Goal: Information Seeking & Learning: Learn about a topic

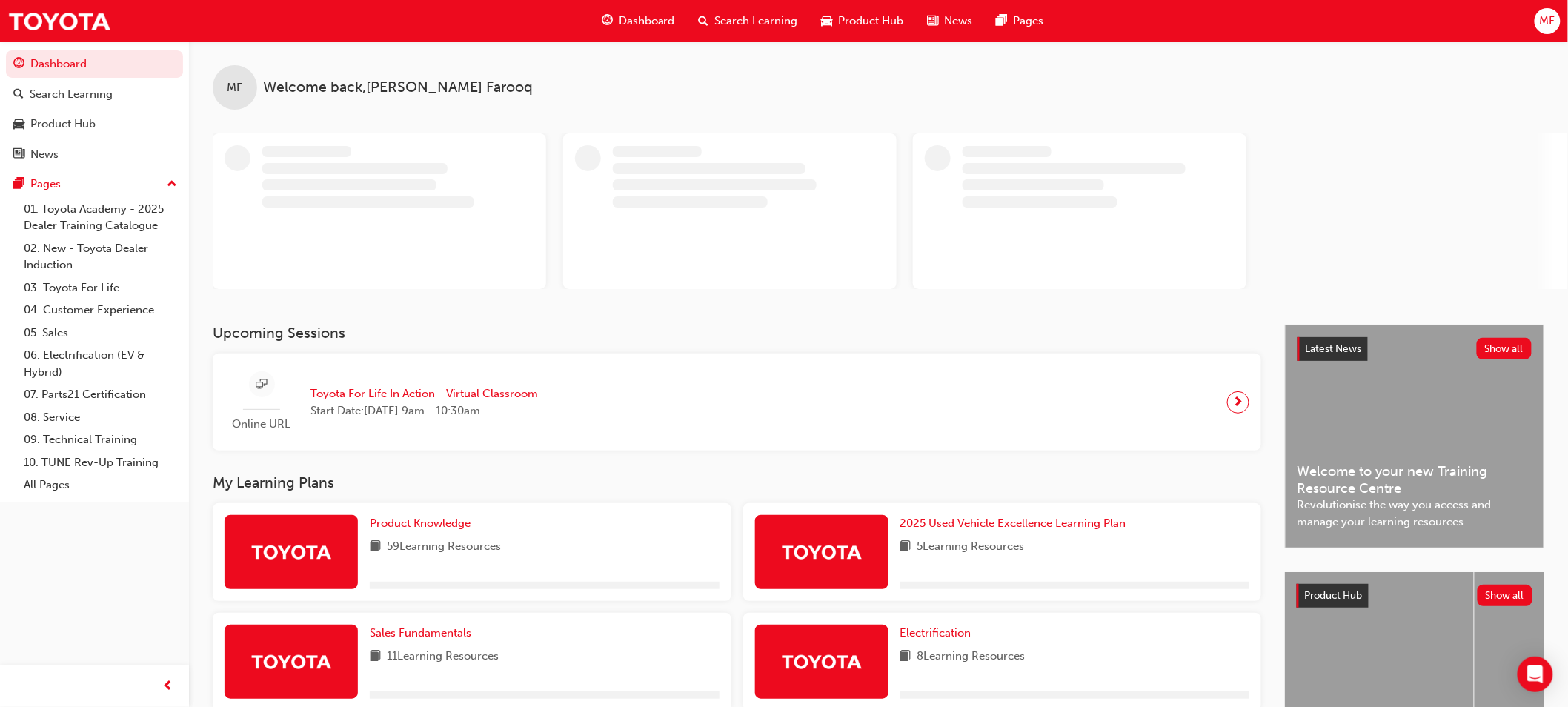
click at [630, 25] on span "Dashboard" at bounding box center [647, 21] width 57 height 17
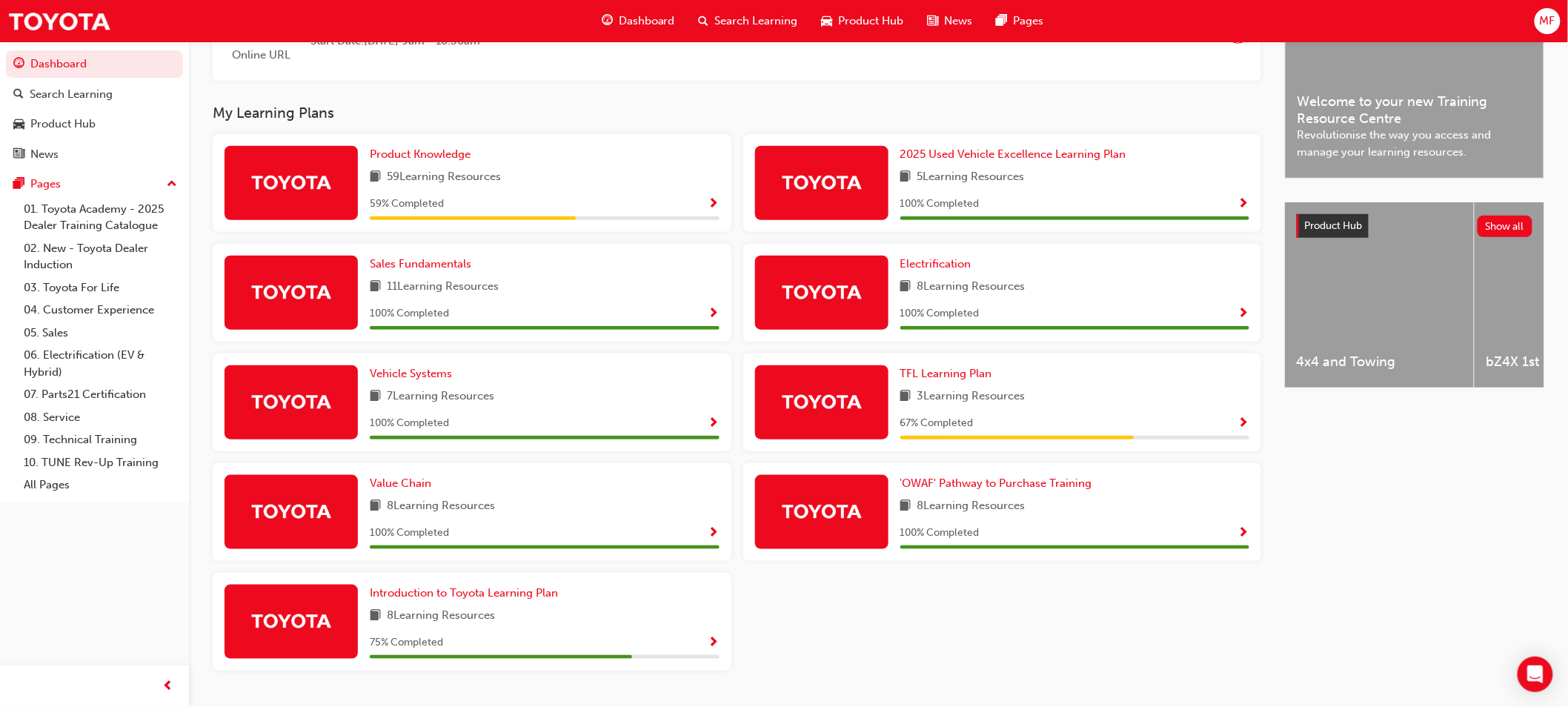
scroll to position [381, 0]
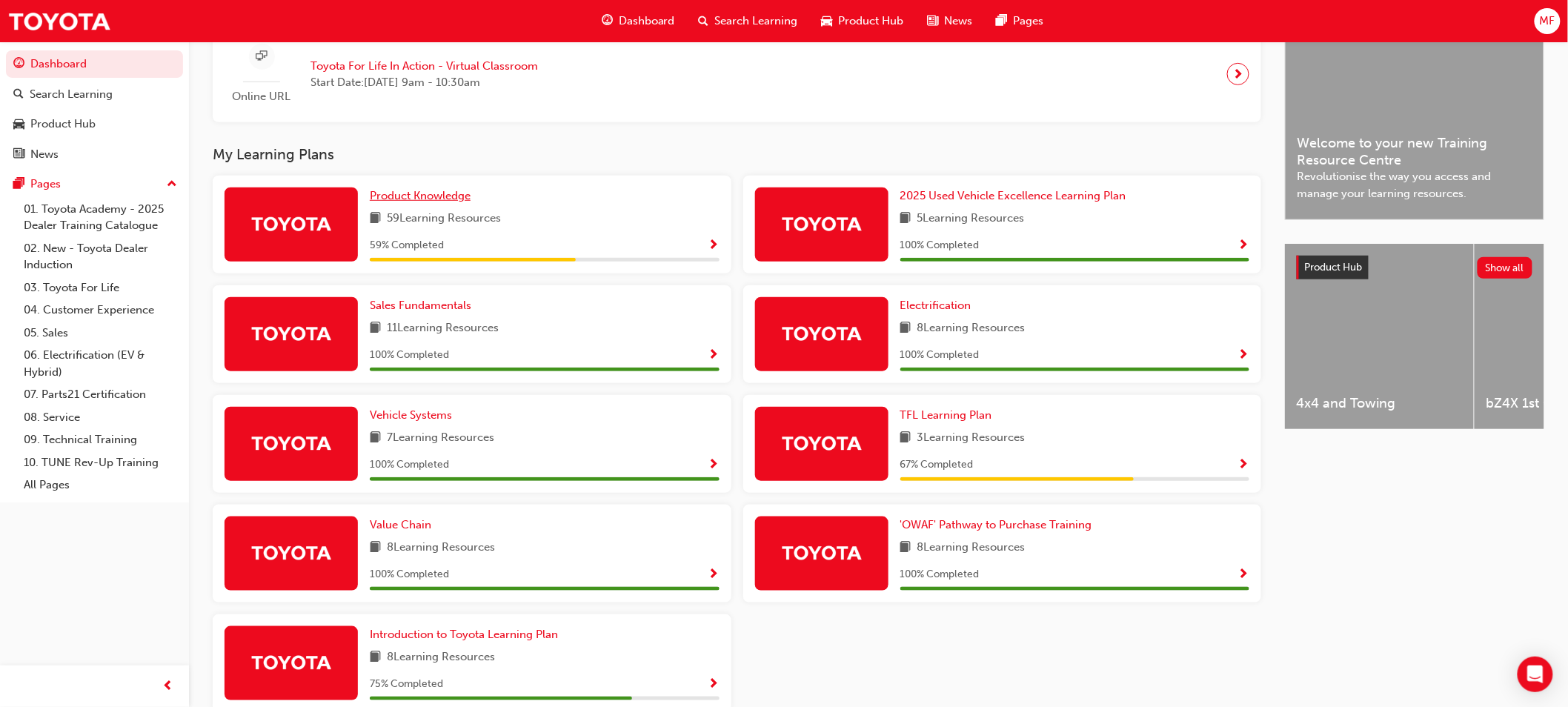
click at [426, 202] on span "Product Knowledge" at bounding box center [420, 196] width 100 height 14
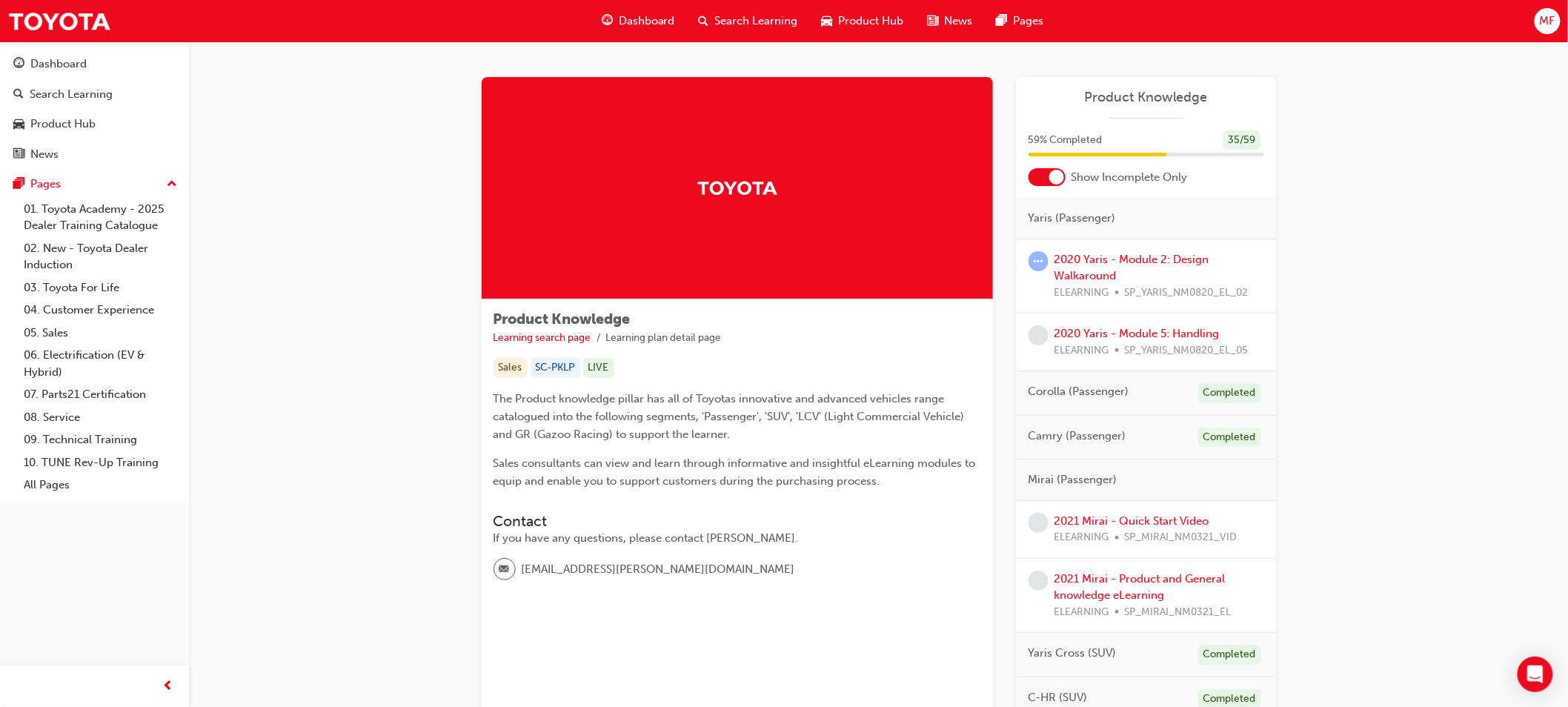
click at [1063, 179] on div at bounding box center [1047, 178] width 37 height 18
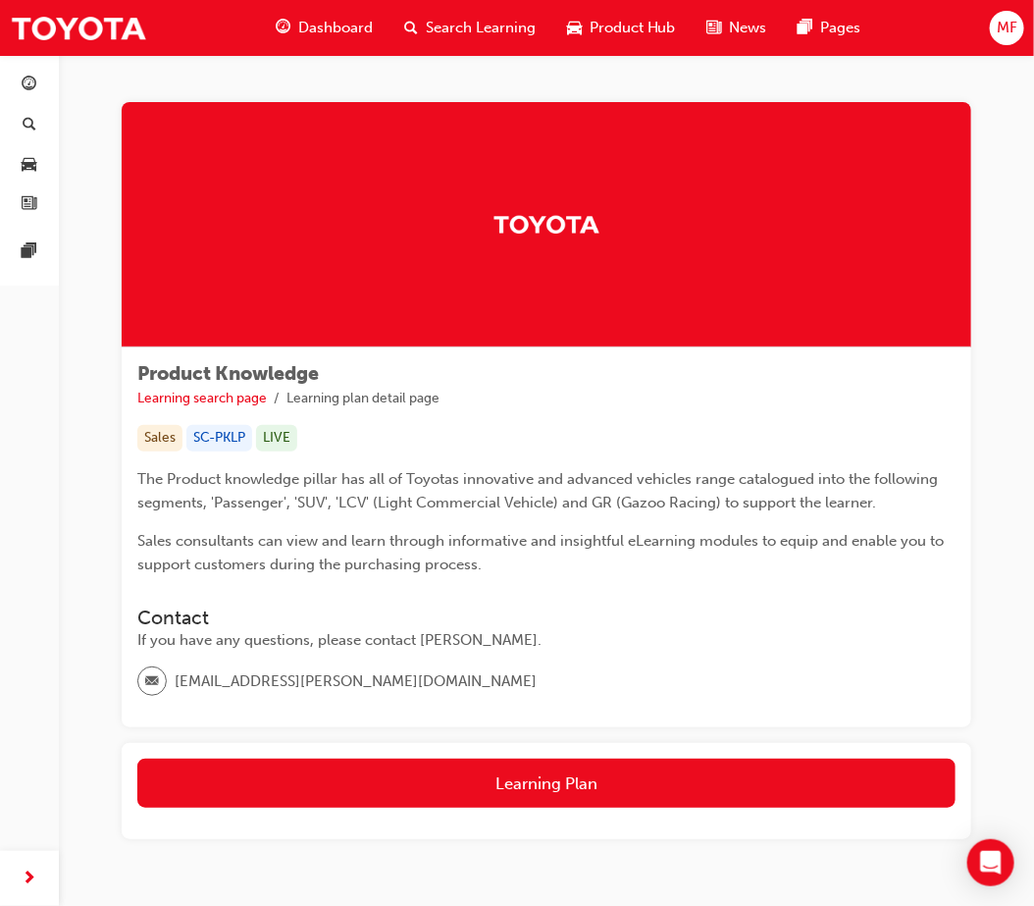
scroll to position [91, 0]
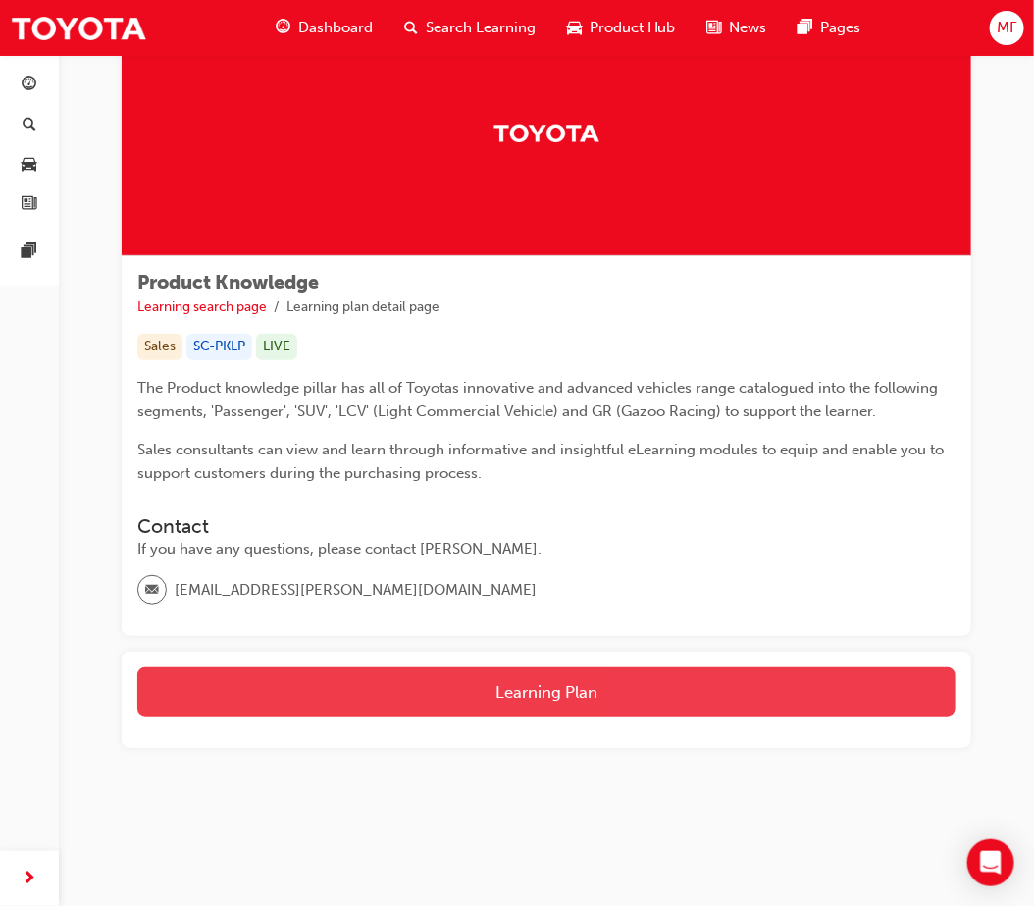
click at [524, 707] on button "Learning Plan" at bounding box center [546, 691] width 818 height 49
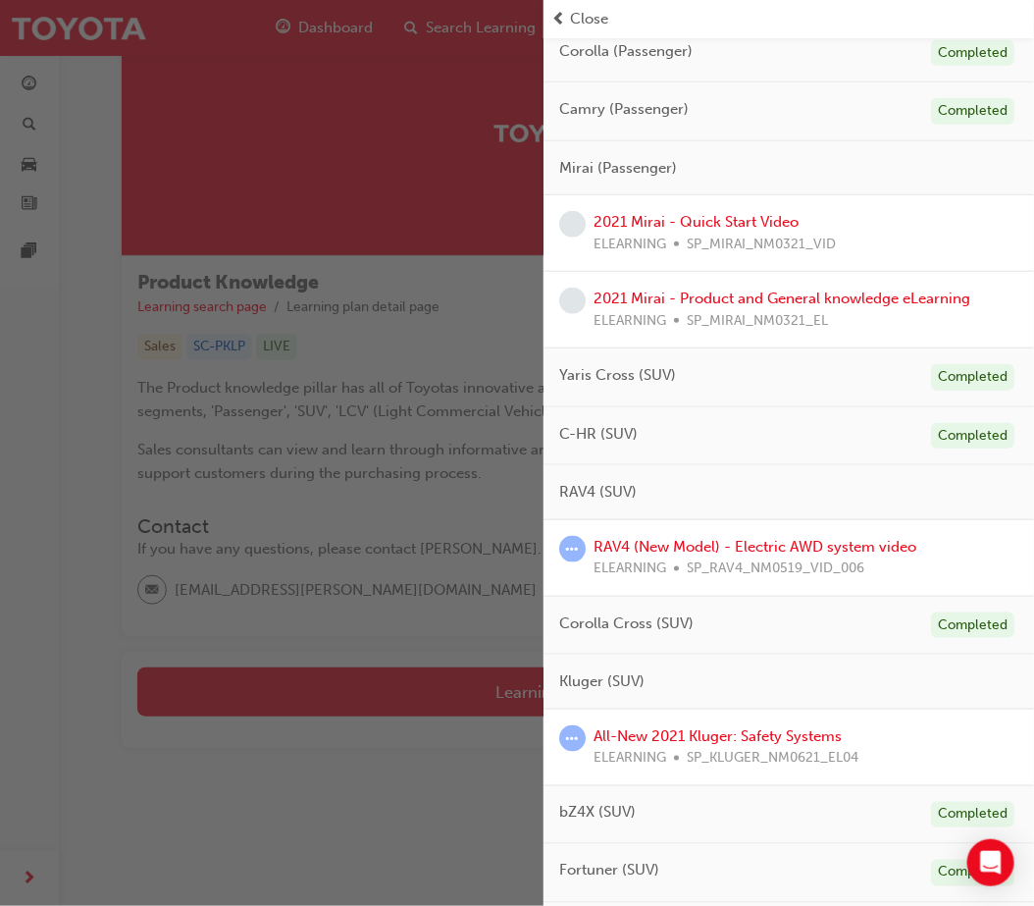
scroll to position [436, 0]
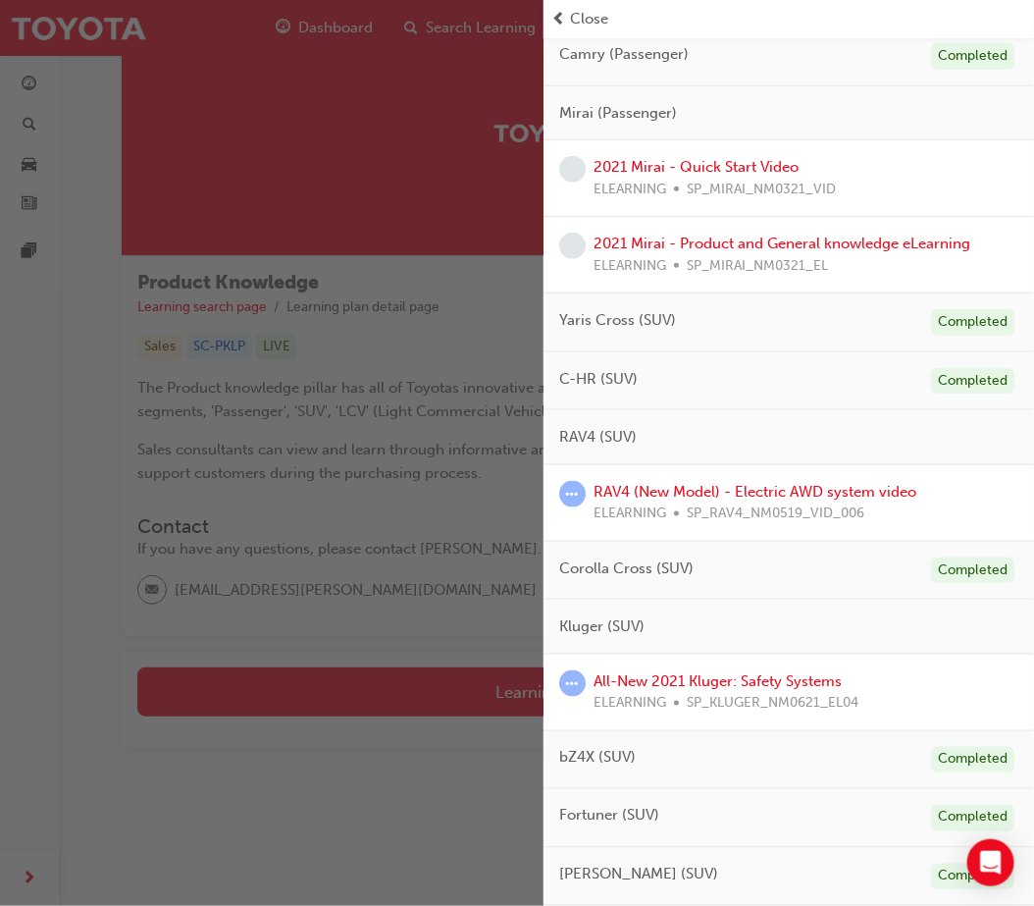
drag, startPoint x: 700, startPoint y: 165, endPoint x: 800, endPoint y: 101, distance: 118.7
click at [800, 101] on div "Mirai (Passenger)" at bounding box center [789, 113] width 491 height 55
click at [702, 493] on link "RAV4 (New Model) - Electric AWD system video" at bounding box center [755, 492] width 323 height 18
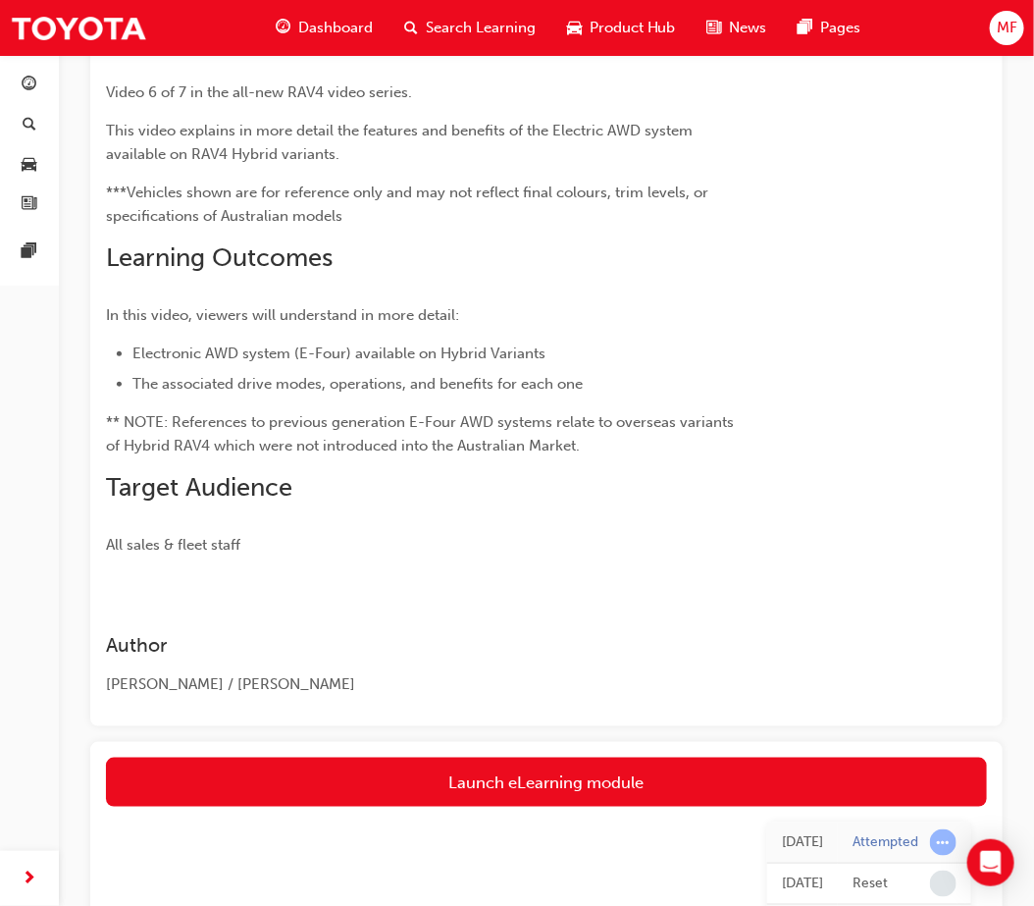
scroll to position [387, 0]
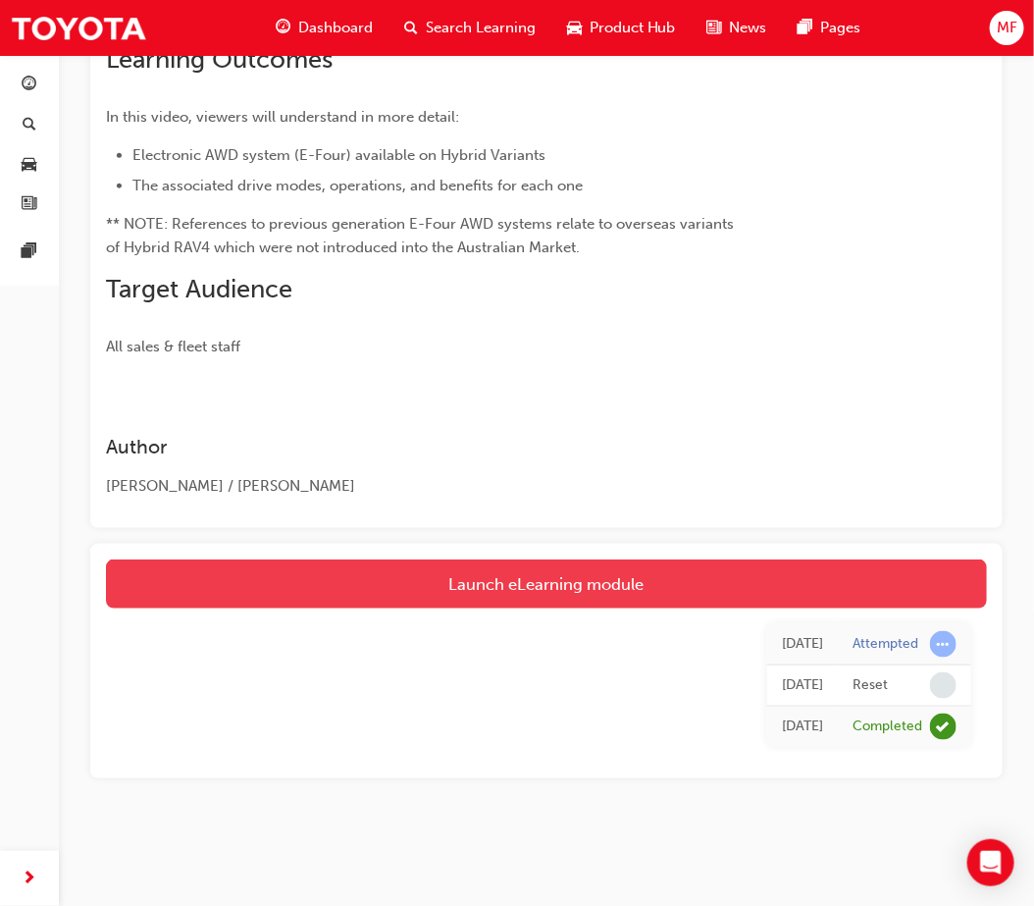
click at [402, 593] on link "Launch eLearning module" at bounding box center [546, 583] width 881 height 49
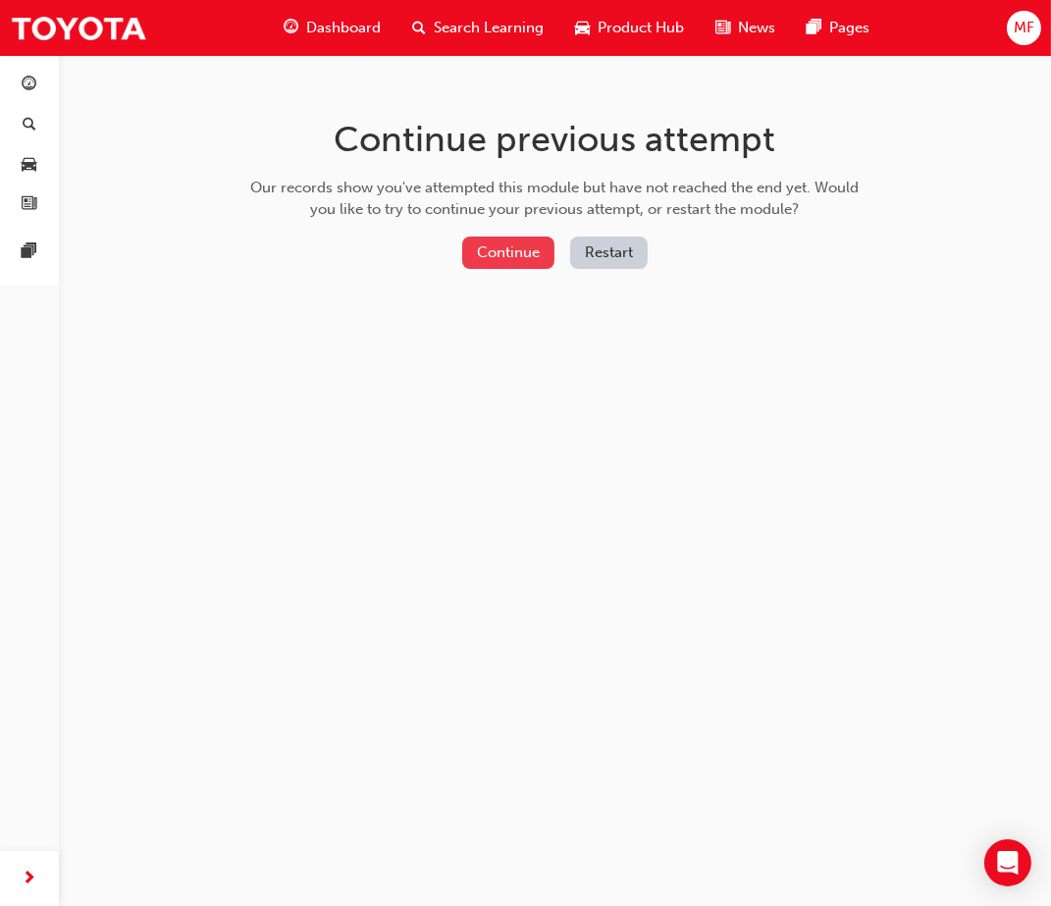
click at [511, 253] on button "Continue" at bounding box center [508, 252] width 92 height 32
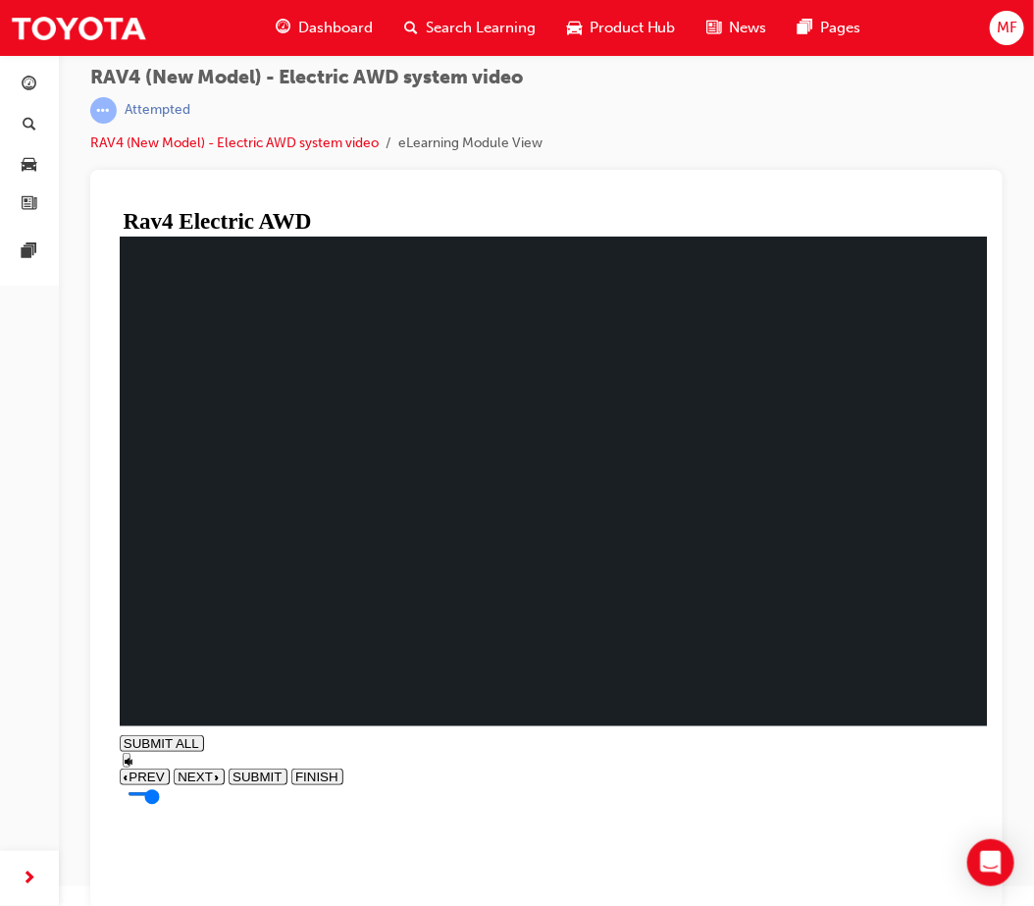
scroll to position [25, 0]
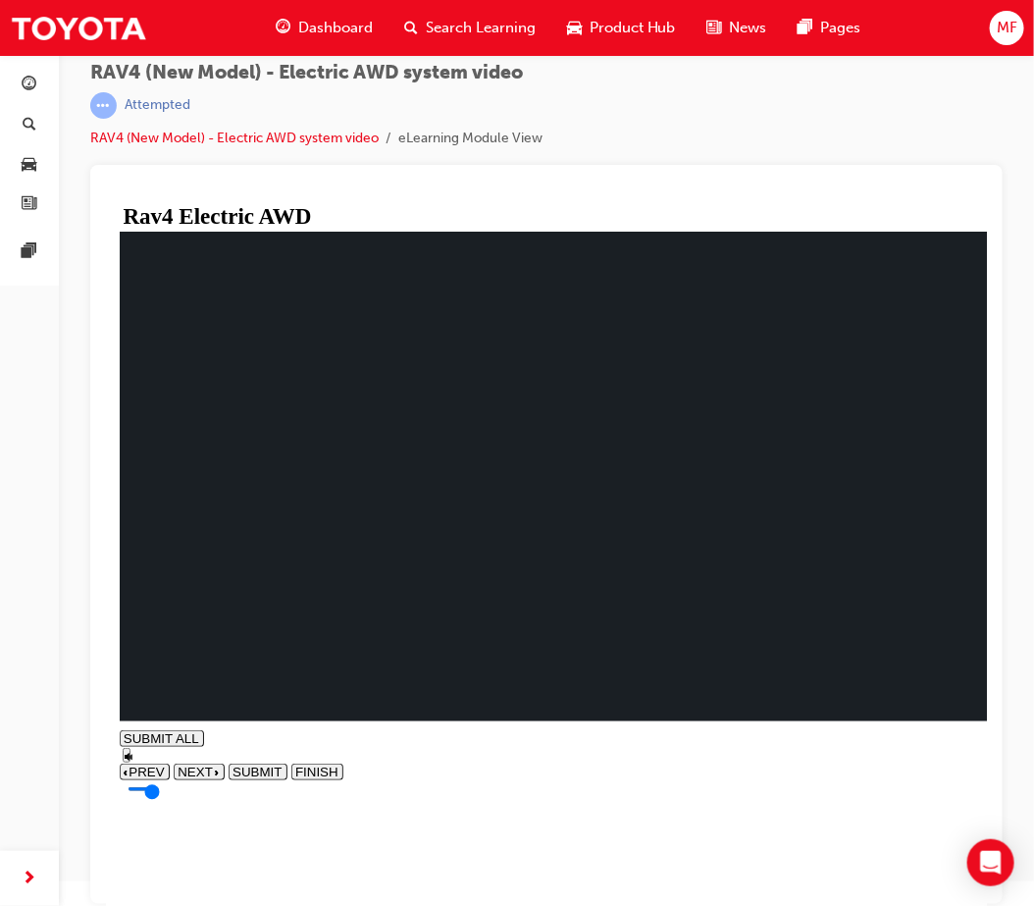
click at [212, 778] on span "NEXT" at bounding box center [194, 770] width 35 height 15
type input "0.016"
click at [212, 798] on span "NEXT" at bounding box center [194, 790] width 35 height 15
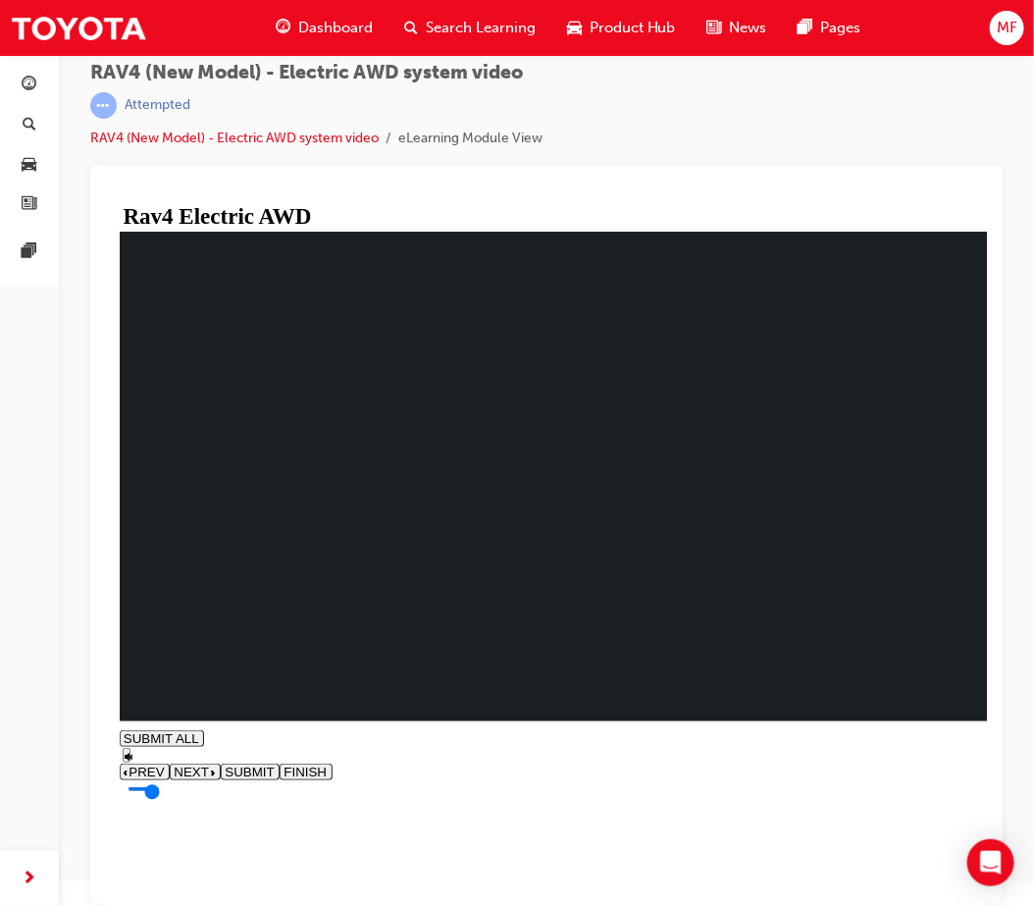
click at [301, 25] on span "Dashboard" at bounding box center [335, 28] width 75 height 23
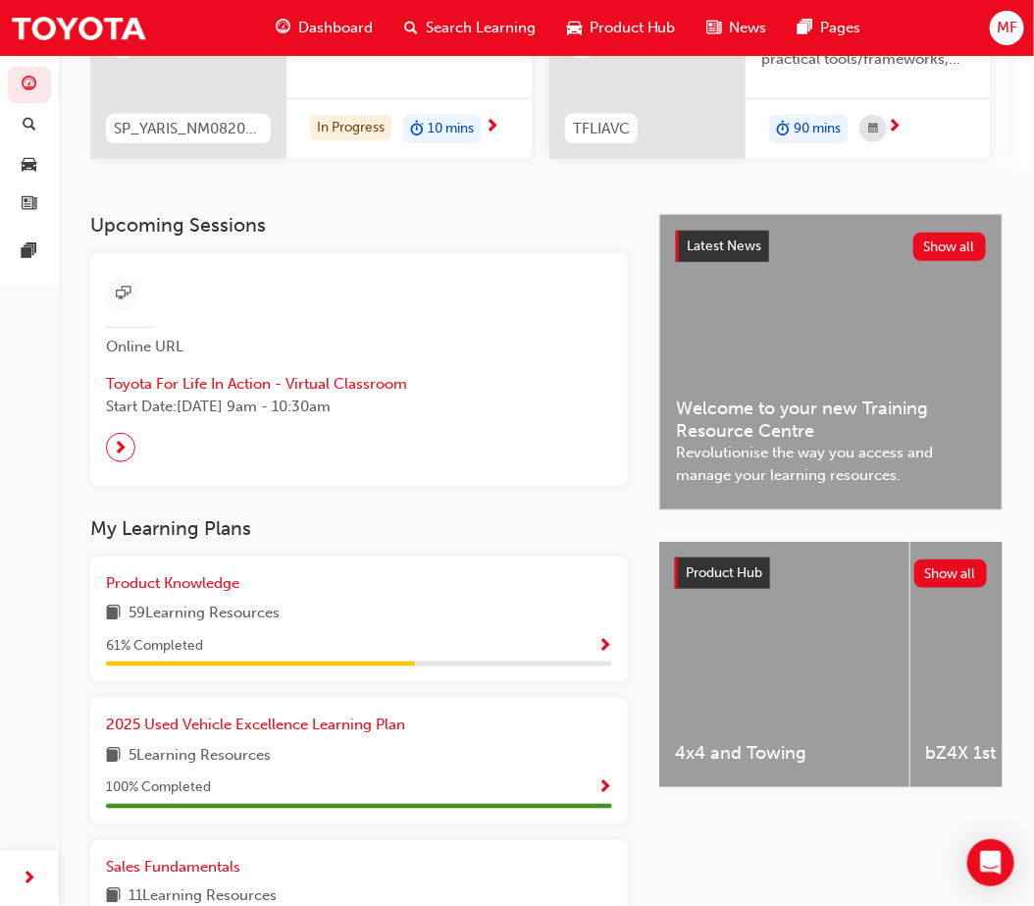
scroll to position [653, 0]
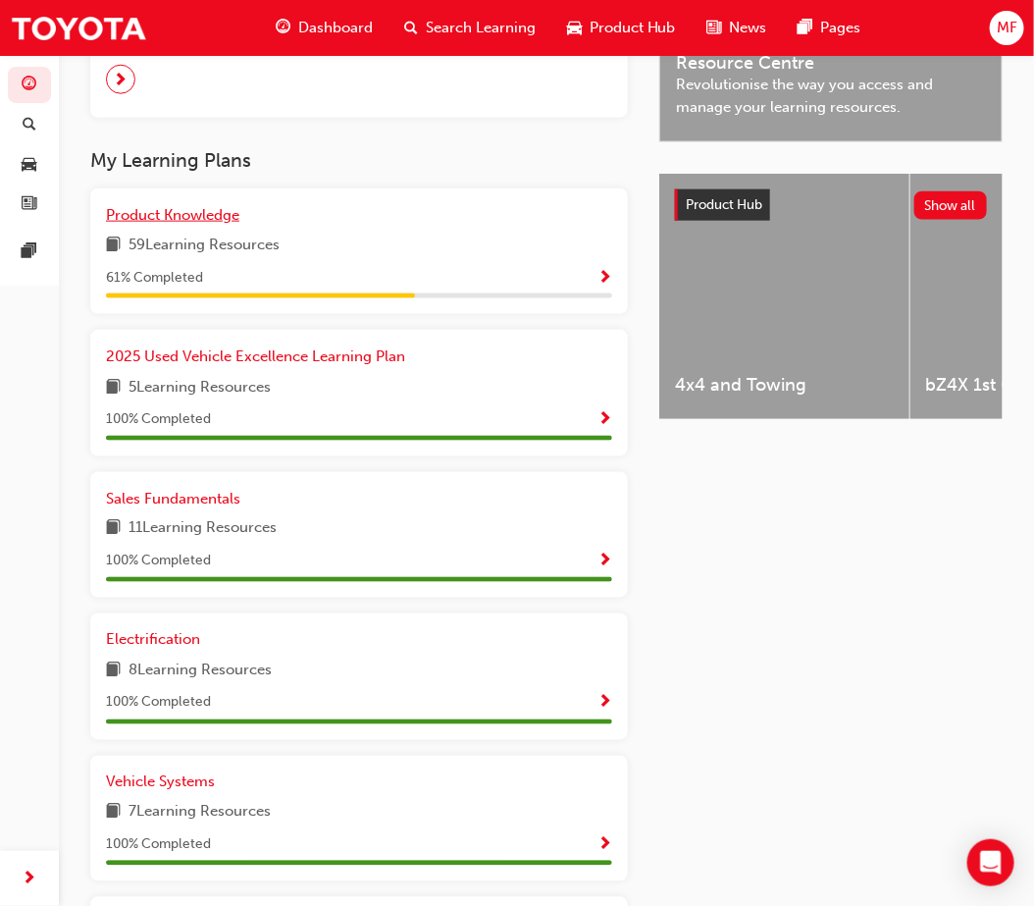
click at [182, 224] on span "Product Knowledge" at bounding box center [172, 215] width 133 height 18
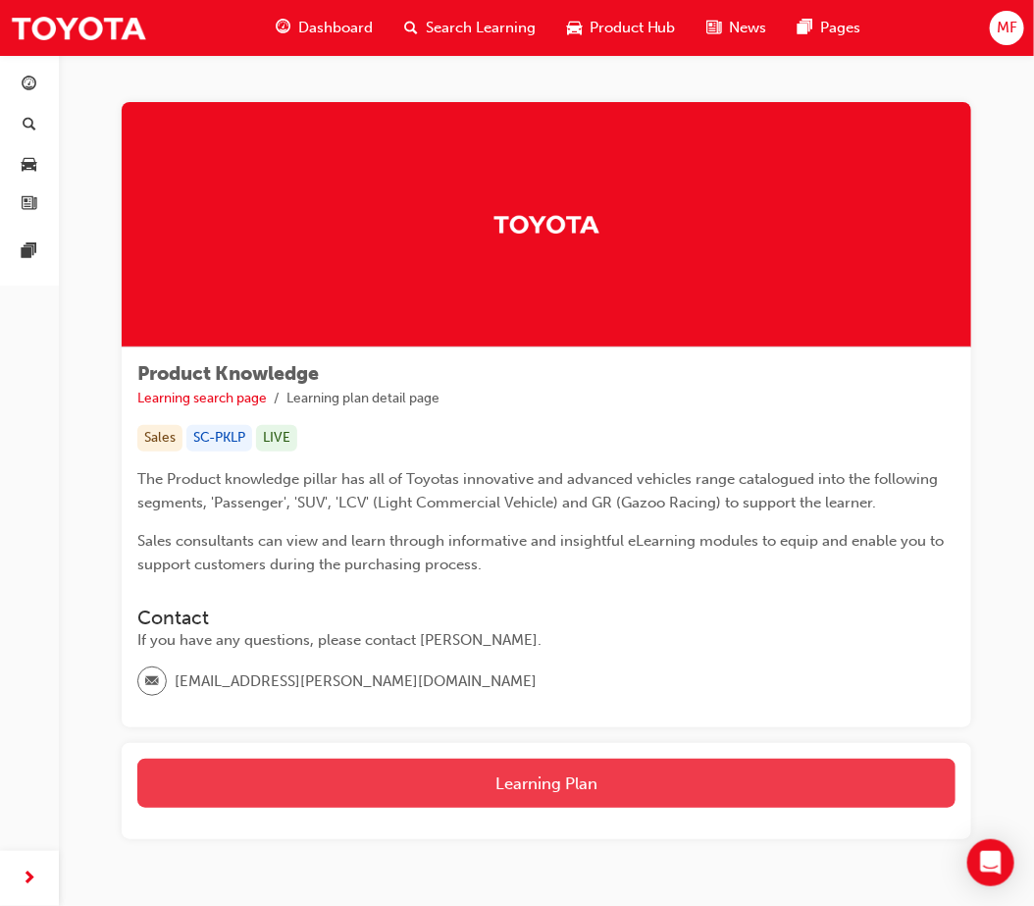
click at [550, 777] on button "Learning Plan" at bounding box center [546, 782] width 818 height 49
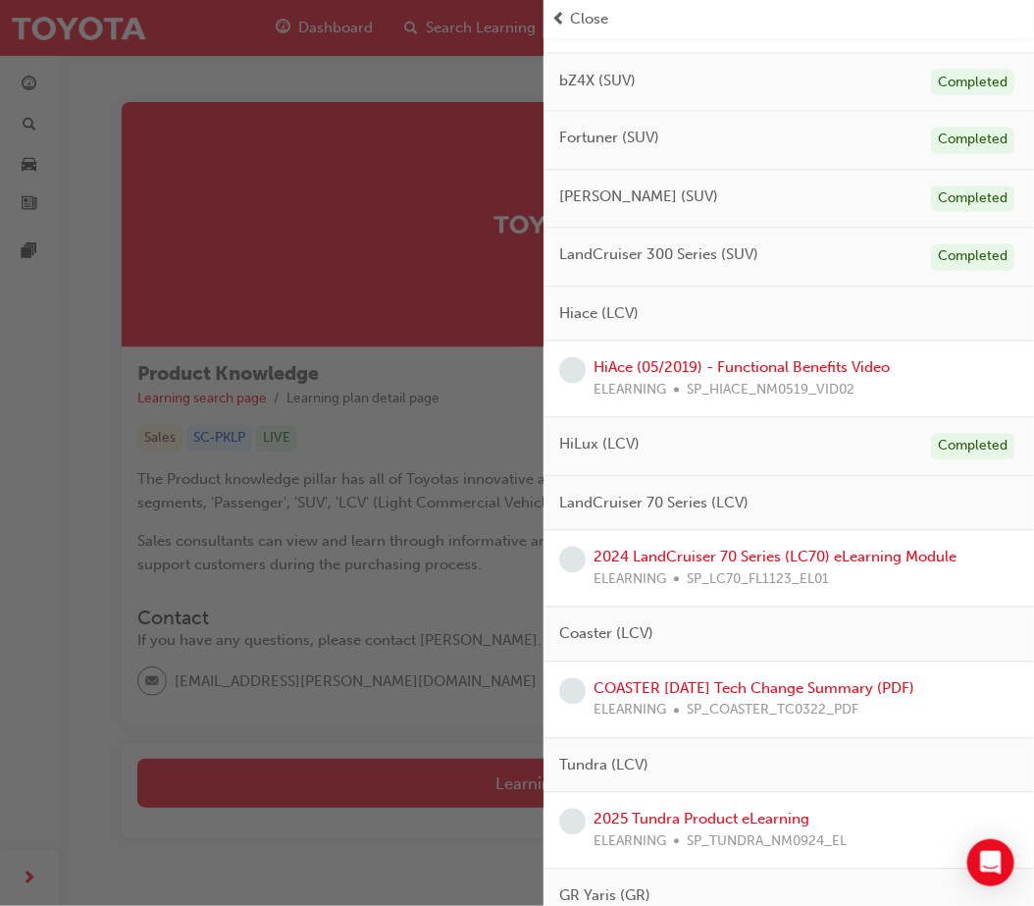
scroll to position [1090, 0]
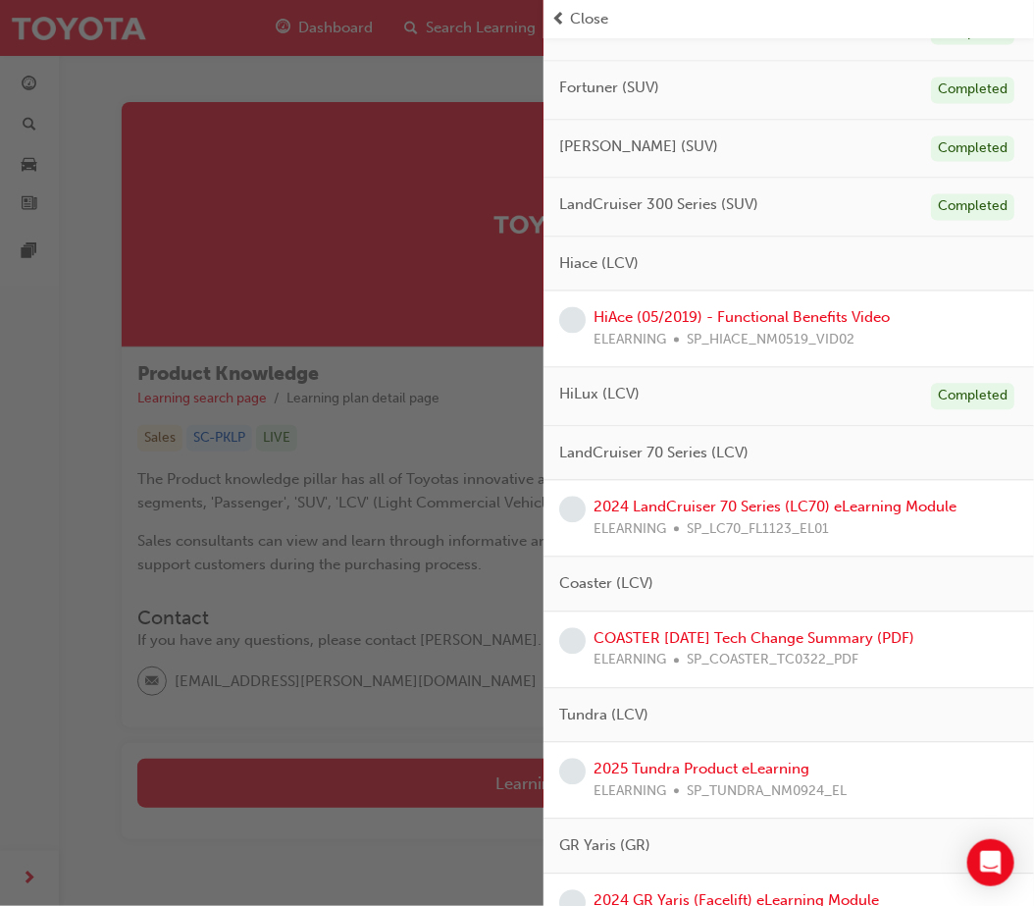
click at [593, 17] on span "Close" at bounding box center [589, 19] width 38 height 23
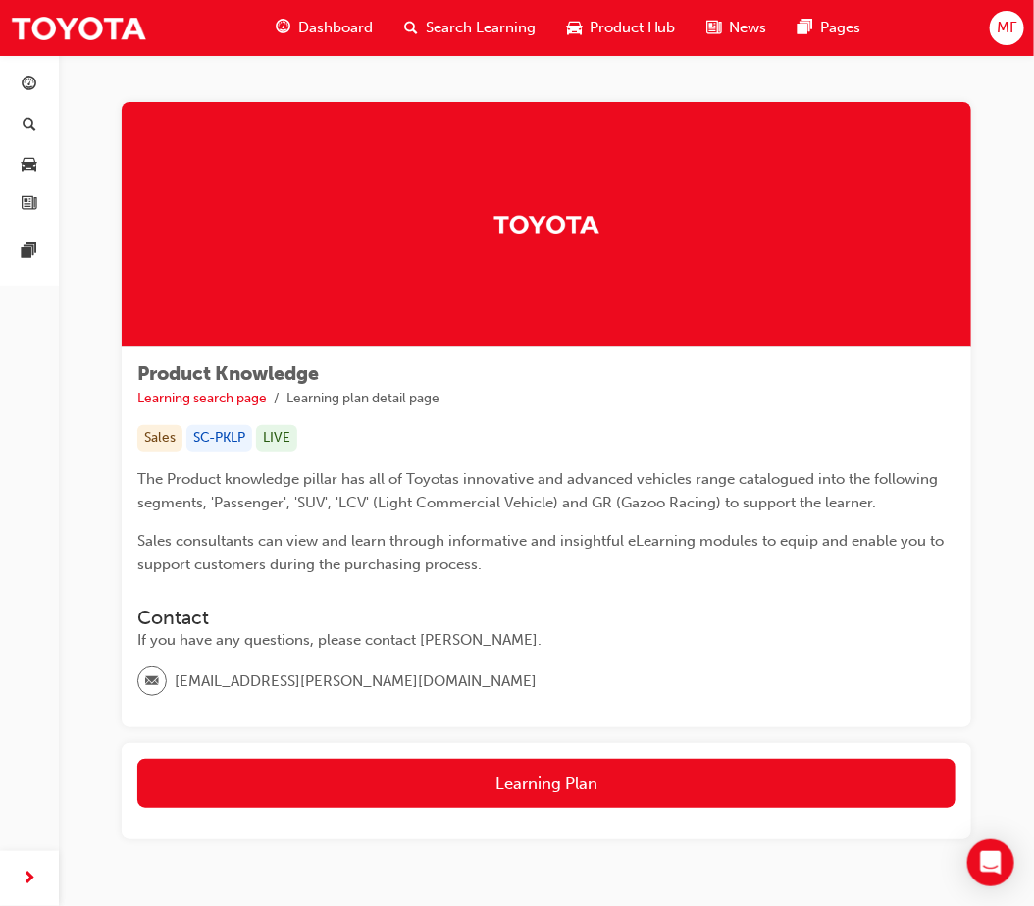
click at [344, 25] on span "Dashboard" at bounding box center [335, 28] width 75 height 23
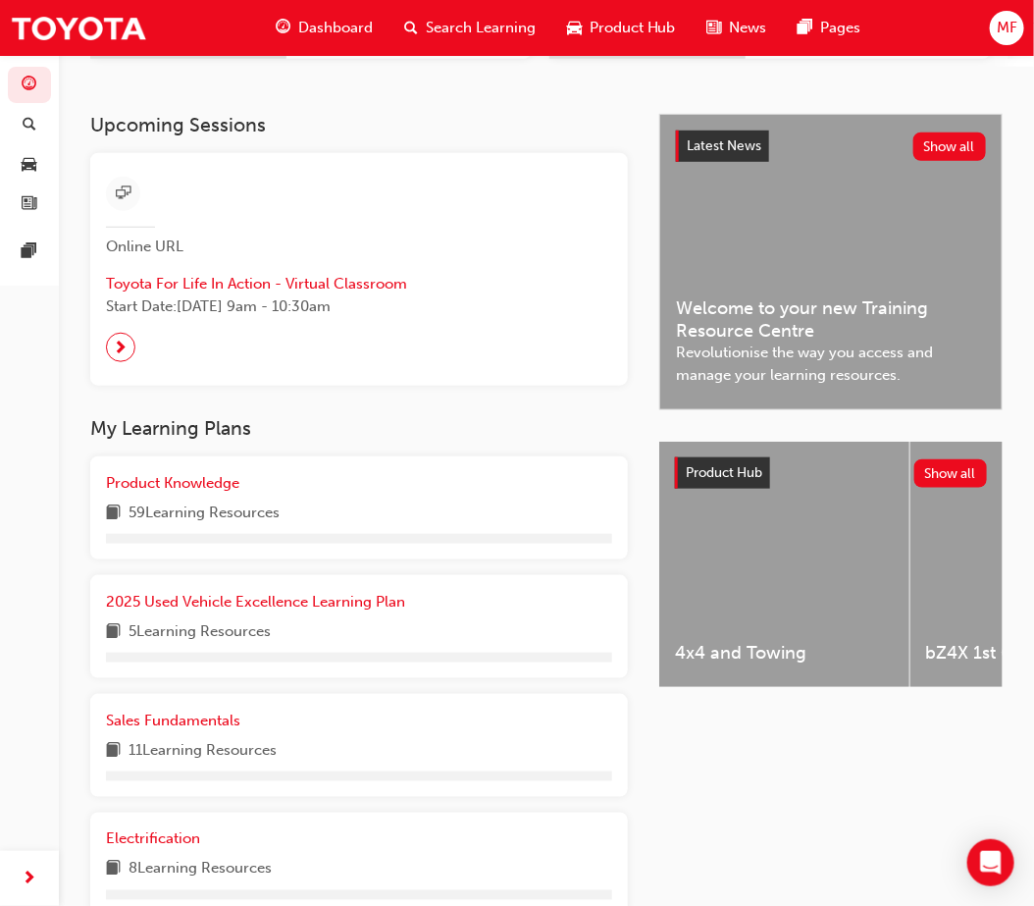
scroll to position [545, 0]
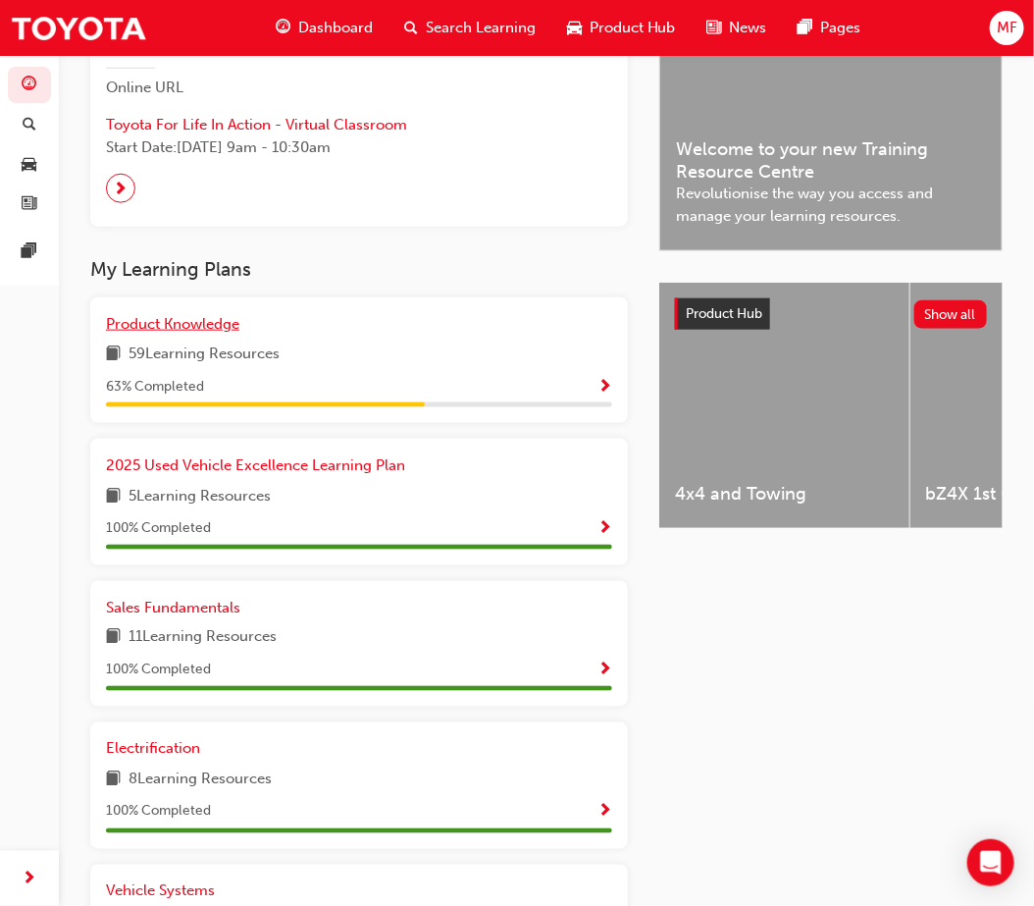
click at [191, 331] on span "Product Knowledge" at bounding box center [172, 324] width 133 height 18
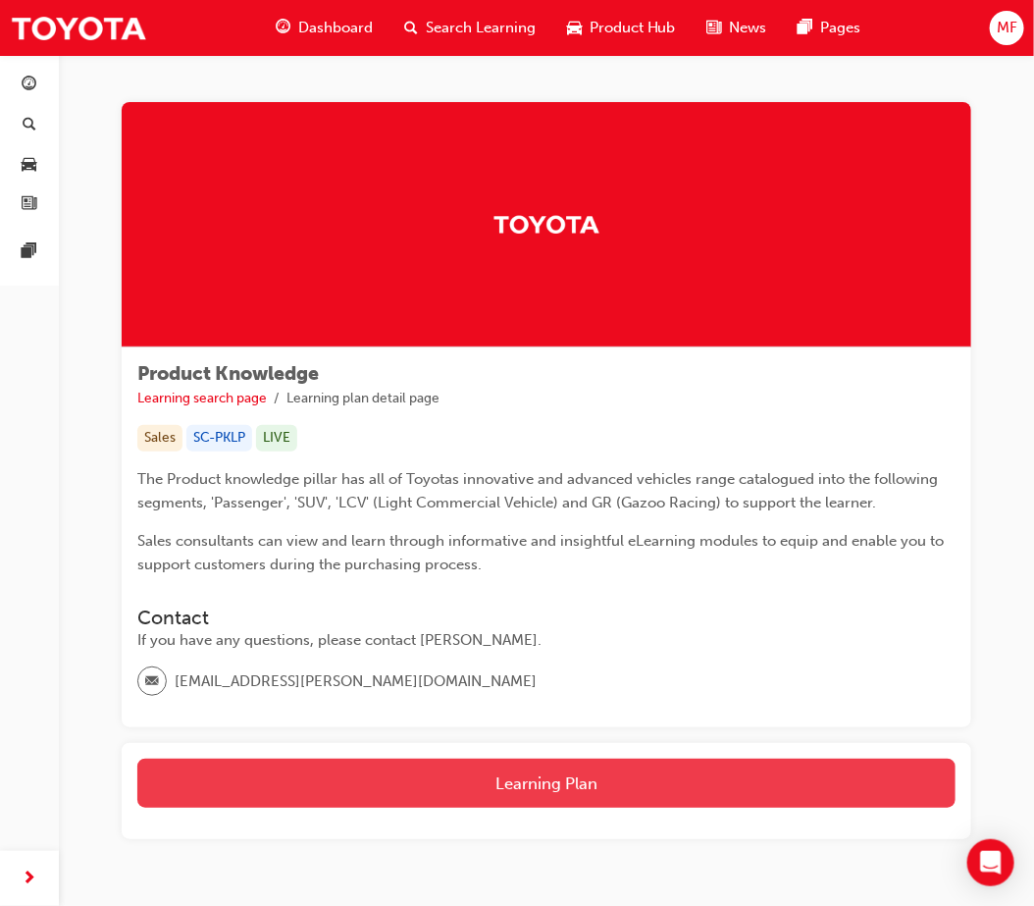
click at [524, 782] on button "Learning Plan" at bounding box center [546, 782] width 818 height 49
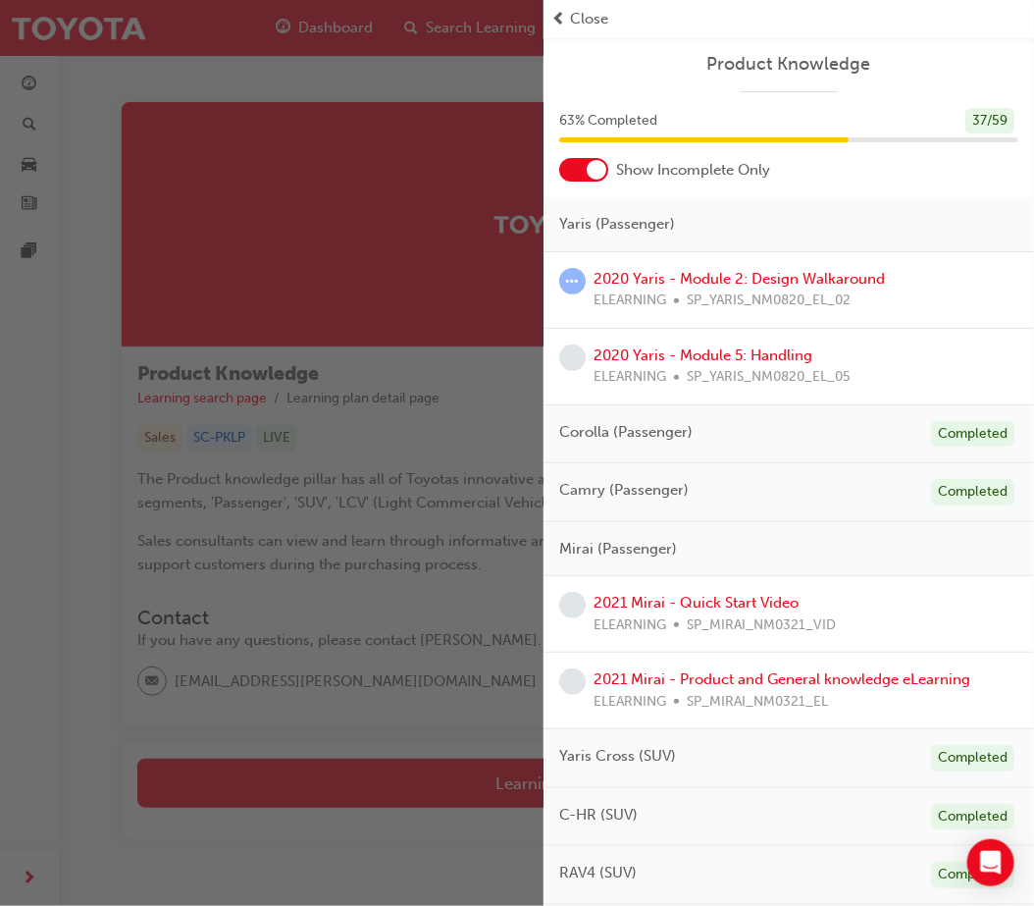
drag, startPoint x: 773, startPoint y: 350, endPoint x: 416, endPoint y: 288, distance: 362.4
click at [416, 288] on div "button" at bounding box center [272, 453] width 544 height 906
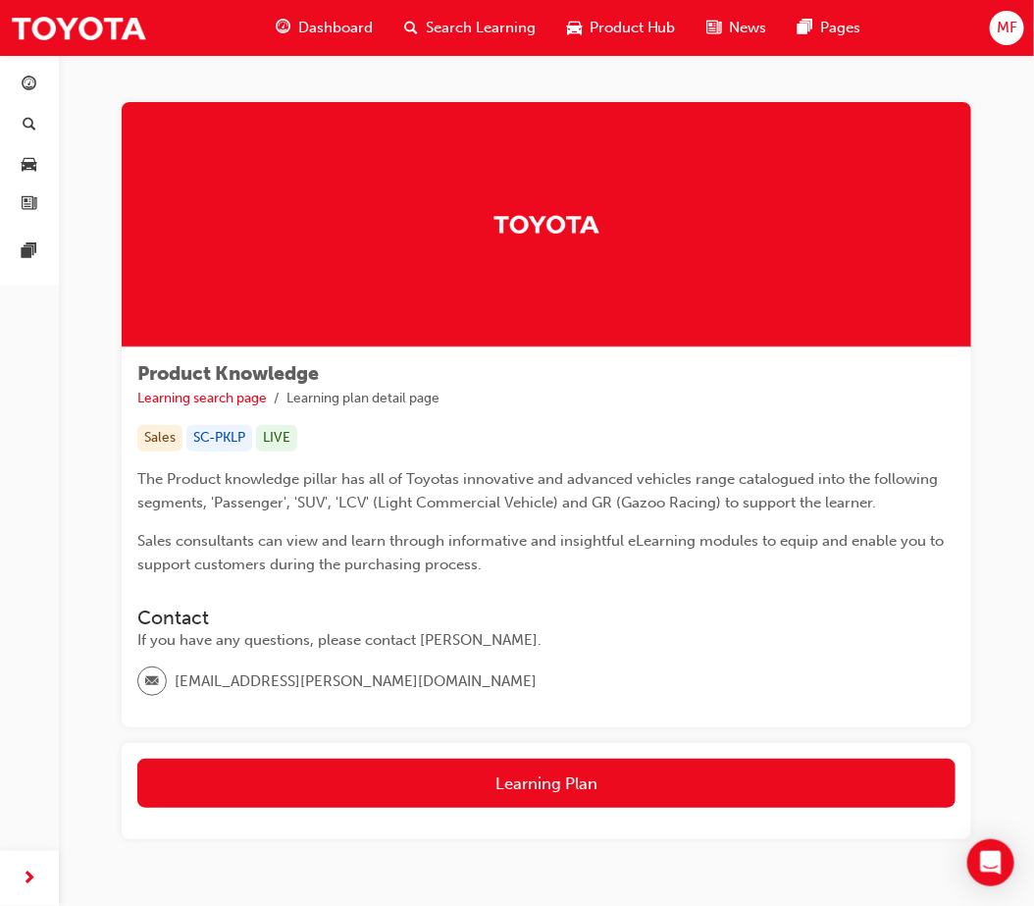
click at [524, 808] on div "Learning Plan" at bounding box center [547, 791] width 850 height 96
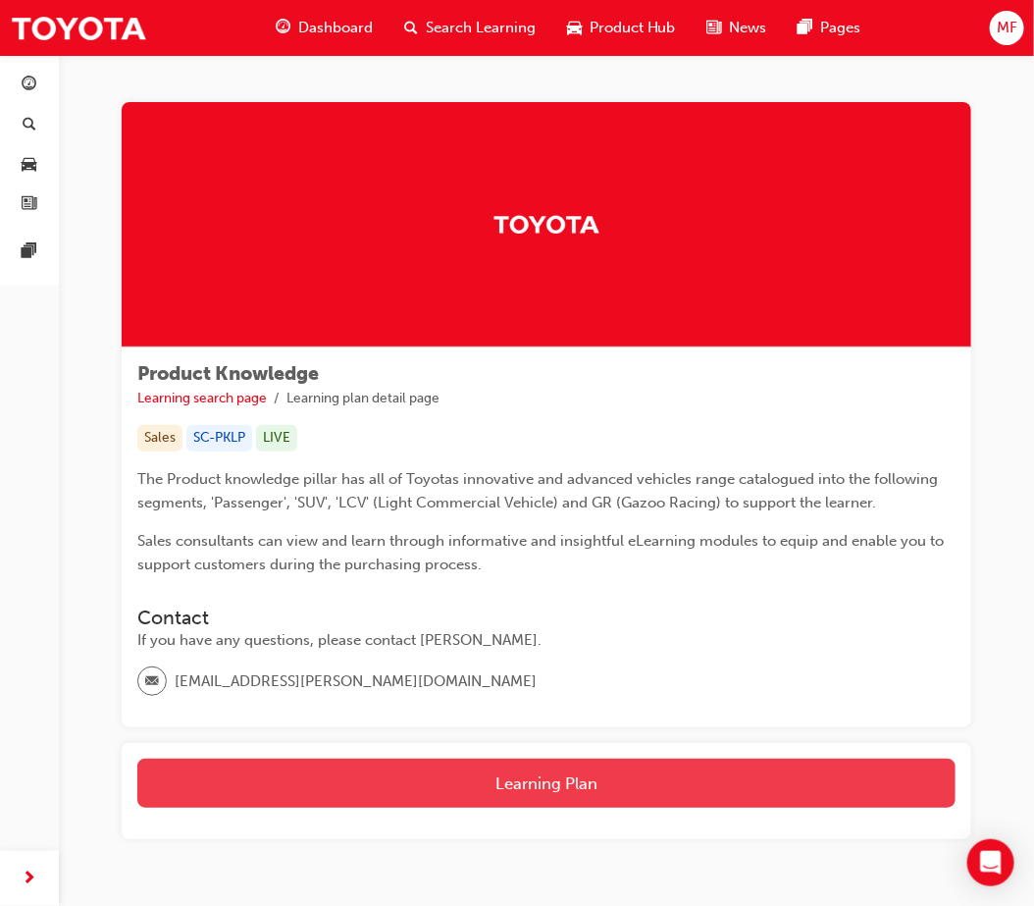
click at [546, 789] on button "Learning Plan" at bounding box center [546, 782] width 818 height 49
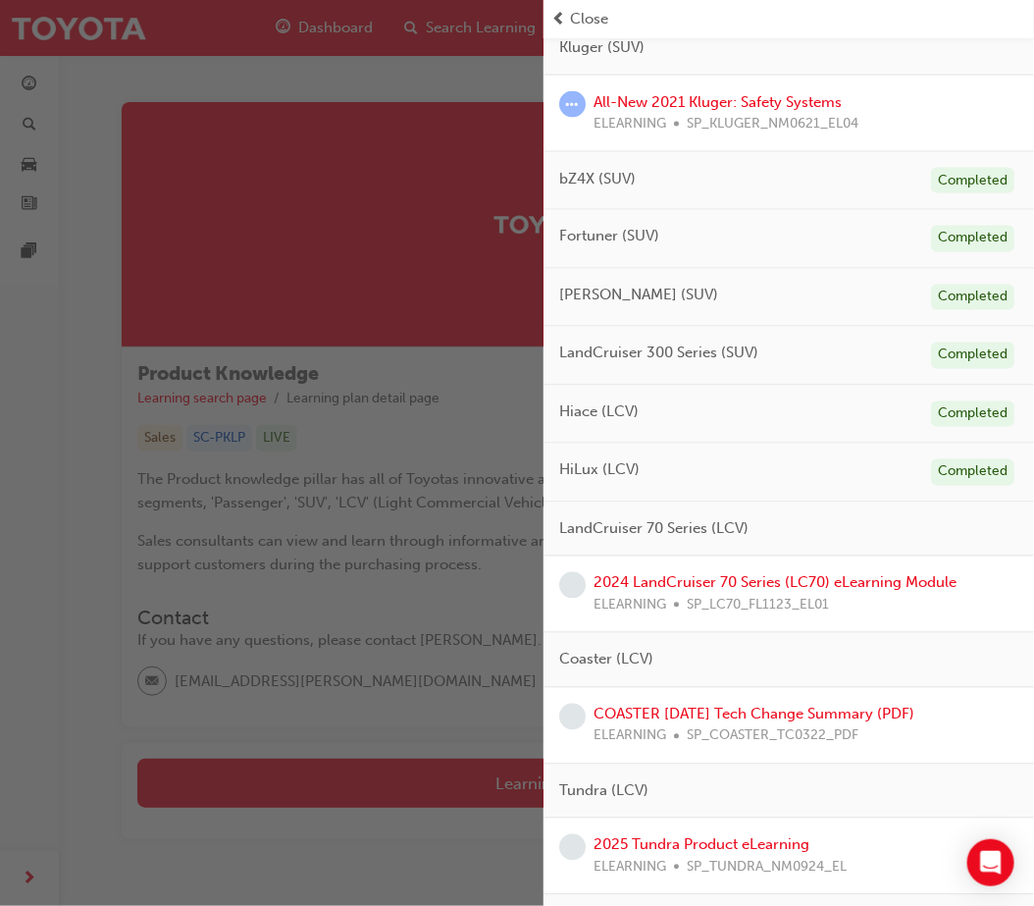
scroll to position [981, 0]
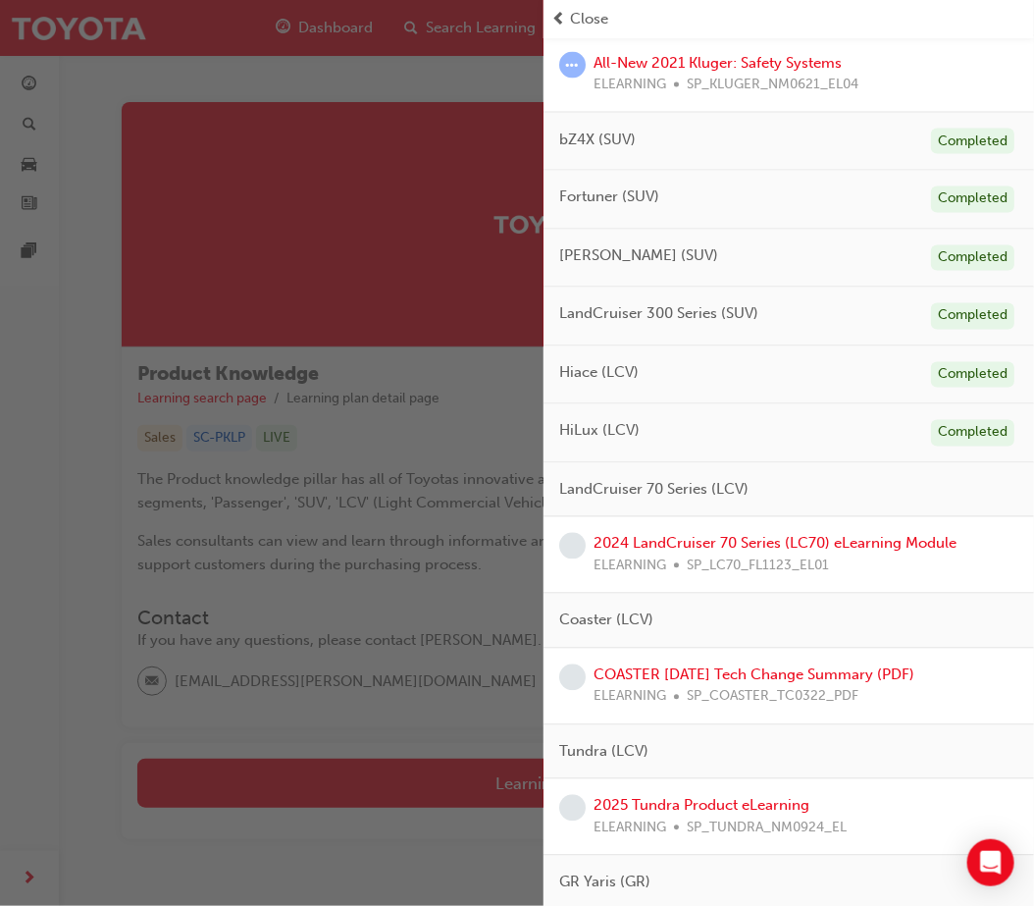
drag, startPoint x: 768, startPoint y: 546, endPoint x: 14, endPoint y: 781, distance: 790.1
click at [14, 781] on div "button" at bounding box center [272, 453] width 544 height 906
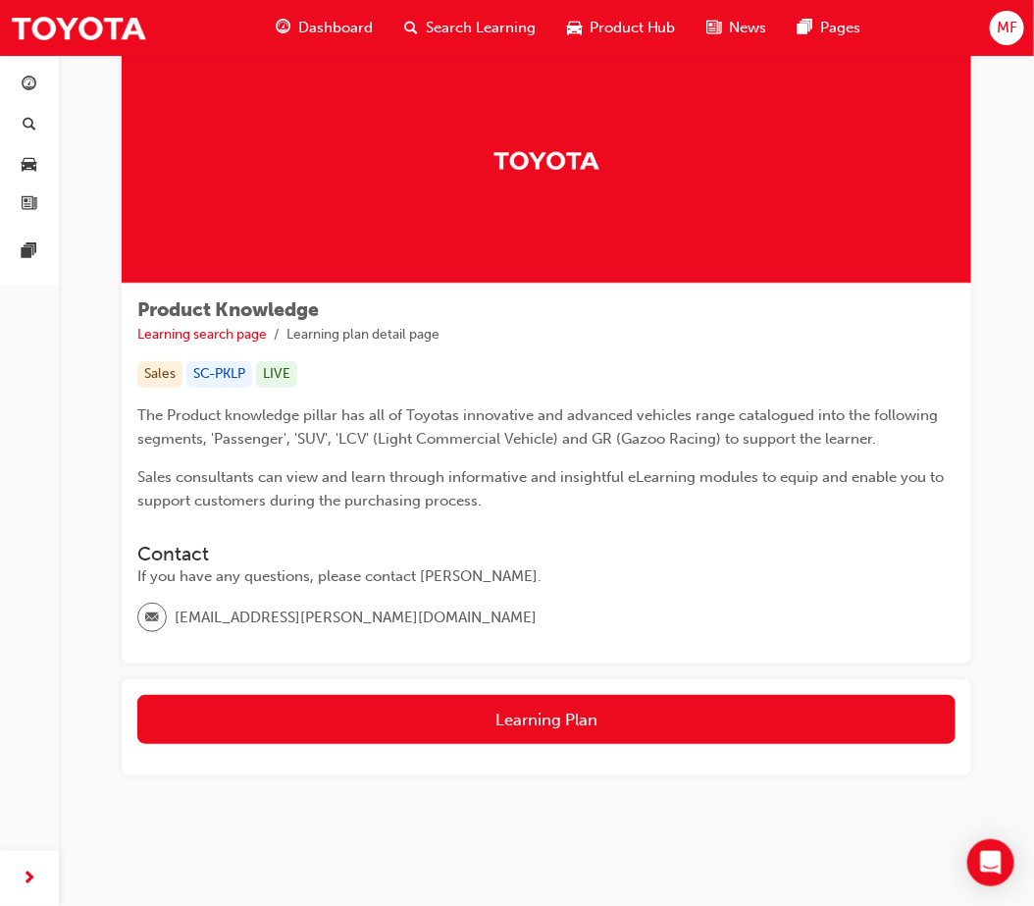
scroll to position [91, 0]
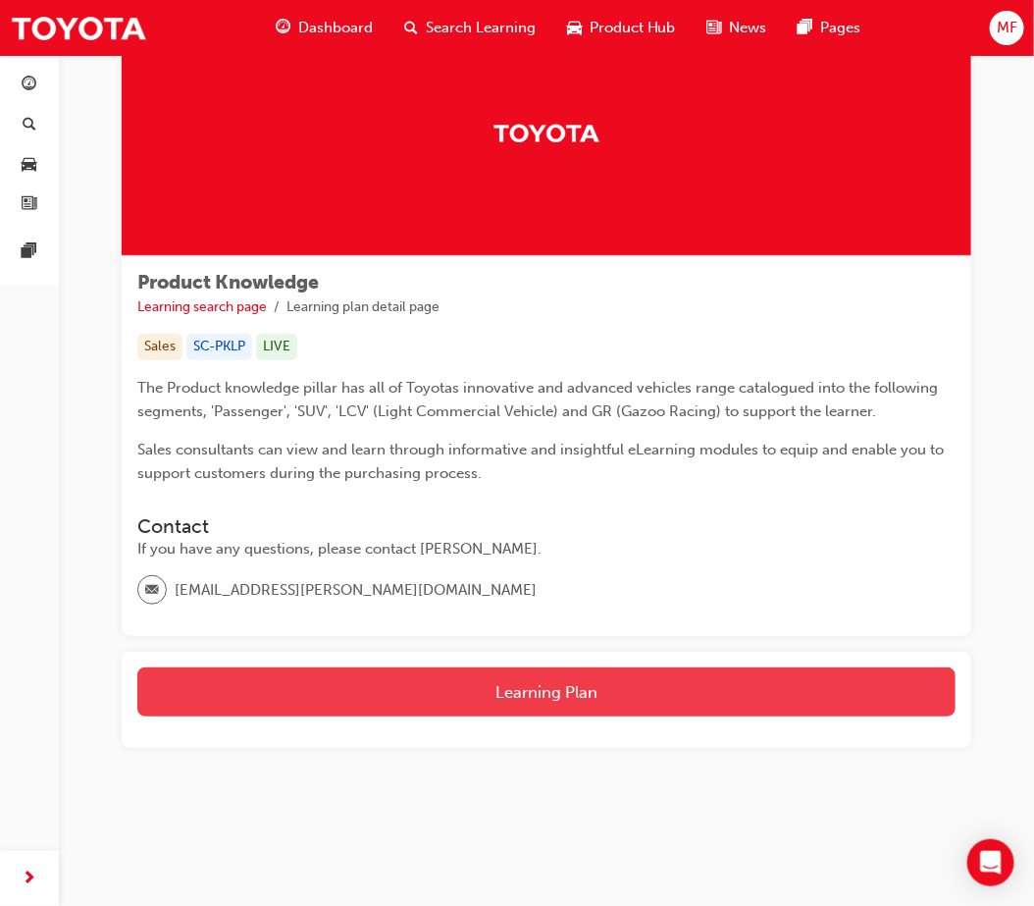
click at [524, 700] on button "Learning Plan" at bounding box center [546, 691] width 818 height 49
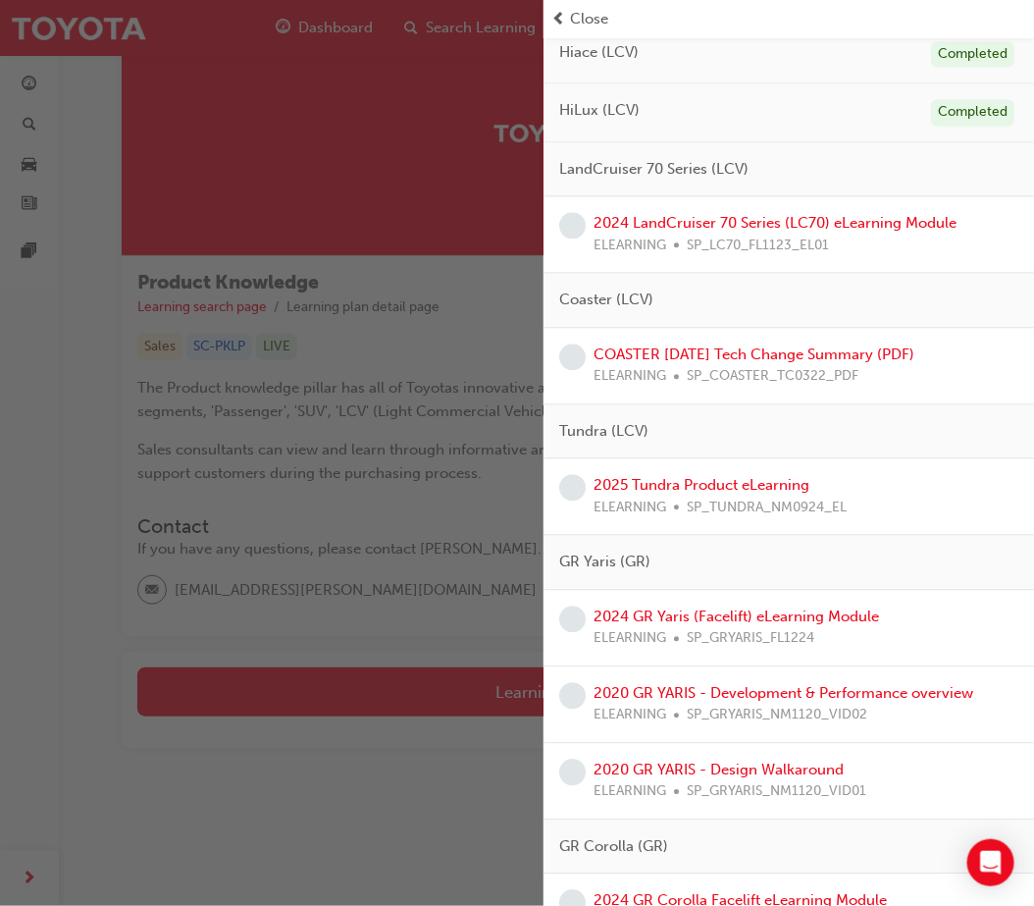
scroll to position [1308, 0]
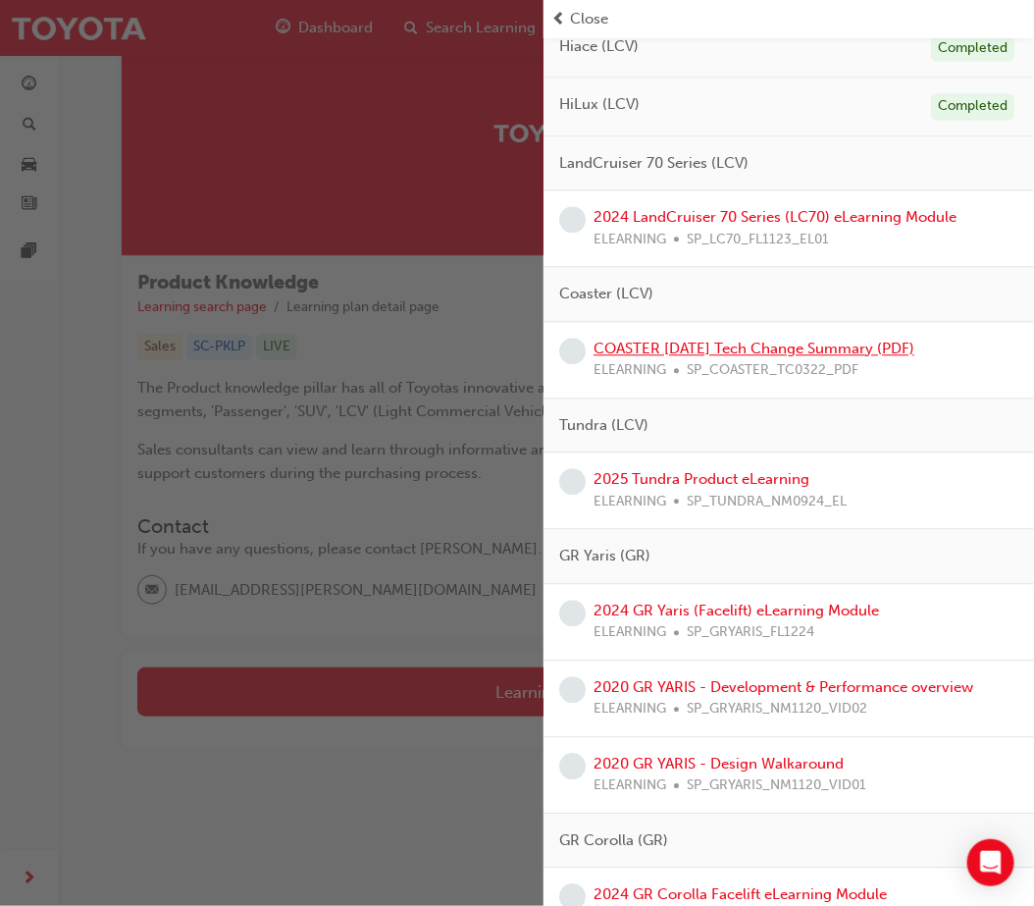
click at [762, 346] on link "COASTER March 2022 Tech Change Summary (PDF)" at bounding box center [754, 348] width 321 height 18
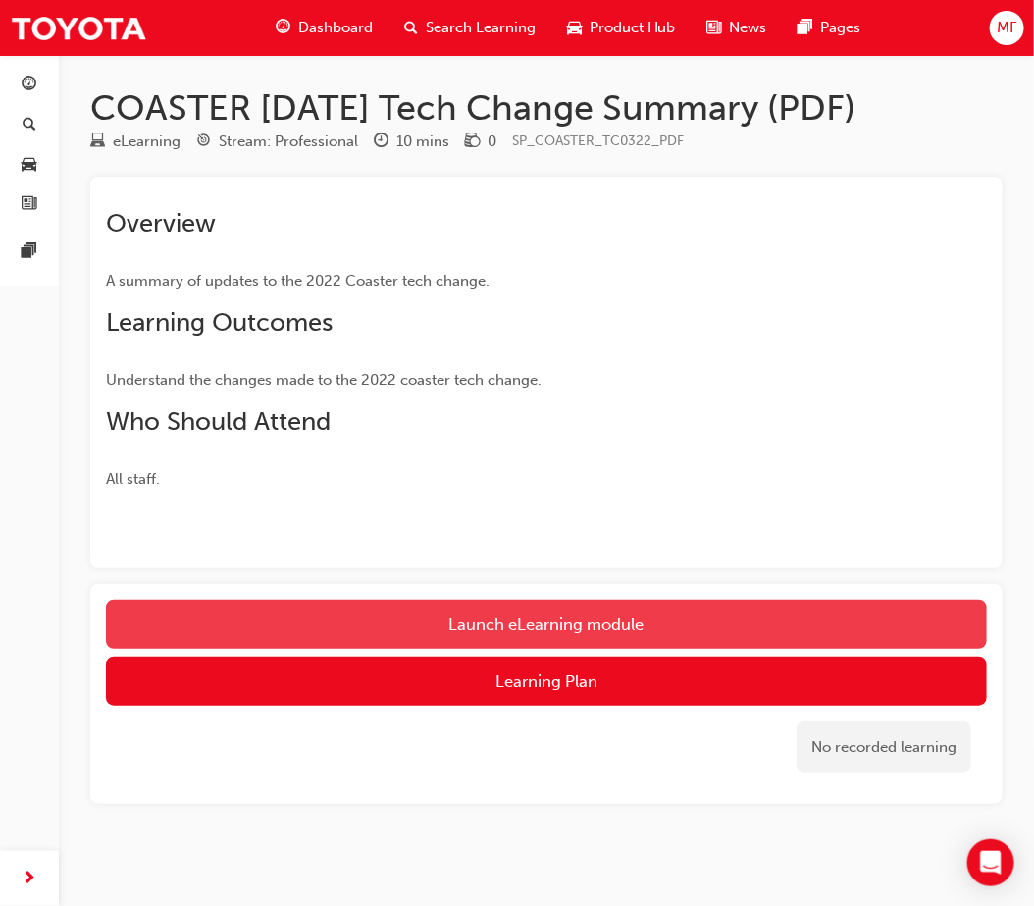
click at [557, 630] on link "Launch eLearning module" at bounding box center [546, 623] width 881 height 49
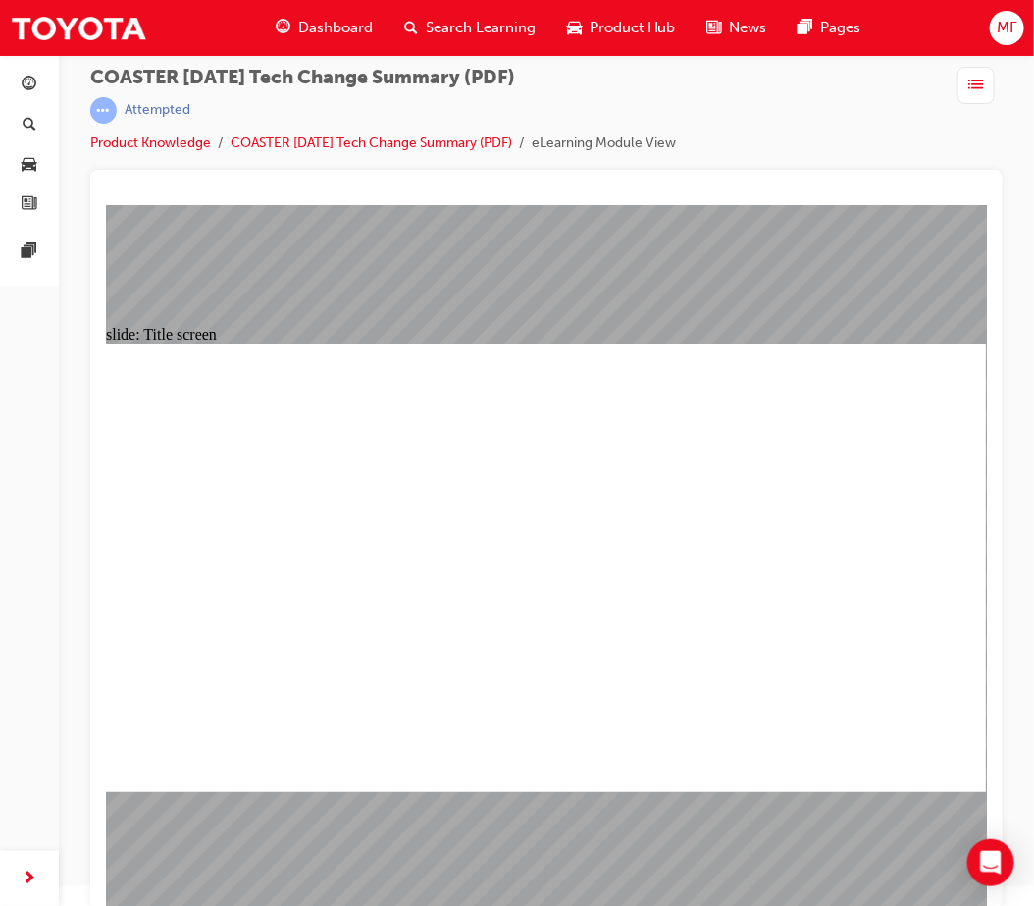
scroll to position [25, 0]
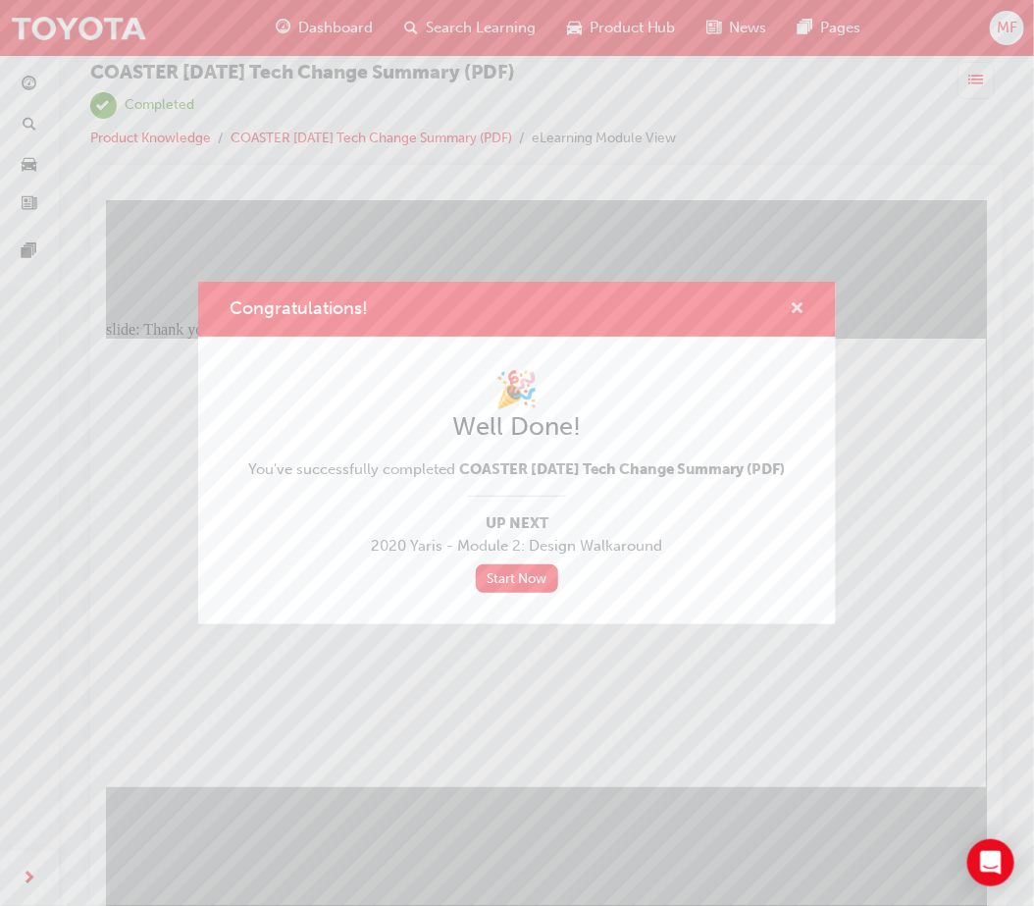
click at [803, 301] on span "cross-icon" at bounding box center [797, 310] width 15 height 18
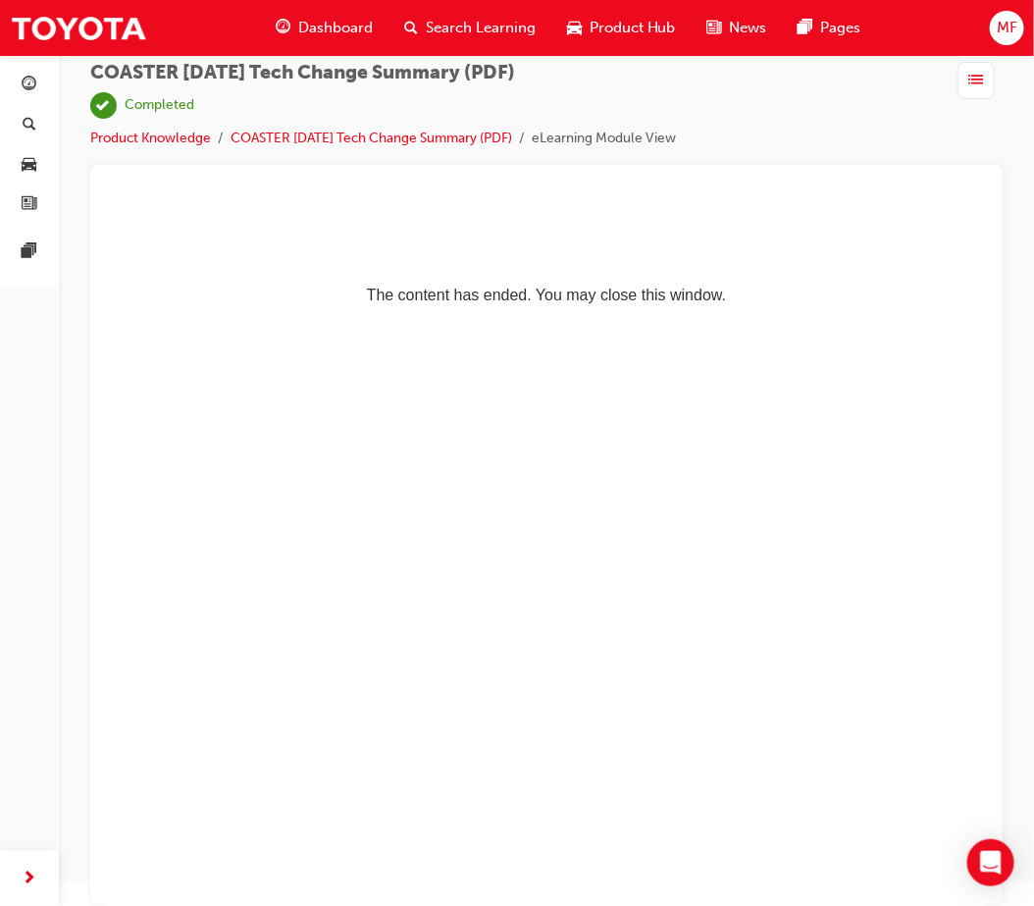
scroll to position [0, 0]
click at [334, 26] on span "Dashboard" at bounding box center [335, 28] width 75 height 23
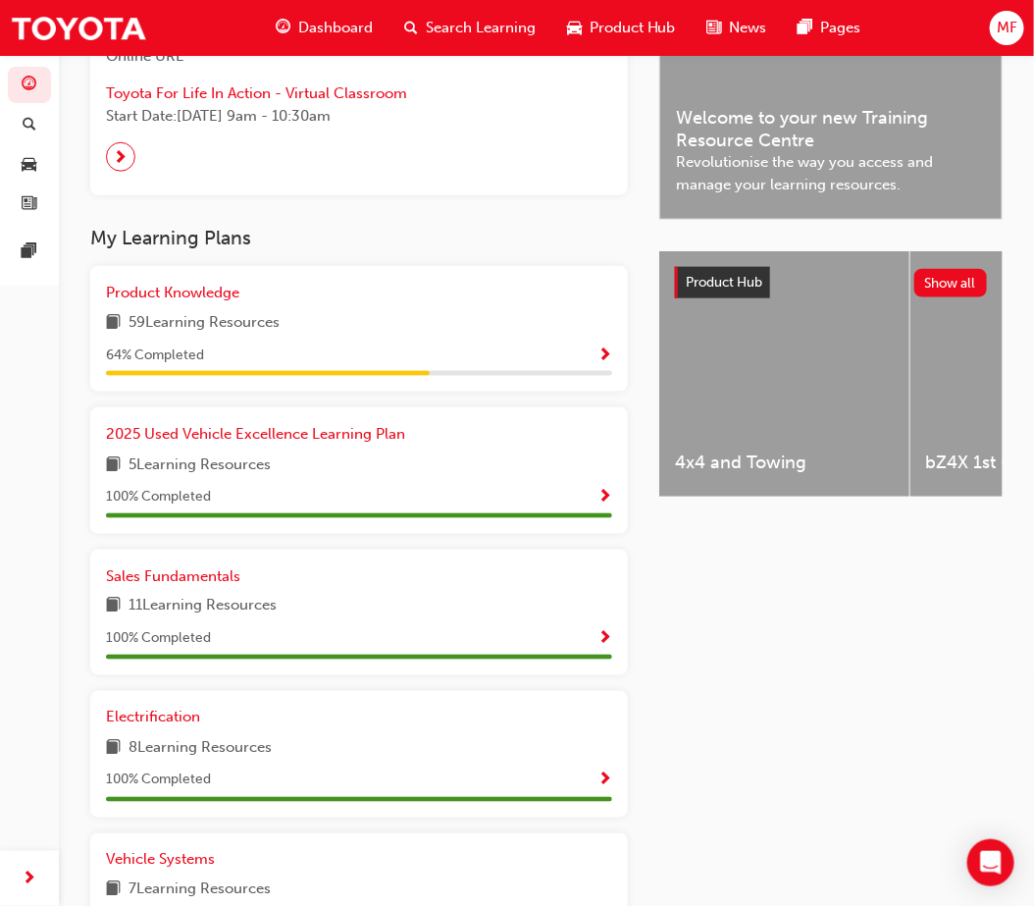
scroll to position [545, 0]
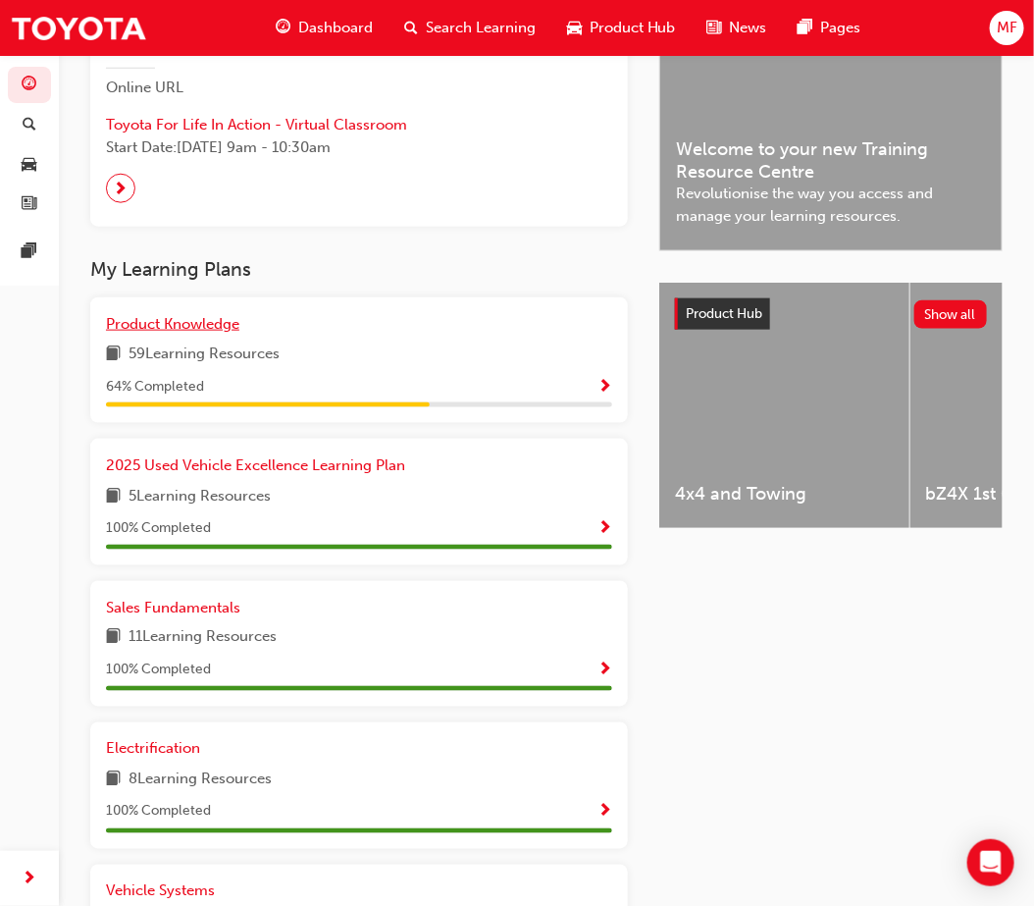
click at [191, 320] on span "Product Knowledge" at bounding box center [172, 324] width 133 height 18
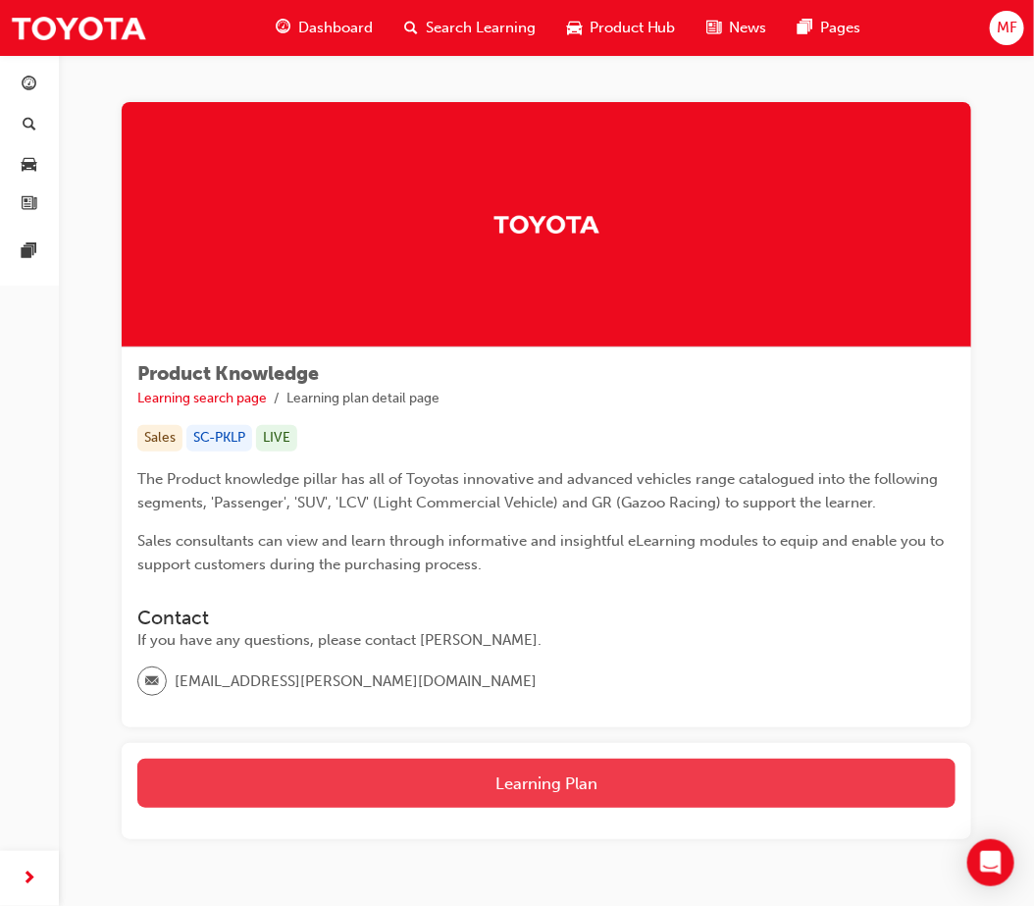
click at [609, 773] on button "Learning Plan" at bounding box center [546, 782] width 818 height 49
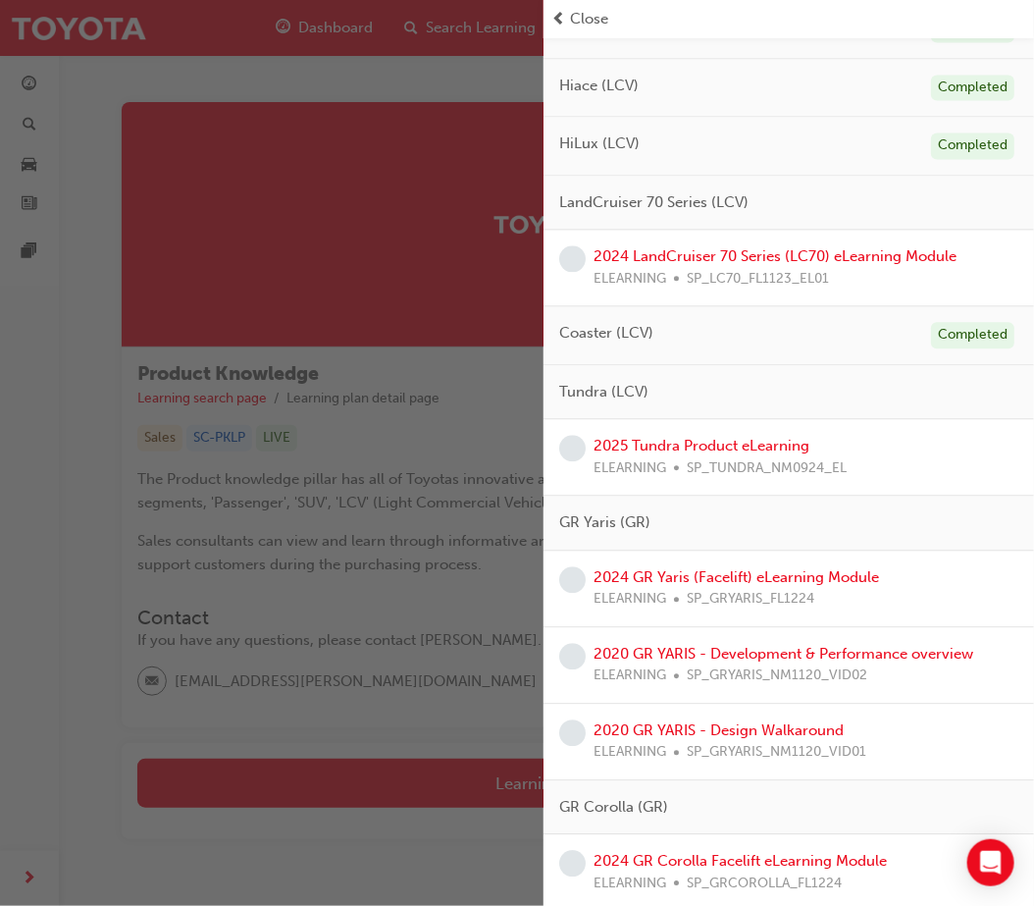
scroll to position [1308, 0]
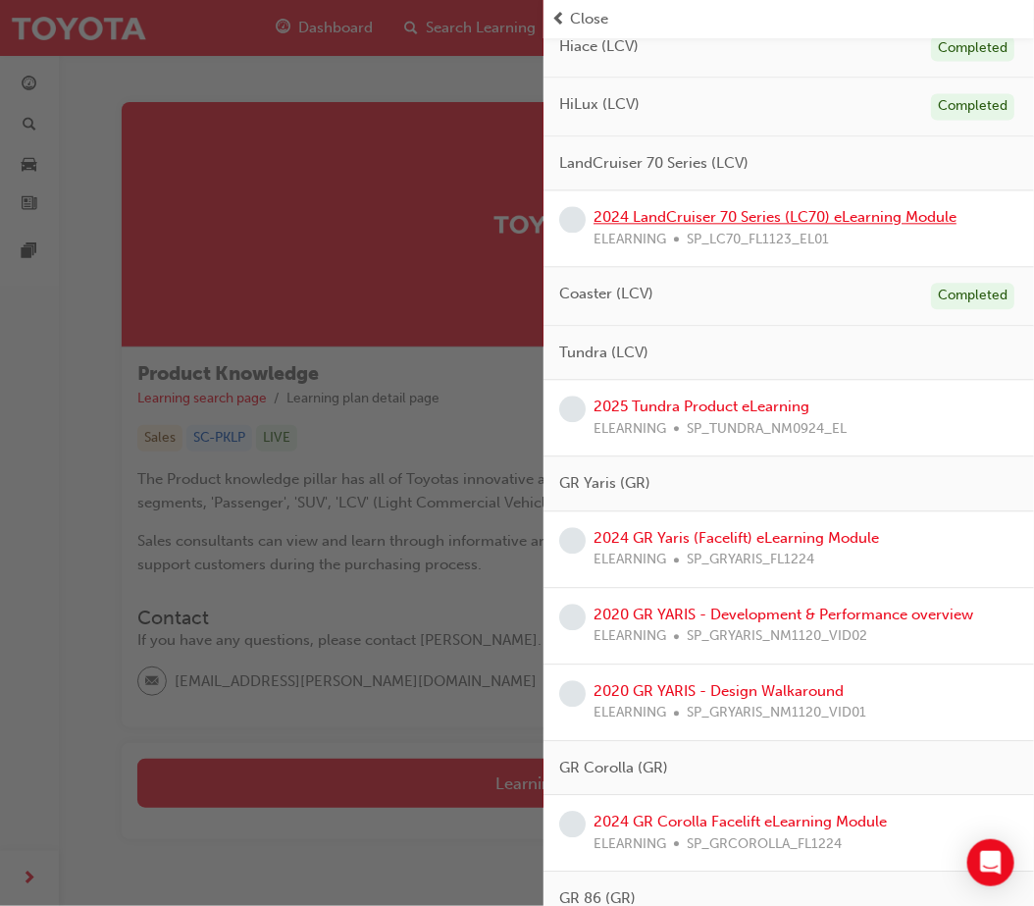
click at [811, 224] on link "2024 LandCruiser 70 Series (LC70) eLearning Module" at bounding box center [775, 217] width 363 height 18
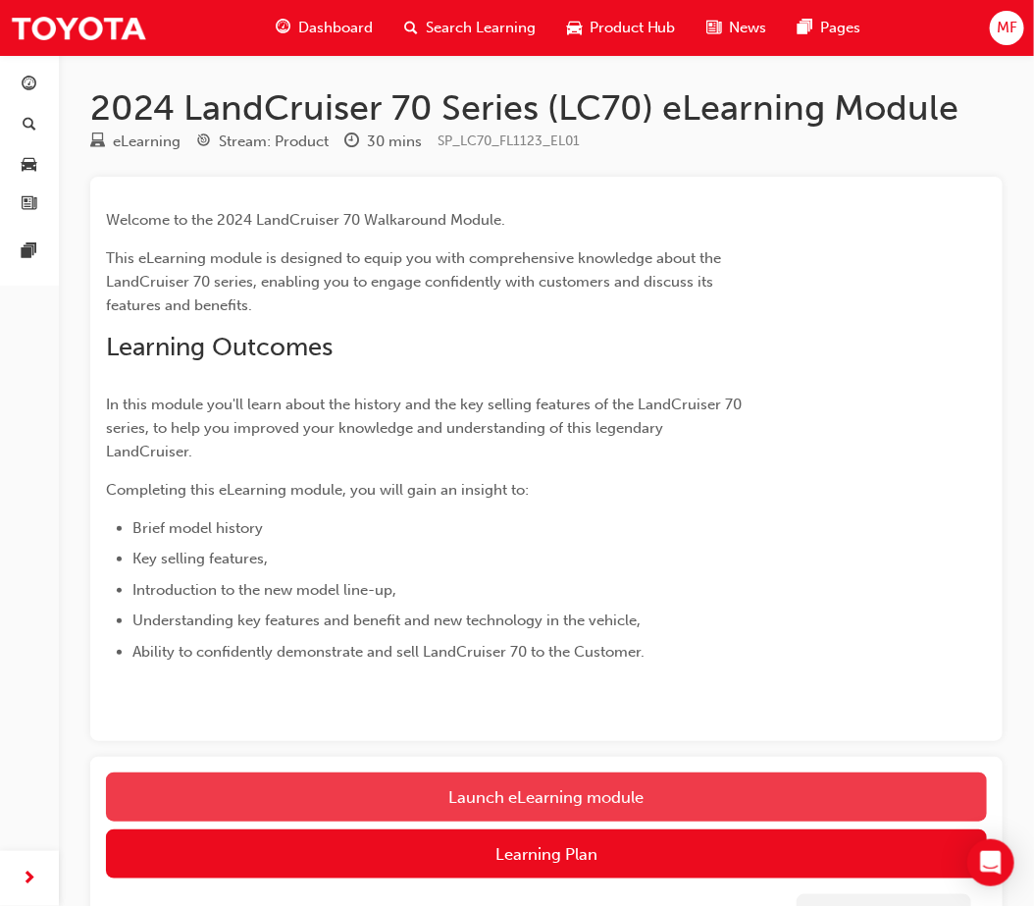
click at [581, 797] on link "Launch eLearning module" at bounding box center [546, 796] width 881 height 49
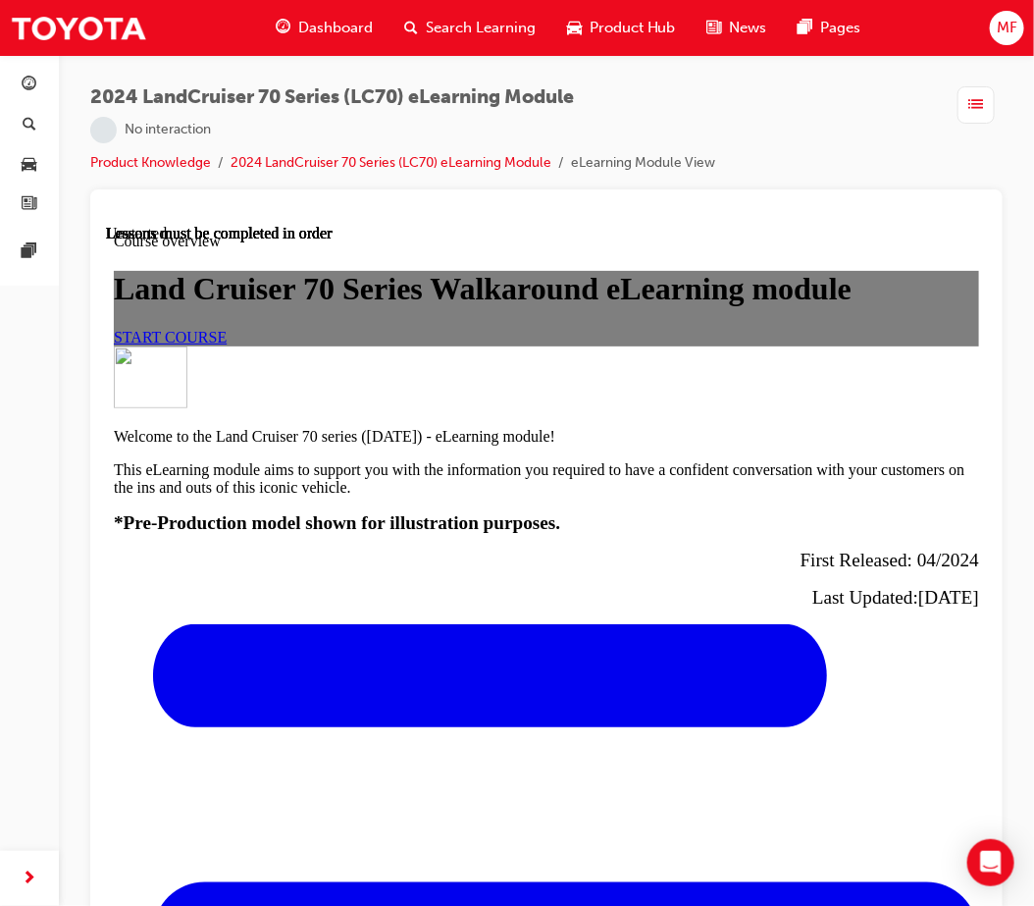
scroll to position [109, 0]
drag, startPoint x: 564, startPoint y: 500, endPoint x: 568, endPoint y: 491, distance: 10.6
click at [566, 345] on div "START COURSE" at bounding box center [545, 337] width 865 height 18
click at [226, 344] on link "START COURSE" at bounding box center [169, 336] width 113 height 17
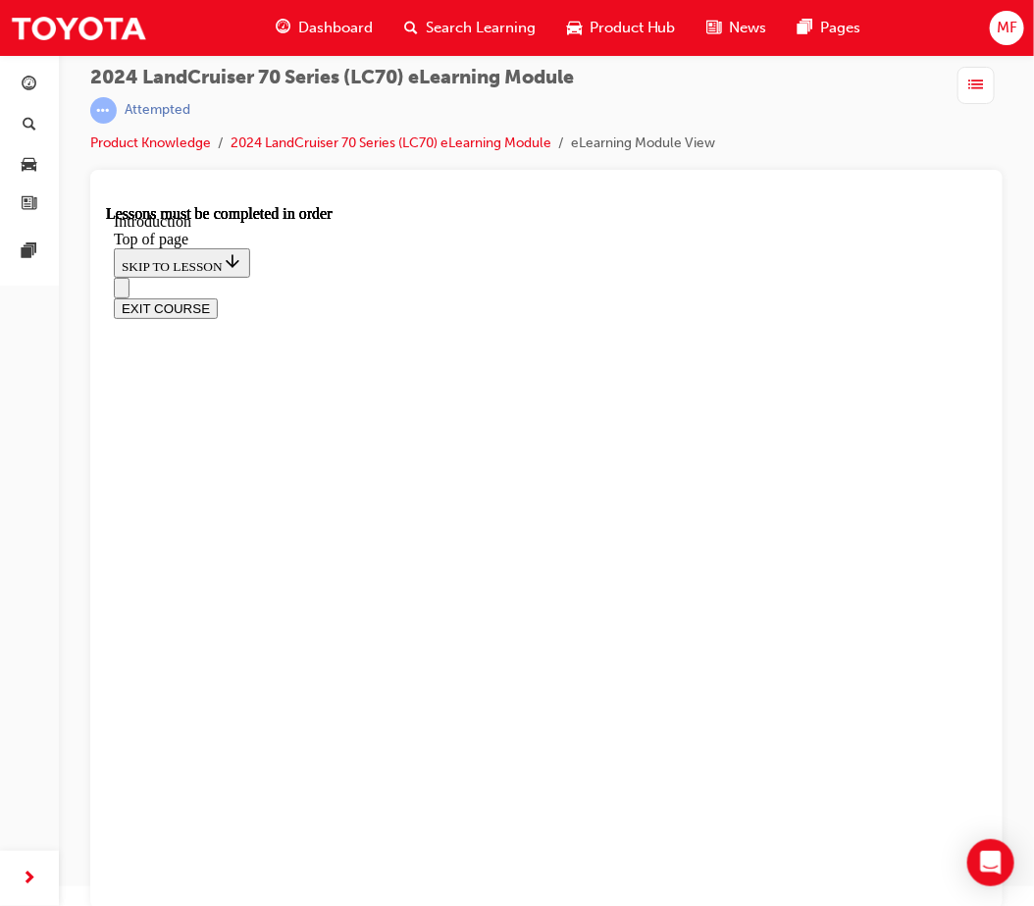
scroll to position [25, 0]
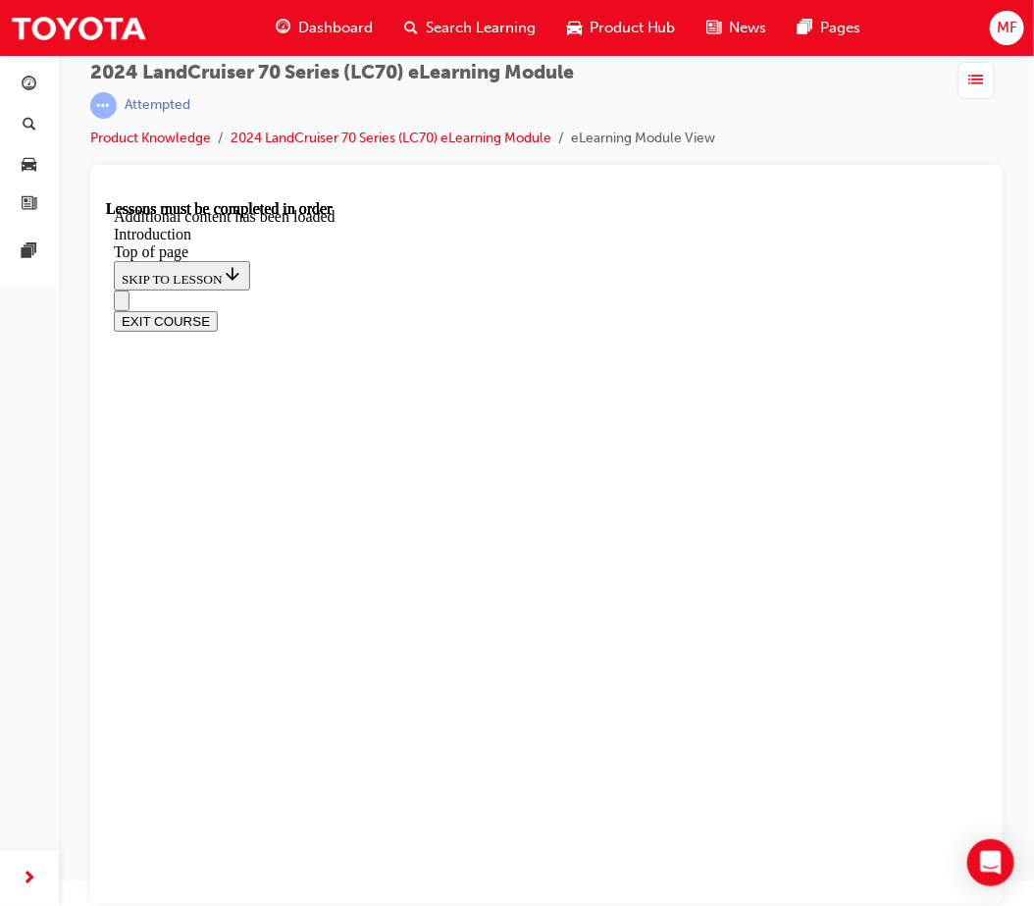
scroll to position [2870, 0]
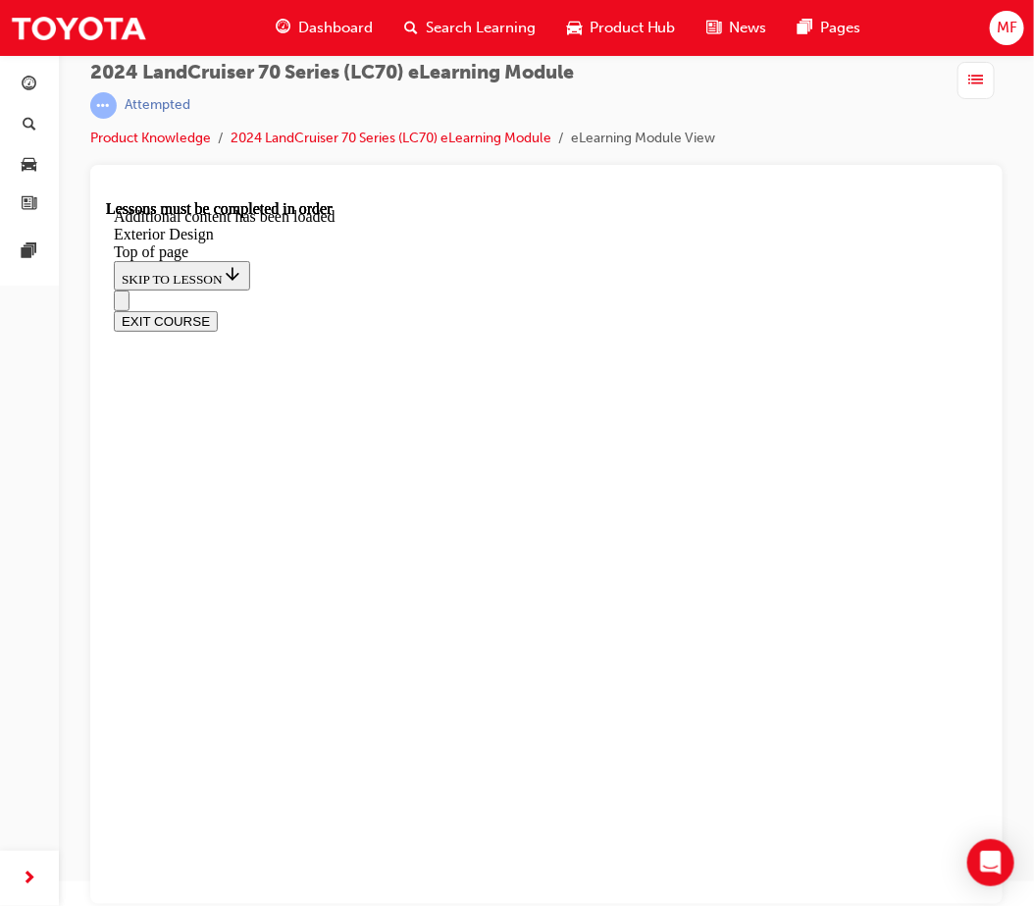
scroll to position [1508, 0]
drag, startPoint x: 907, startPoint y: 383, endPoint x: 642, endPoint y: 376, distance: 265.0
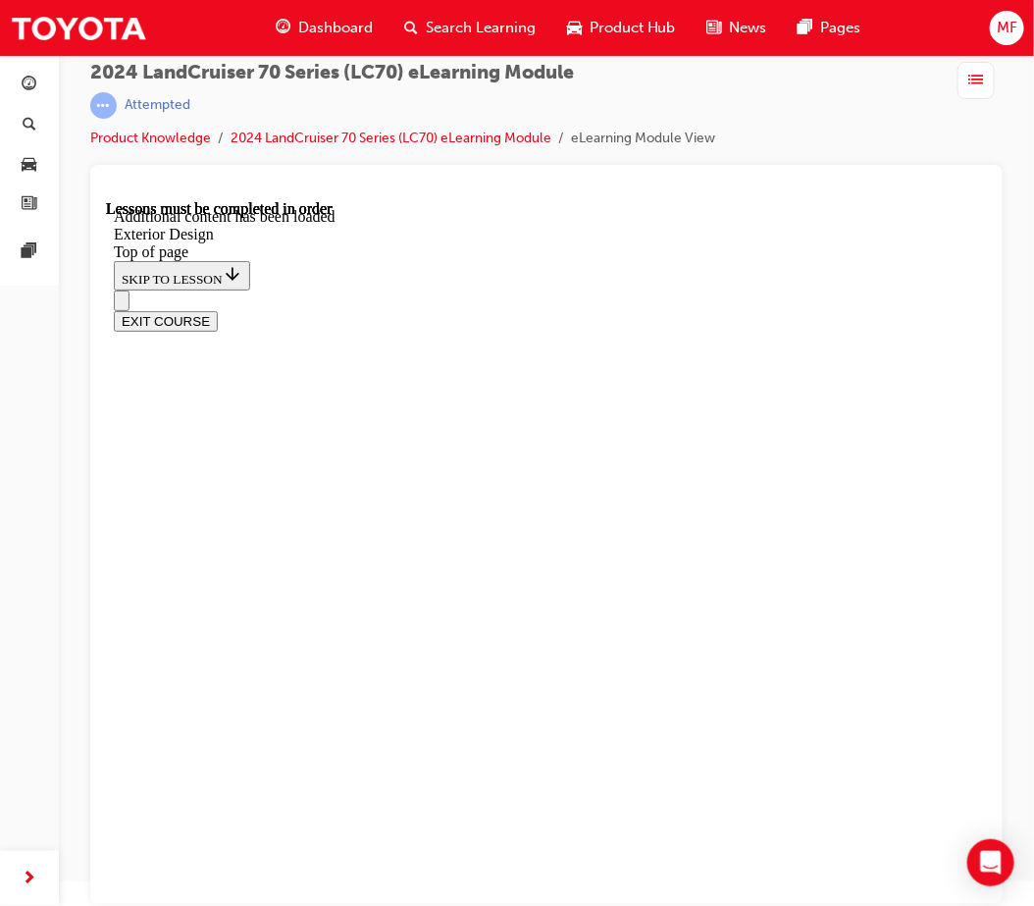
drag, startPoint x: 517, startPoint y: 525, endPoint x: 497, endPoint y: 546, distance: 29.2
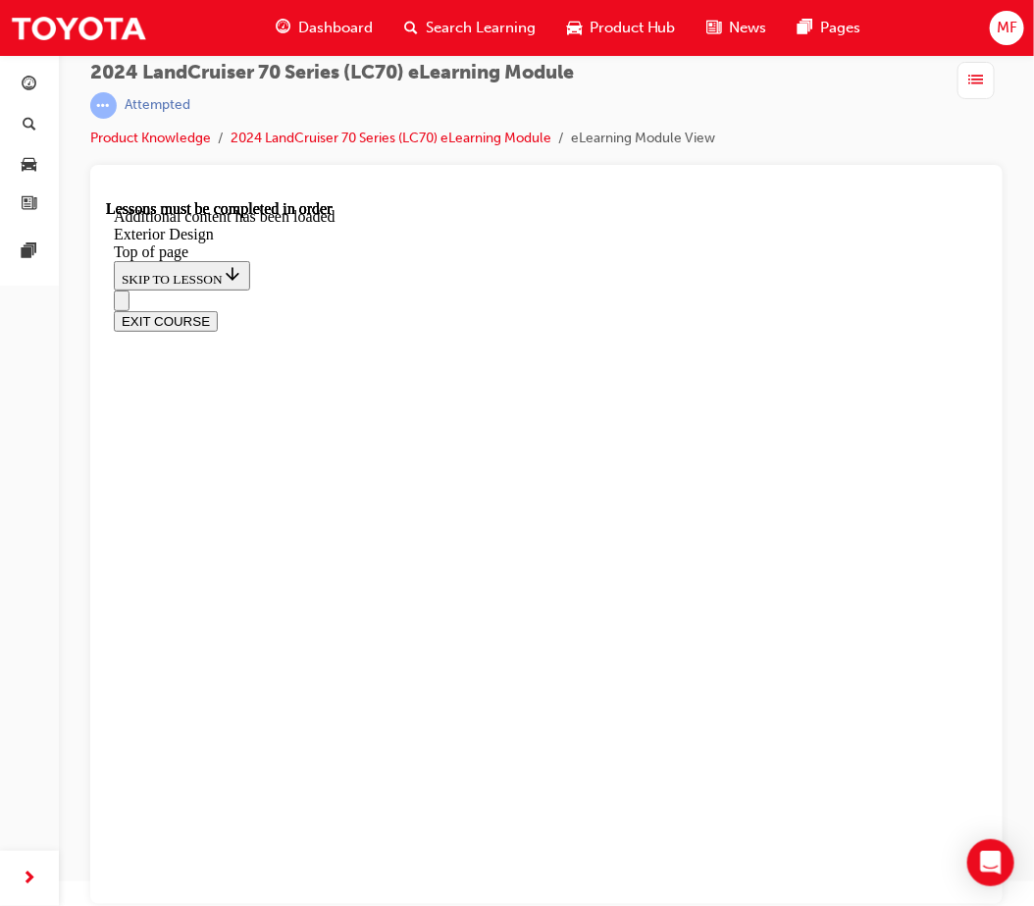
drag, startPoint x: 392, startPoint y: 745, endPoint x: 403, endPoint y: 743, distance: 11.0
drag, startPoint x: 404, startPoint y: 743, endPoint x: 428, endPoint y: 728, distance: 27.8
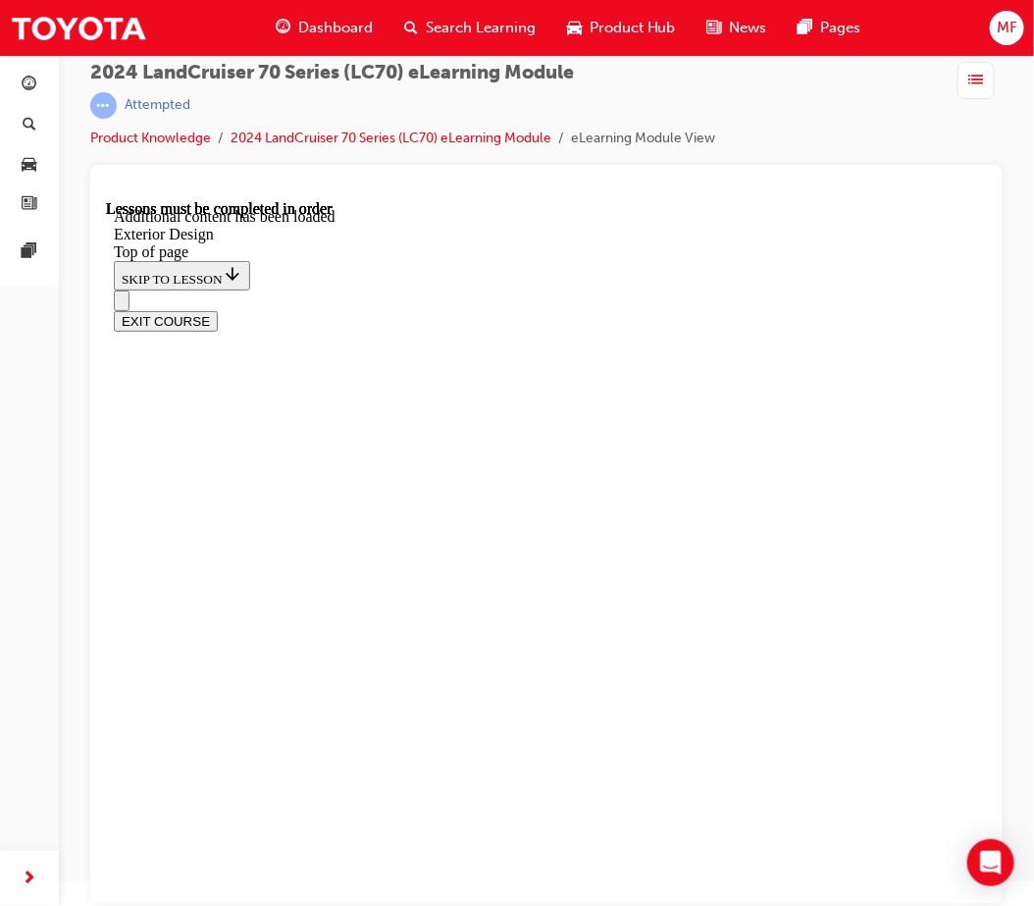
drag, startPoint x: 482, startPoint y: 680, endPoint x: 494, endPoint y: 677, distance: 13.1
drag, startPoint x: 739, startPoint y: 784, endPoint x: 743, endPoint y: 757, distance: 26.8
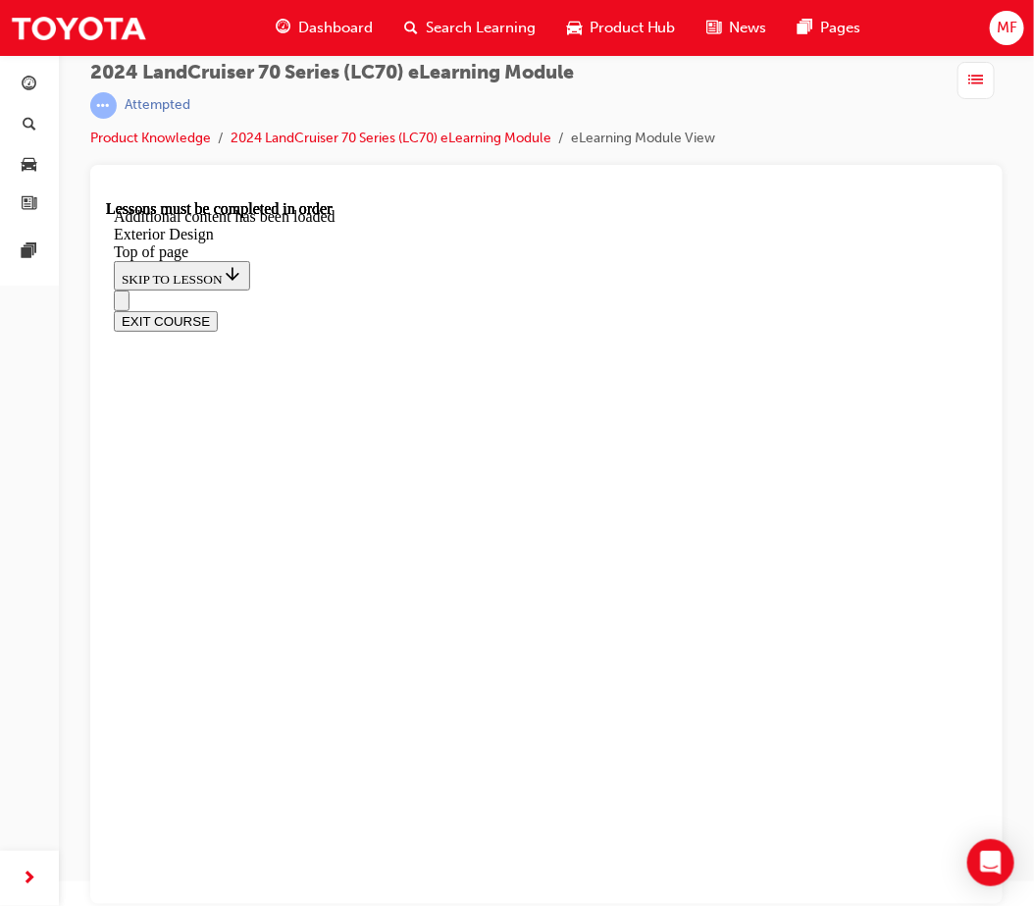
drag, startPoint x: 702, startPoint y: 775, endPoint x: 722, endPoint y: 758, distance: 26.5
drag, startPoint x: 530, startPoint y: 752, endPoint x: 542, endPoint y: 688, distance: 64.9
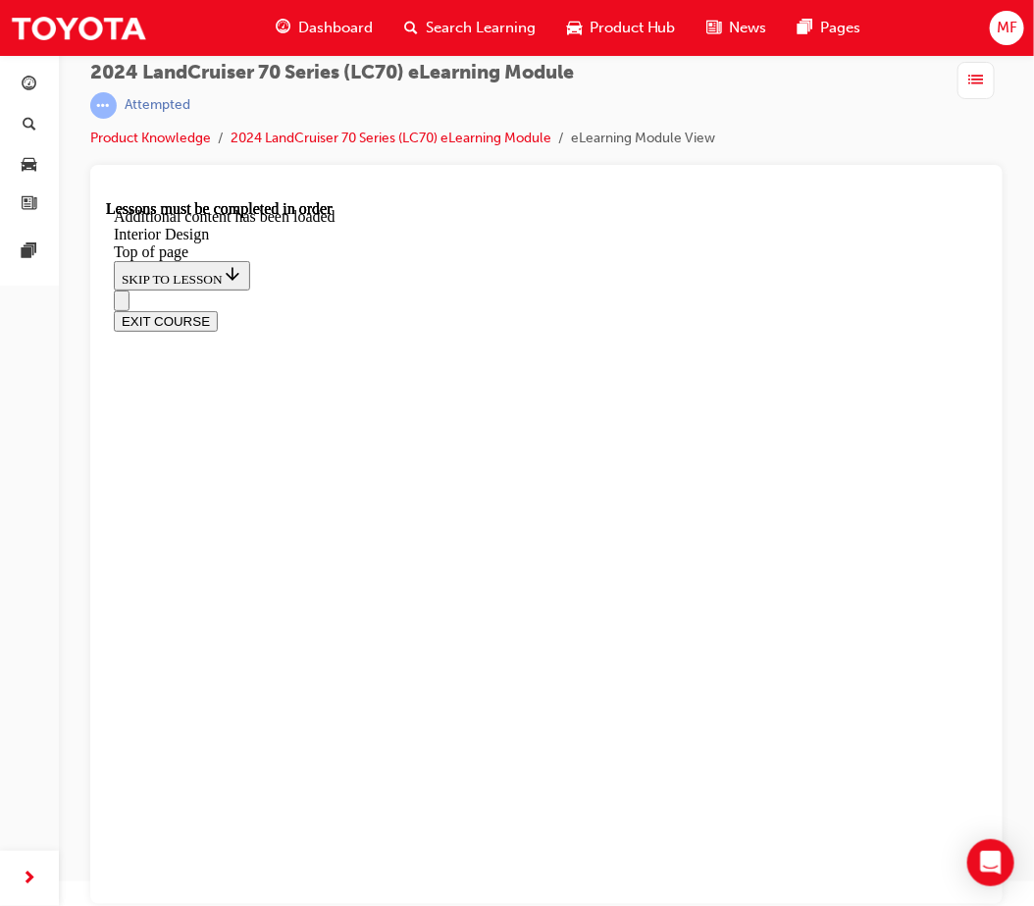
scroll to position [765, 0]
drag, startPoint x: 694, startPoint y: 682, endPoint x: 701, endPoint y: 693, distance: 12.8
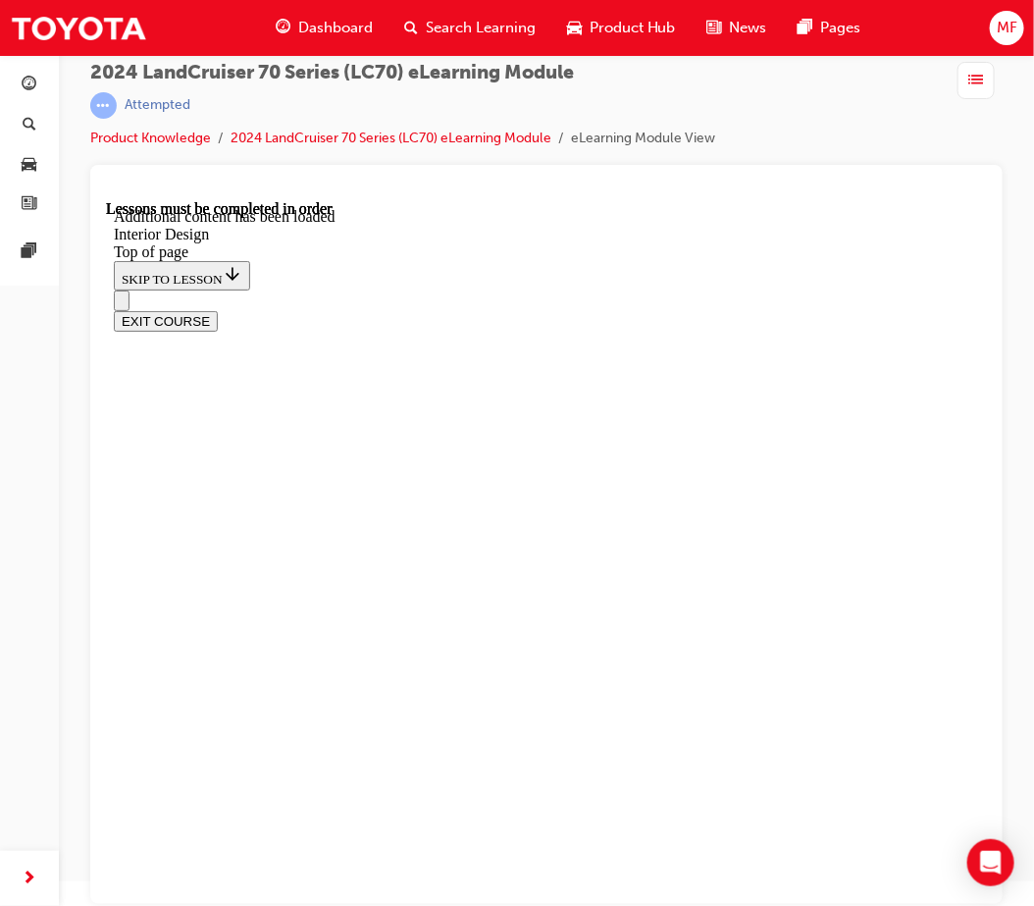
drag, startPoint x: 800, startPoint y: 644, endPoint x: 792, endPoint y: 657, distance: 15.8
drag, startPoint x: 846, startPoint y: 702, endPoint x: 700, endPoint y: 685, distance: 147.3
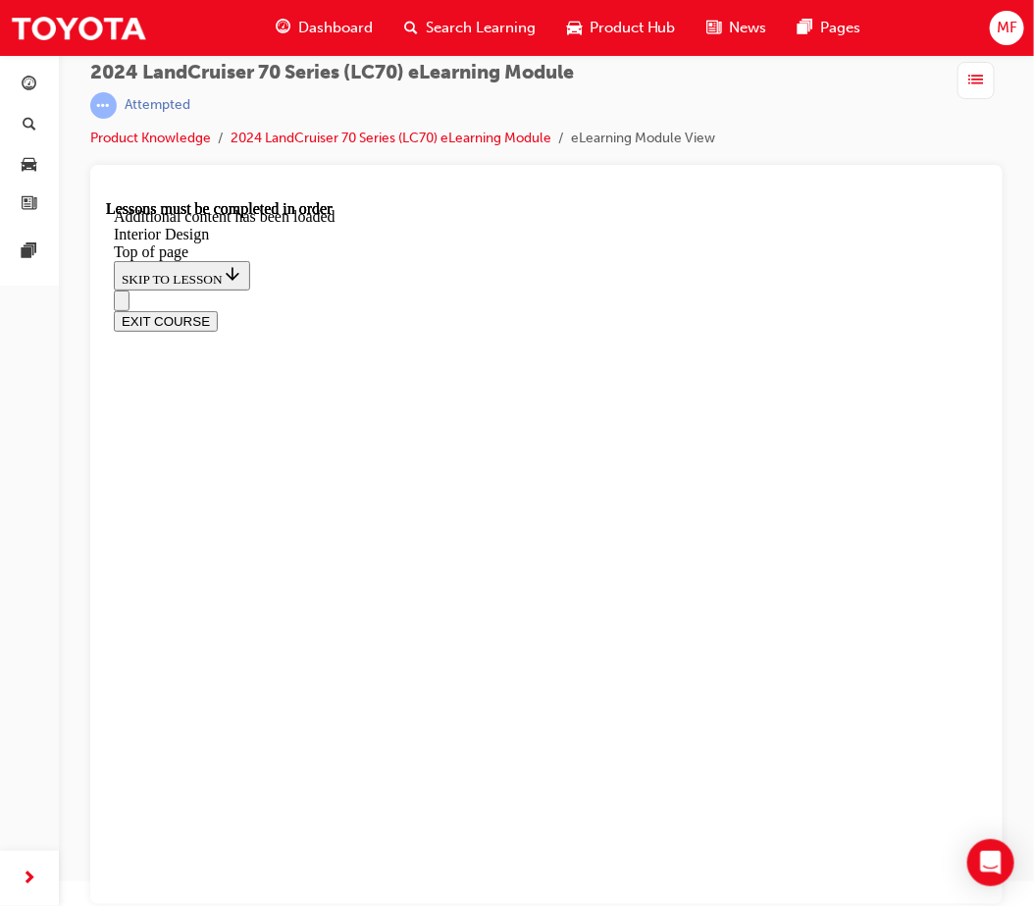
drag, startPoint x: 579, startPoint y: 743, endPoint x: 569, endPoint y: 739, distance: 10.6
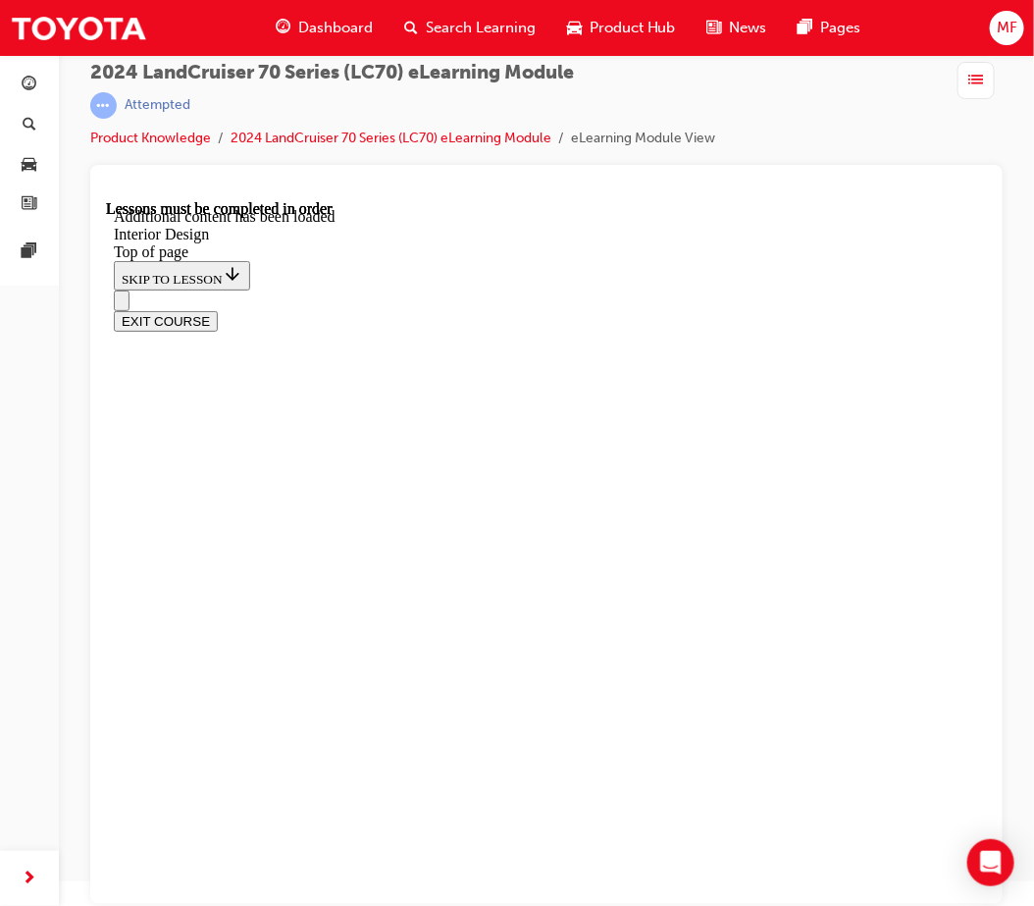
drag, startPoint x: 588, startPoint y: 798, endPoint x: 596, endPoint y: 776, distance: 23.0
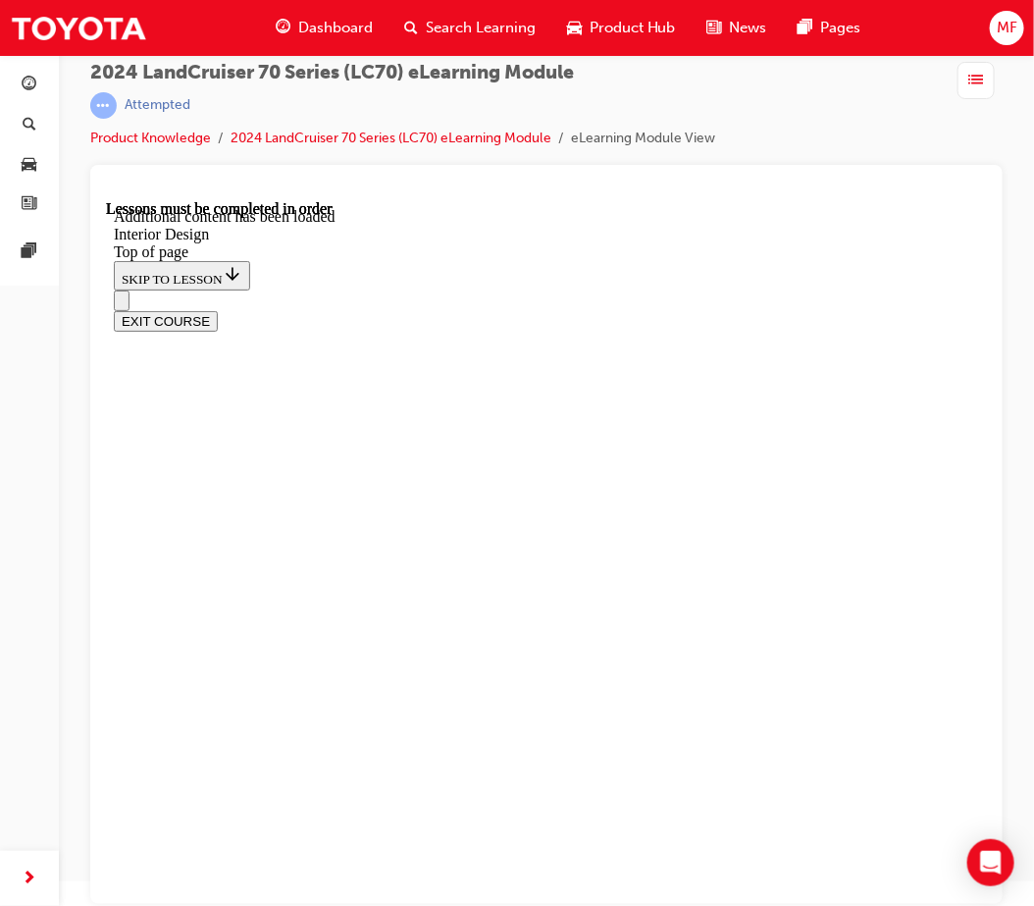
drag, startPoint x: 539, startPoint y: 550, endPoint x: 554, endPoint y: 552, distance: 15.8
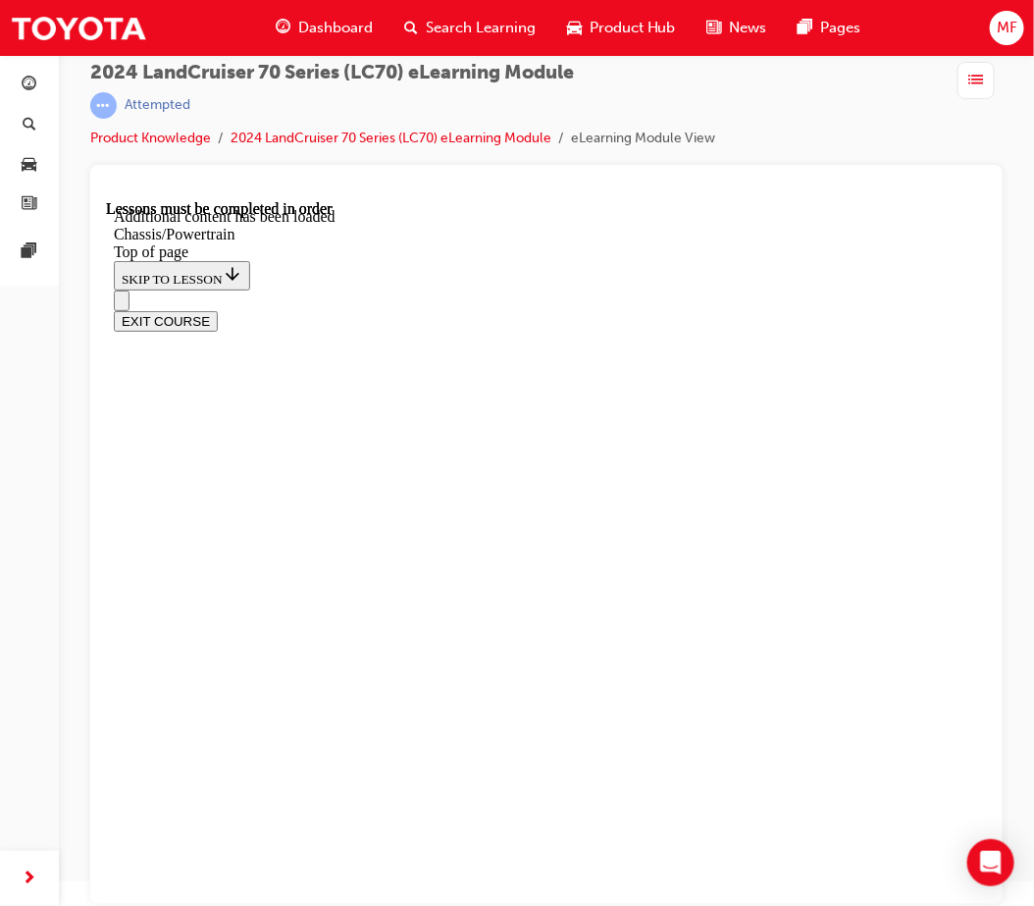
scroll to position [924, 0]
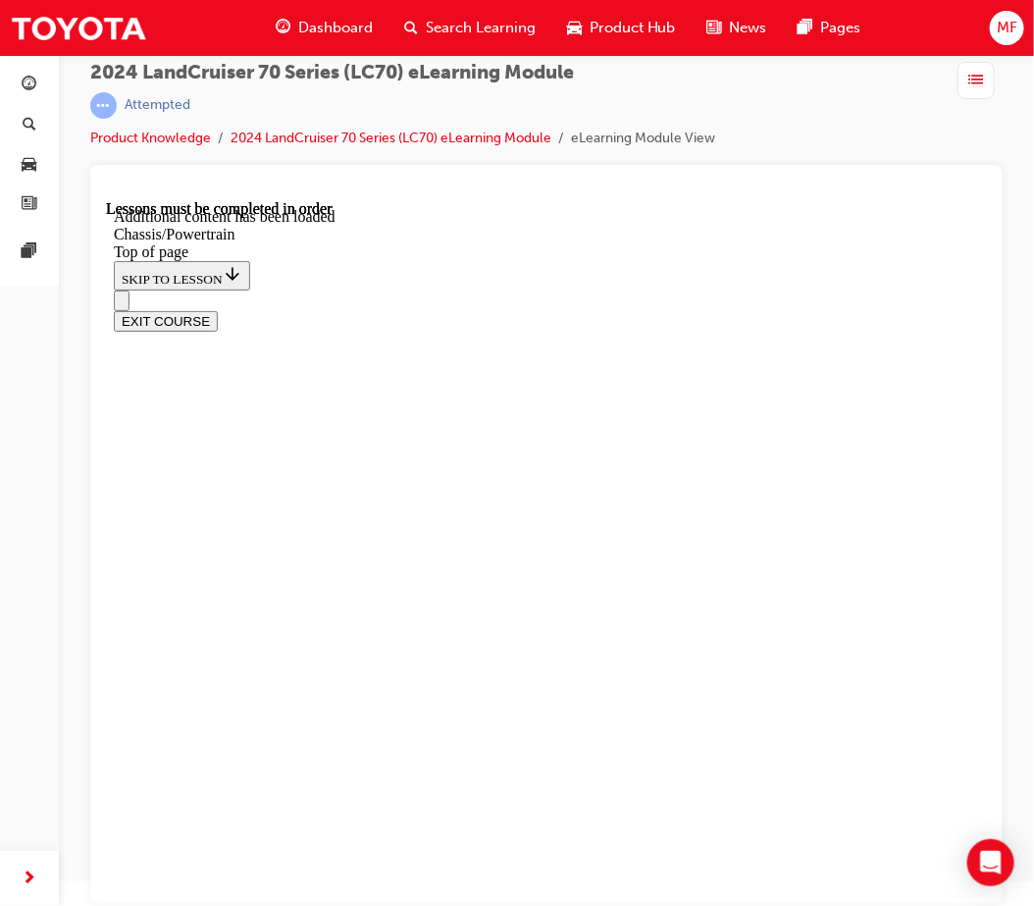
drag, startPoint x: 689, startPoint y: 529, endPoint x: 717, endPoint y: 546, distance: 33.0
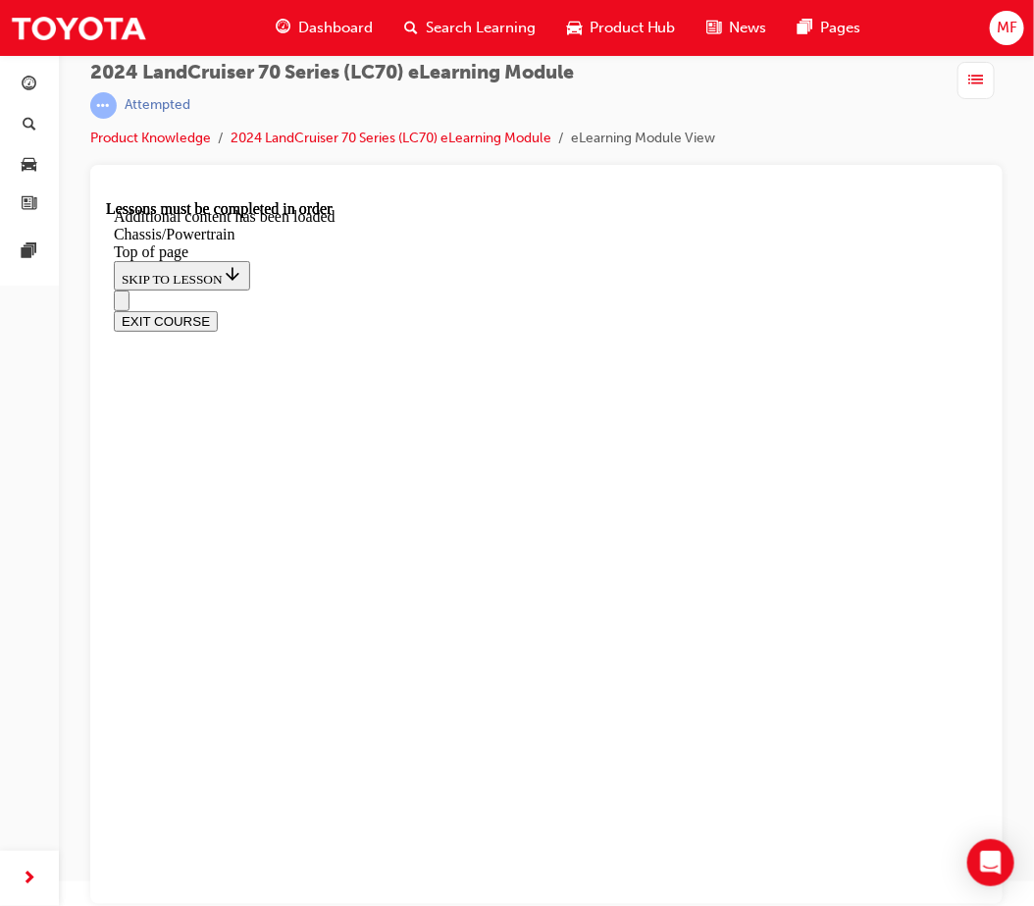
drag, startPoint x: 539, startPoint y: 481, endPoint x: 500, endPoint y: 473, distance: 39.1
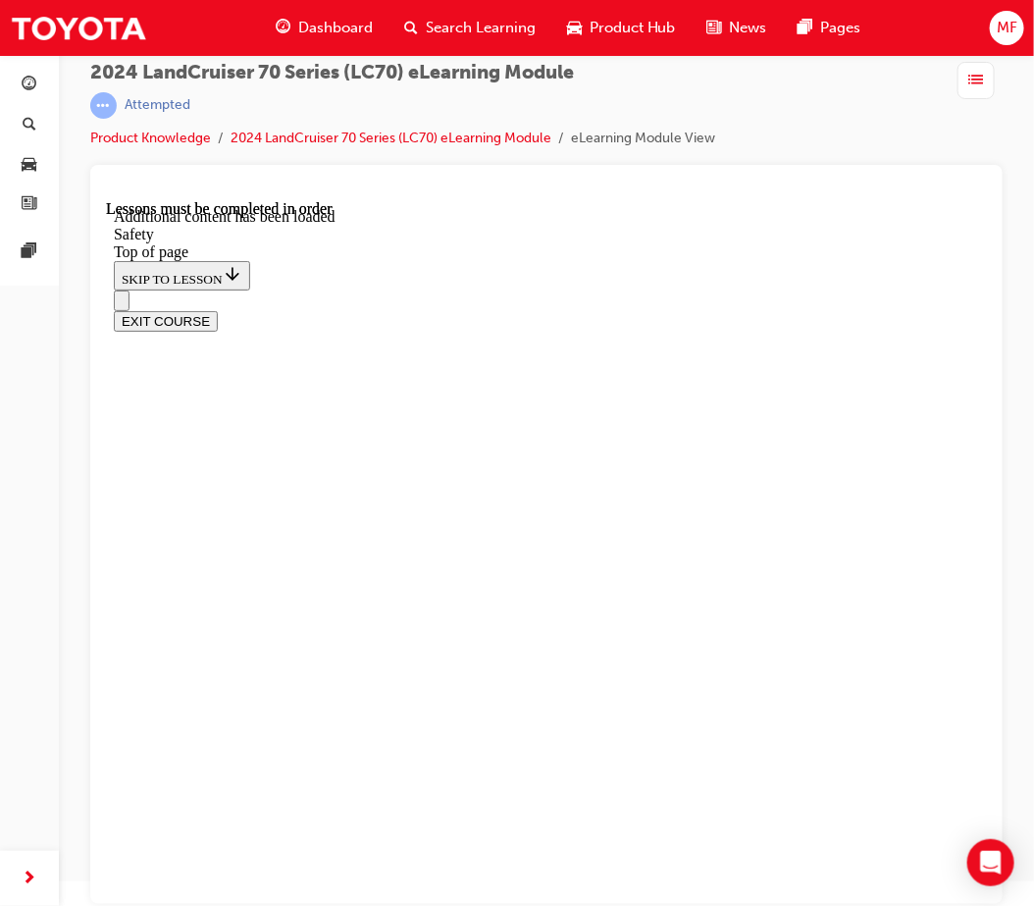
scroll to position [1027, 0]
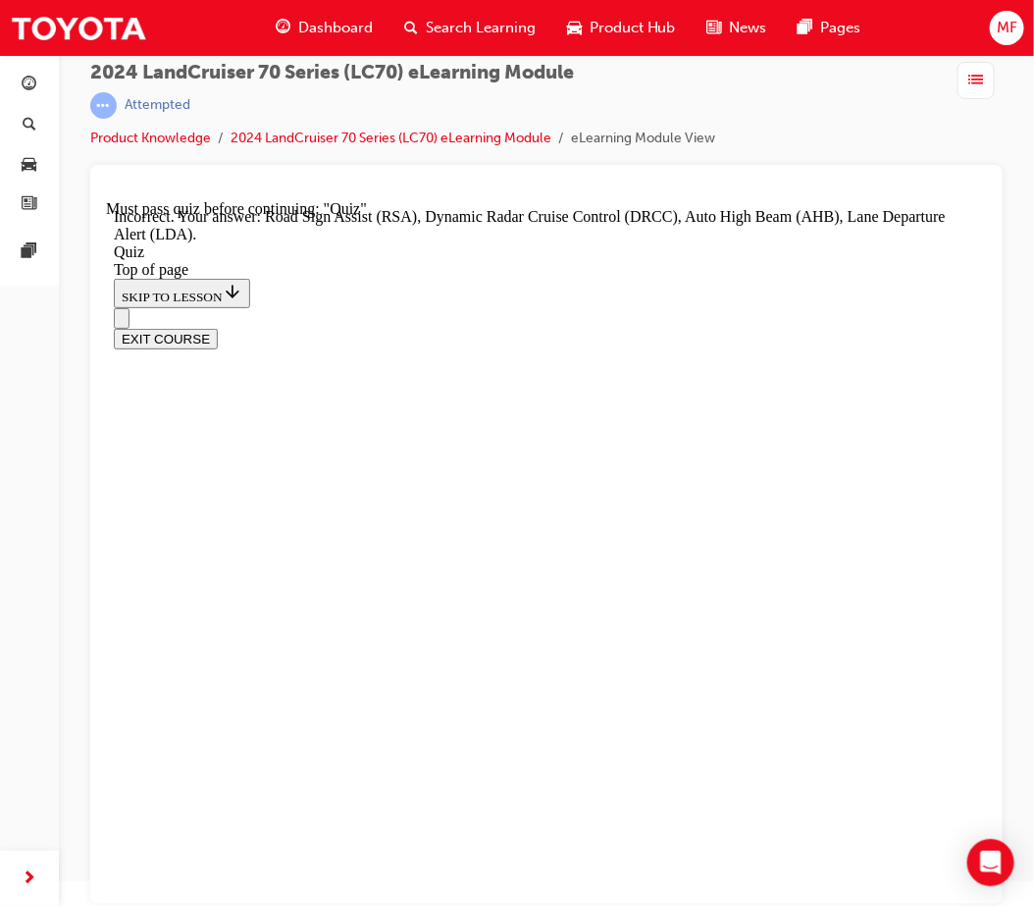
scroll to position [562, 0]
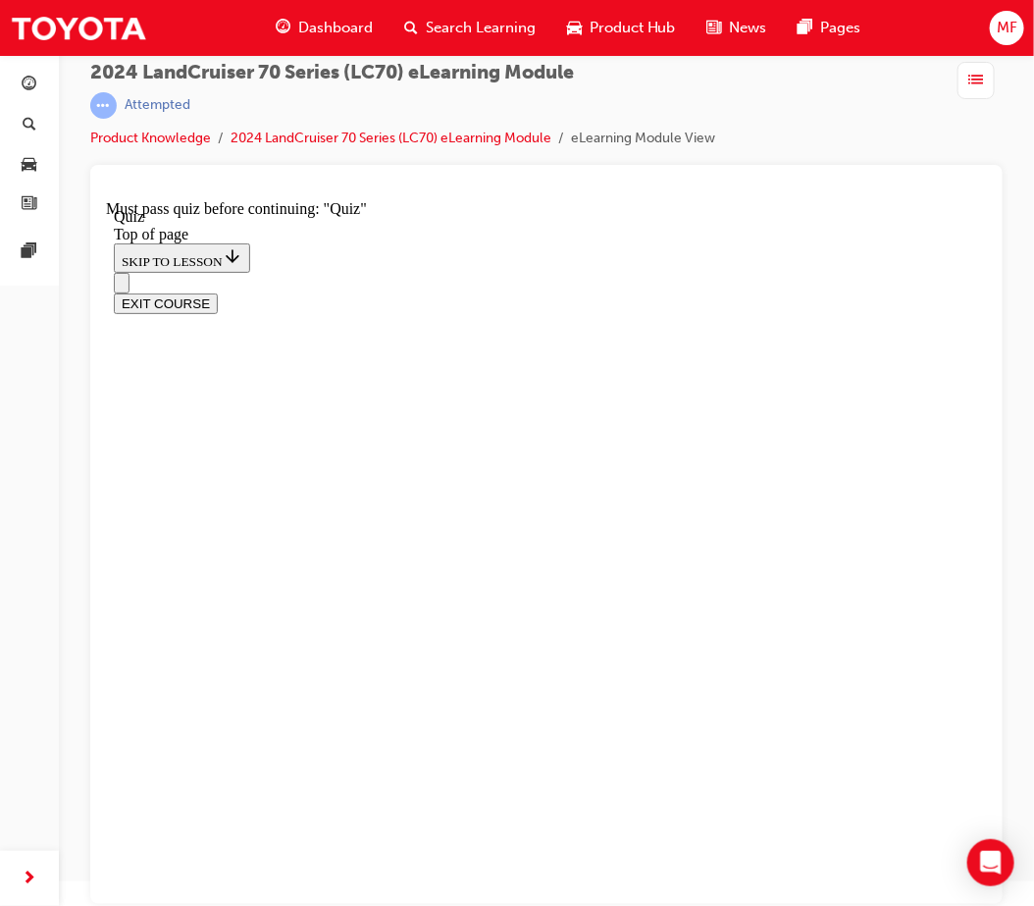
scroll to position [247, 0]
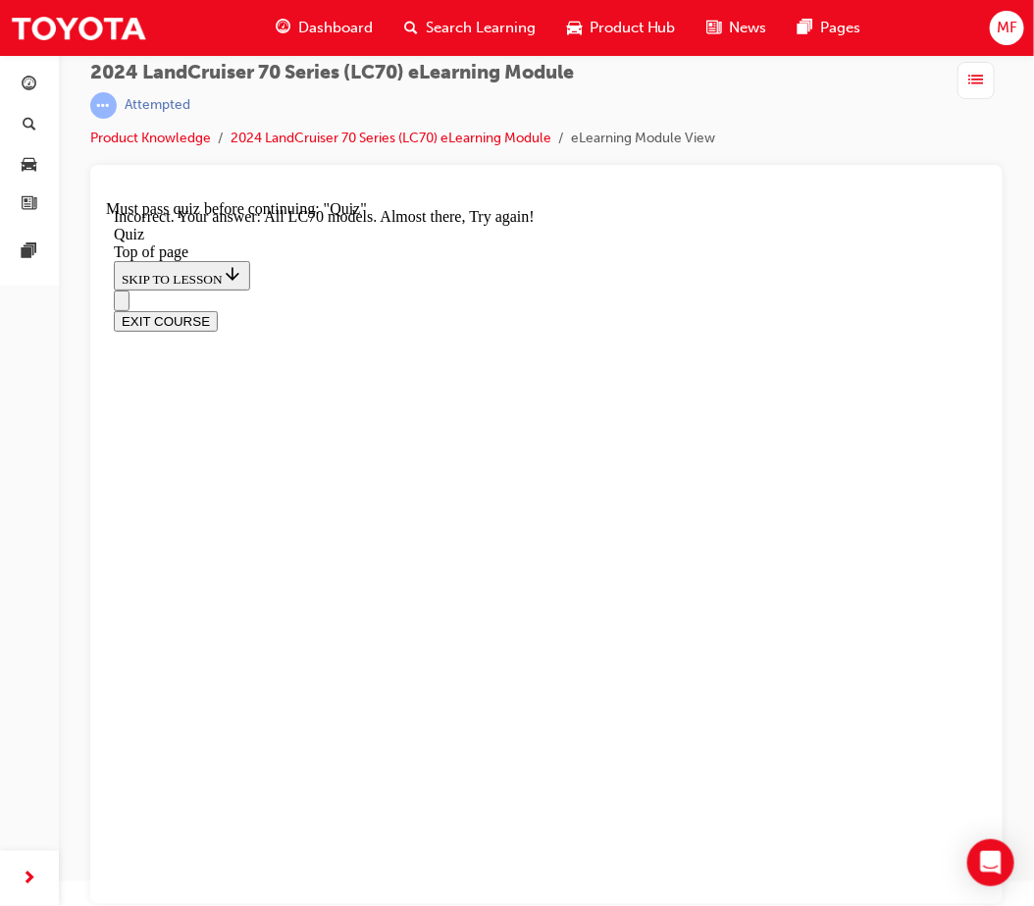
scroll to position [520, 0]
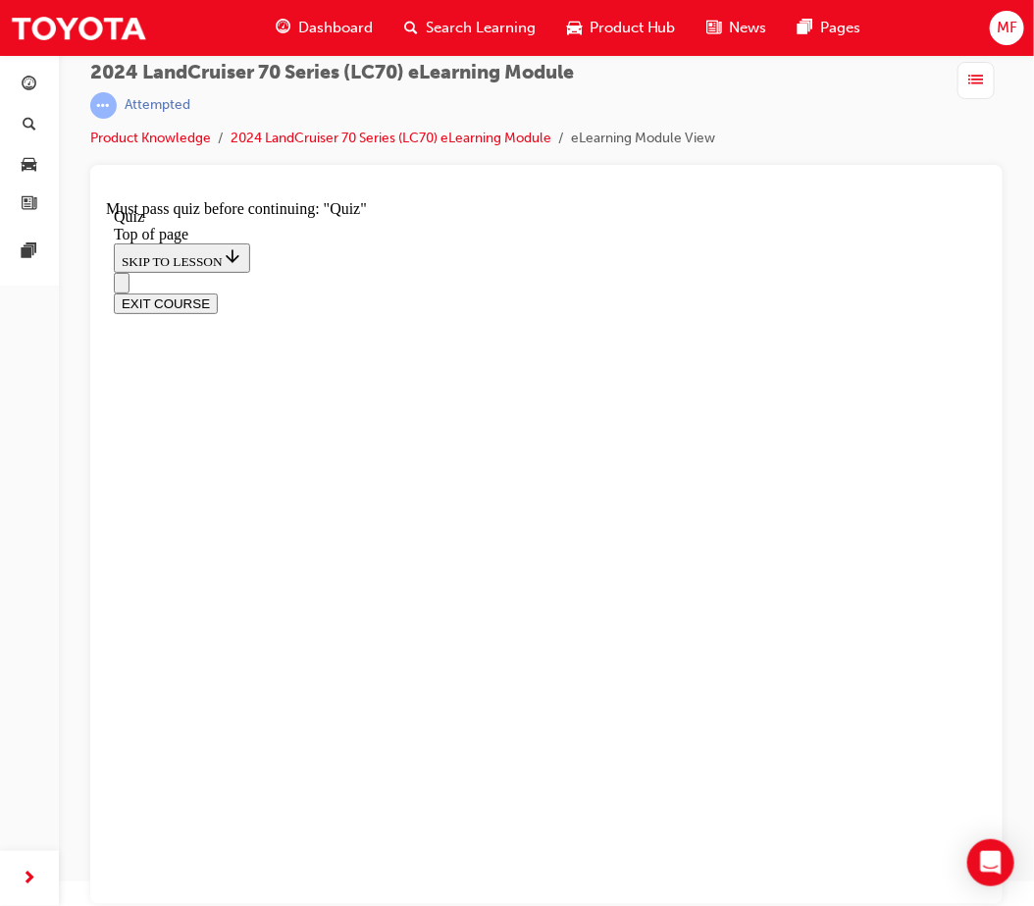
scroll to position [248, 0]
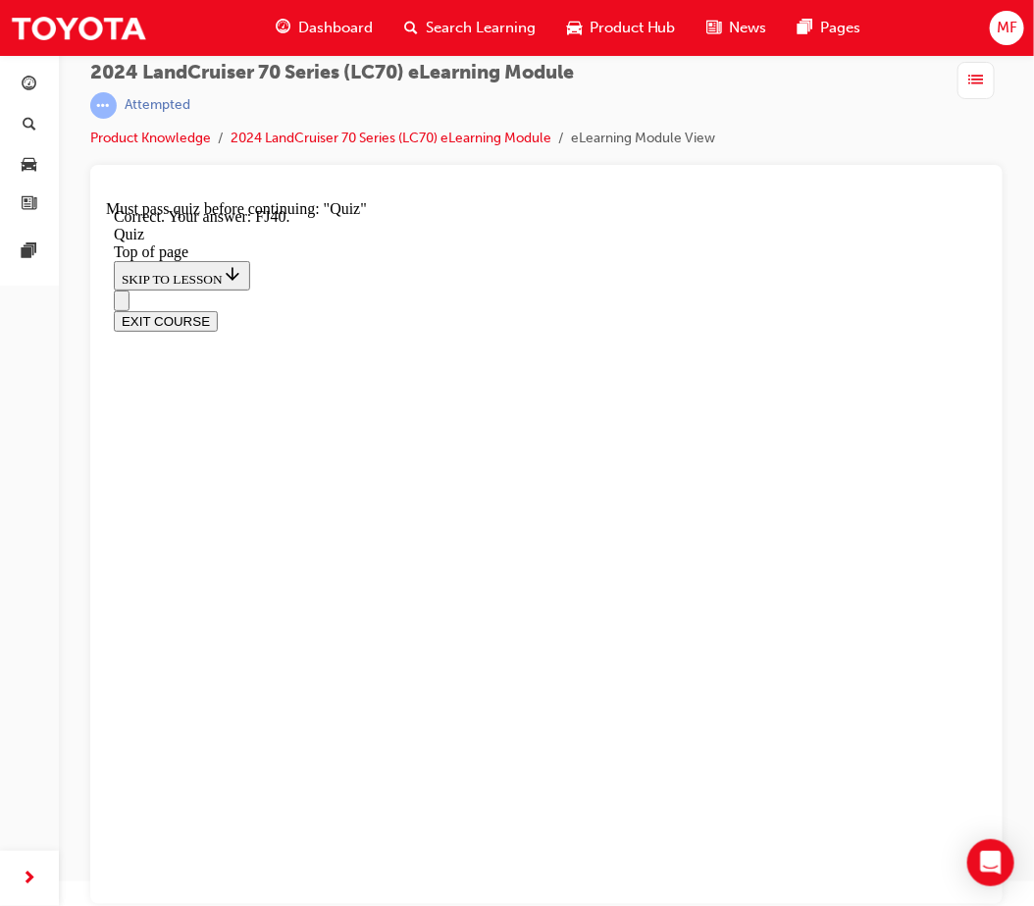
scroll to position [418, 0]
drag, startPoint x: 541, startPoint y: 829, endPoint x: 534, endPoint y: 809, distance: 20.8
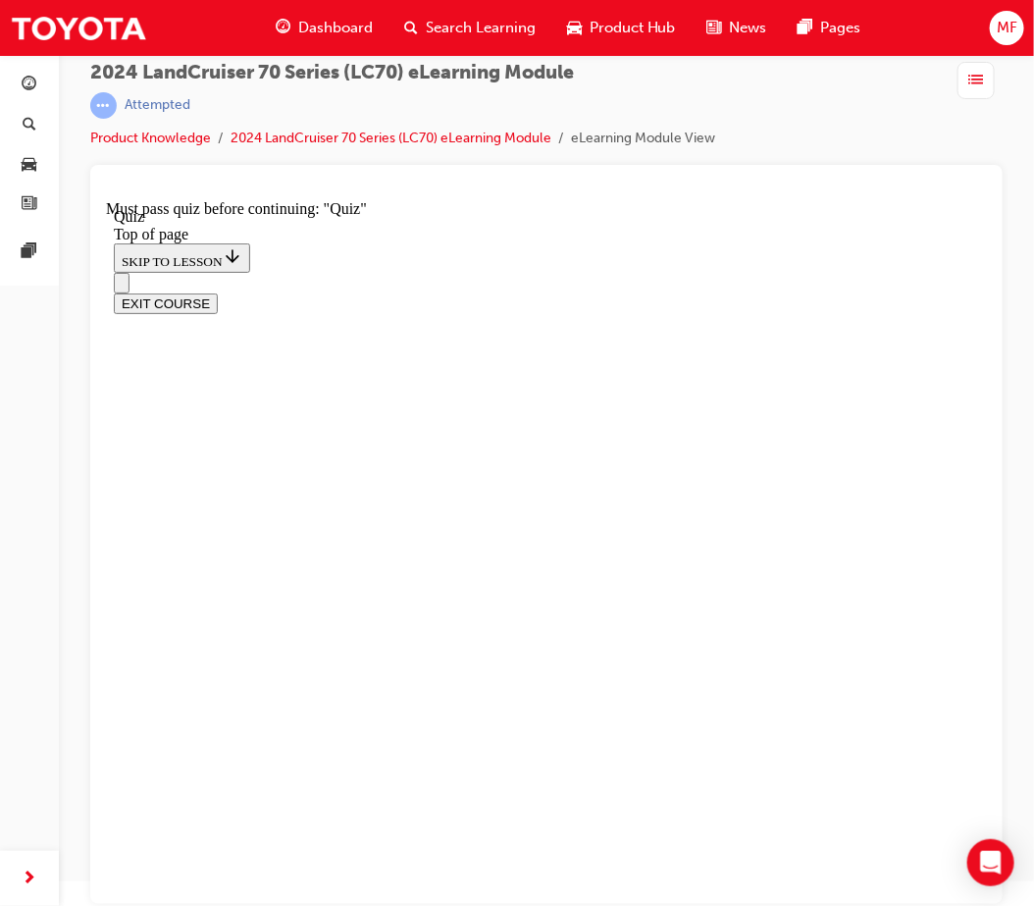
scroll to position [278, 0]
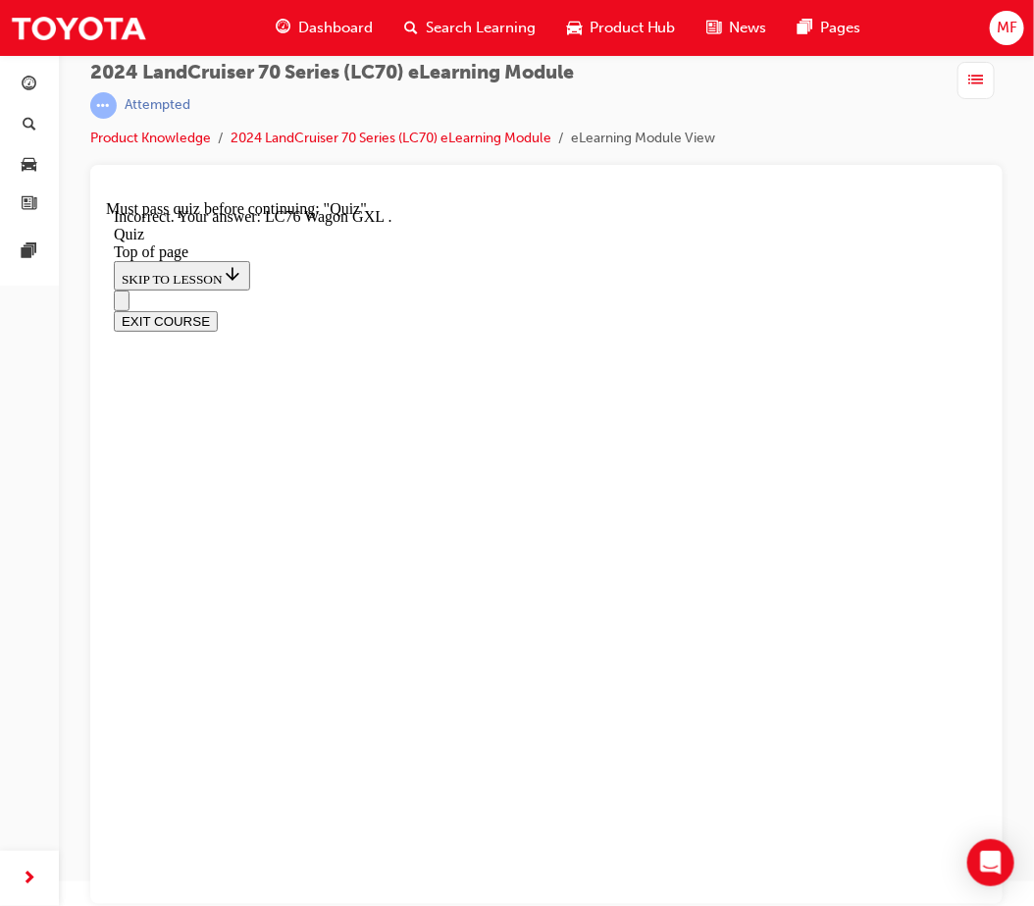
scroll to position [530, 0]
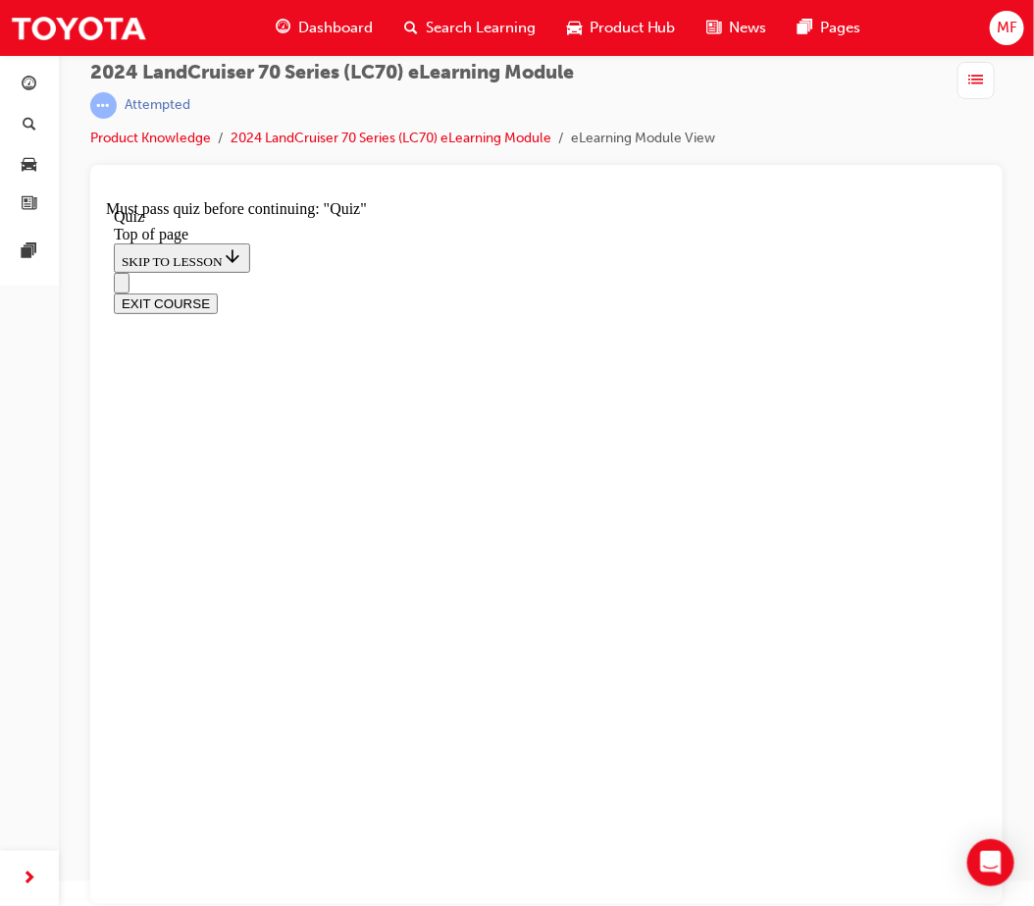
scroll to position [278, 0]
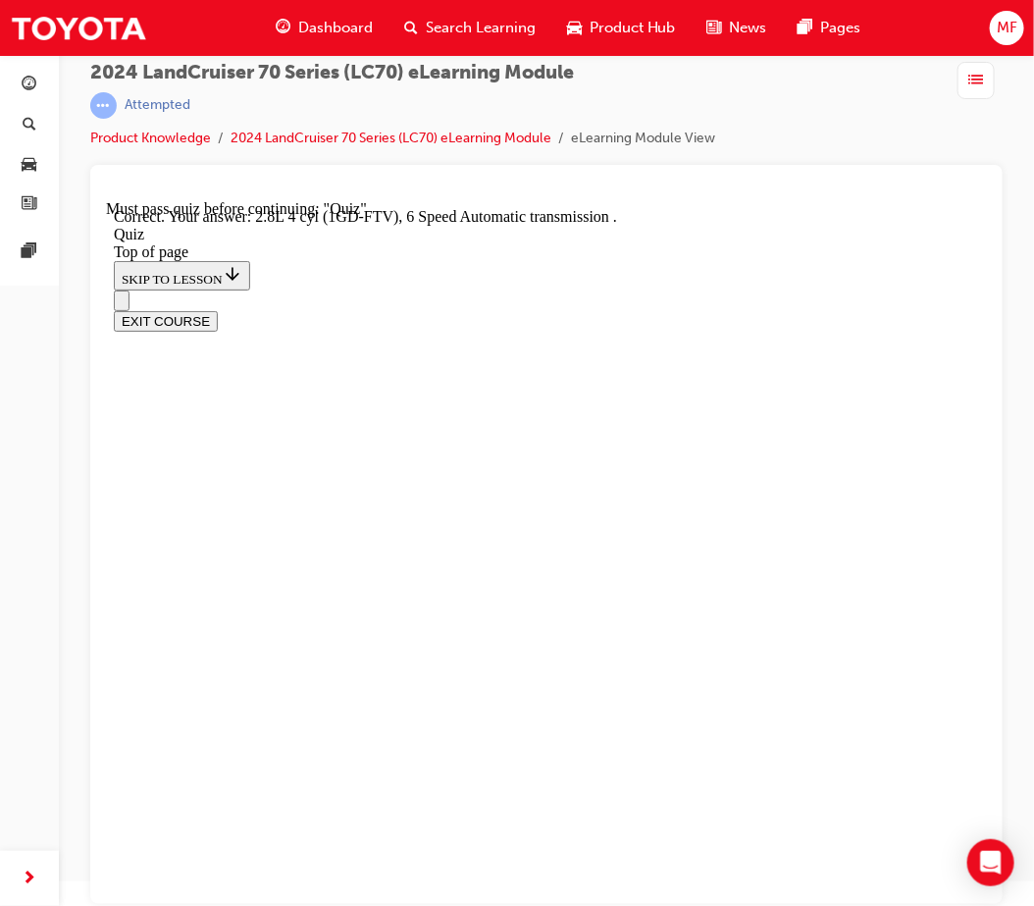
scroll to position [444, 0]
drag, startPoint x: 571, startPoint y: 843, endPoint x: 573, endPoint y: 827, distance: 15.8
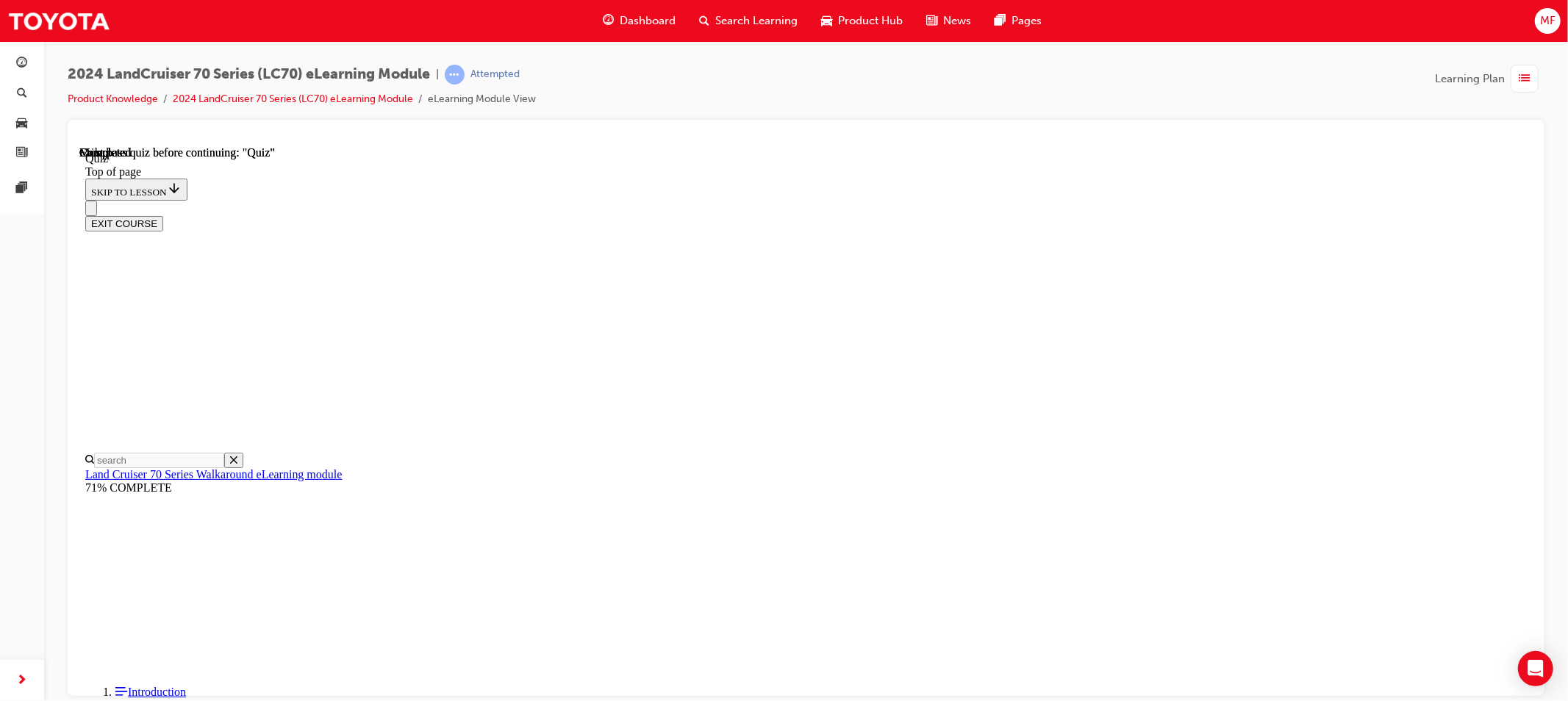
scroll to position [245, 0]
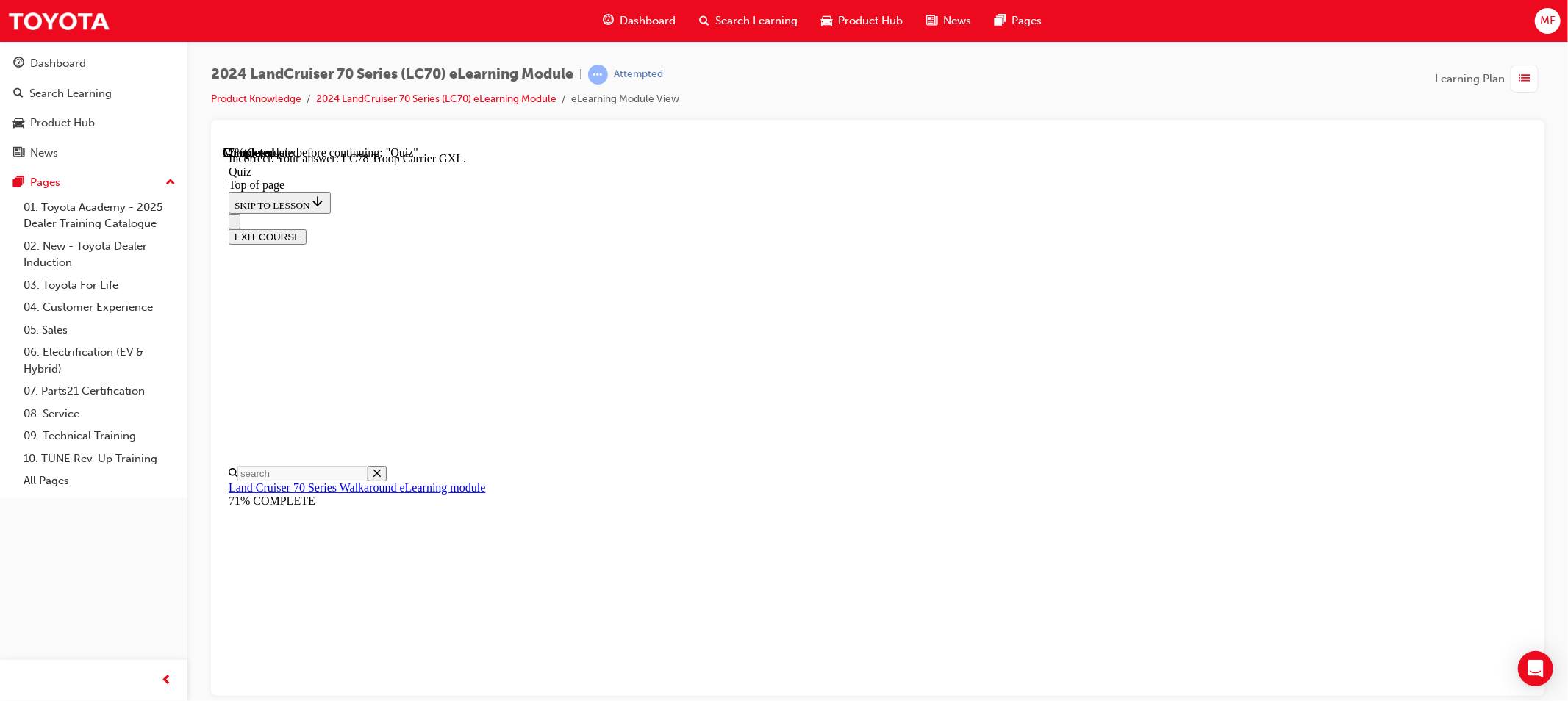
scroll to position [348, 0]
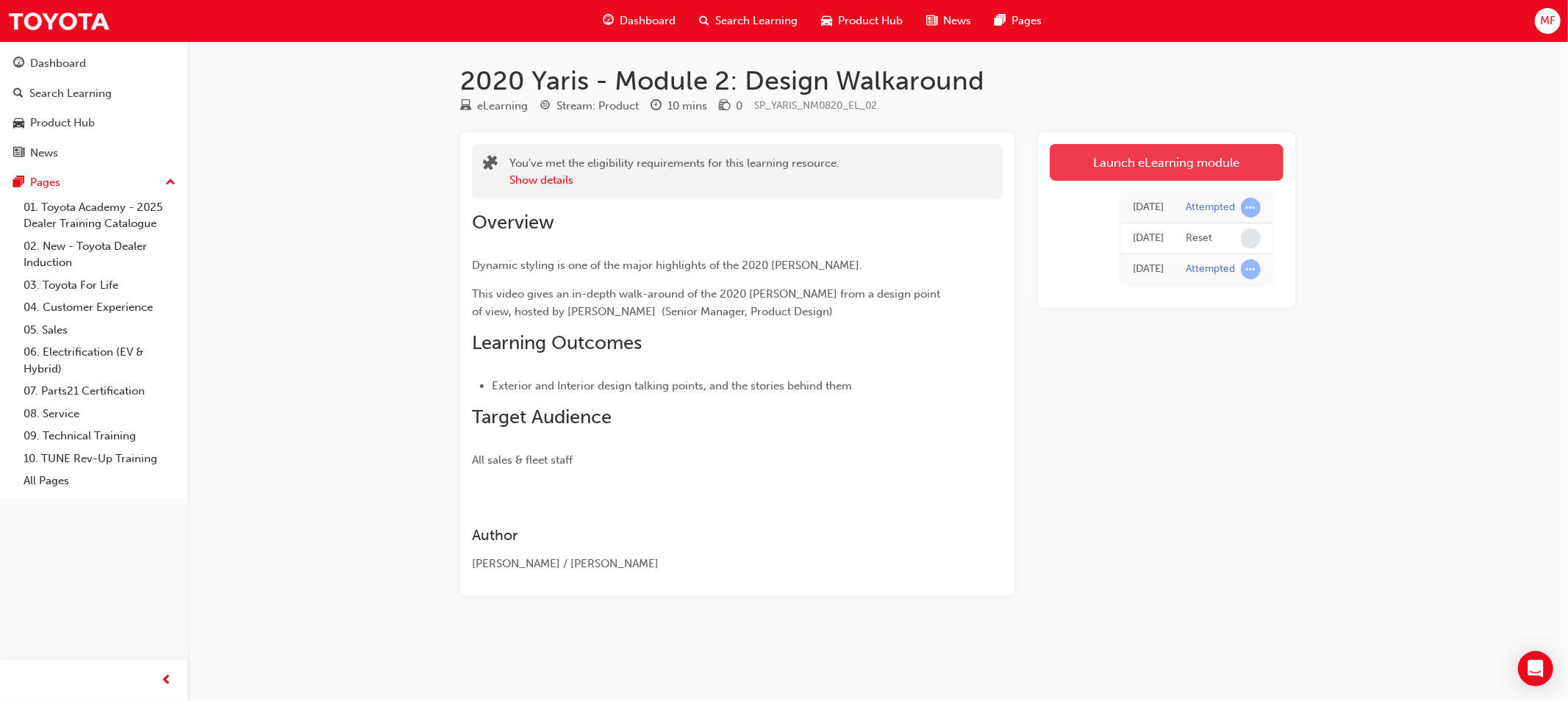
click at [1167, 151] on link "Launch eLearning module" at bounding box center [1166, 162] width 234 height 37
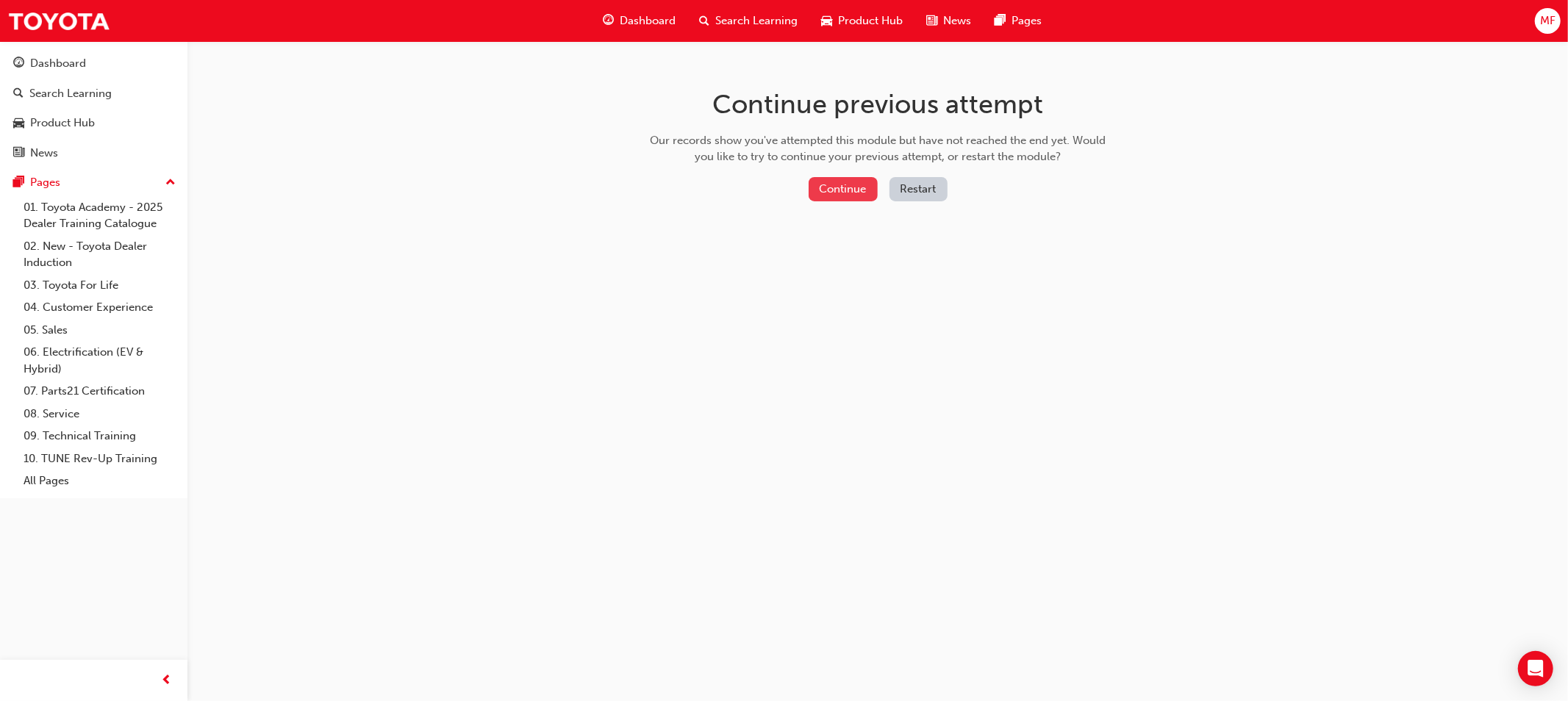
click at [861, 182] on button "Continue" at bounding box center [843, 189] width 69 height 24
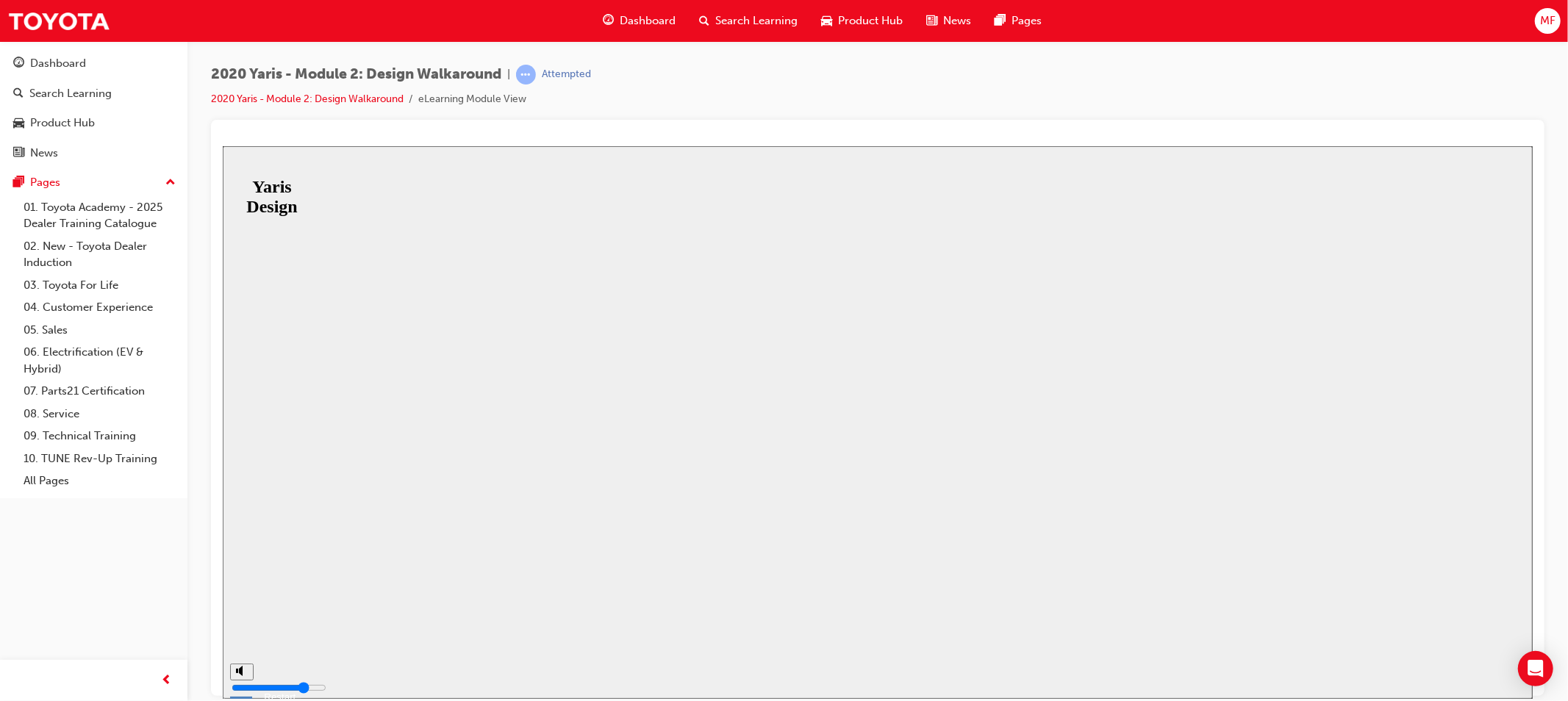
click at [270, 658] on button "Resume" at bounding box center [246, 666] width 49 height 16
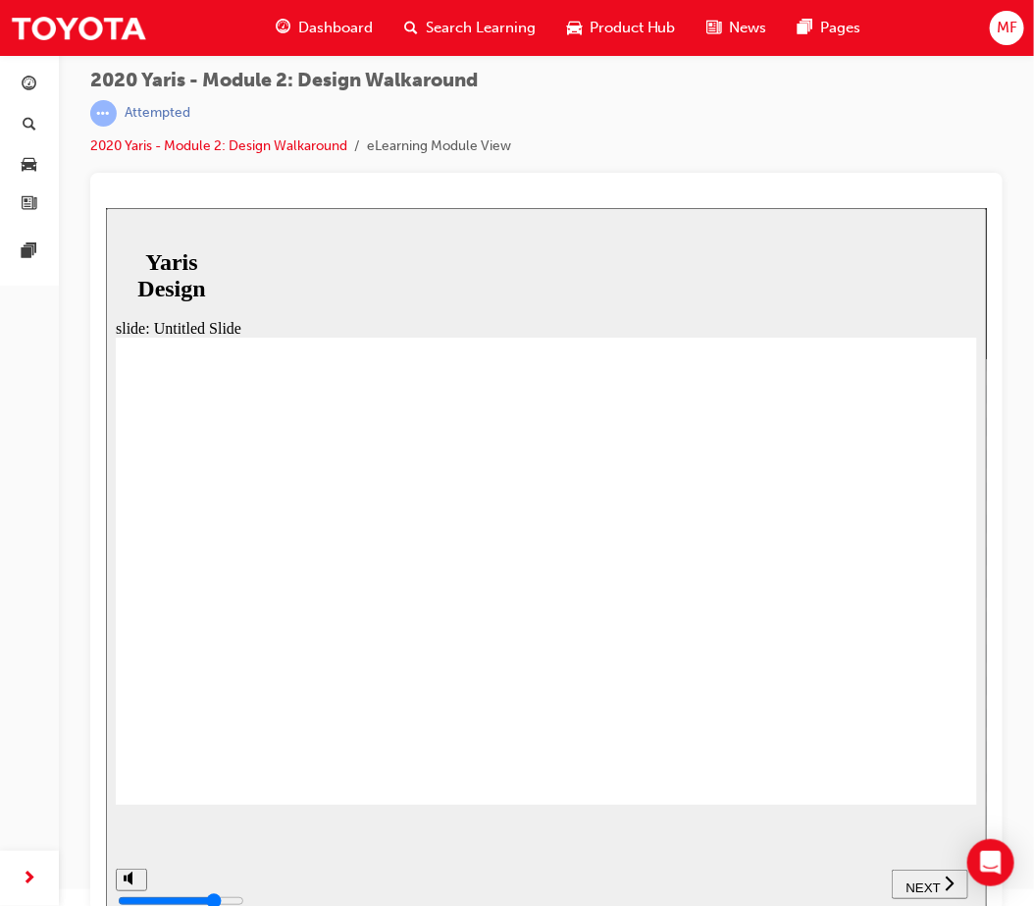
scroll to position [25, 0]
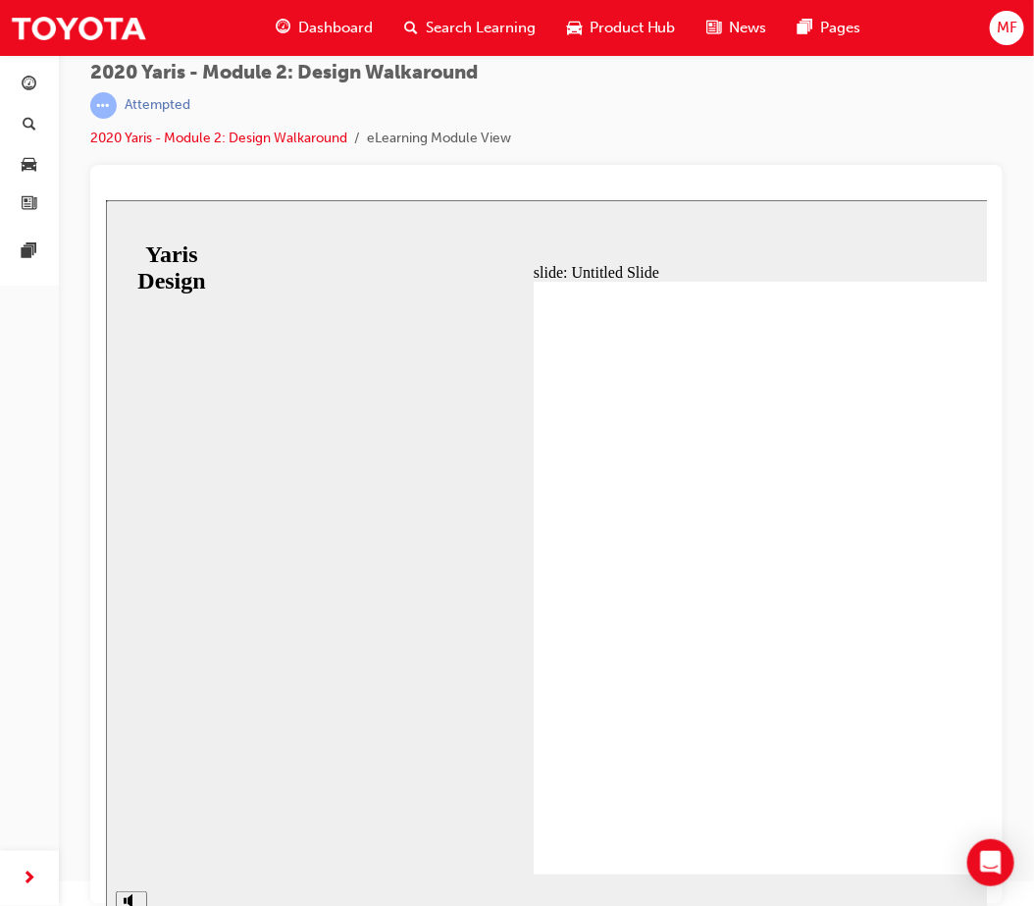
scroll to position [0, 0]
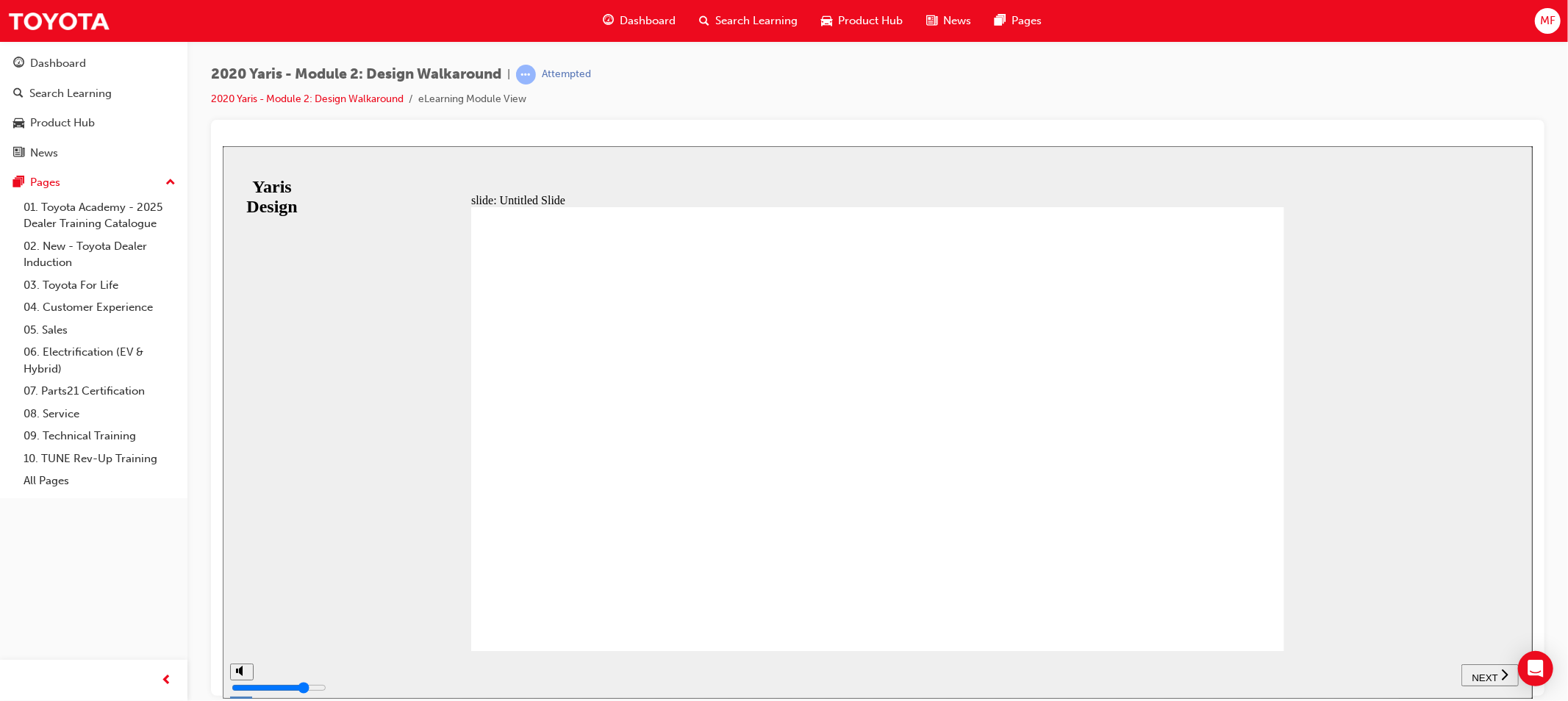
click at [1474, 673] on span "NEXT" at bounding box center [1483, 677] width 25 height 11
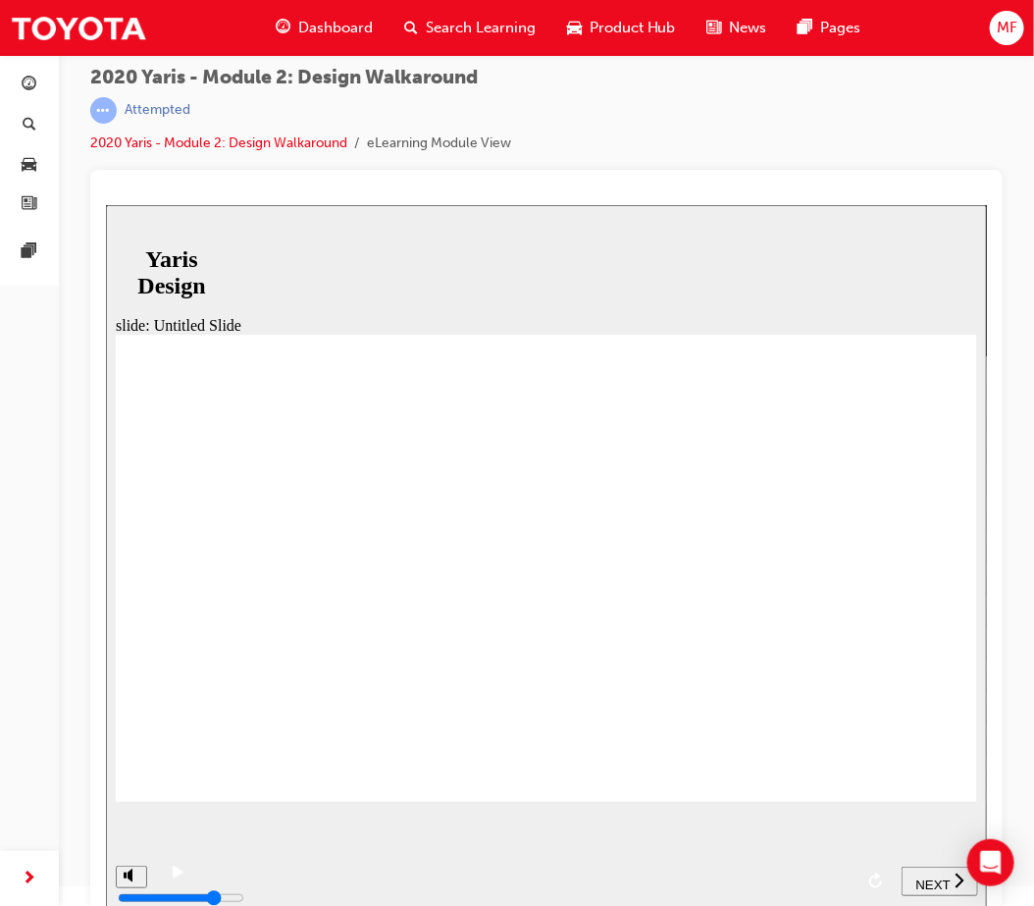
scroll to position [25, 0]
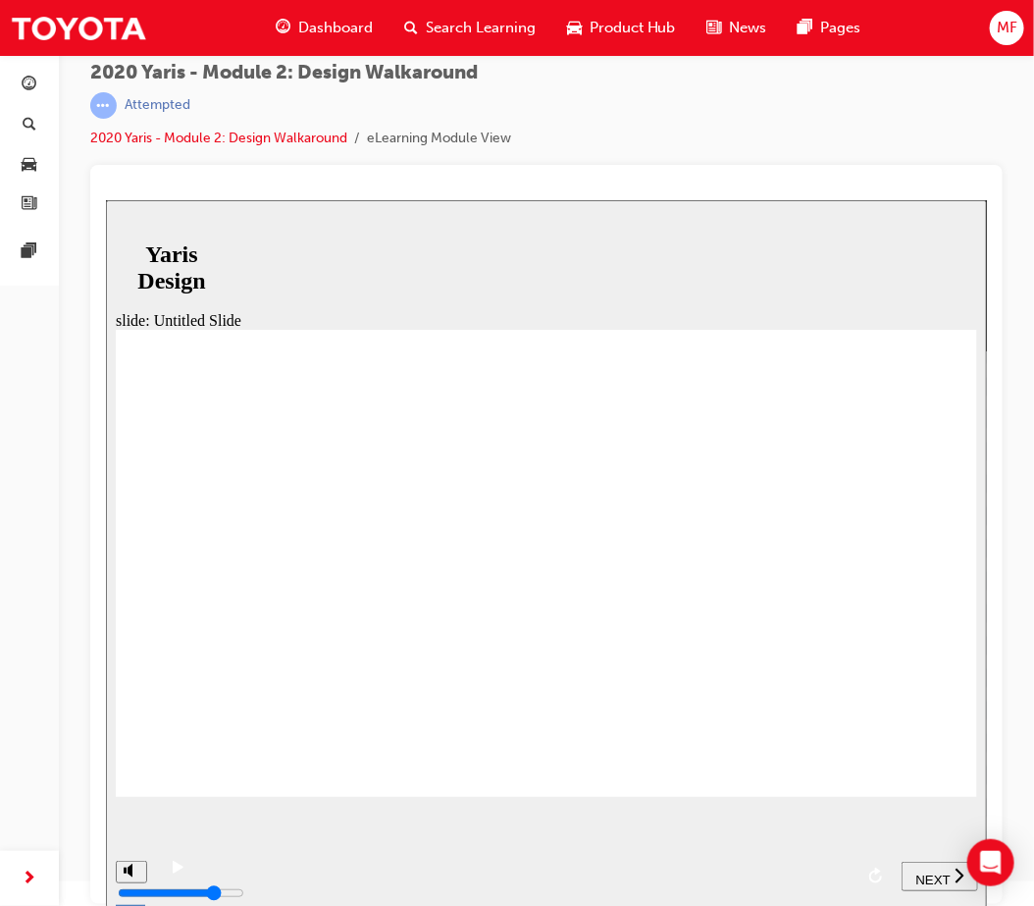
click at [924, 871] on span "NEXT" at bounding box center [931, 878] width 34 height 15
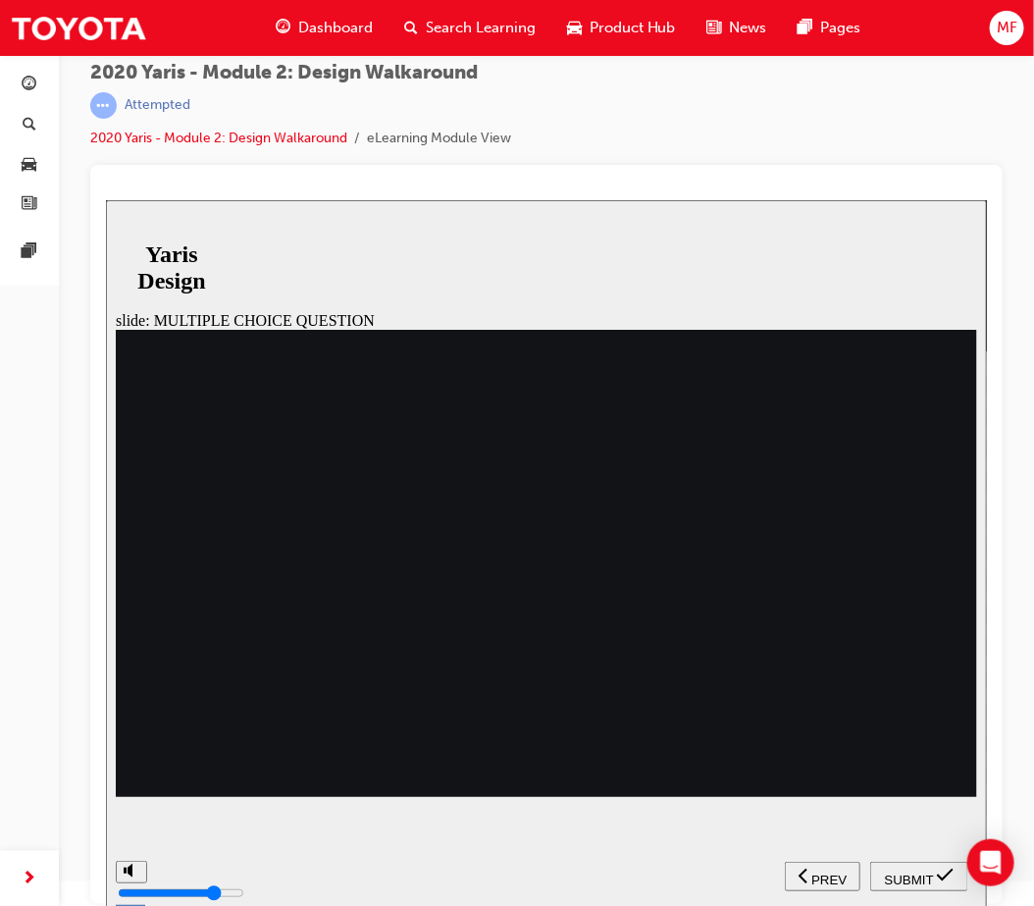
radio input "true"
click at [910, 871] on span "SUBMIT" at bounding box center [908, 878] width 49 height 15
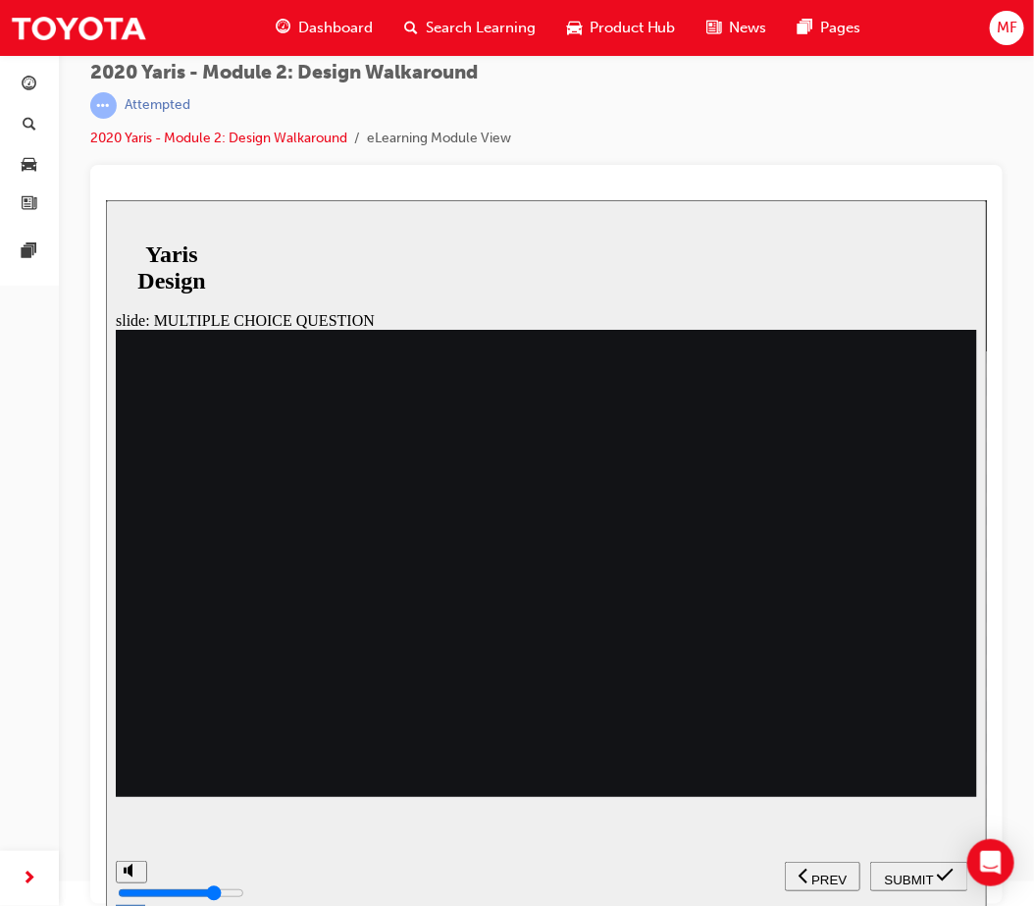
radio input "false"
radio input "true"
click at [903, 876] on span "SUBMIT" at bounding box center [908, 878] width 49 height 15
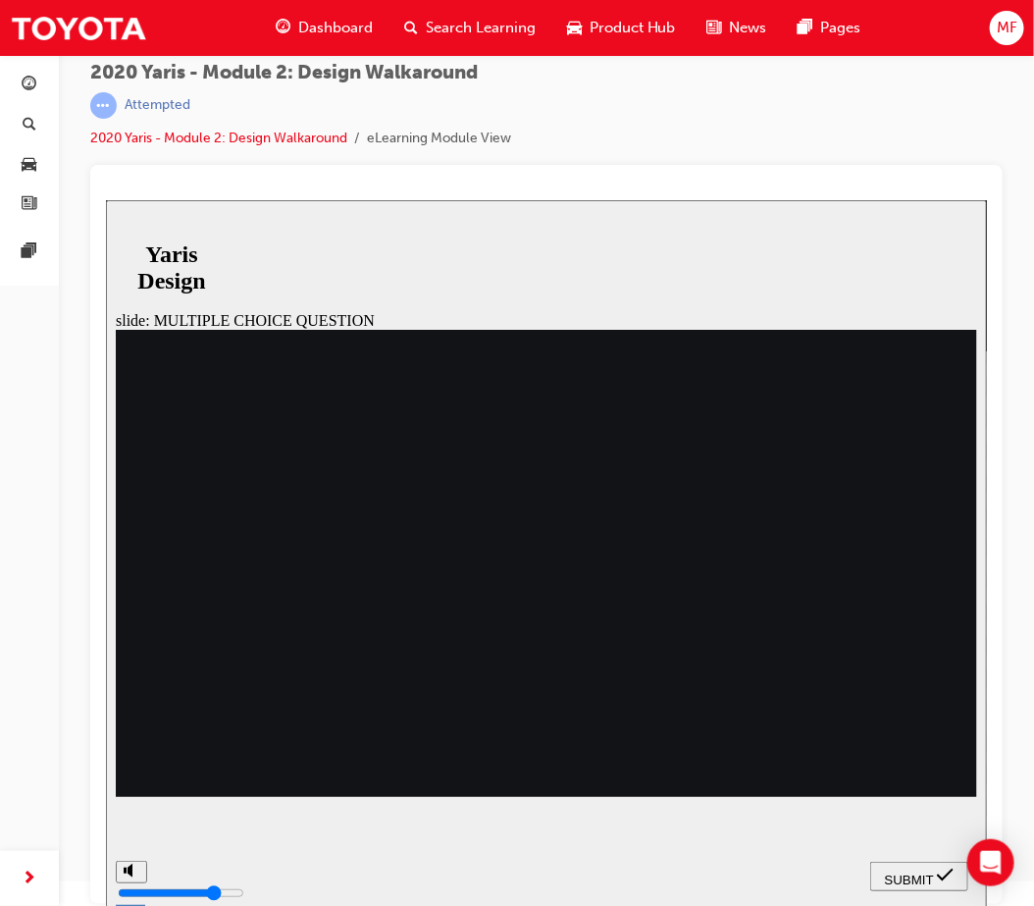
radio input "true"
click at [929, 872] on span "SUBMIT" at bounding box center [908, 878] width 49 height 15
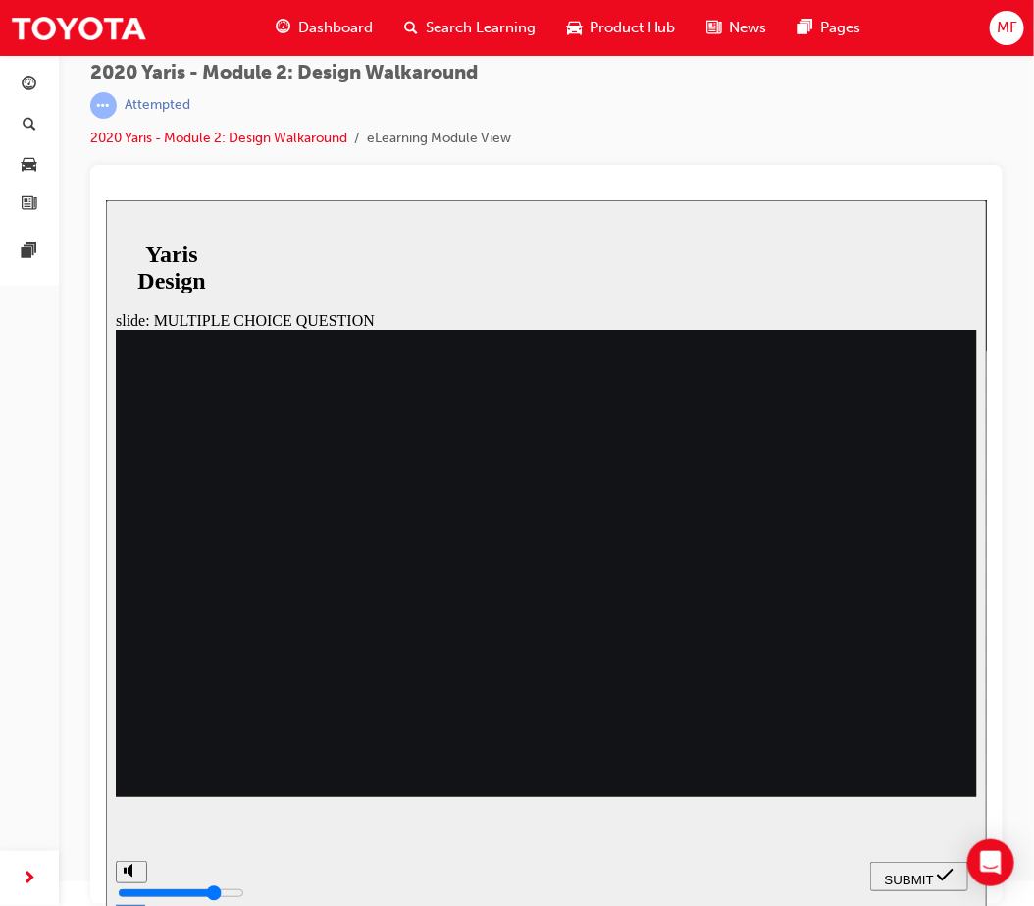
click at [910, 872] on span "SUBMIT" at bounding box center [908, 878] width 49 height 15
drag, startPoint x: 572, startPoint y: 696, endPoint x: 563, endPoint y: 711, distance: 18.0
radio input "false"
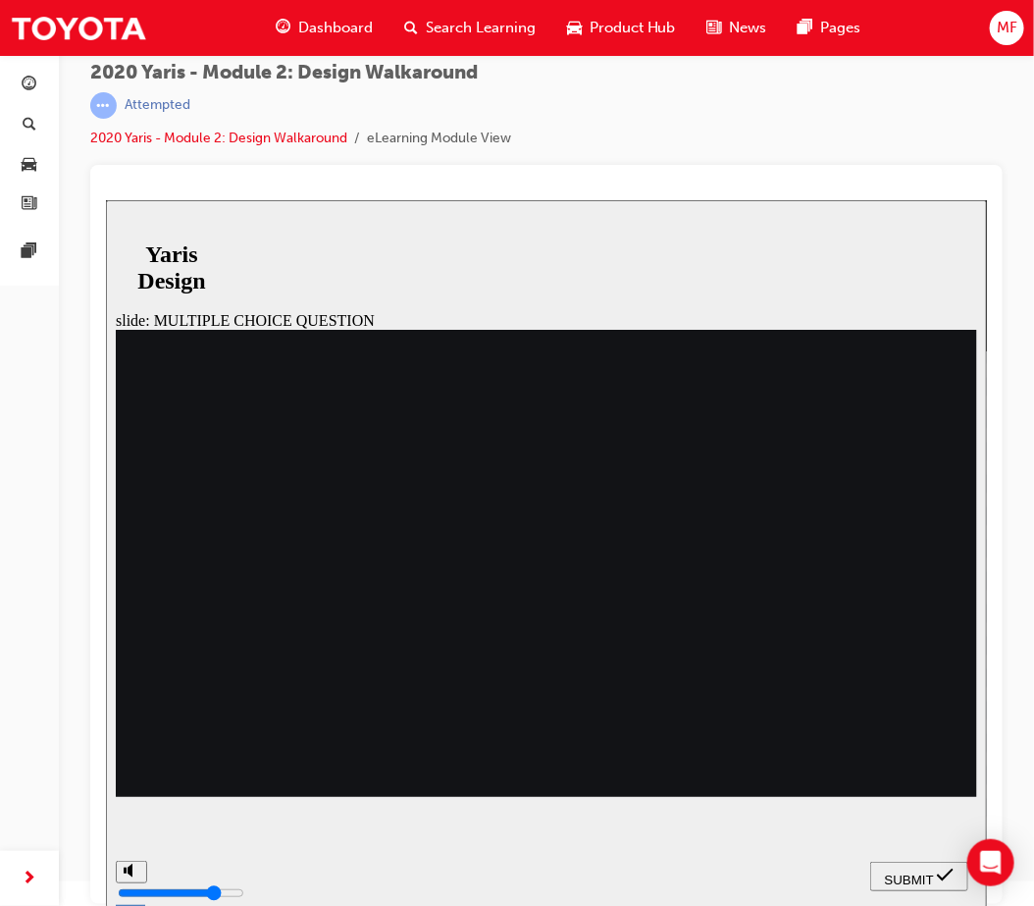
radio input "true"
click at [892, 871] on span "SUBMIT" at bounding box center [908, 878] width 49 height 15
radio input "true"
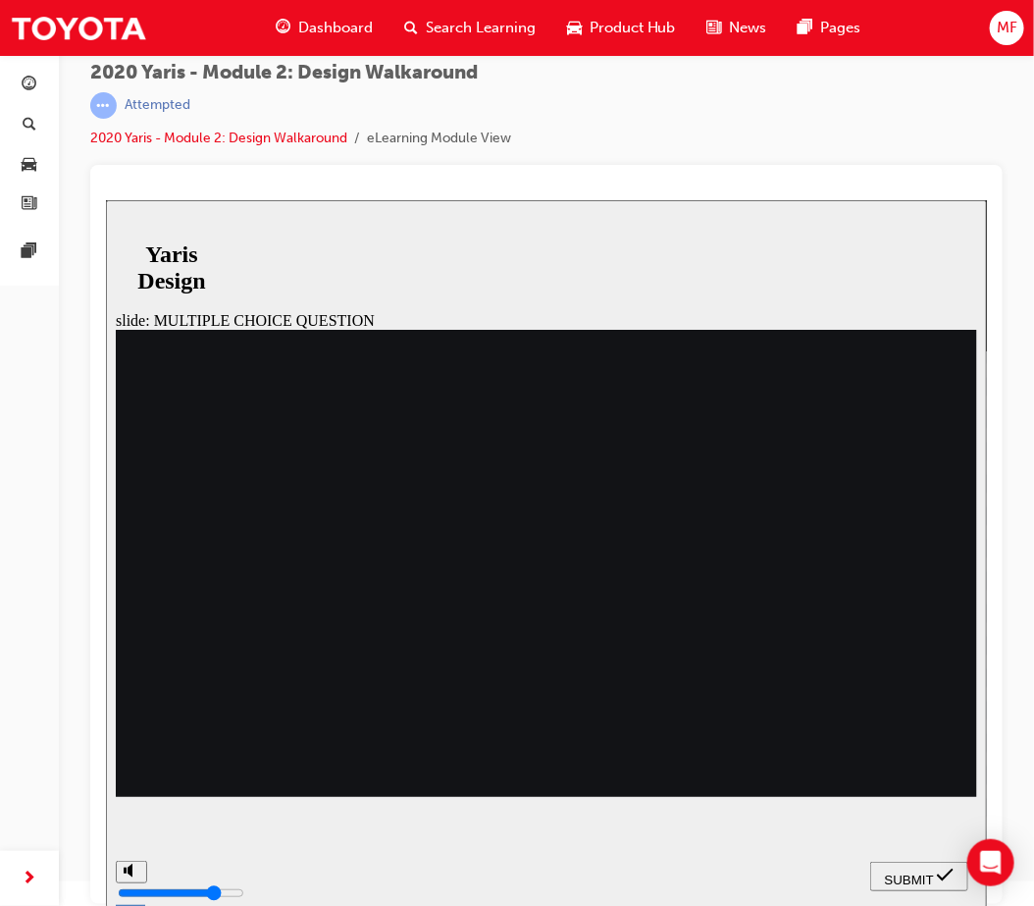
click at [893, 881] on span "SUBMIT" at bounding box center [908, 878] width 49 height 15
drag, startPoint x: 287, startPoint y: 598, endPoint x: 348, endPoint y: 613, distance: 62.6
radio input "true"
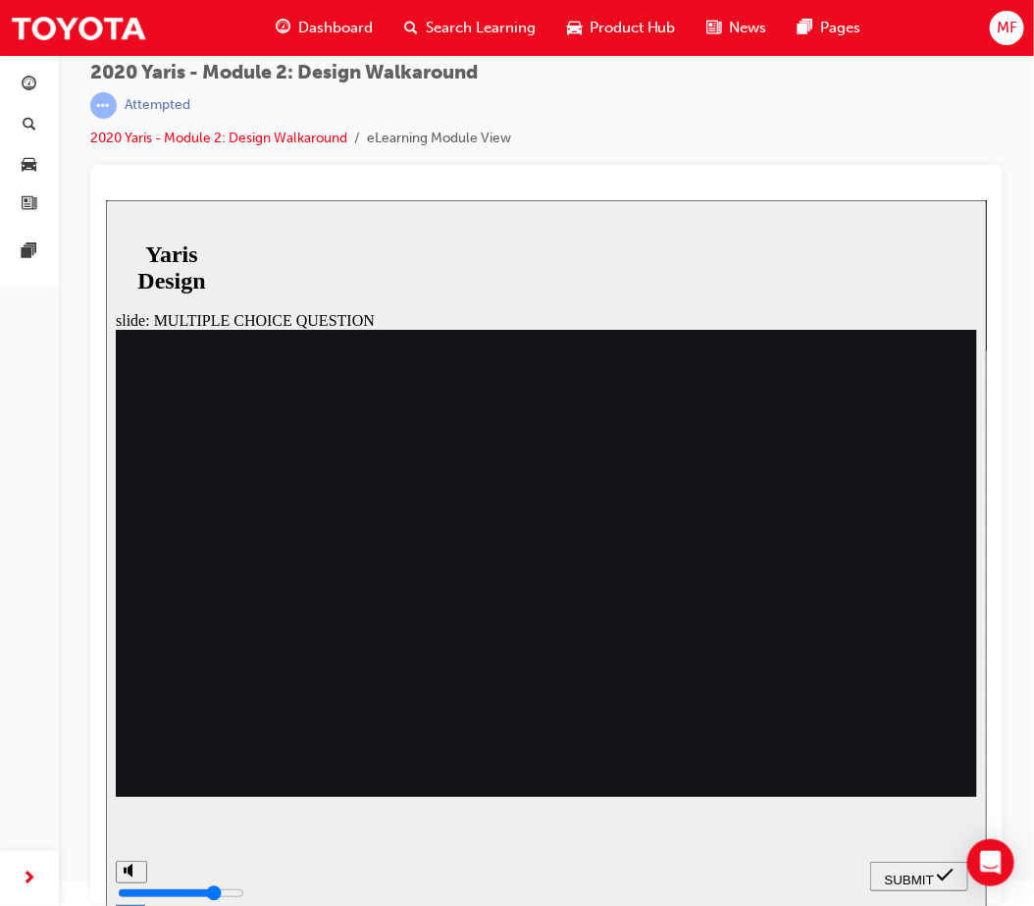
click at [925, 874] on span "SUBMIT" at bounding box center [908, 878] width 49 height 15
radio input "true"
click at [907, 871] on span "SUBMIT" at bounding box center [908, 878] width 49 height 15
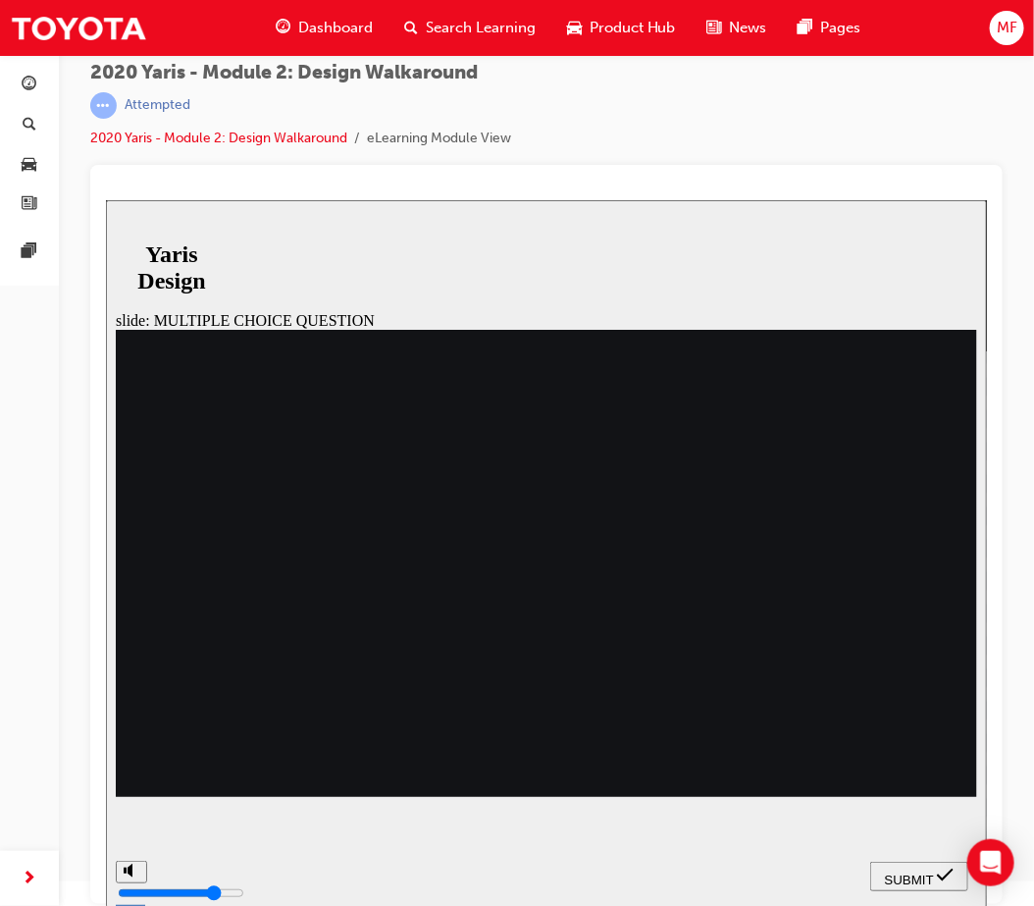
radio input "true"
click at [919, 863] on button "SUBMIT" at bounding box center [918, 874] width 98 height 29
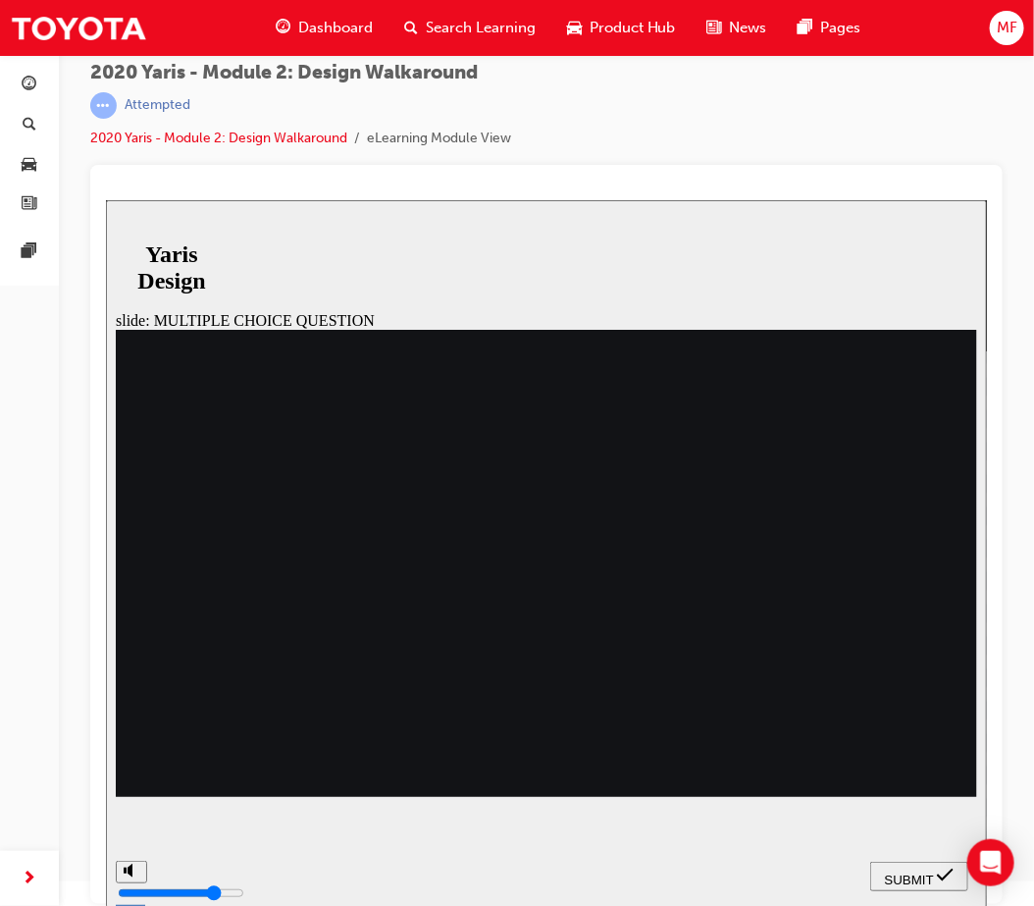
click at [913, 879] on span "SUBMIT" at bounding box center [908, 878] width 49 height 15
drag, startPoint x: 549, startPoint y: 707, endPoint x: 500, endPoint y: 693, distance: 51.2
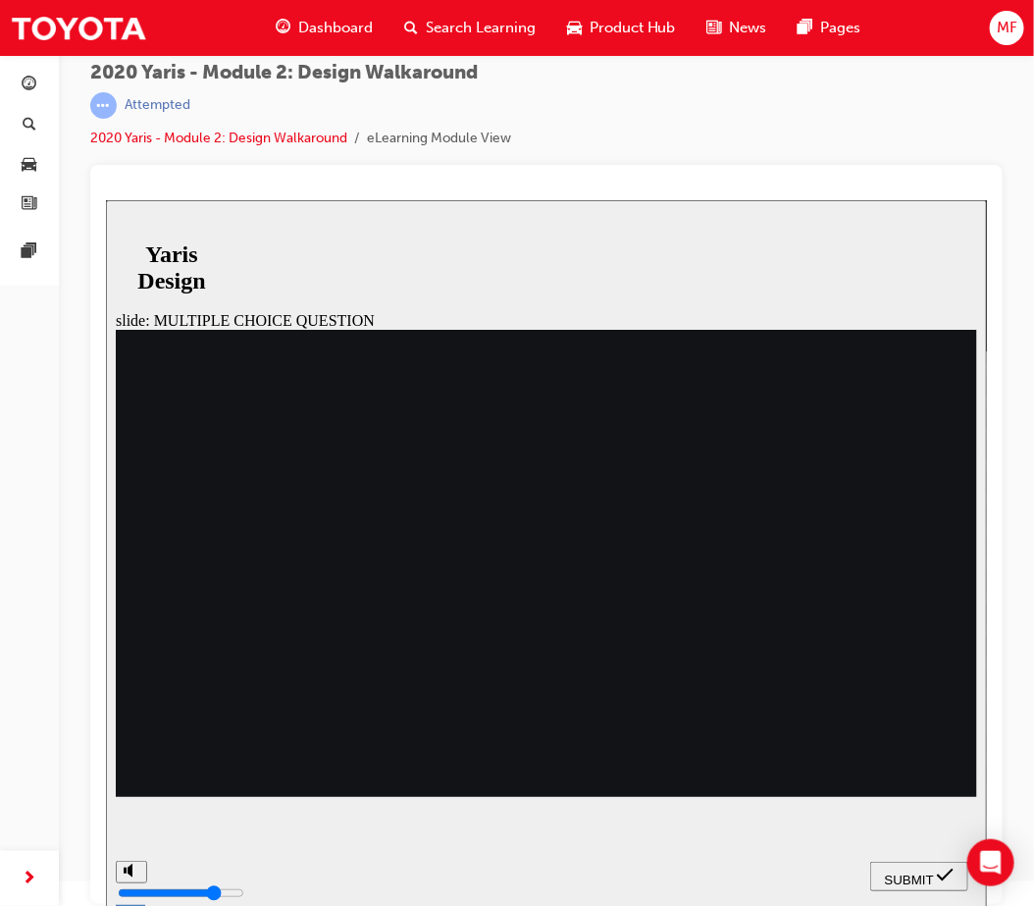
radio input "false"
radio input "true"
click at [902, 892] on nav "SUBMIT NEXT PREV" at bounding box center [918, 875] width 98 height 64
click at [904, 878] on span "SUBMIT" at bounding box center [908, 878] width 49 height 15
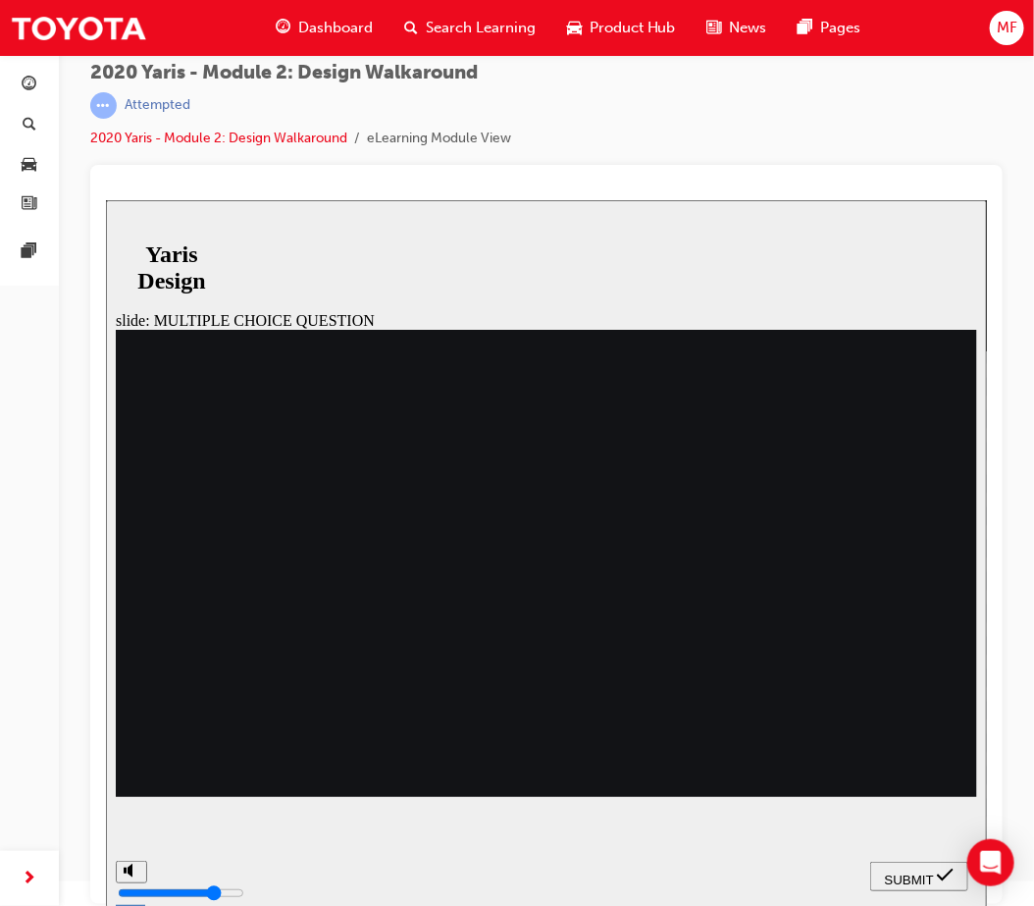
radio input "true"
click at [921, 874] on span "SUBMIT" at bounding box center [908, 878] width 49 height 15
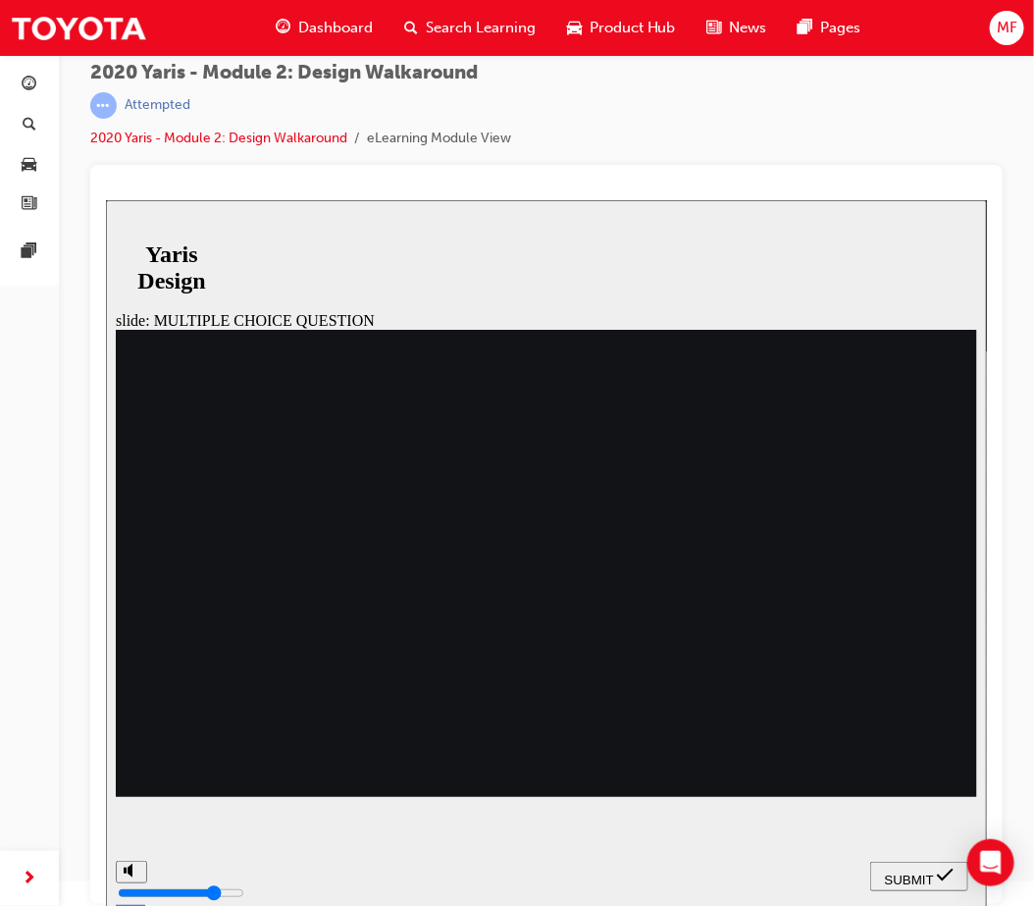
radio input "true"
click at [885, 873] on span "SUBMIT" at bounding box center [908, 878] width 49 height 15
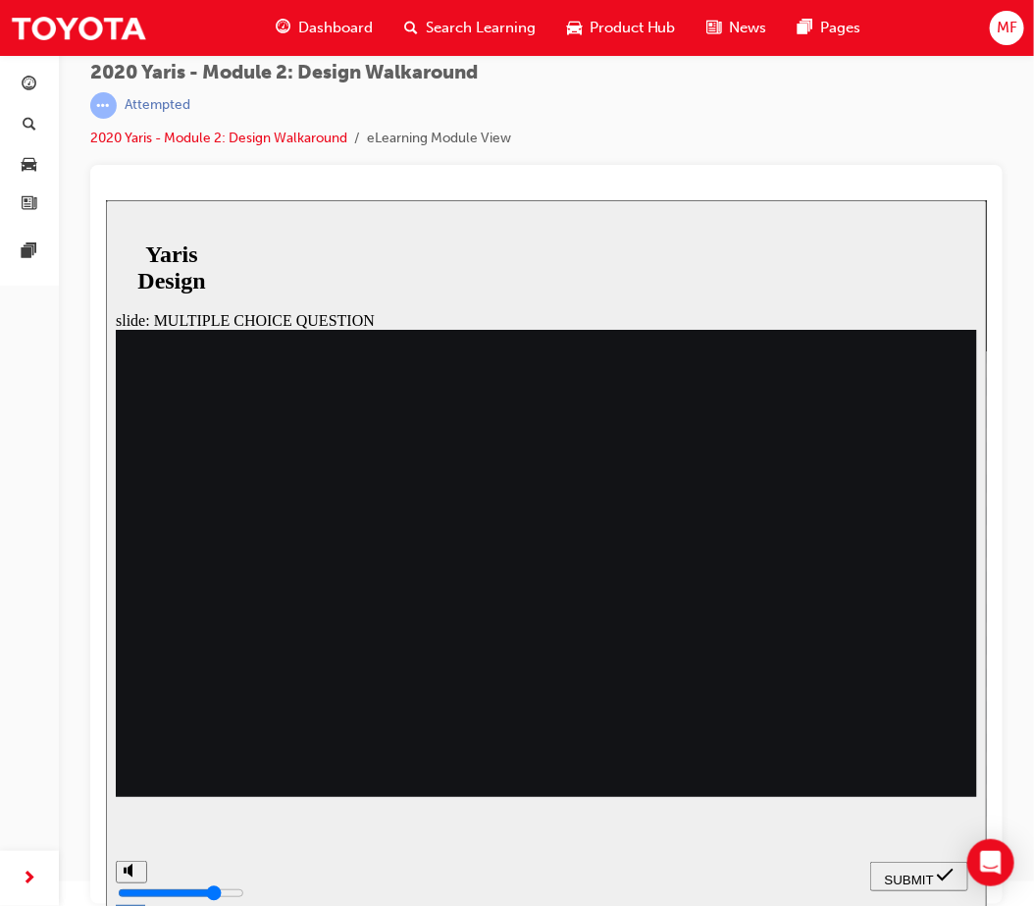
radio input "false"
radio input "true"
drag, startPoint x: 909, startPoint y: 872, endPoint x: 875, endPoint y: 861, distance: 35.1
click at [910, 872] on span "SUBMIT" at bounding box center [908, 878] width 49 height 15
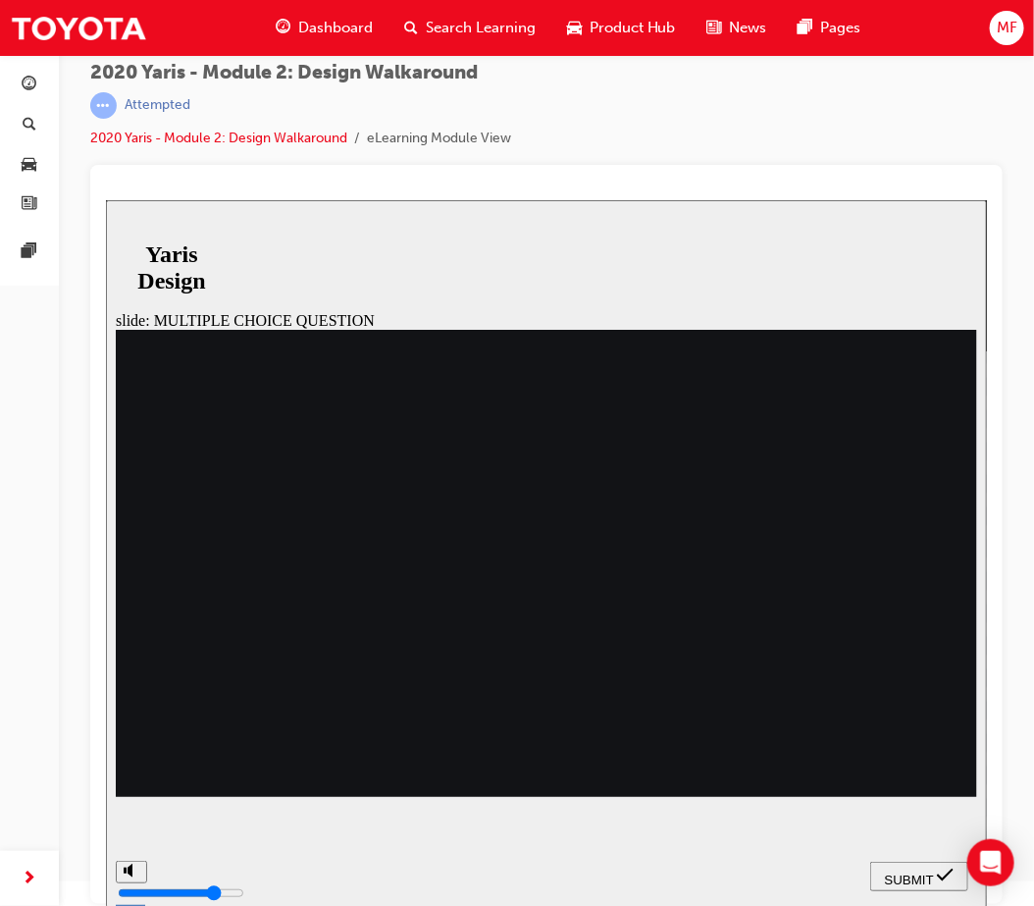
radio input "true"
click at [914, 876] on span "SUBMIT" at bounding box center [908, 878] width 49 height 15
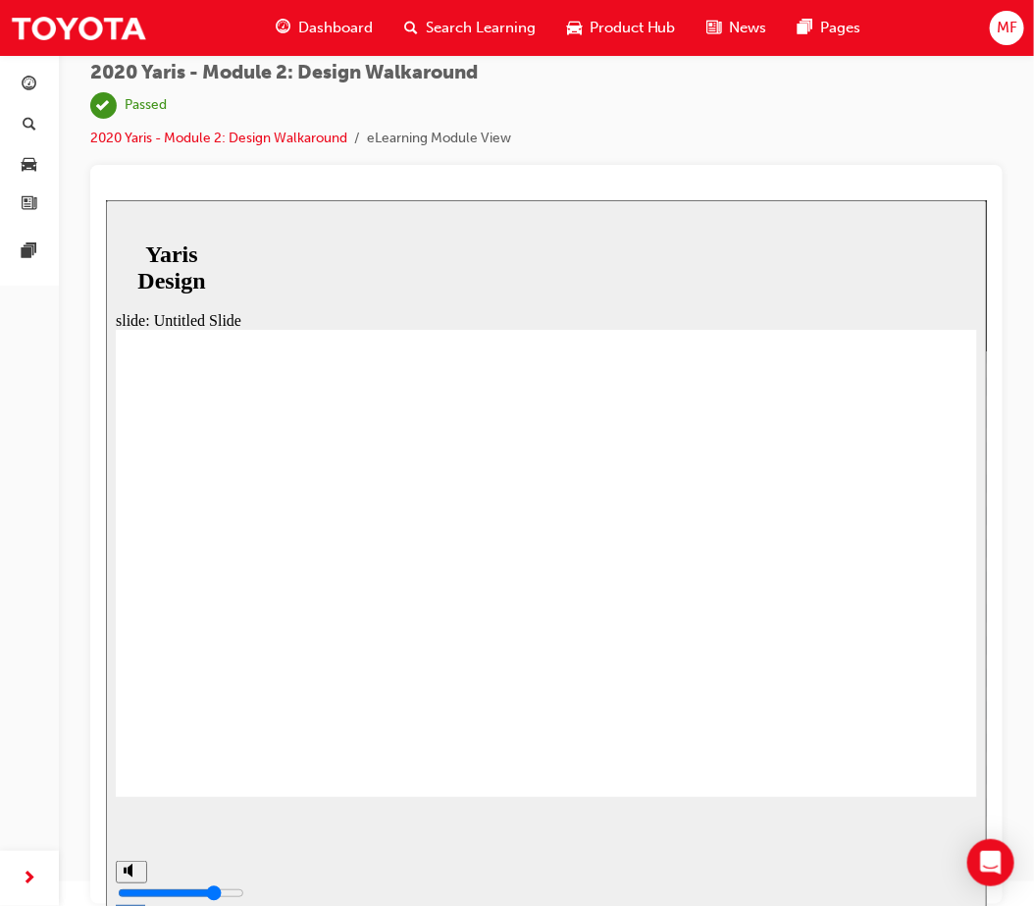
click at [327, 26] on span "Dashboard" at bounding box center [335, 28] width 75 height 23
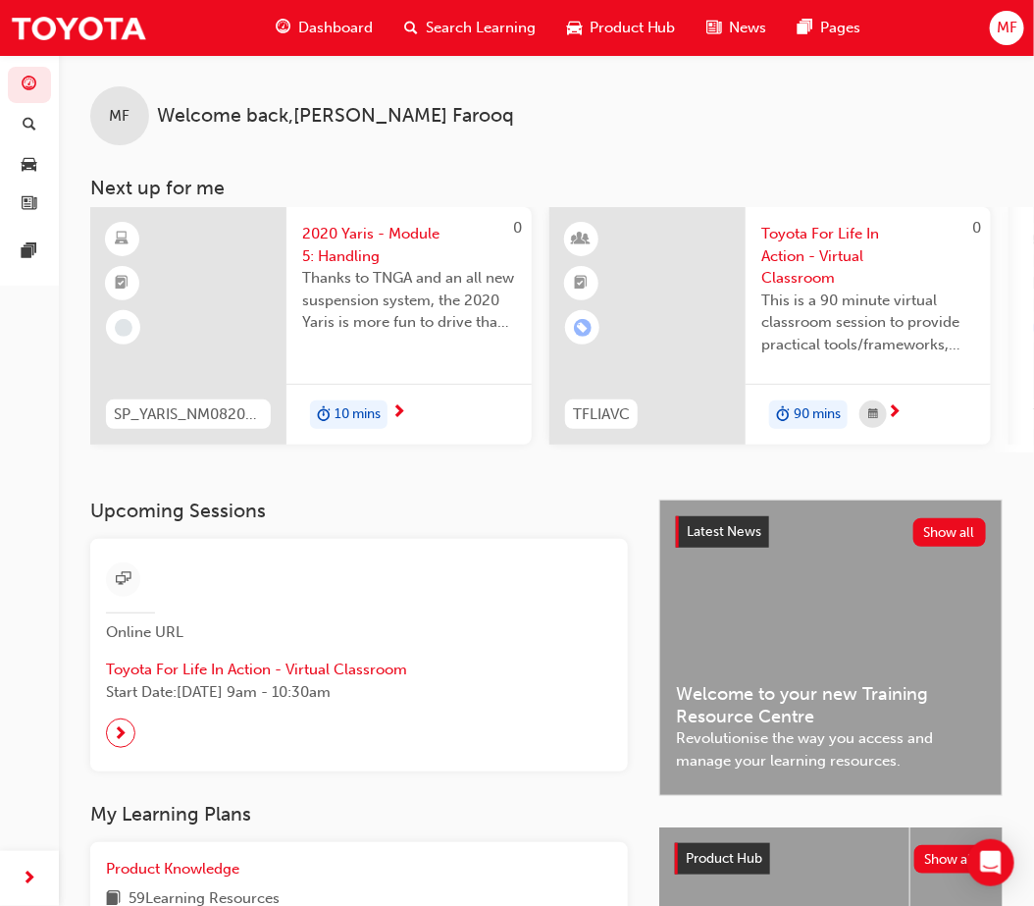
click at [339, 37] on span "Dashboard" at bounding box center [335, 28] width 75 height 23
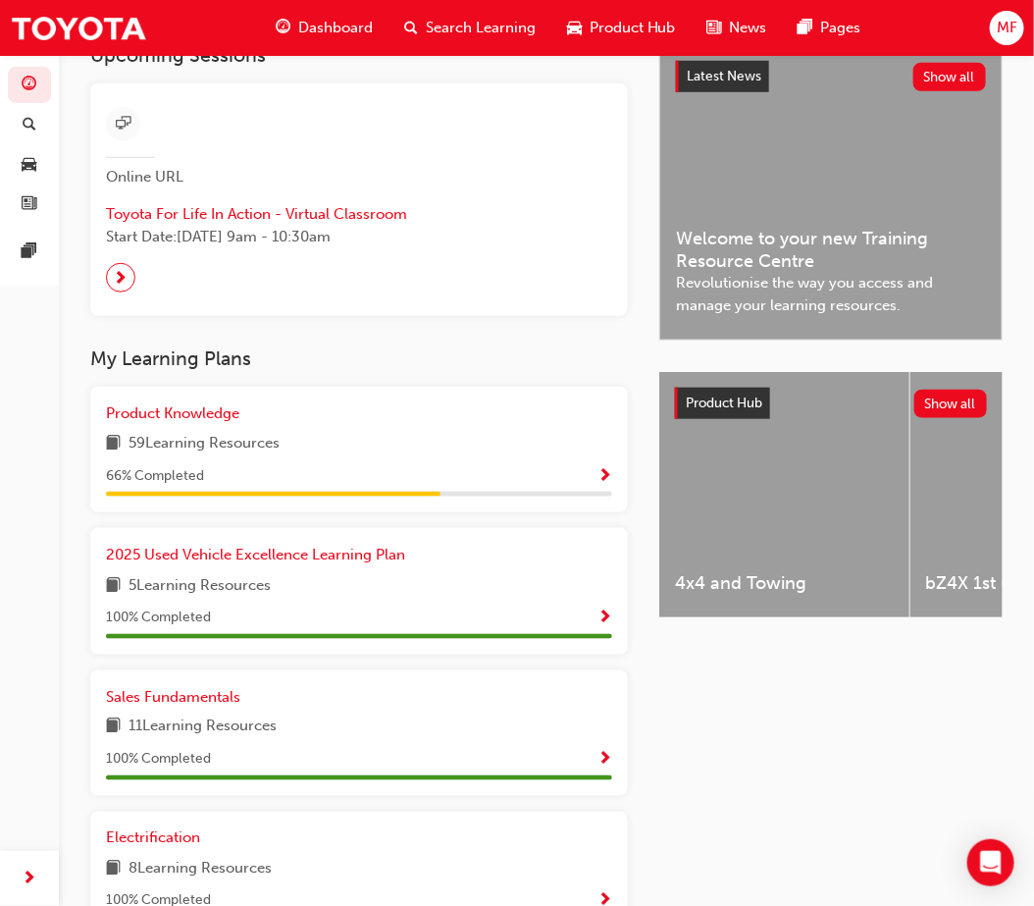
scroll to position [653, 0]
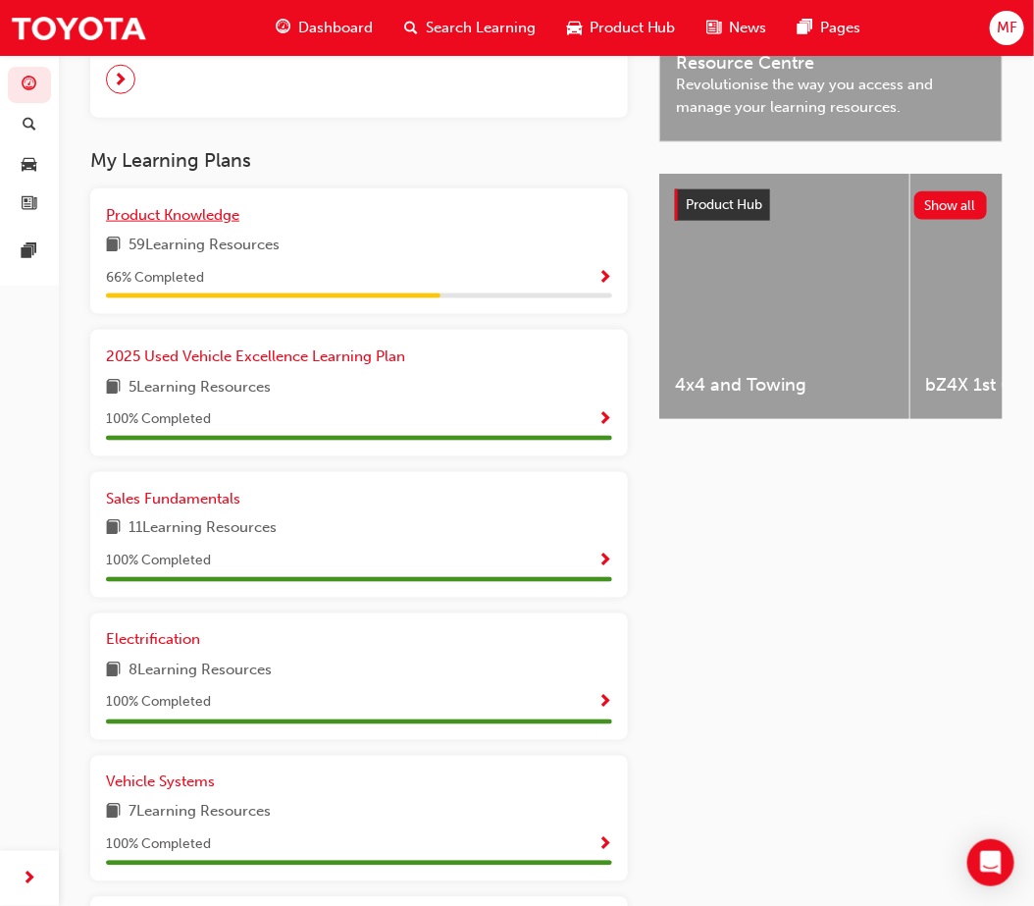
click at [189, 213] on span "Product Knowledge" at bounding box center [172, 215] width 133 height 18
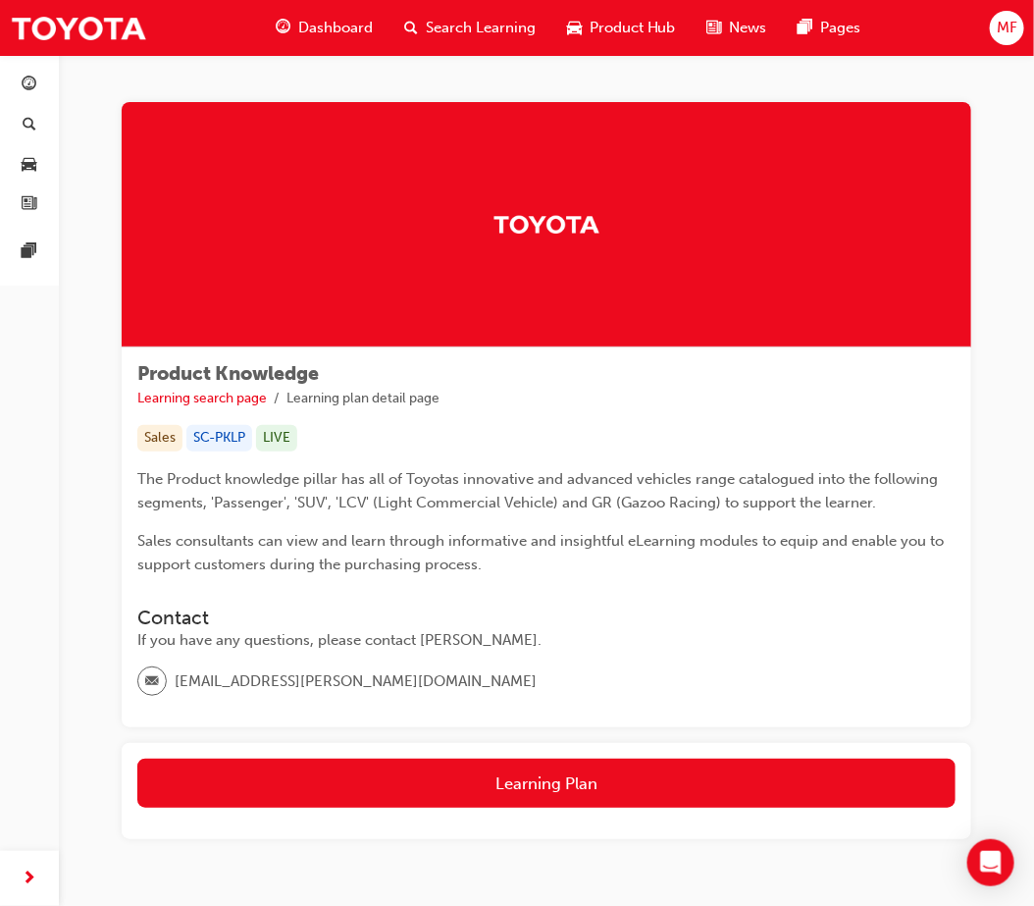
click at [315, 29] on span "Dashboard" at bounding box center [335, 28] width 75 height 23
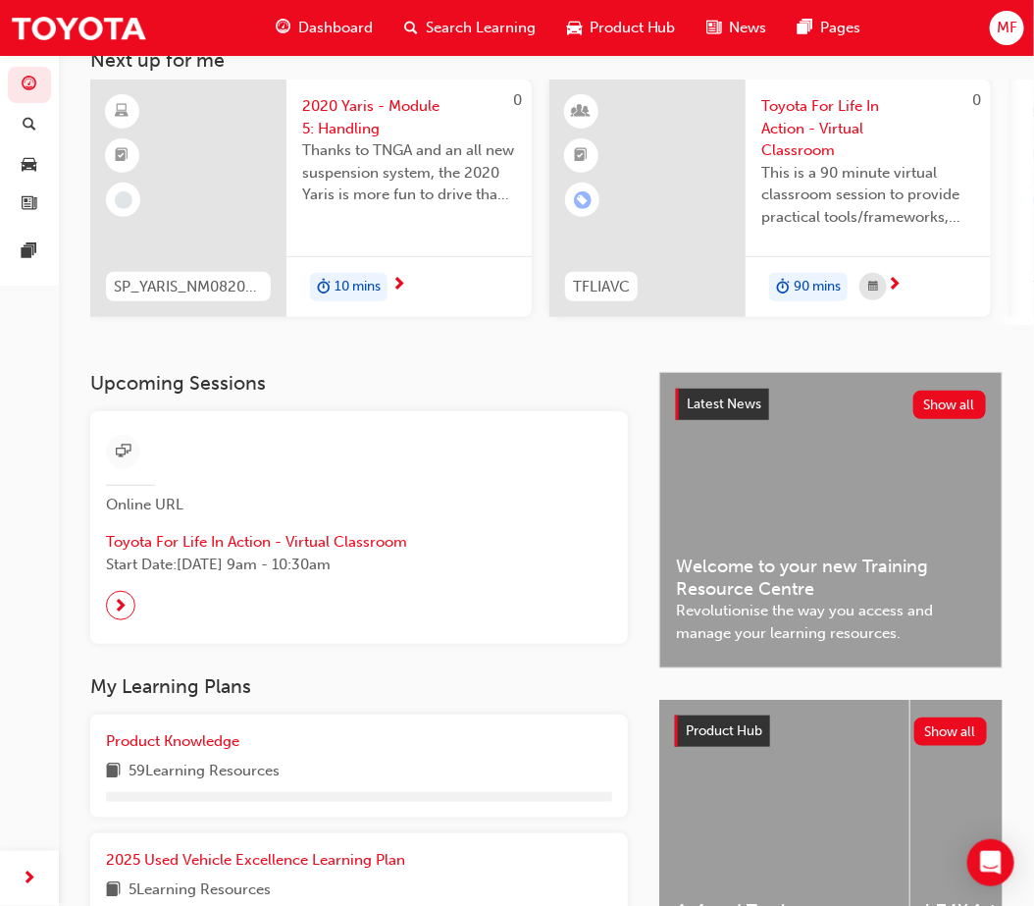
scroll to position [436, 0]
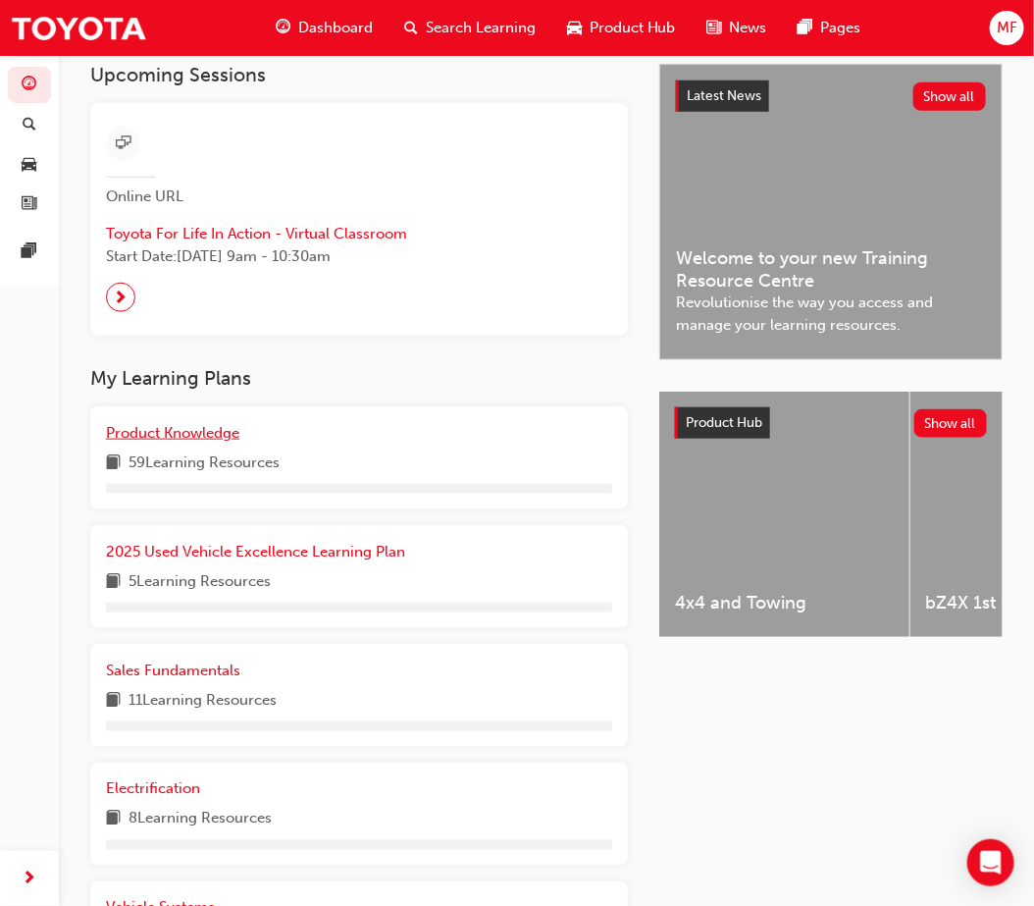
click at [190, 442] on span "Product Knowledge" at bounding box center [172, 433] width 133 height 18
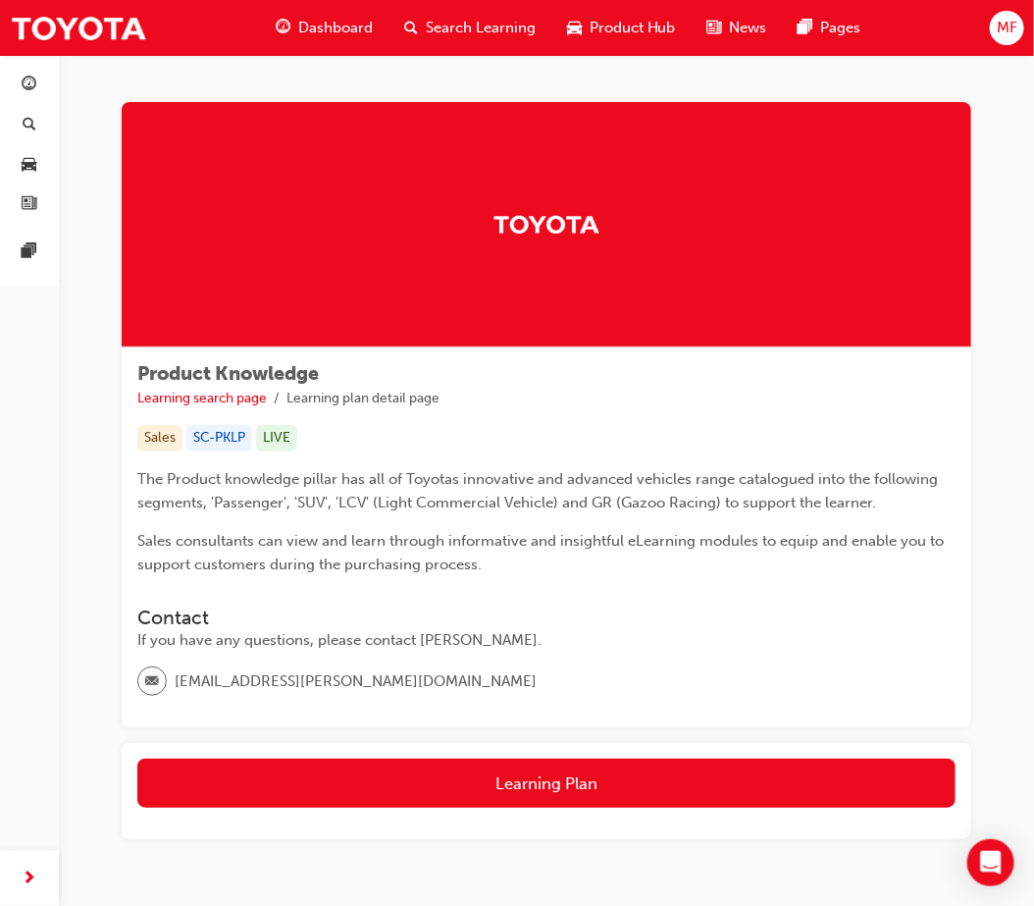
click at [551, 750] on div "Learning Plan" at bounding box center [547, 791] width 850 height 96
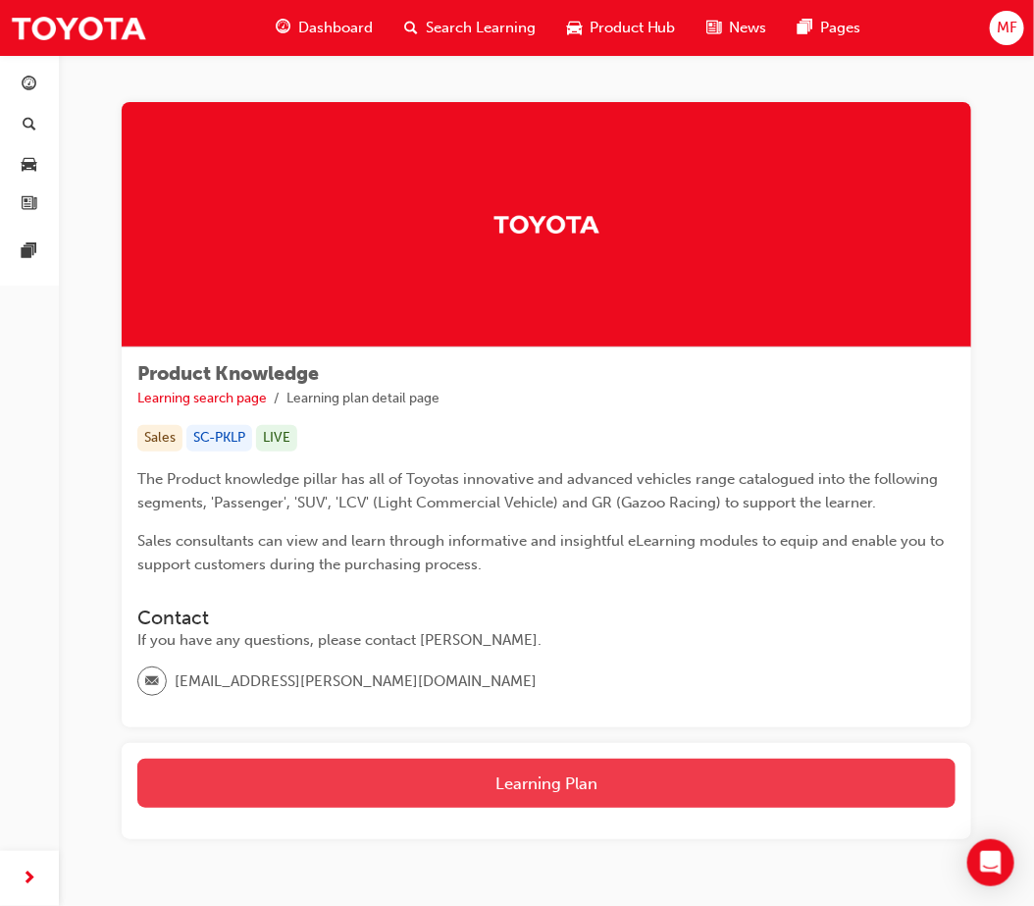
click at [536, 775] on button "Learning Plan" at bounding box center [546, 782] width 818 height 49
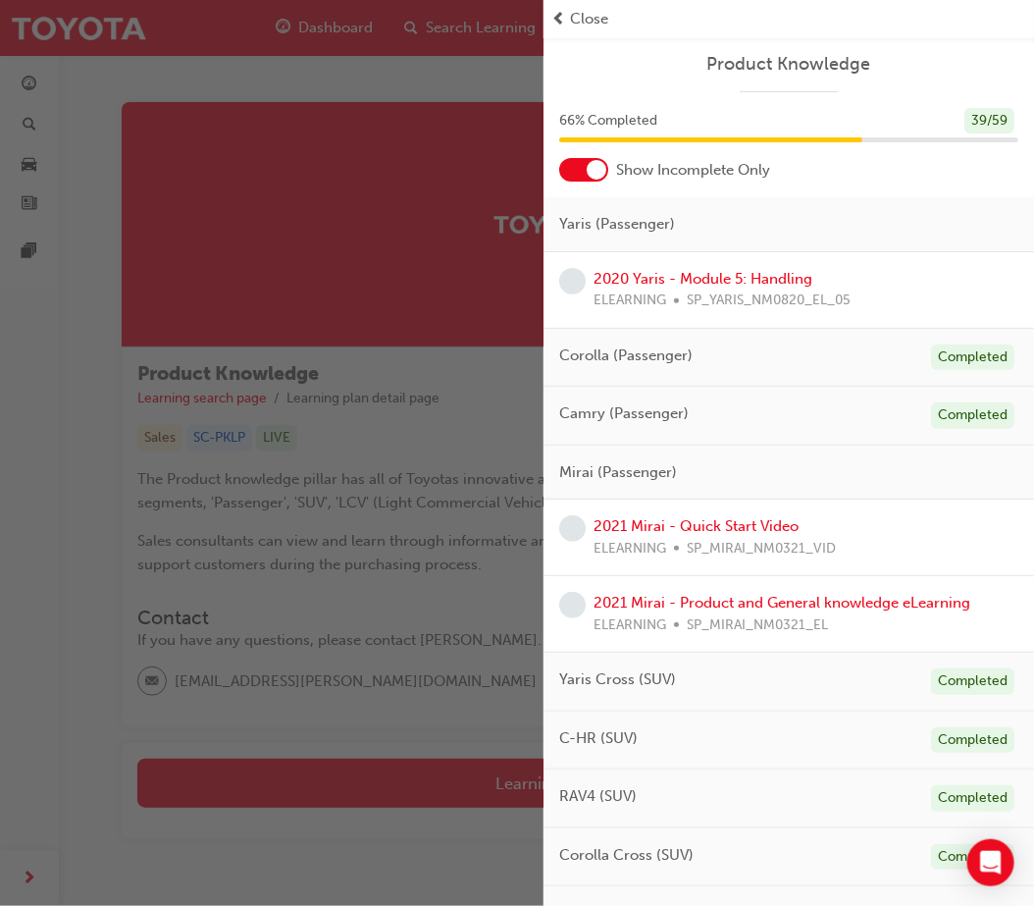
click at [587, 173] on div at bounding box center [597, 170] width 20 height 20
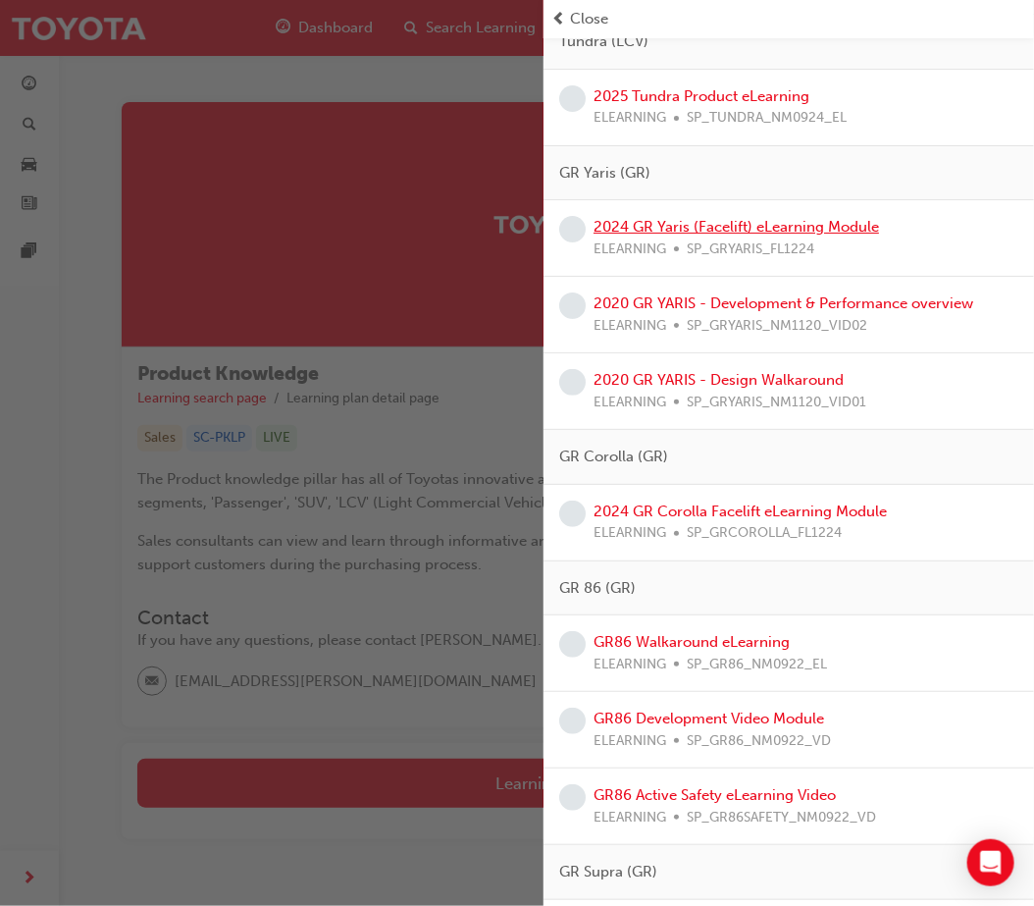
scroll to position [4687, 0]
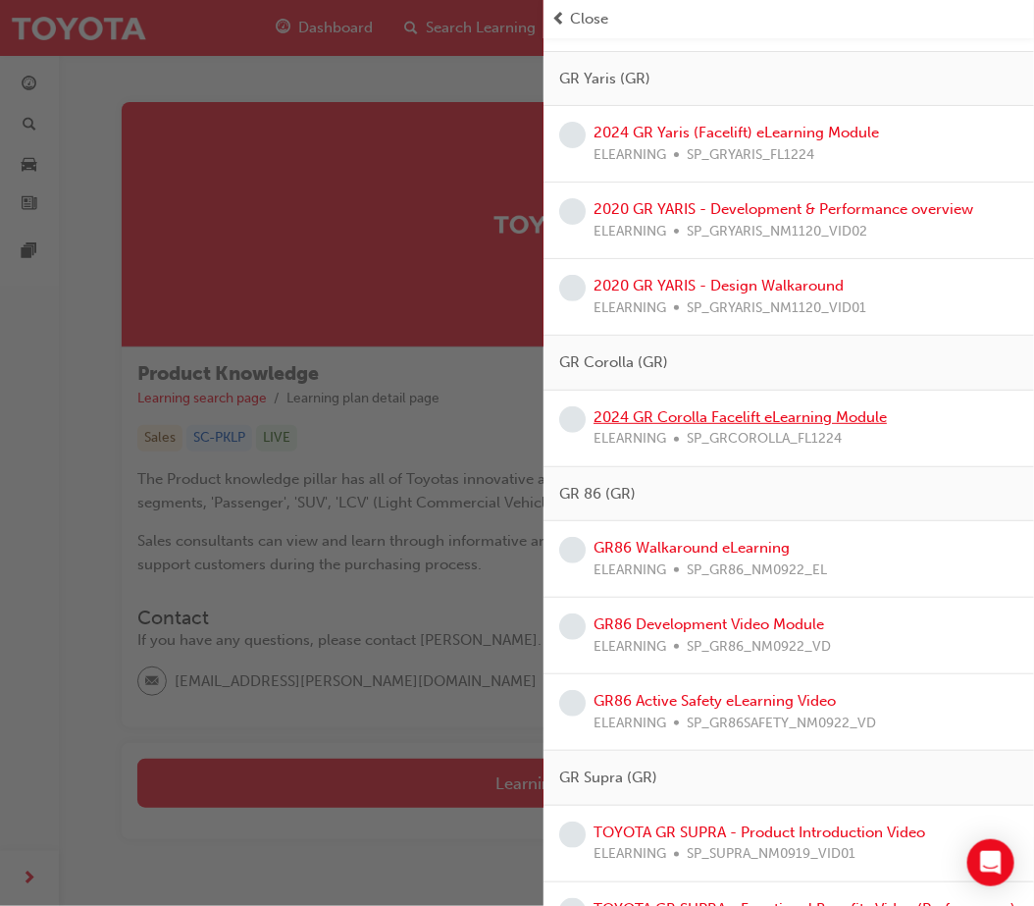
click at [771, 419] on link "2024 GR Corolla Facelift eLearning Module" at bounding box center [740, 417] width 293 height 18
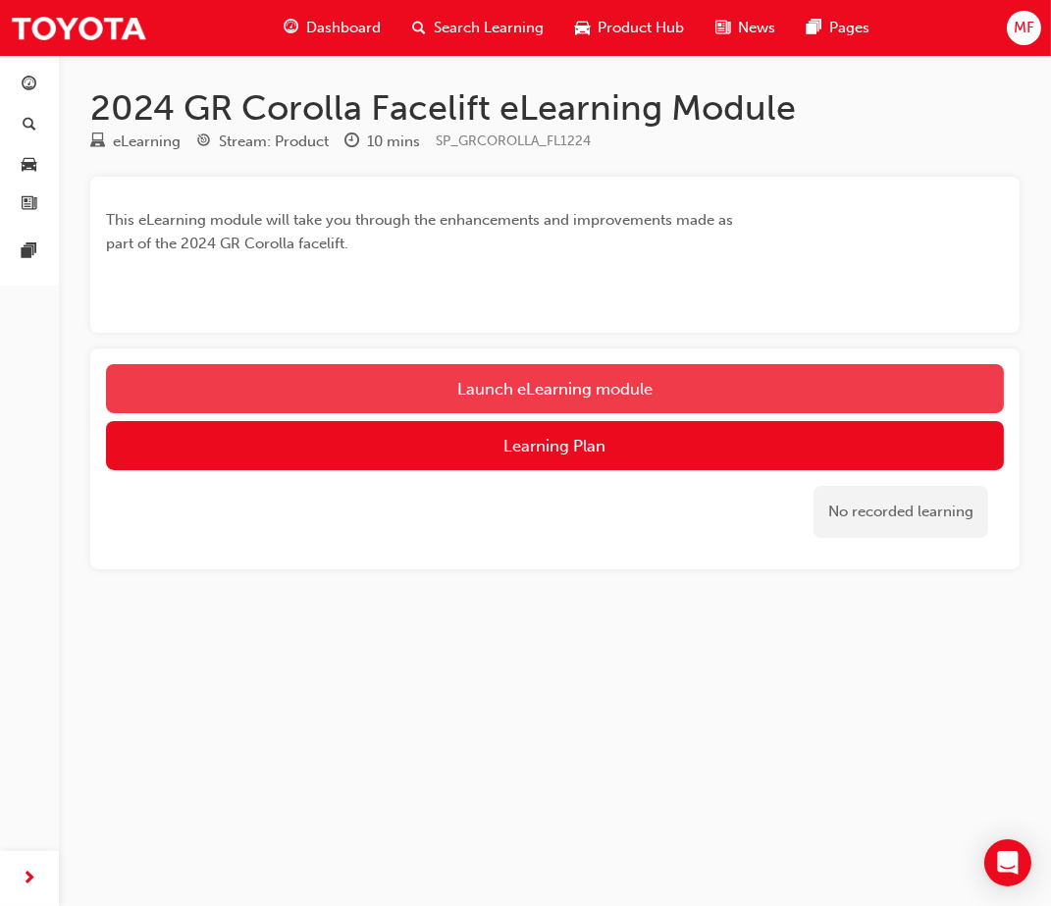
click at [563, 388] on link "Launch eLearning module" at bounding box center [555, 388] width 898 height 49
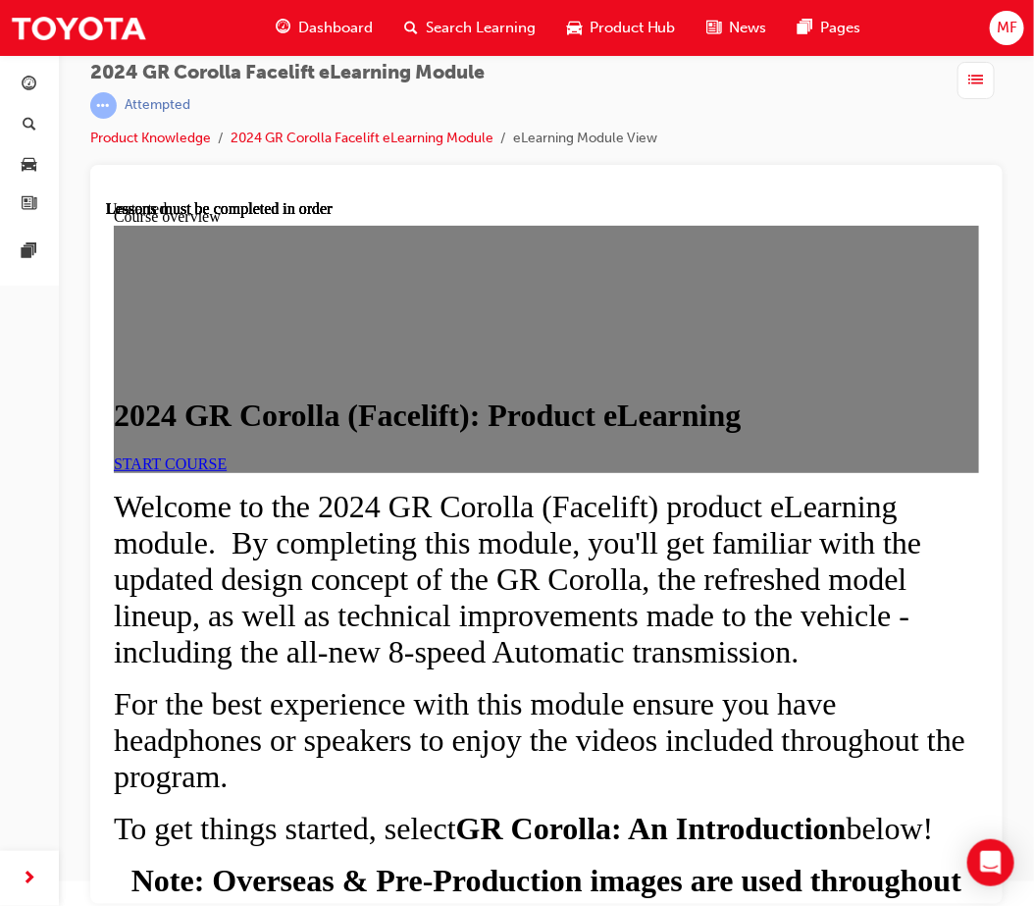
click at [226, 471] on link "START COURSE" at bounding box center [169, 462] width 113 height 17
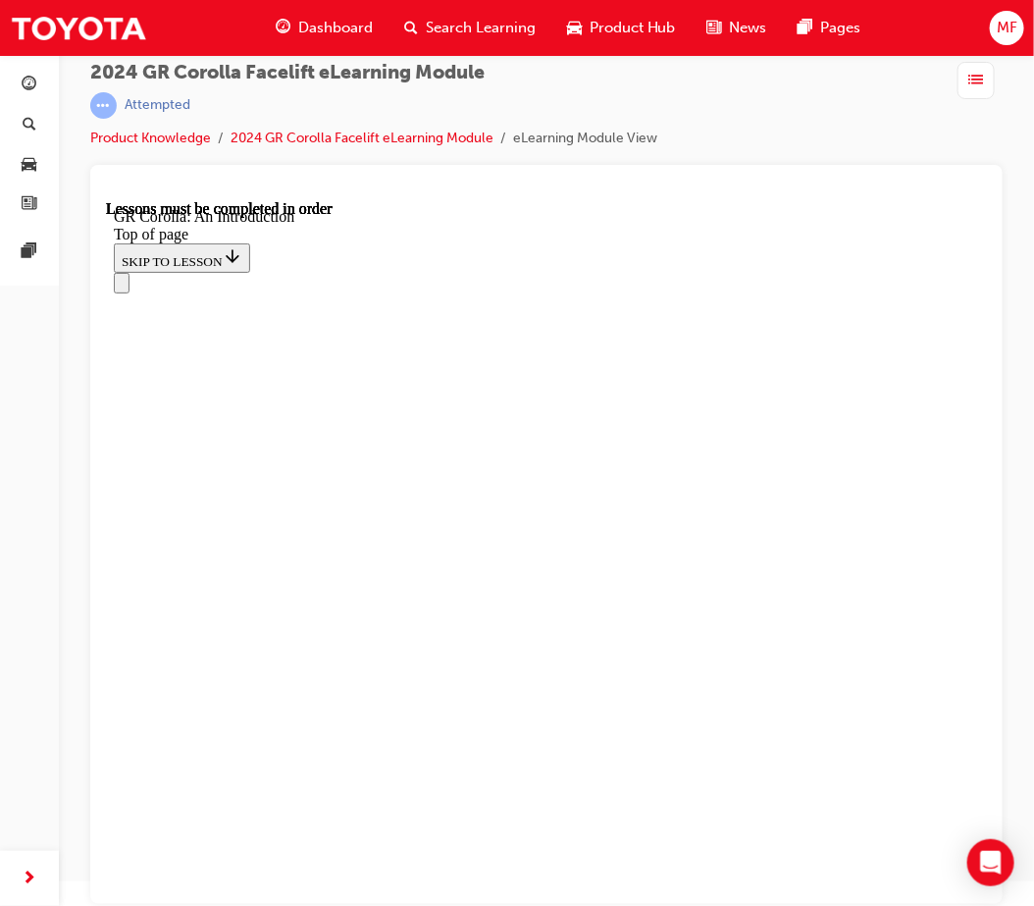
scroll to position [2827, 0]
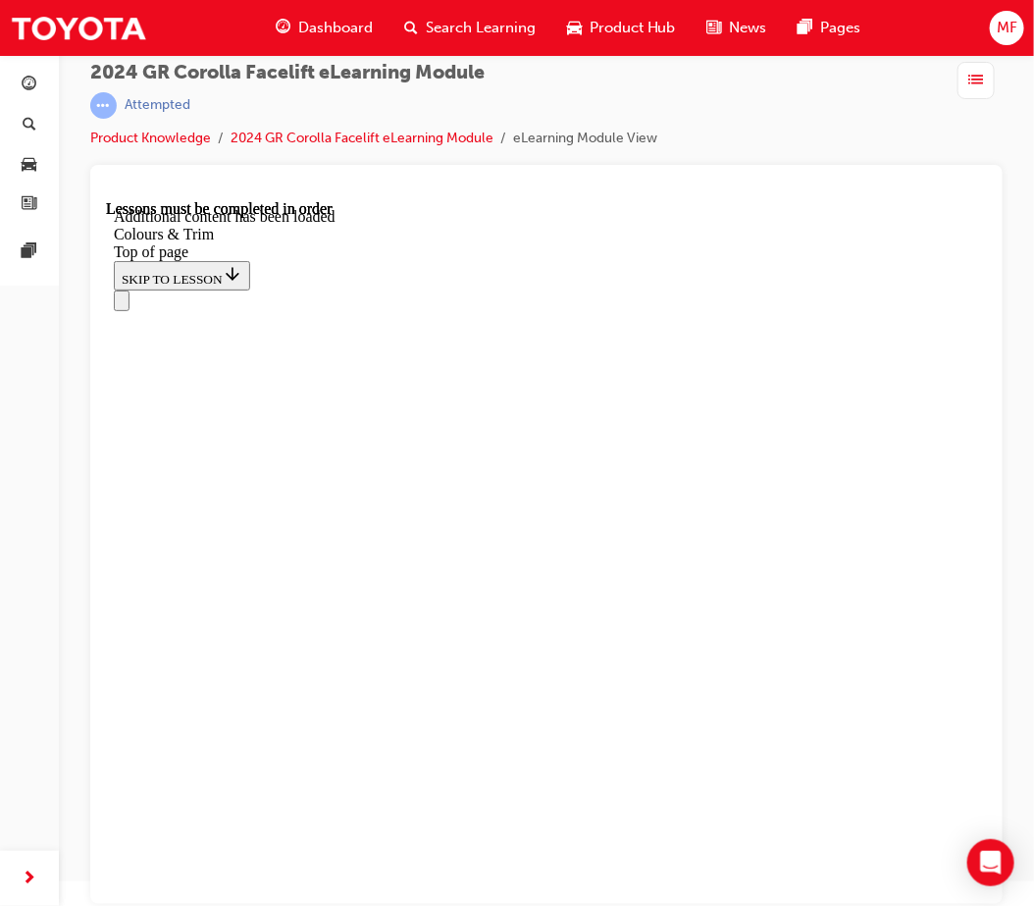
scroll to position [1759, 0]
click at [933, 289] on div "Navigation menu" at bounding box center [545, 299] width 865 height 21
click at [941, 289] on div "Navigation menu" at bounding box center [545, 299] width 865 height 21
drag, startPoint x: 935, startPoint y: 219, endPoint x: 893, endPoint y: 272, distance: 67.7
click at [933, 289] on div "Navigation menu" at bounding box center [545, 299] width 865 height 21
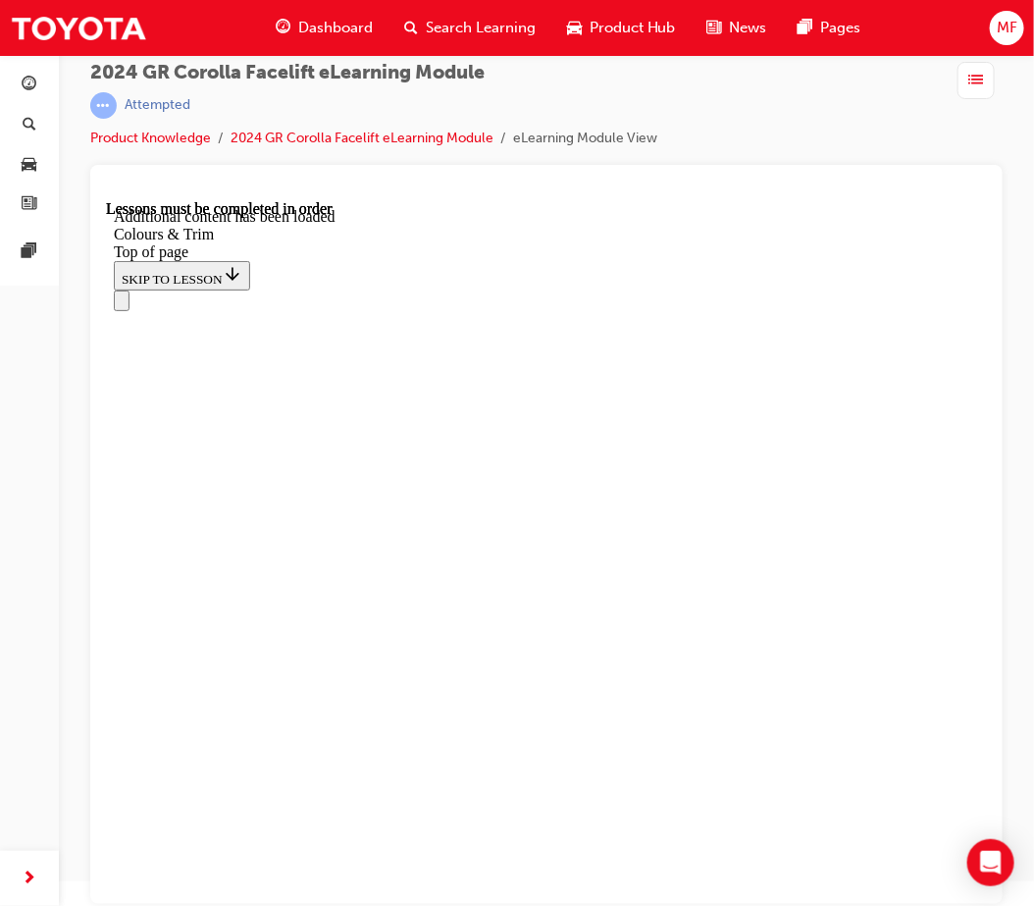
scroll to position [1541, 0]
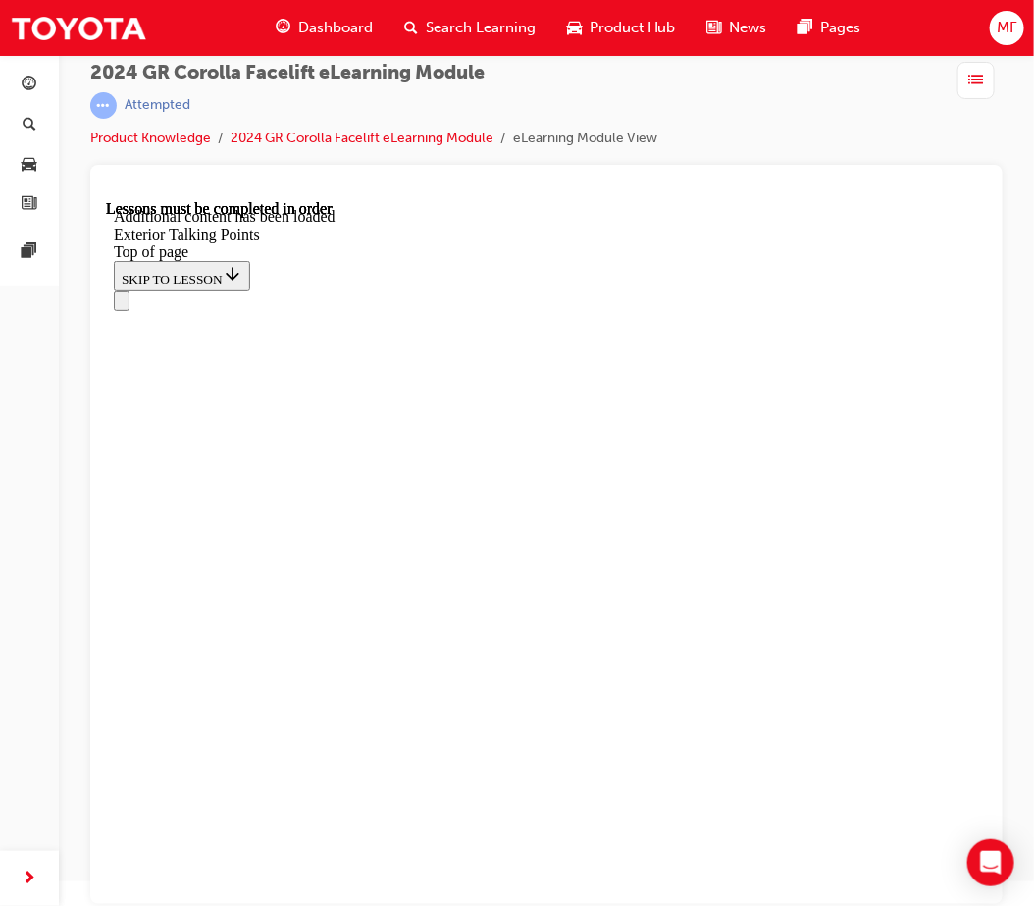
drag, startPoint x: 787, startPoint y: 584, endPoint x: 770, endPoint y: 619, distance: 39.1
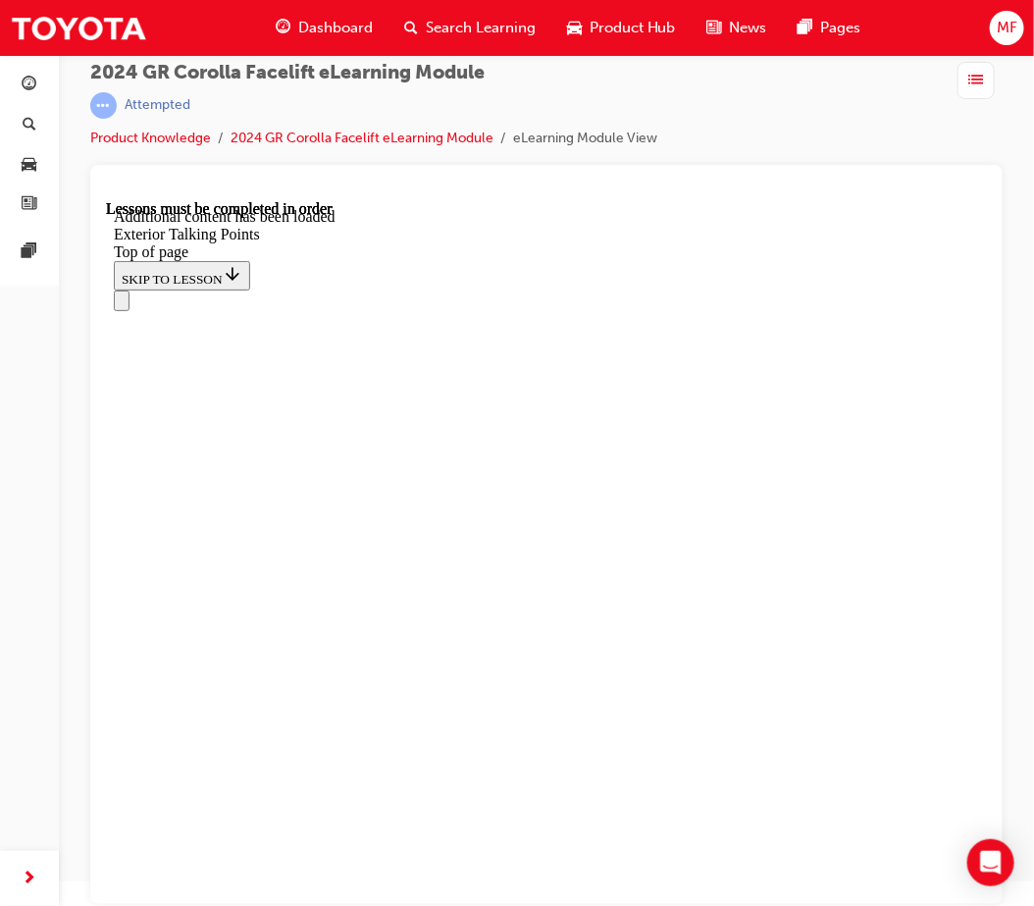
drag, startPoint x: 213, startPoint y: 650, endPoint x: 197, endPoint y: 652, distance: 16.0
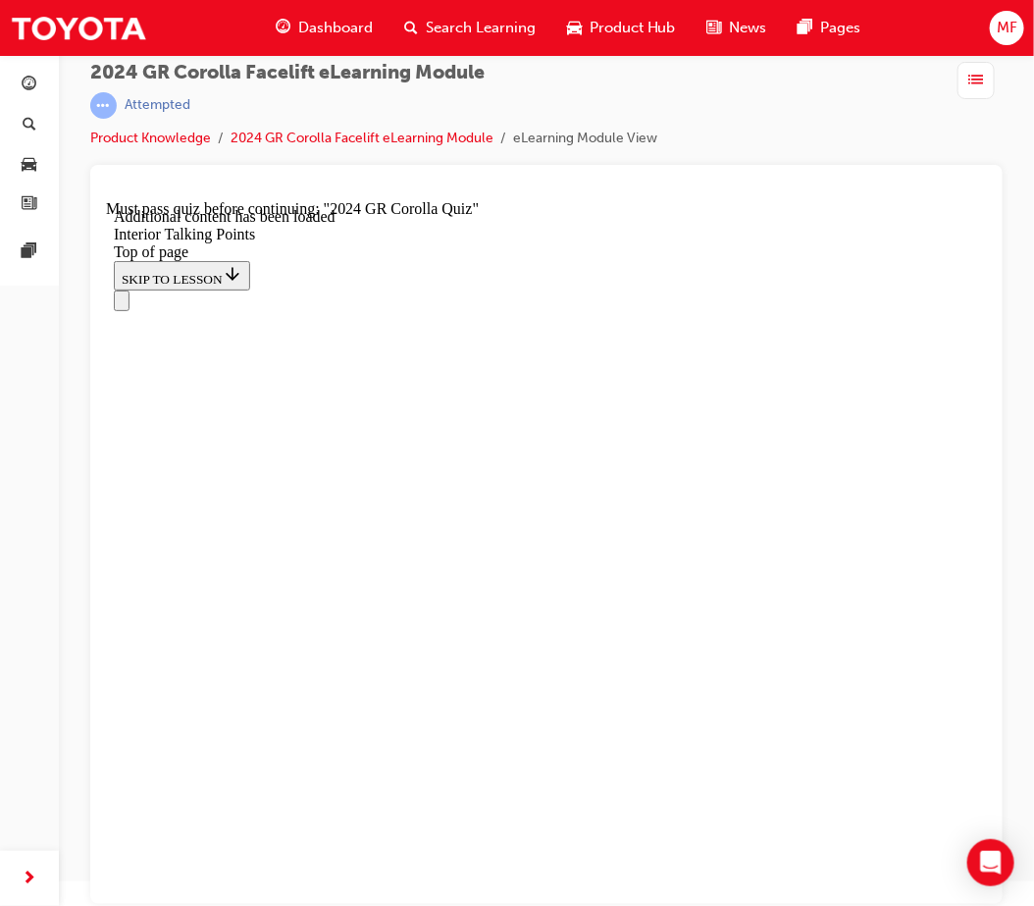
scroll to position [3735, 0]
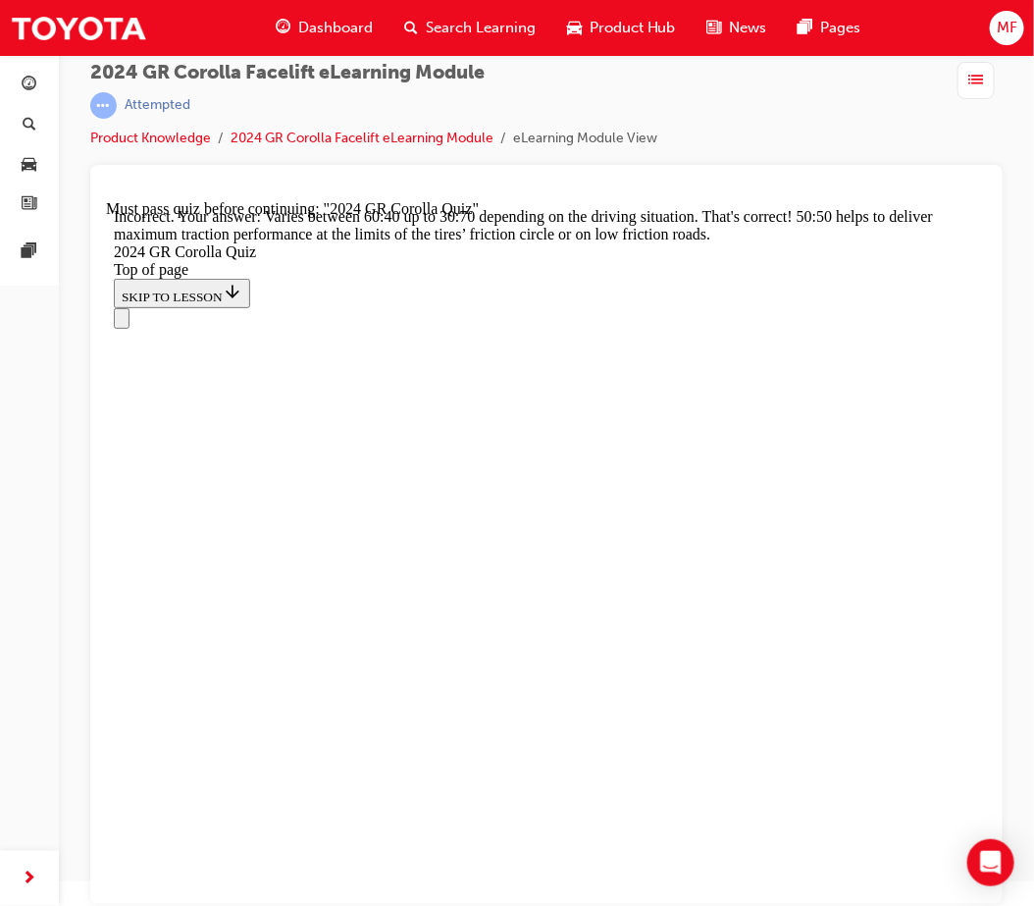
scroll to position [895, 0]
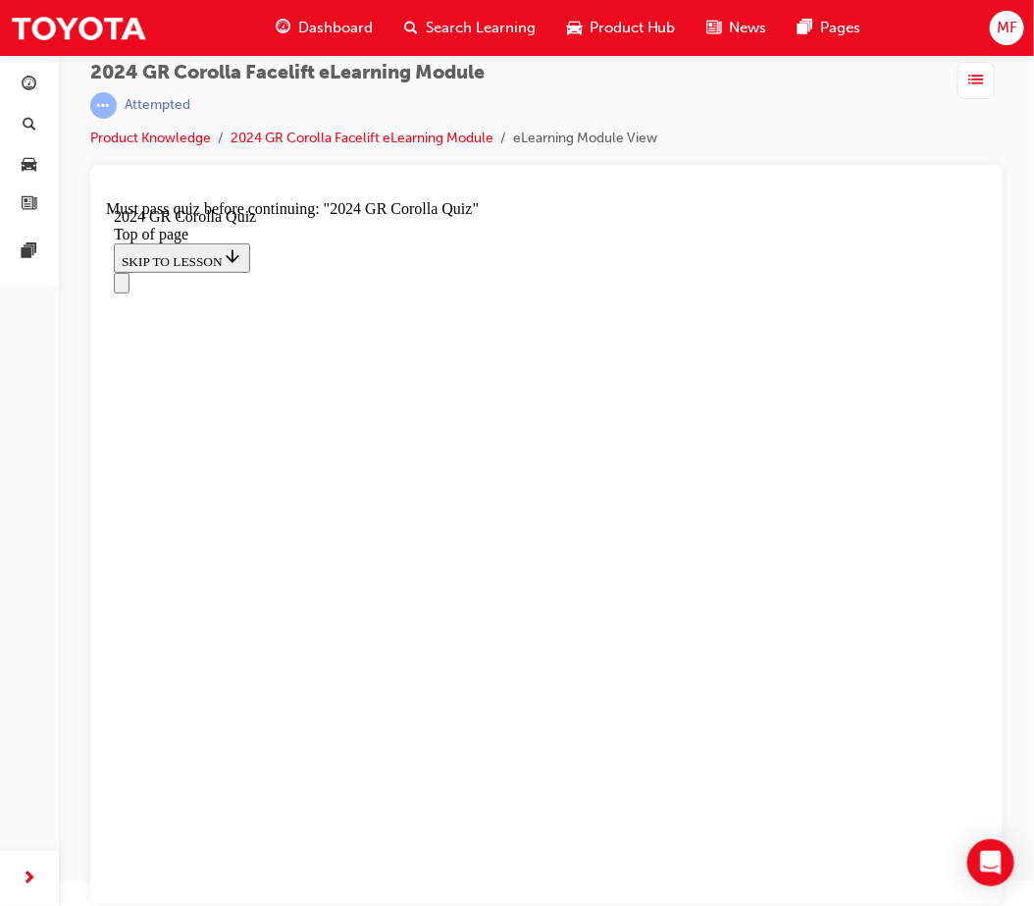
scroll to position [545, 0]
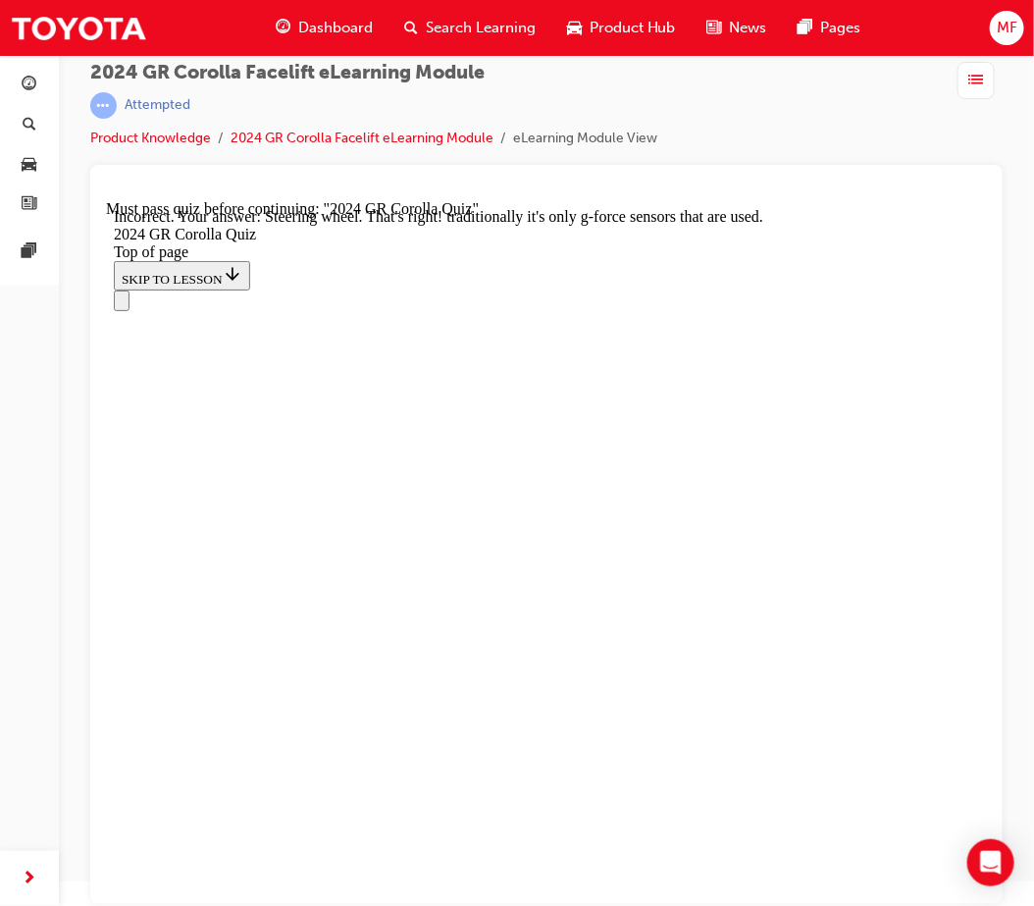
scroll to position [791, 0]
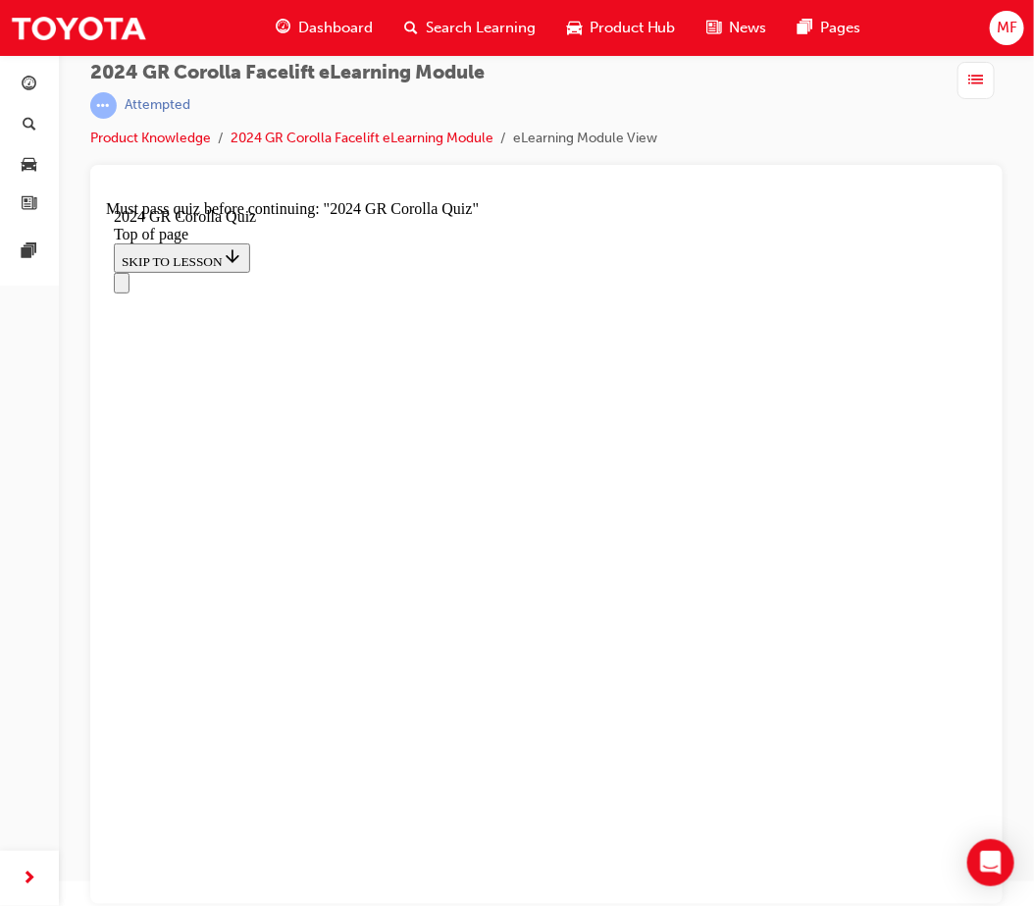
scroll to position [338, 0]
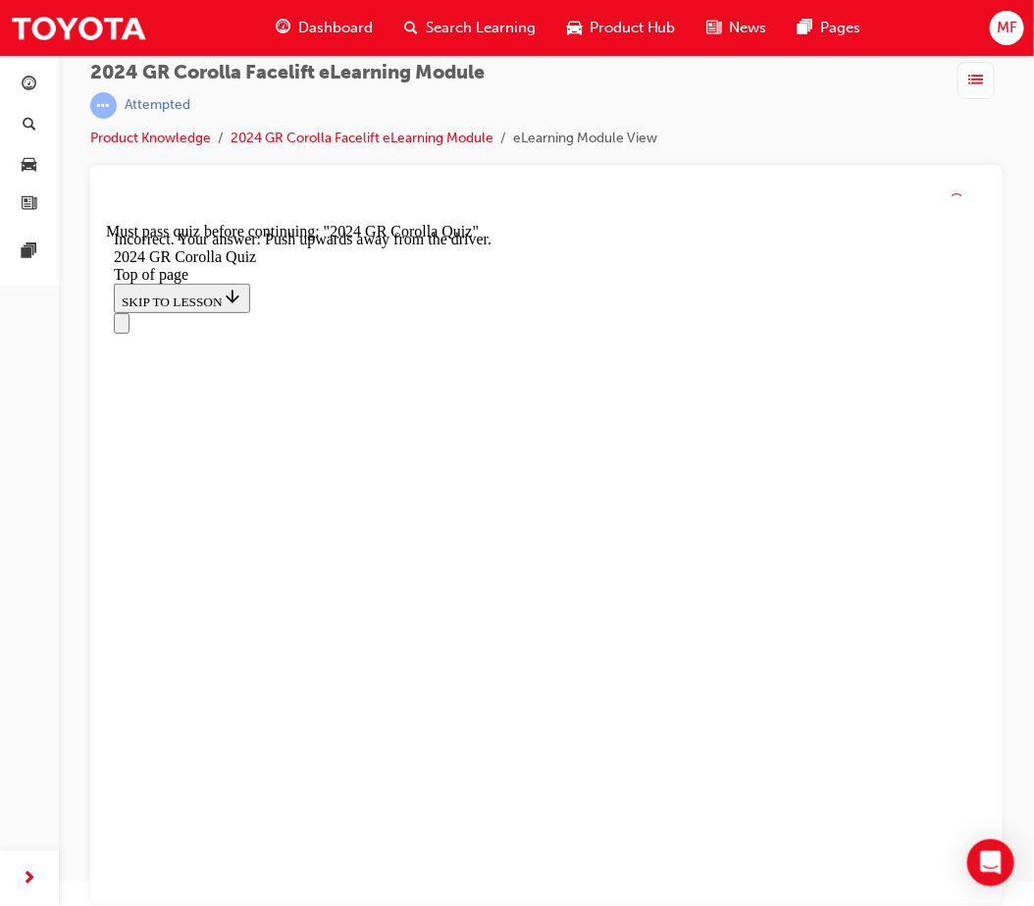
scroll to position [398, 0]
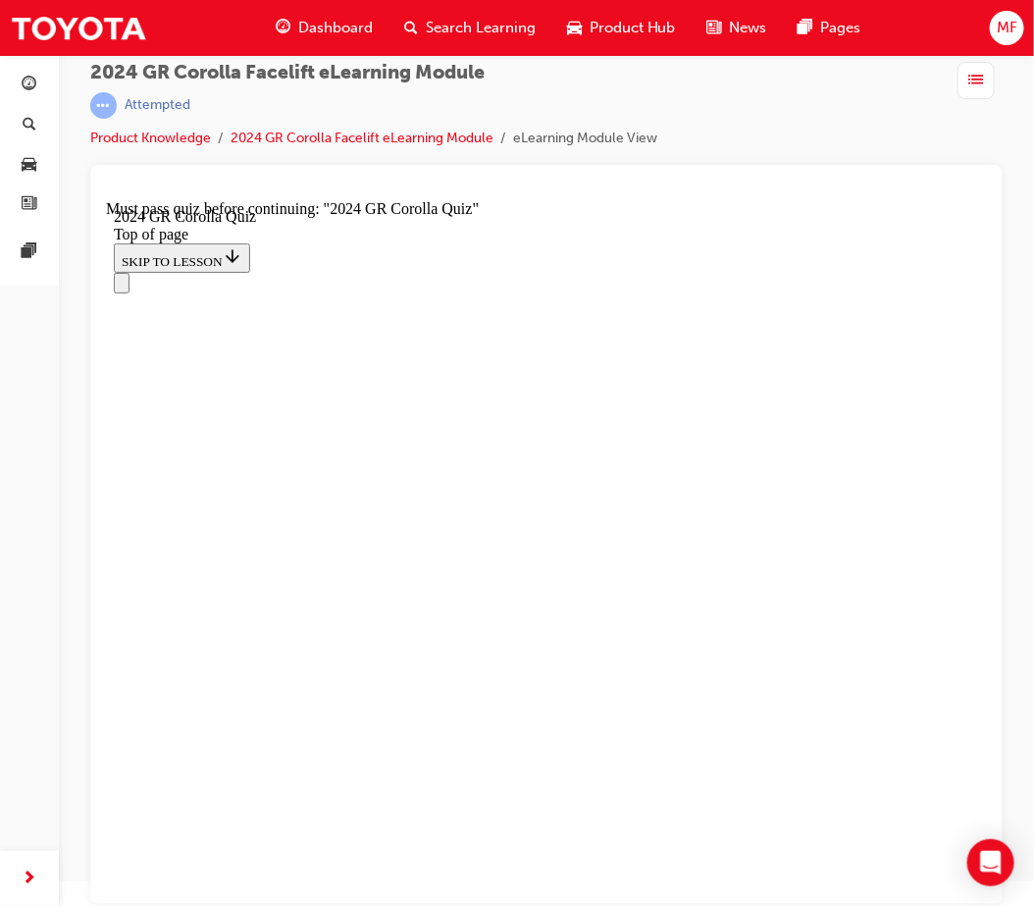
scroll to position [643, 0]
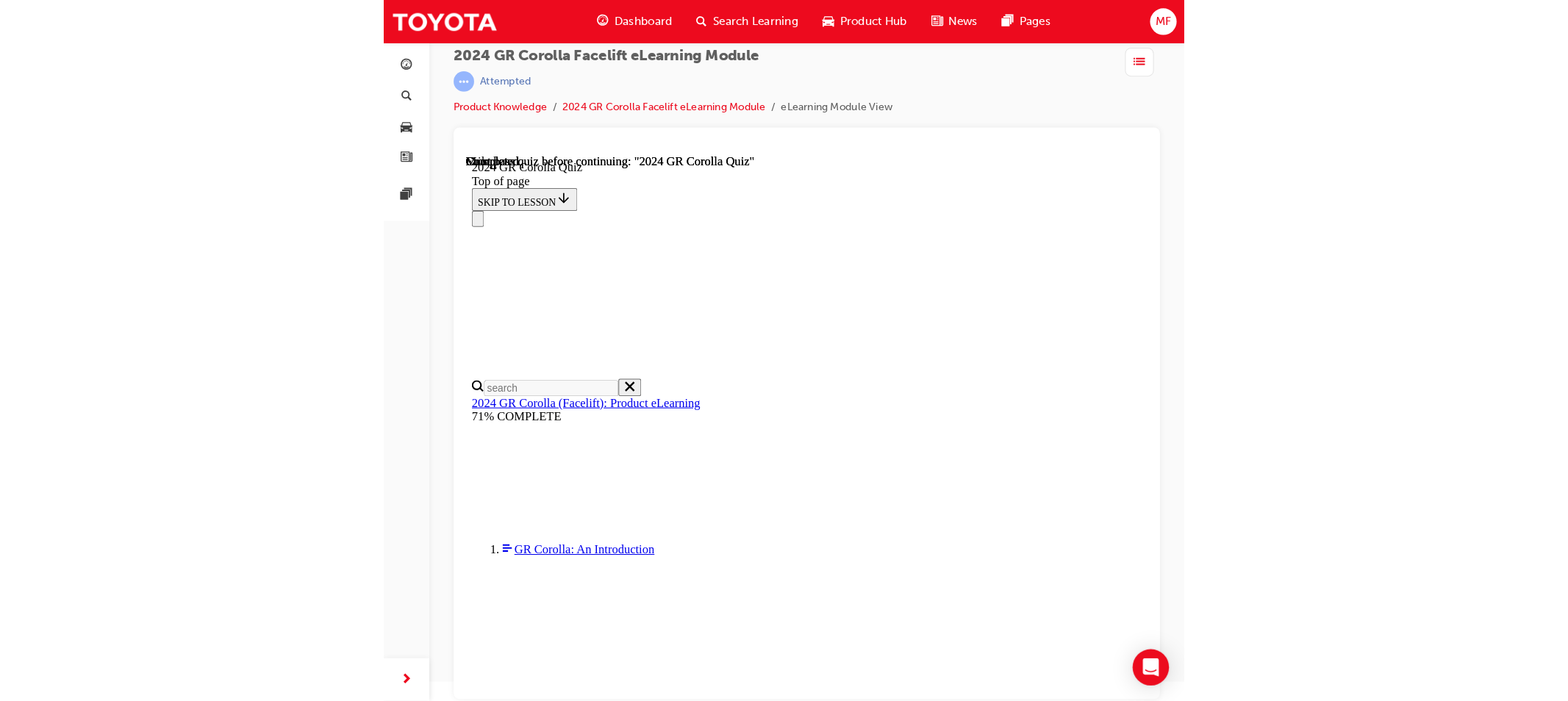
scroll to position [0, 0]
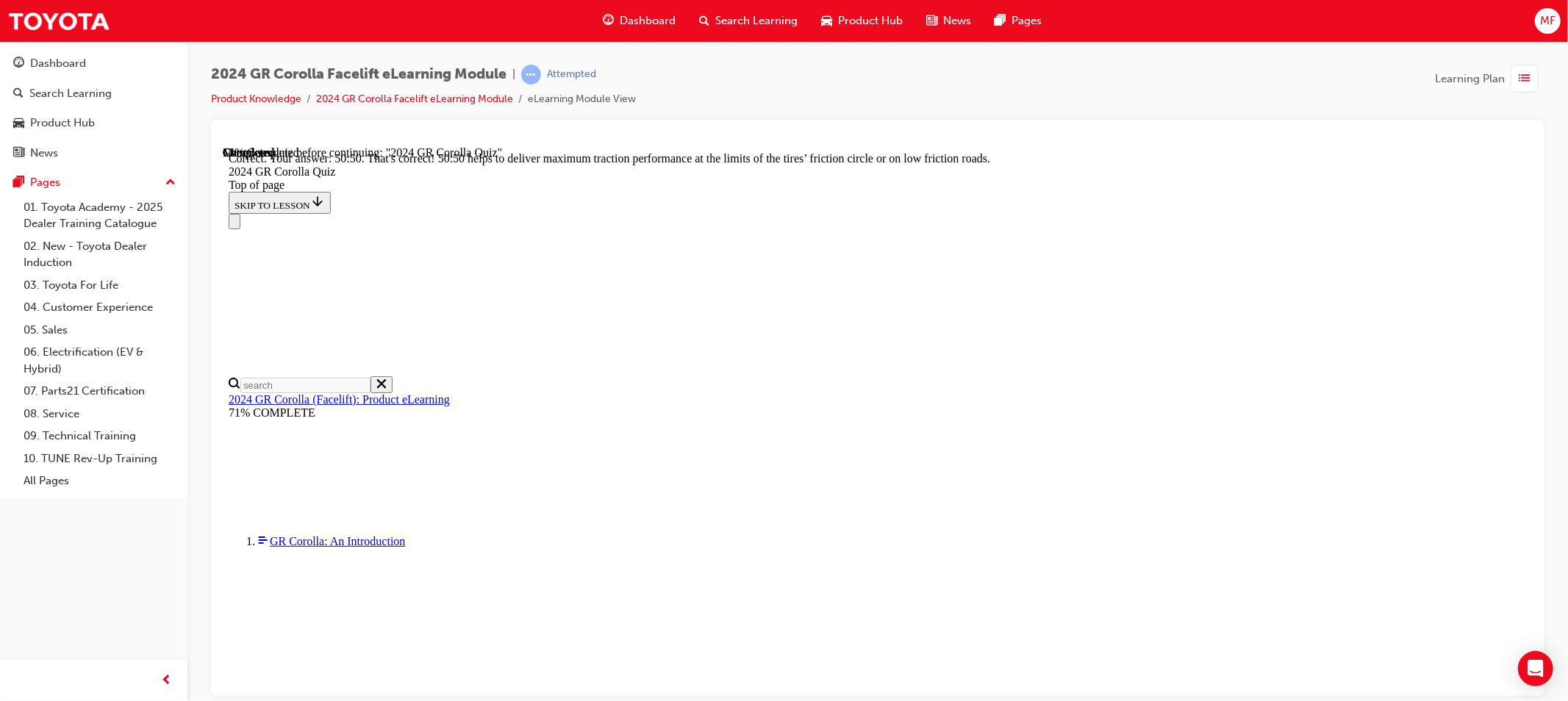
scroll to position [590, 0]
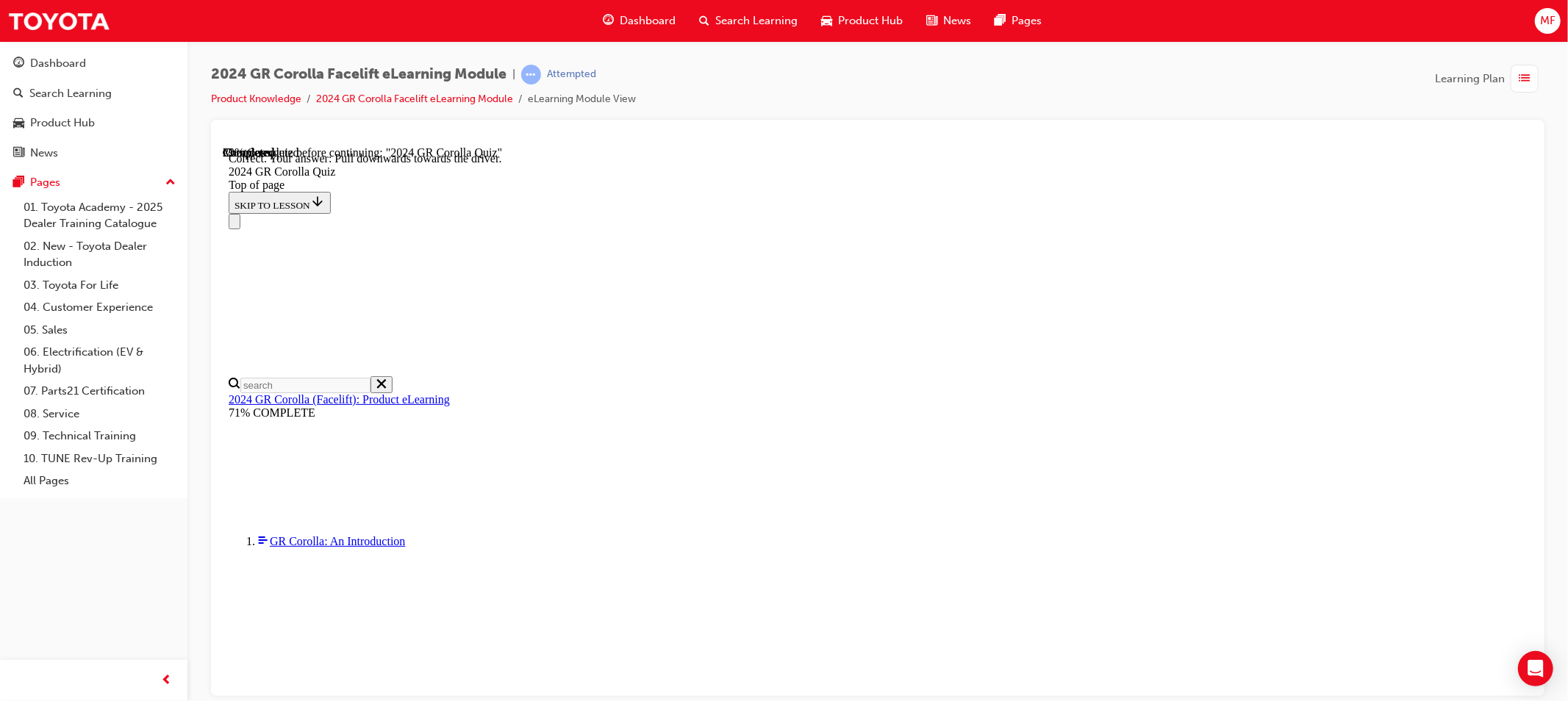
scroll to position [225, 0]
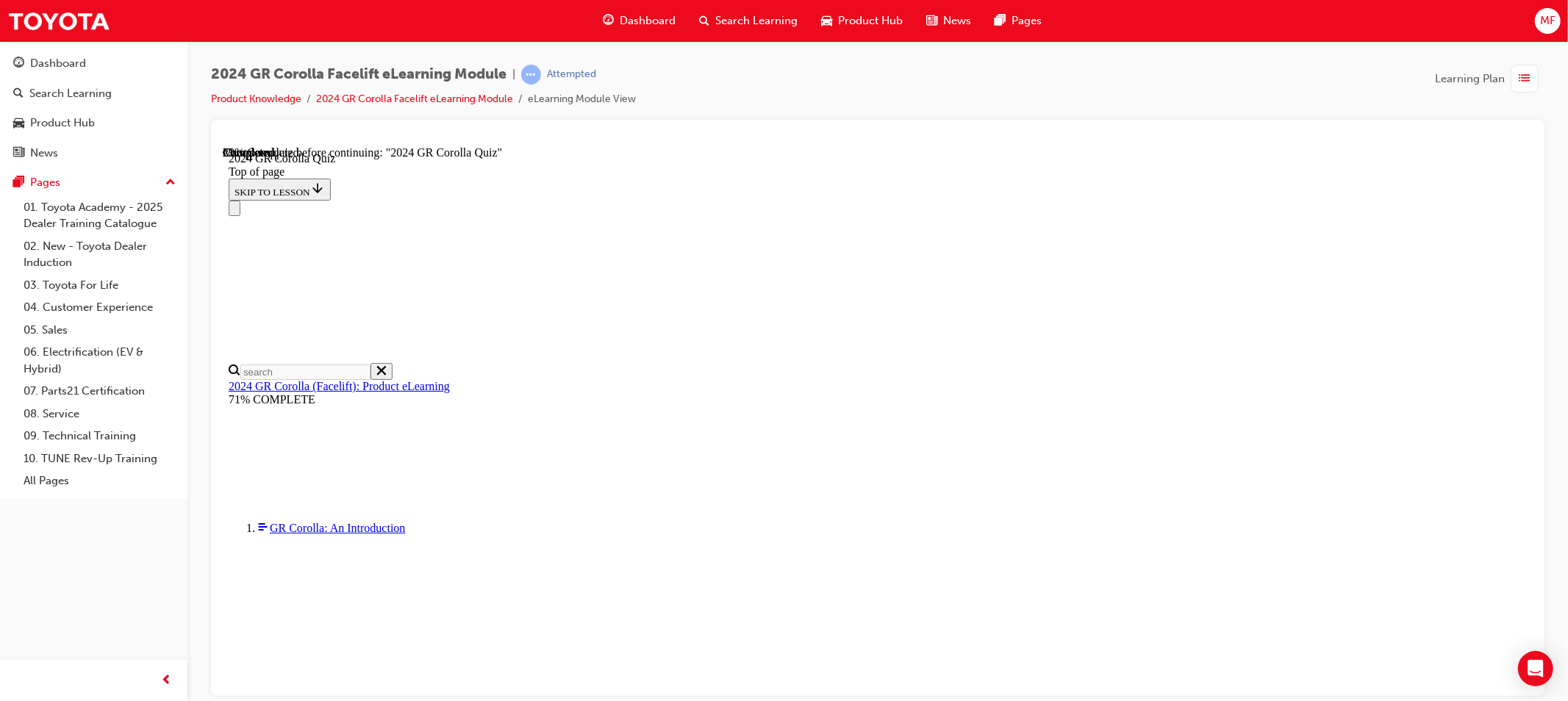
scroll to position [163, 0]
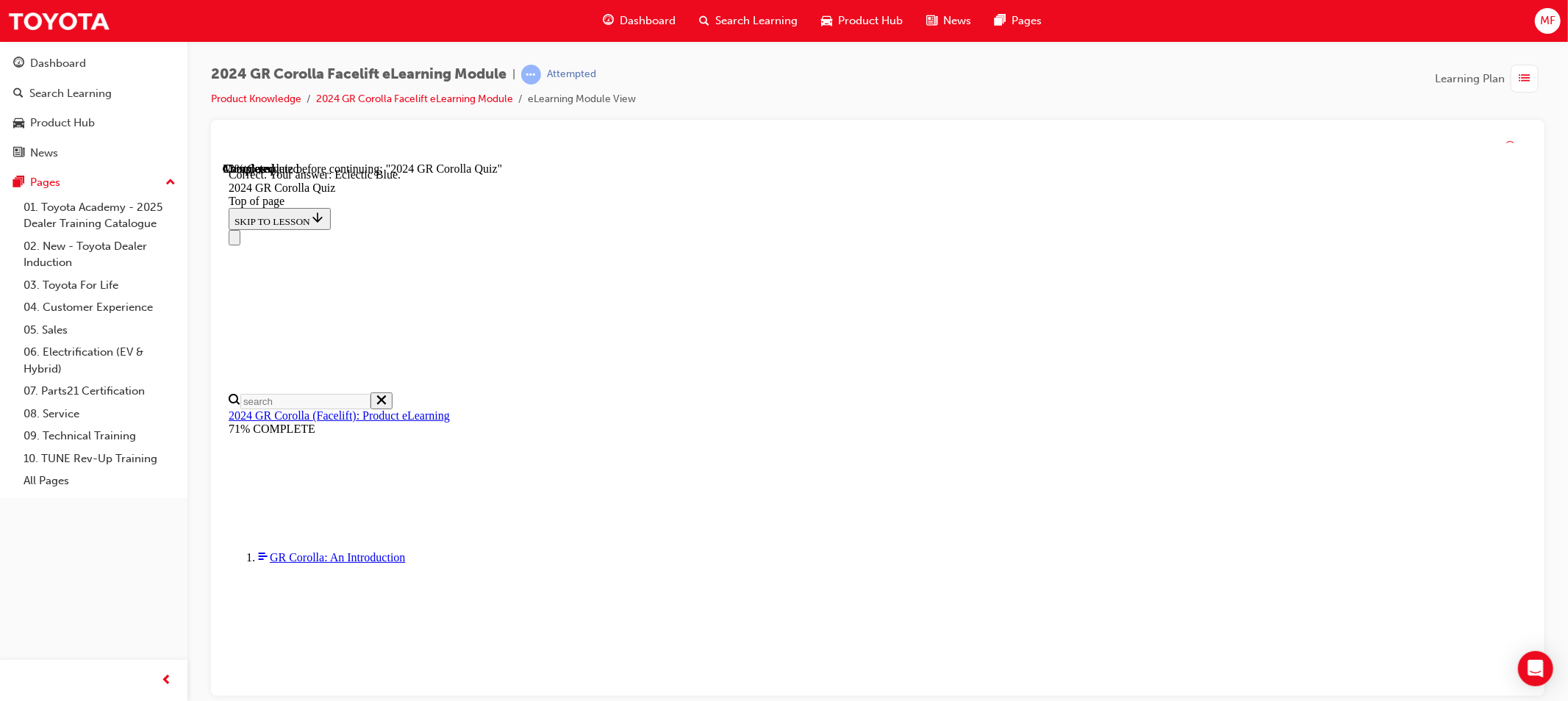
scroll to position [244, 0]
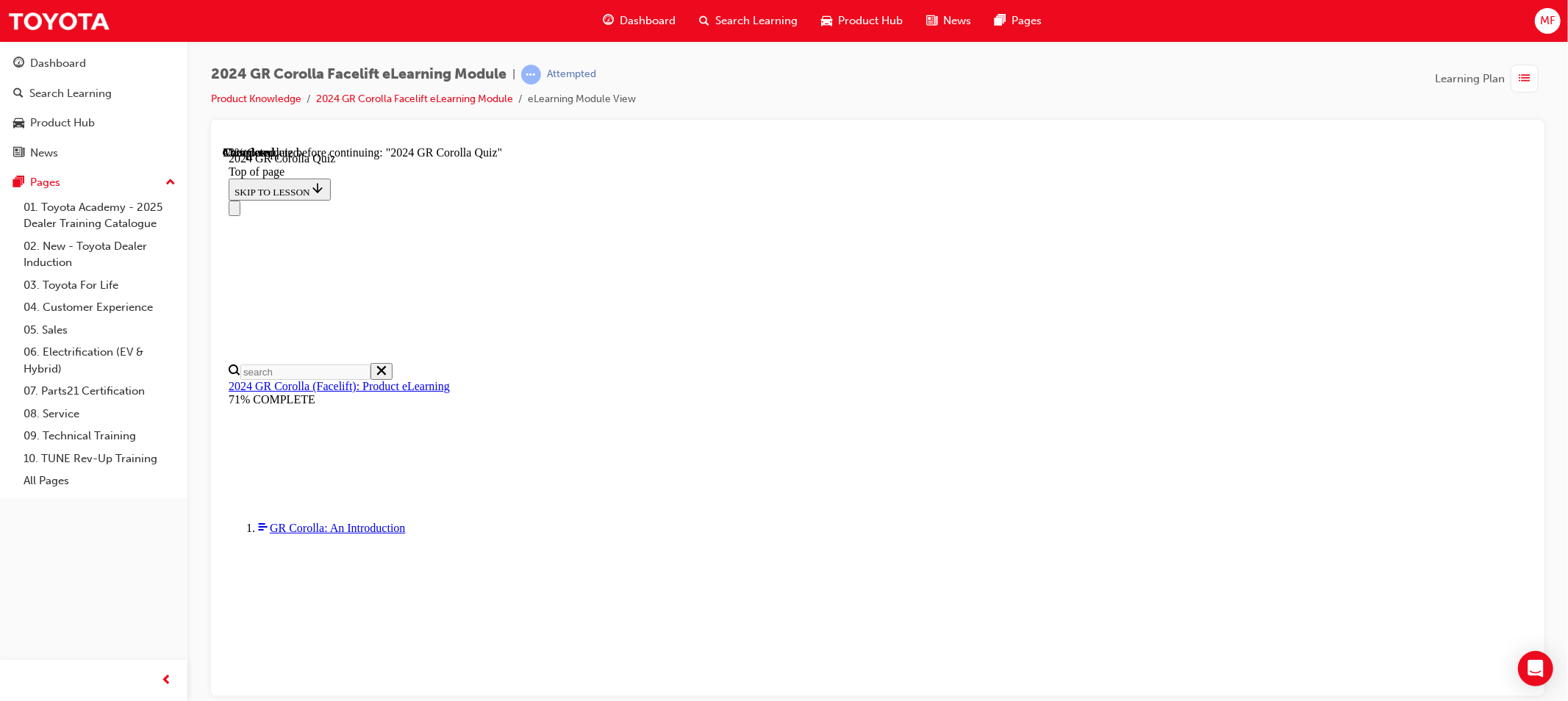
scroll to position [327, 0]
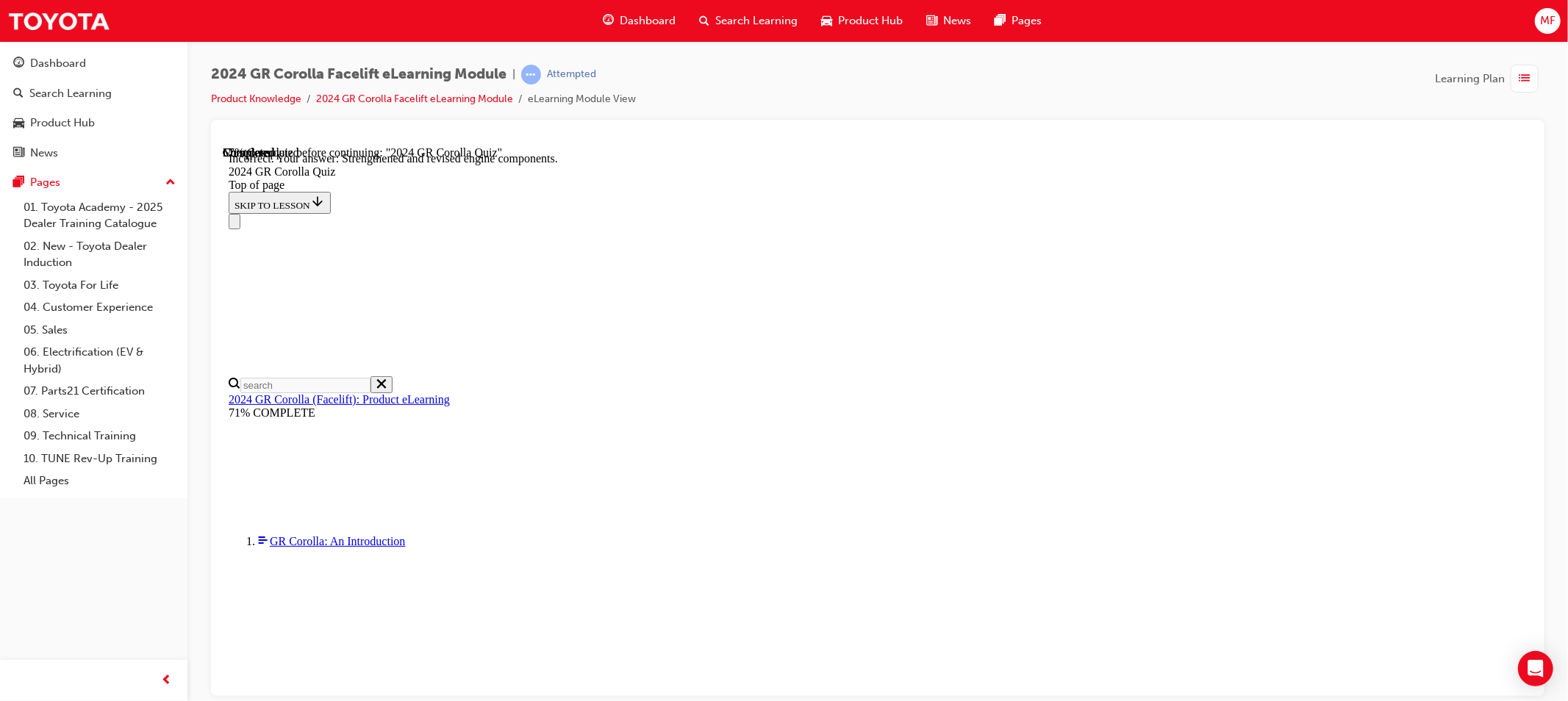
scroll to position [561, 0]
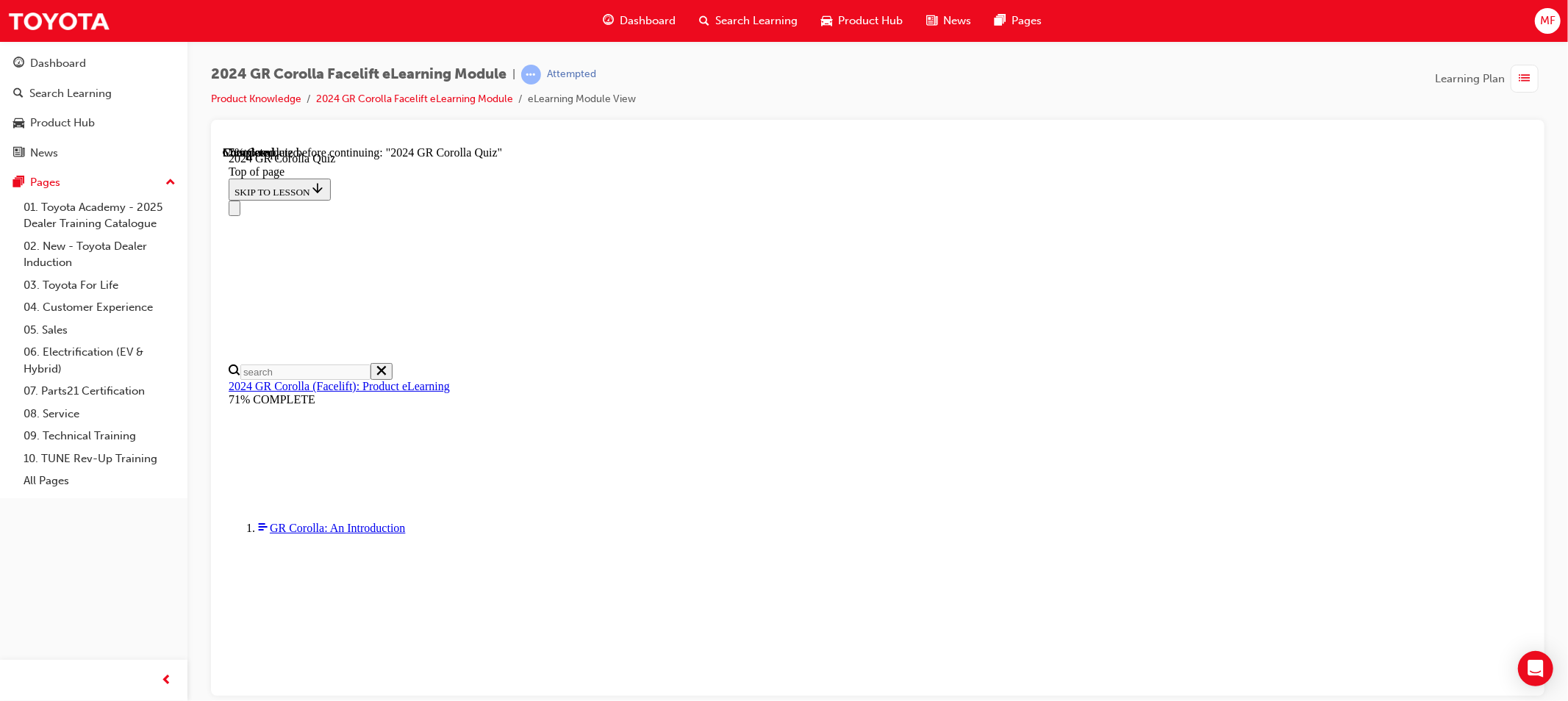
scroll to position [408, 0]
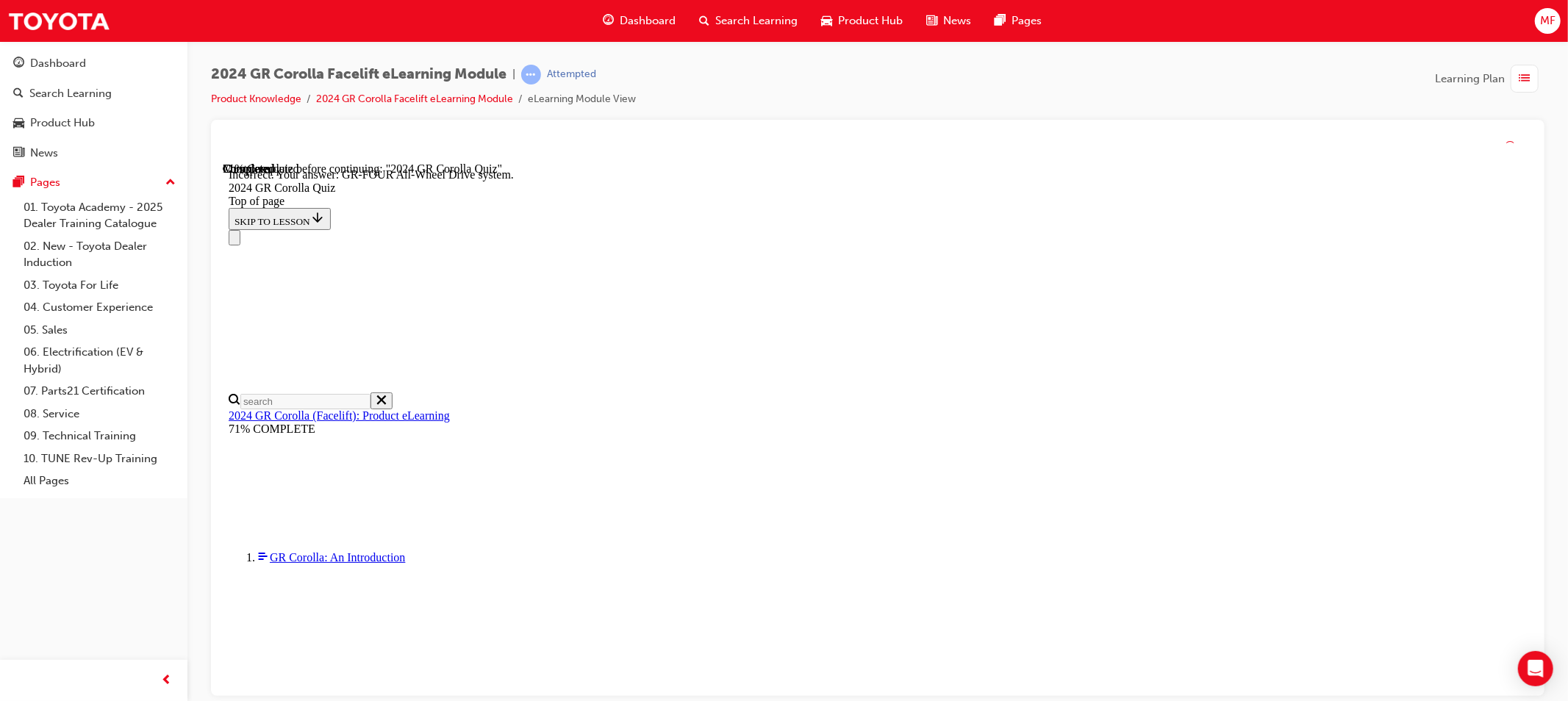
scroll to position [559, 0]
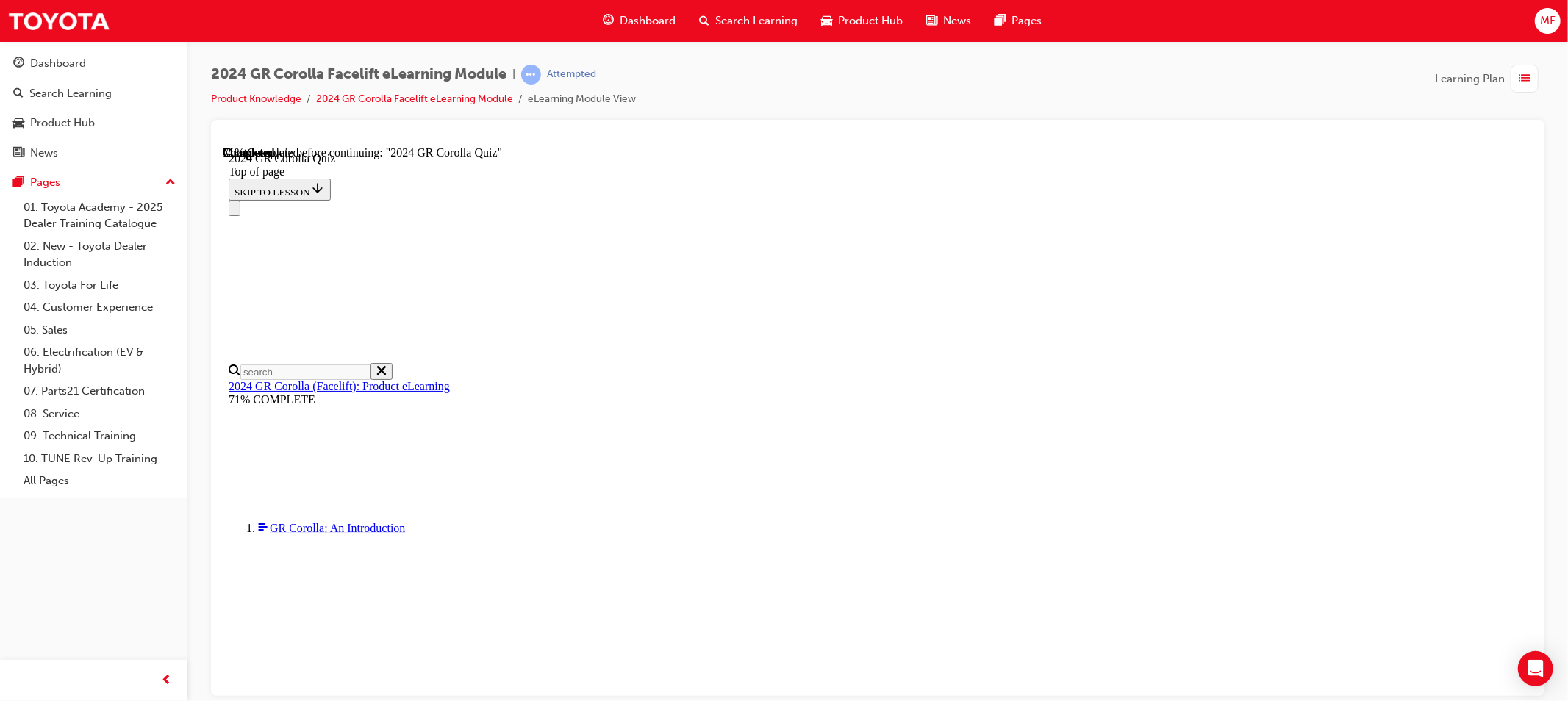
scroll to position [408, 0]
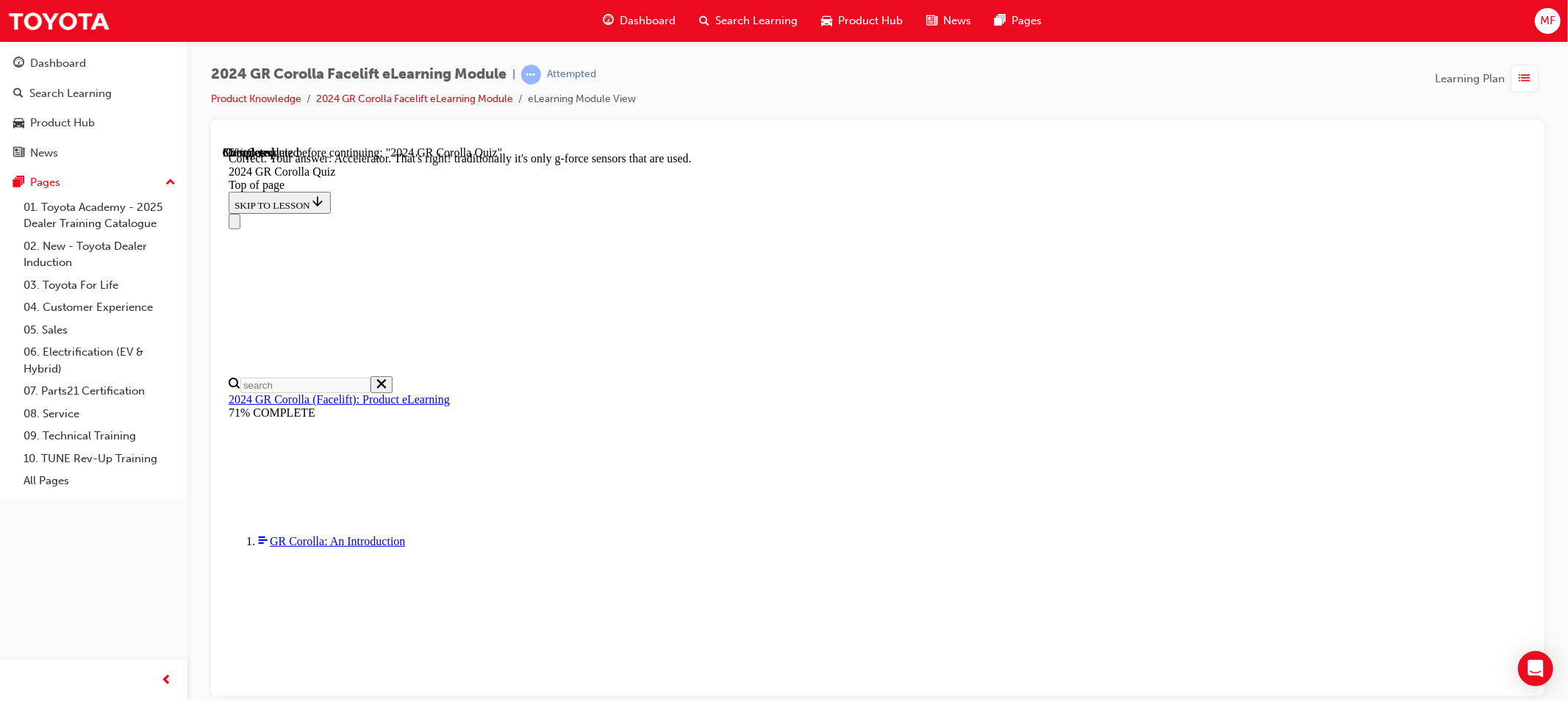
scroll to position [598, 0]
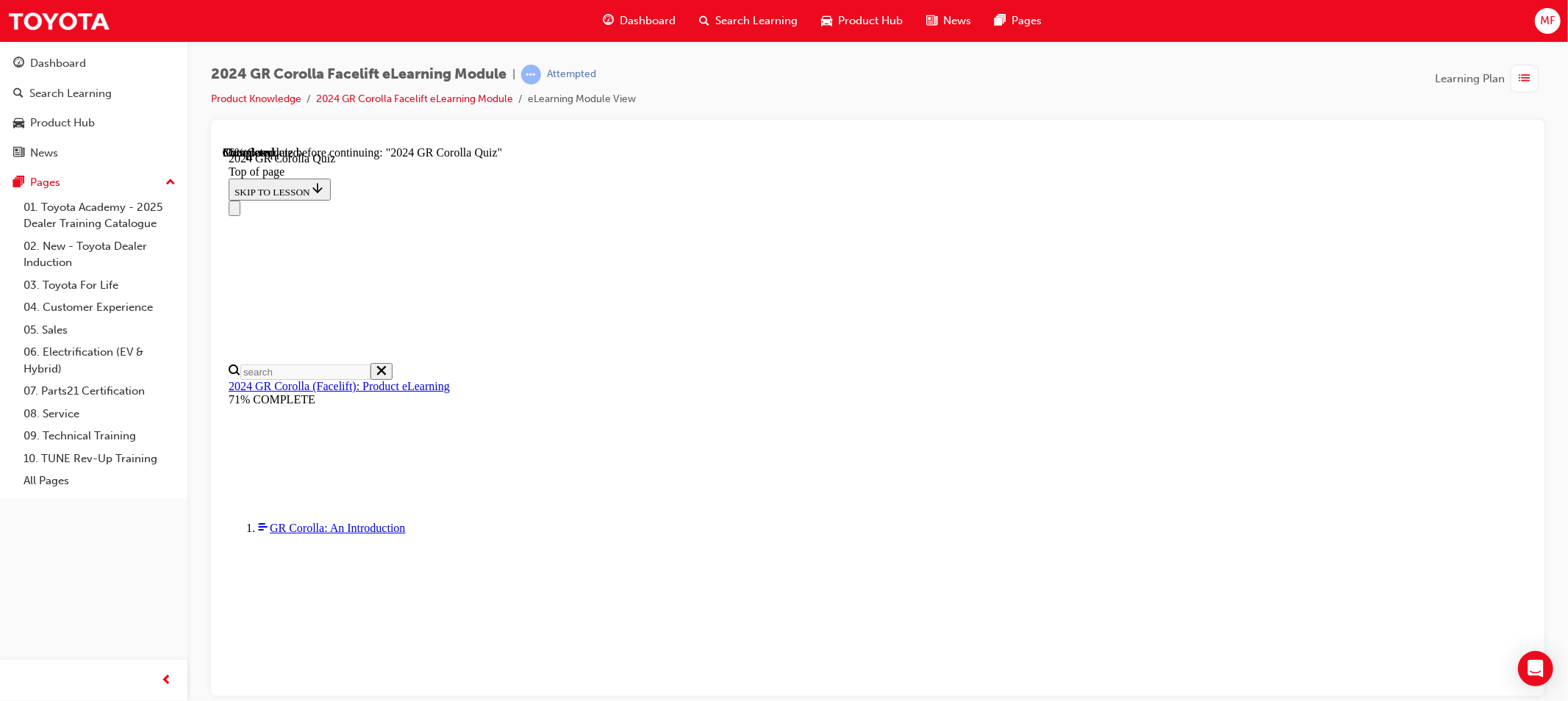
scroll to position [79, 0]
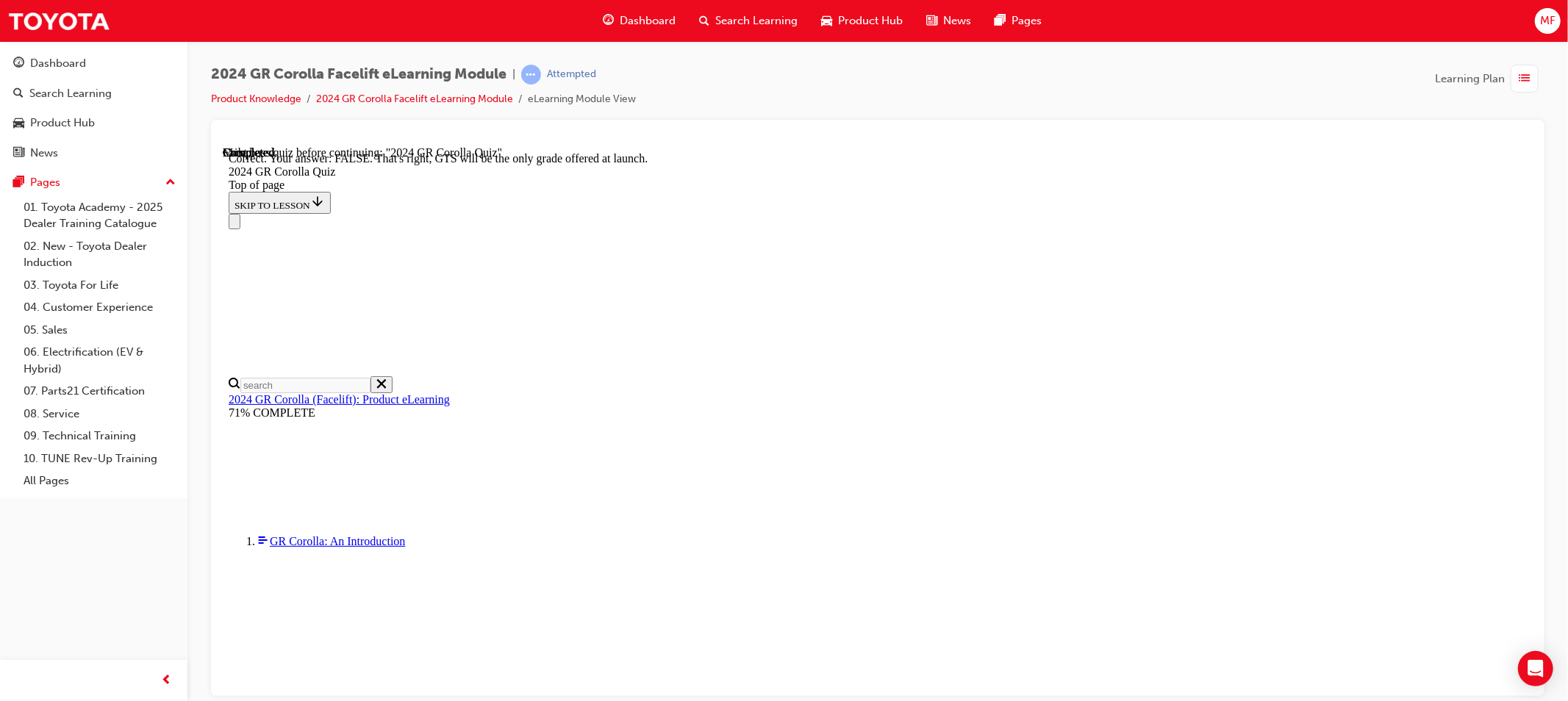
scroll to position [199, 0]
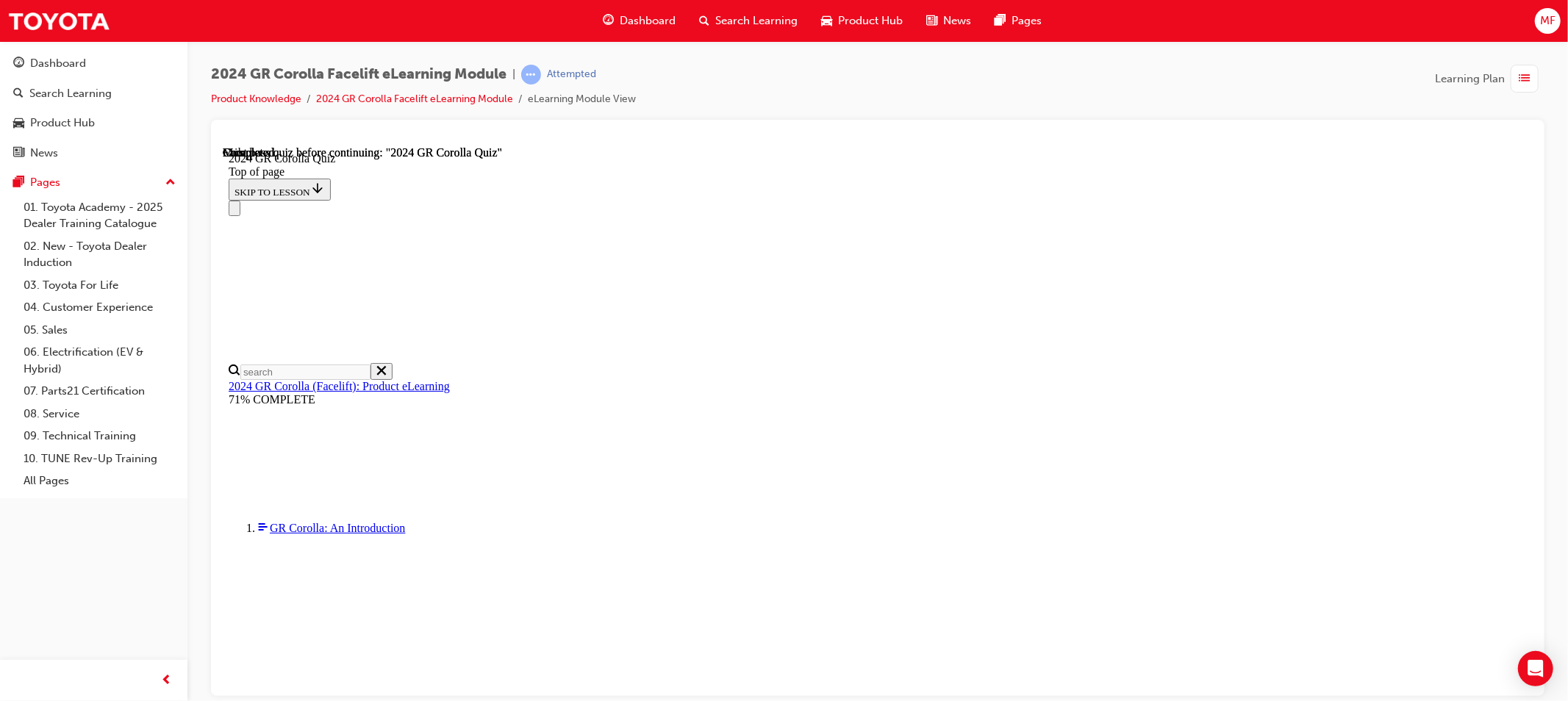
scroll to position [255, 0]
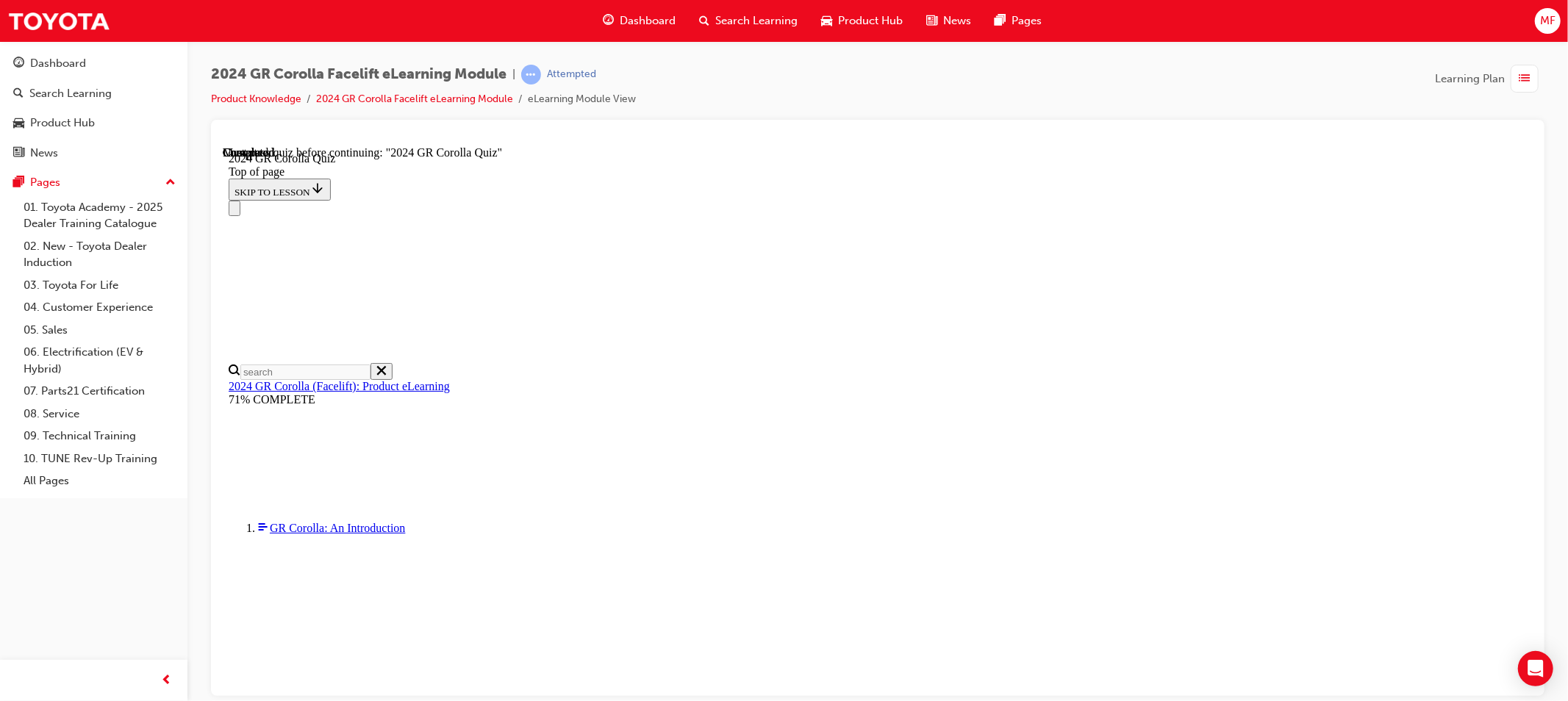
drag, startPoint x: 856, startPoint y: 519, endPoint x: 871, endPoint y: 535, distance: 21.9
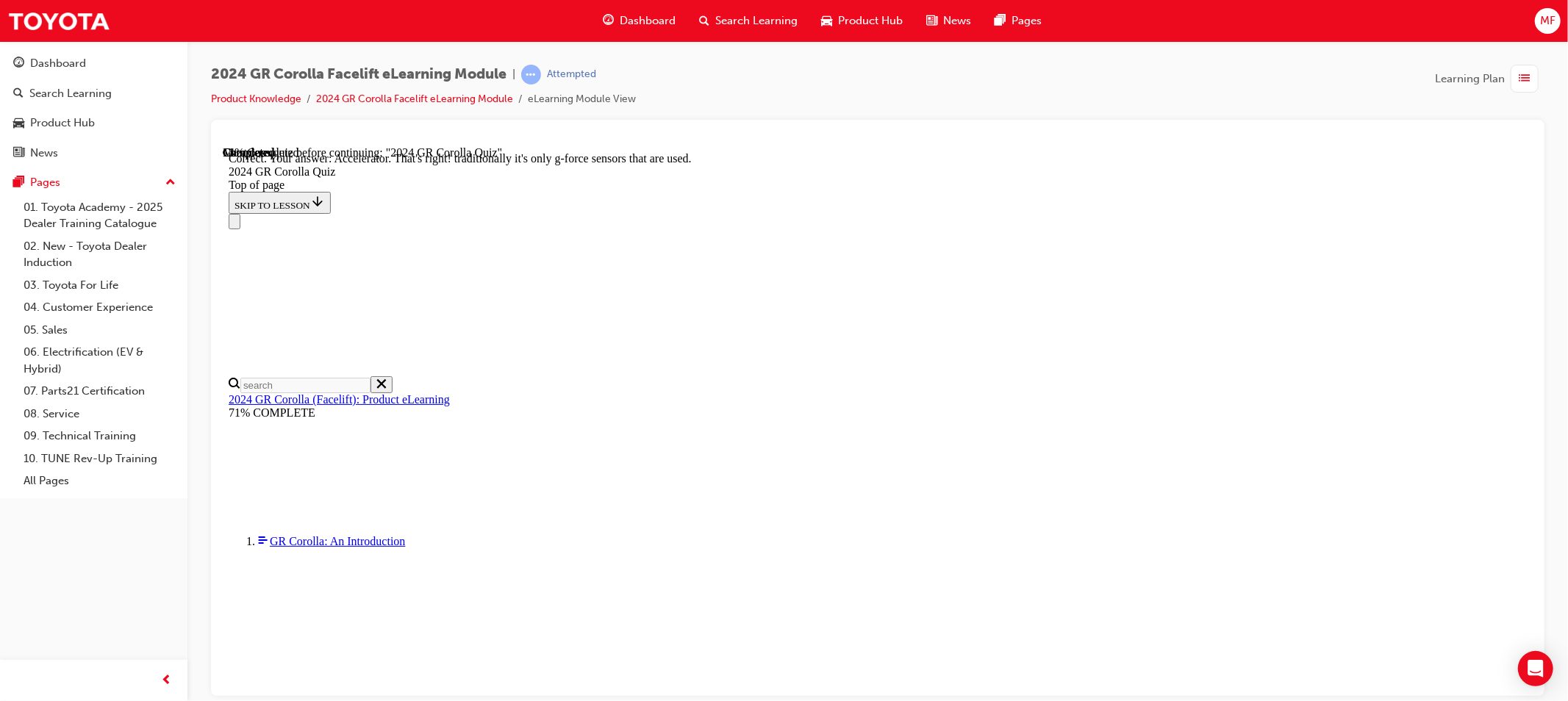
scroll to position [598, 0]
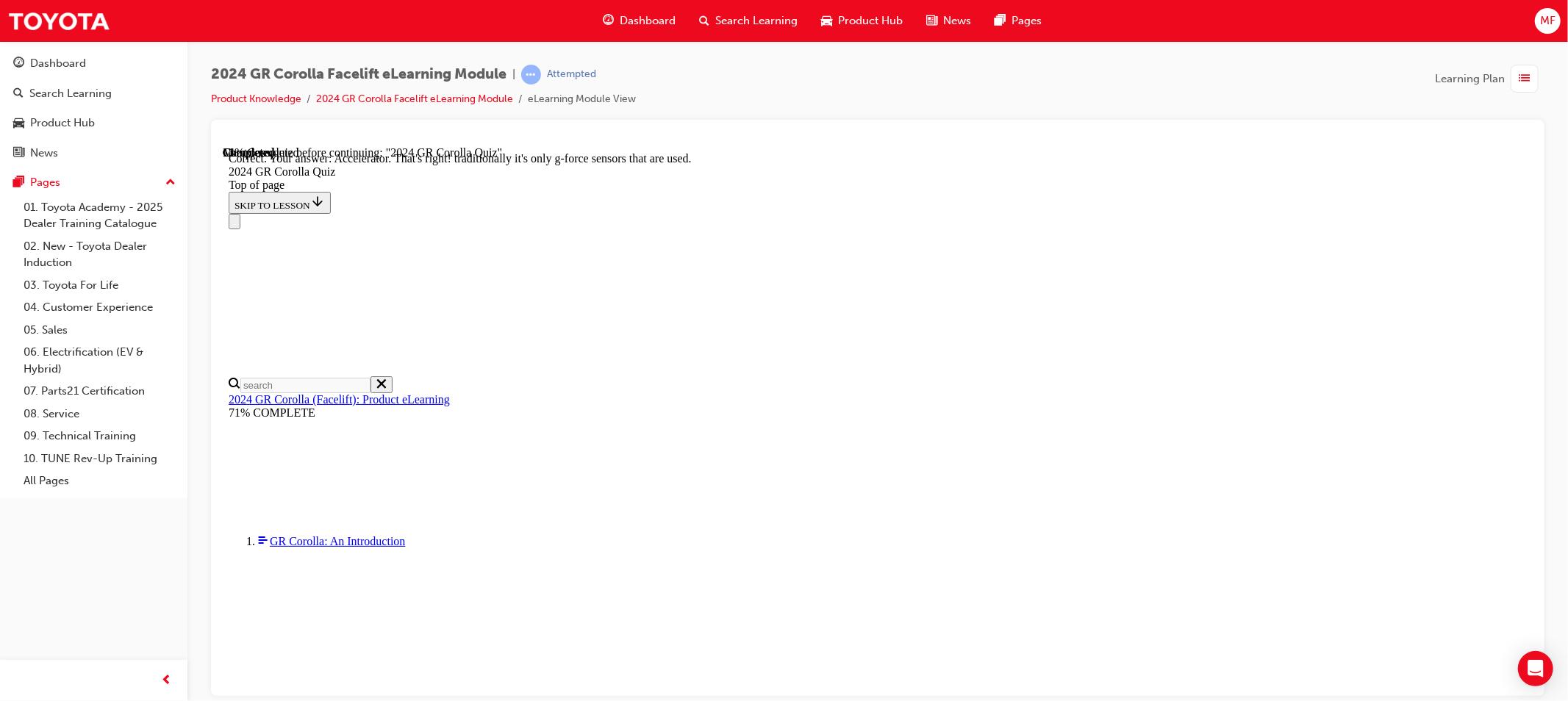
drag, startPoint x: 981, startPoint y: 595, endPoint x: 985, endPoint y: 633, distance: 38.2
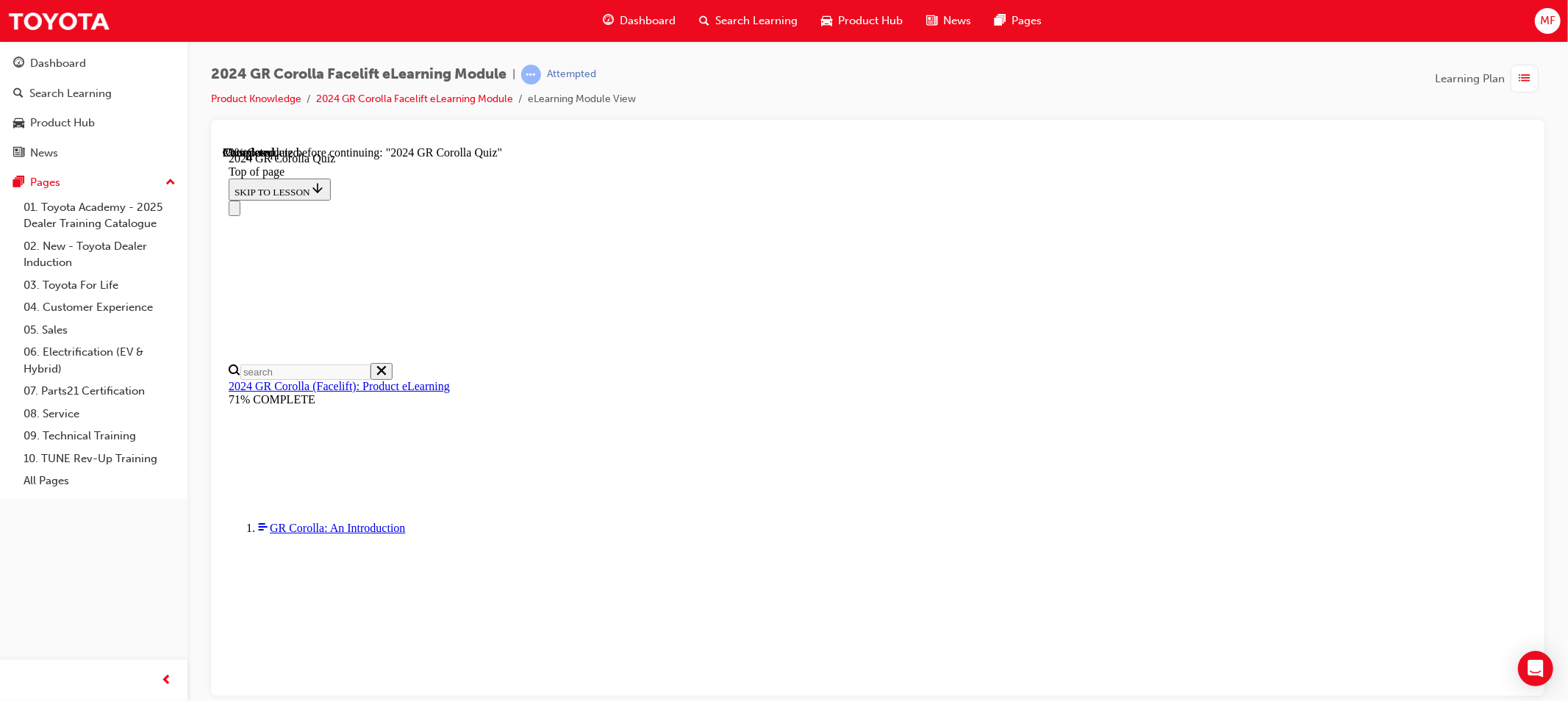
scroll to position [453, 0]
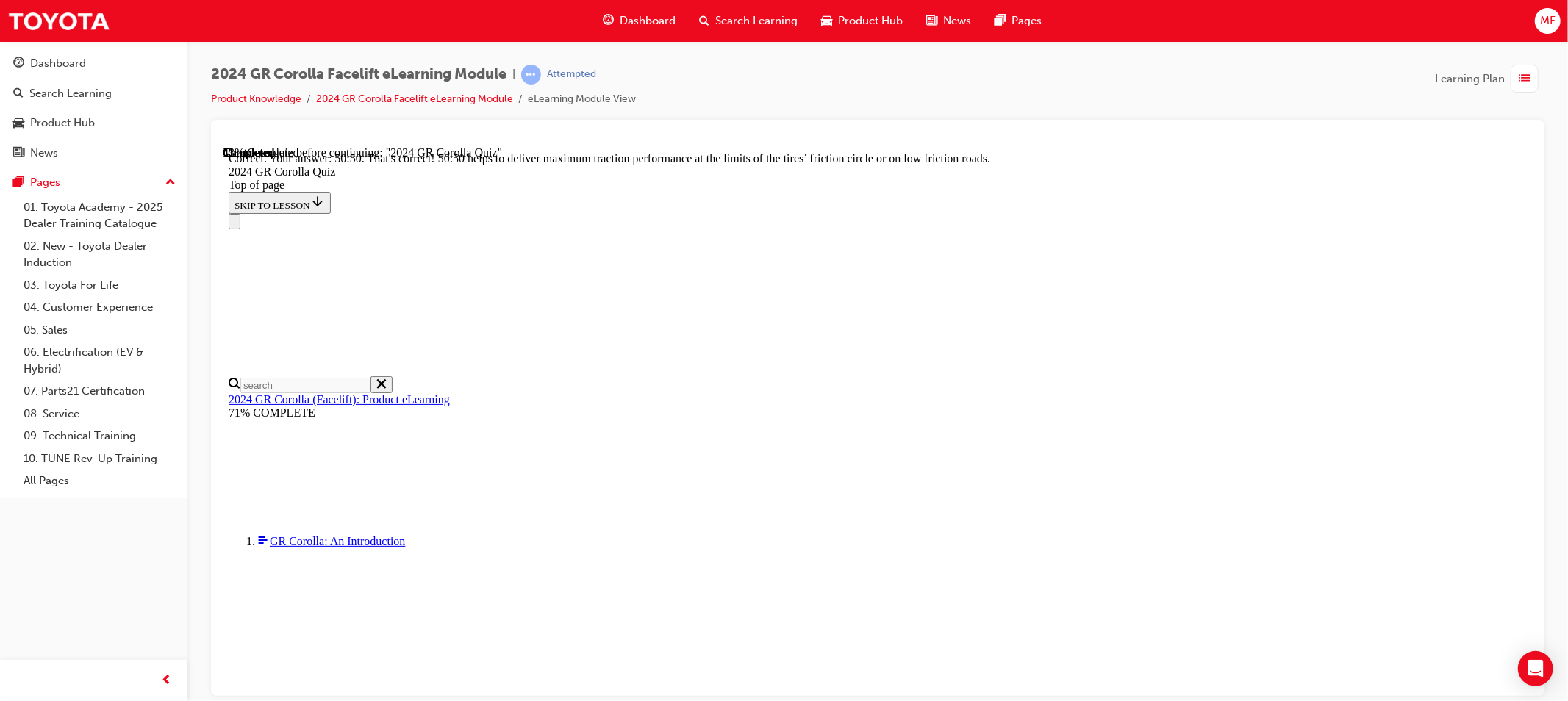
scroll to position [590, 0]
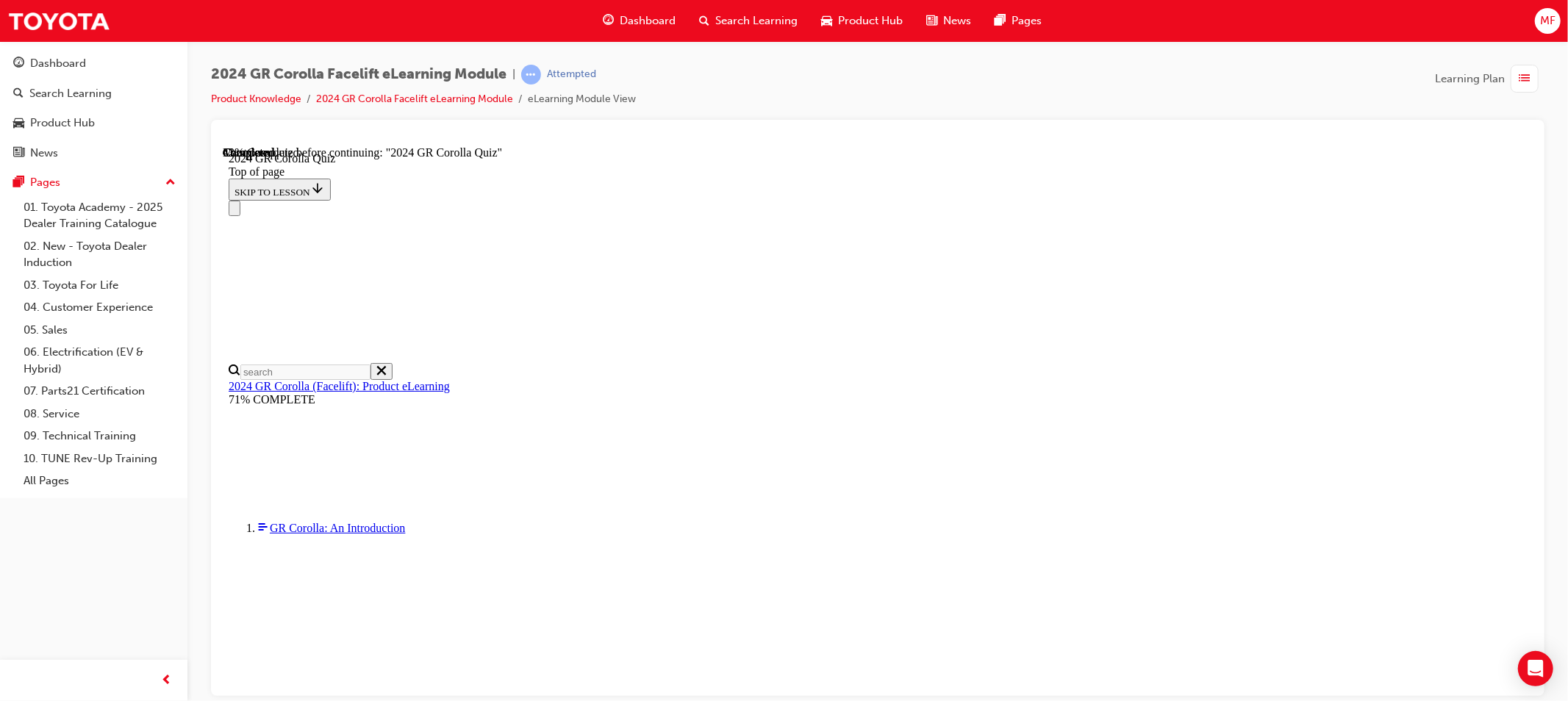
scroll to position [512, 0]
drag, startPoint x: 900, startPoint y: 288, endPoint x: 909, endPoint y: 309, distance: 22.8
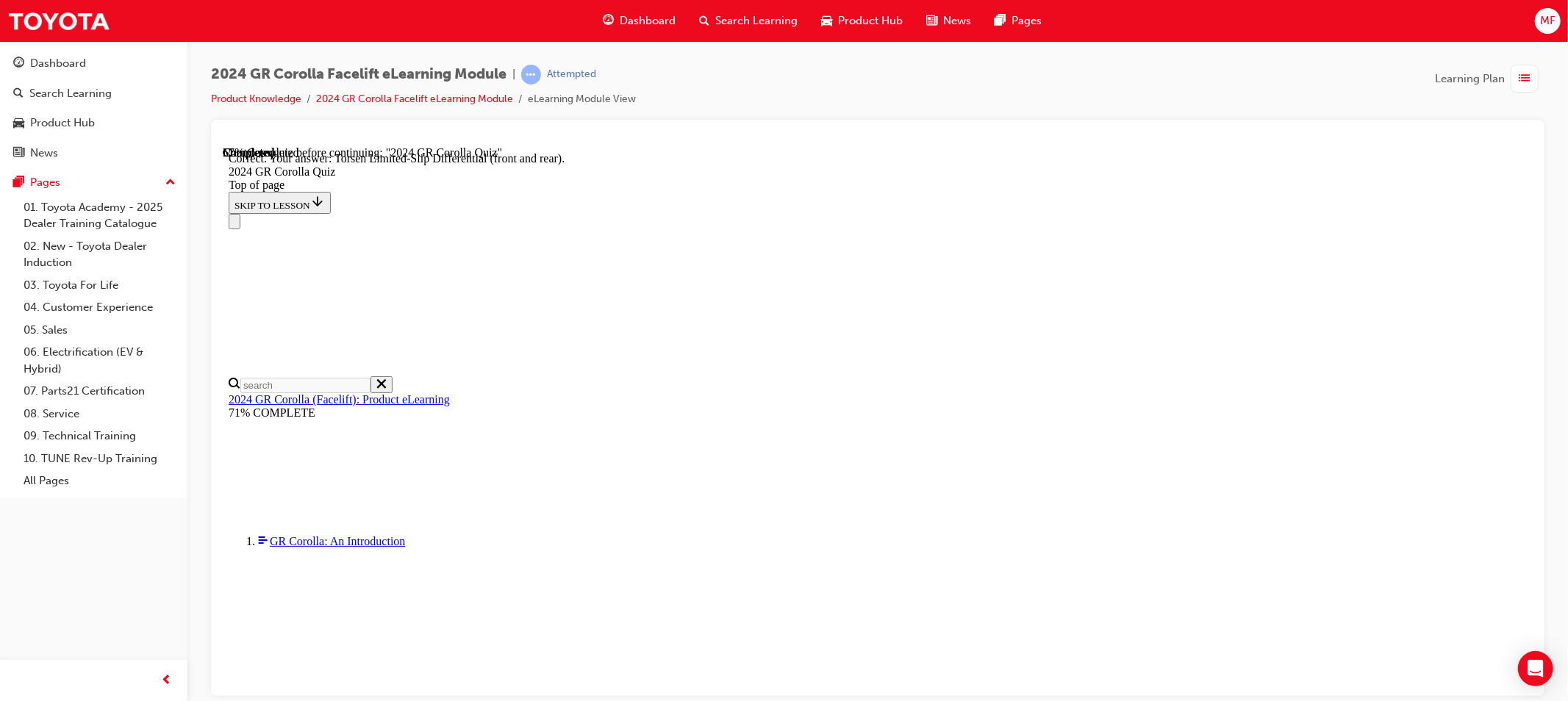
scroll to position [559, 0]
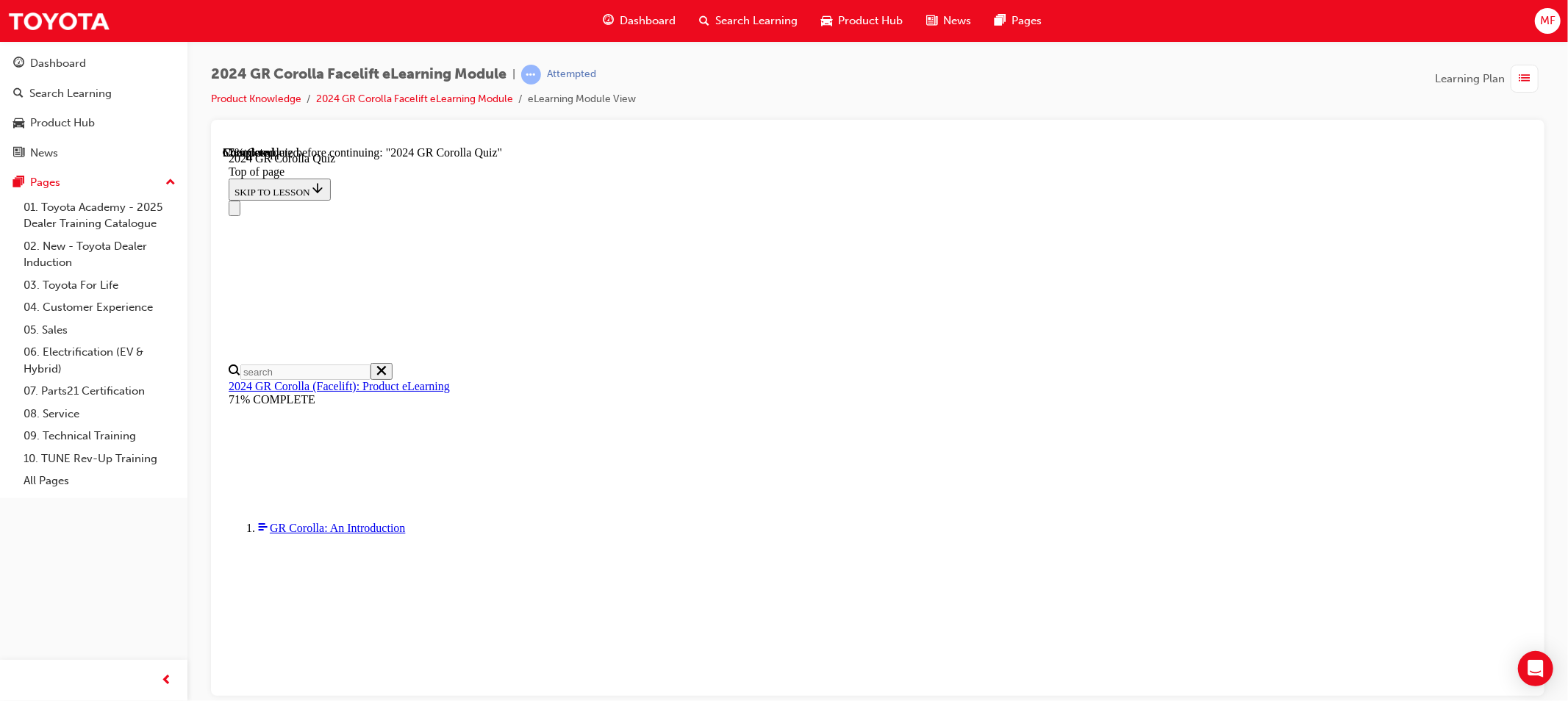
scroll to position [179, 0]
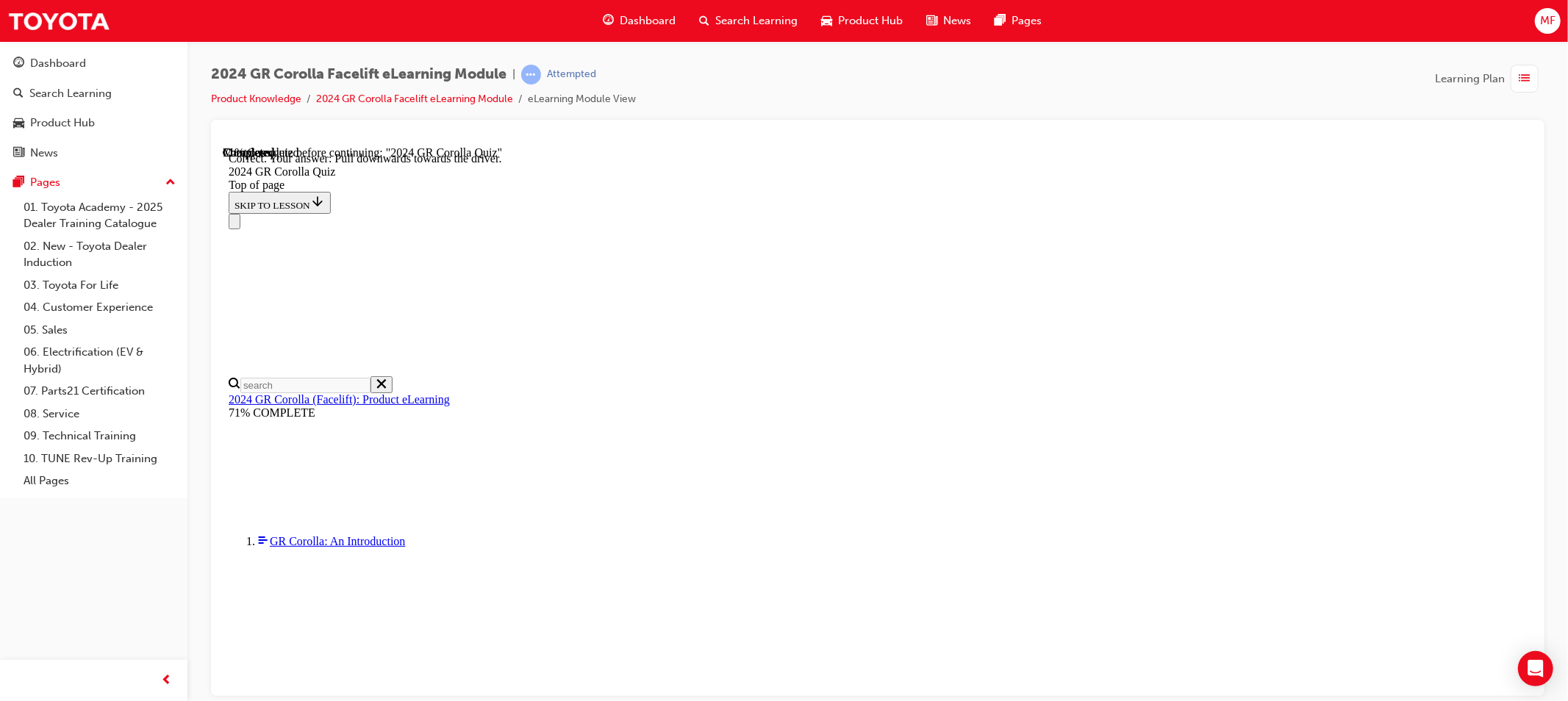
scroll to position [225, 0]
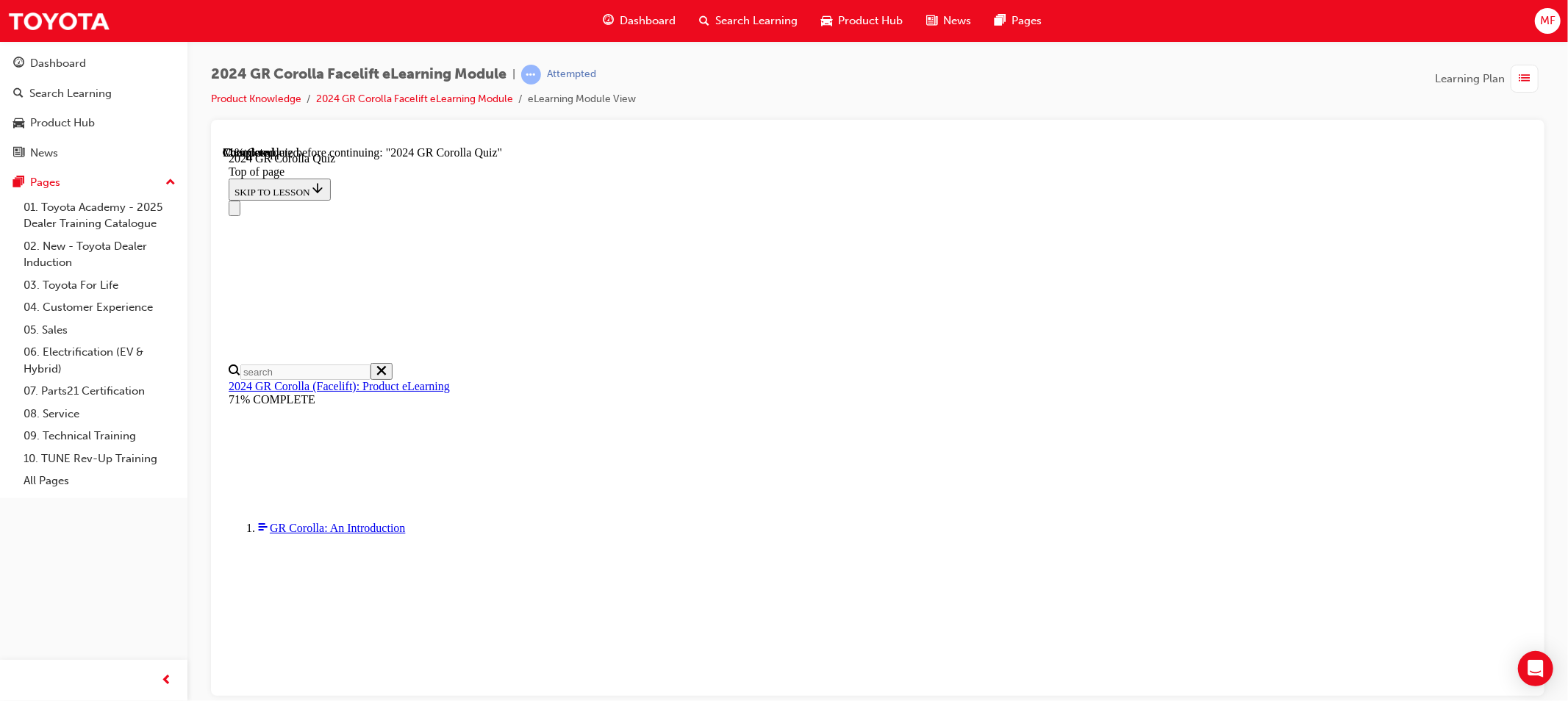
scroll to position [79, 0]
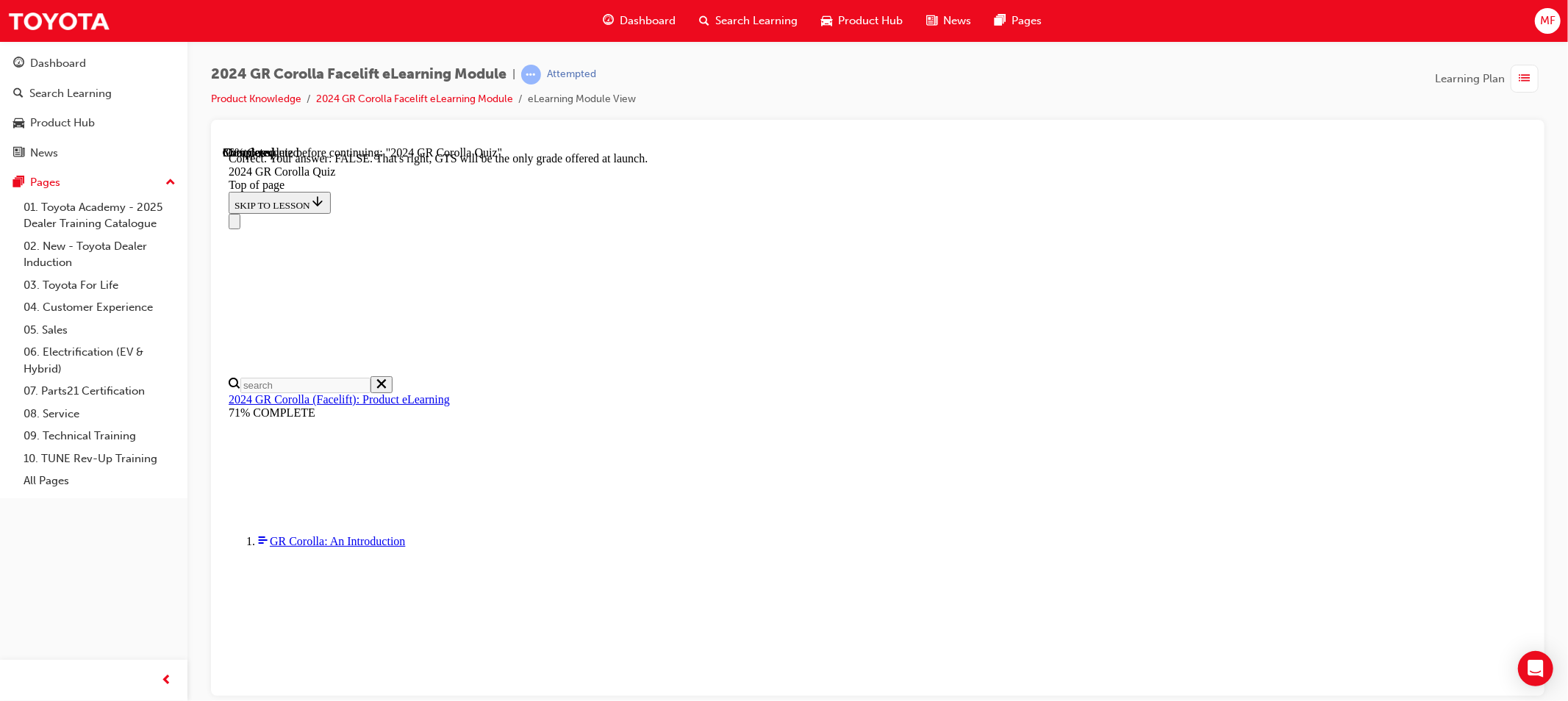
scroll to position [199, 0]
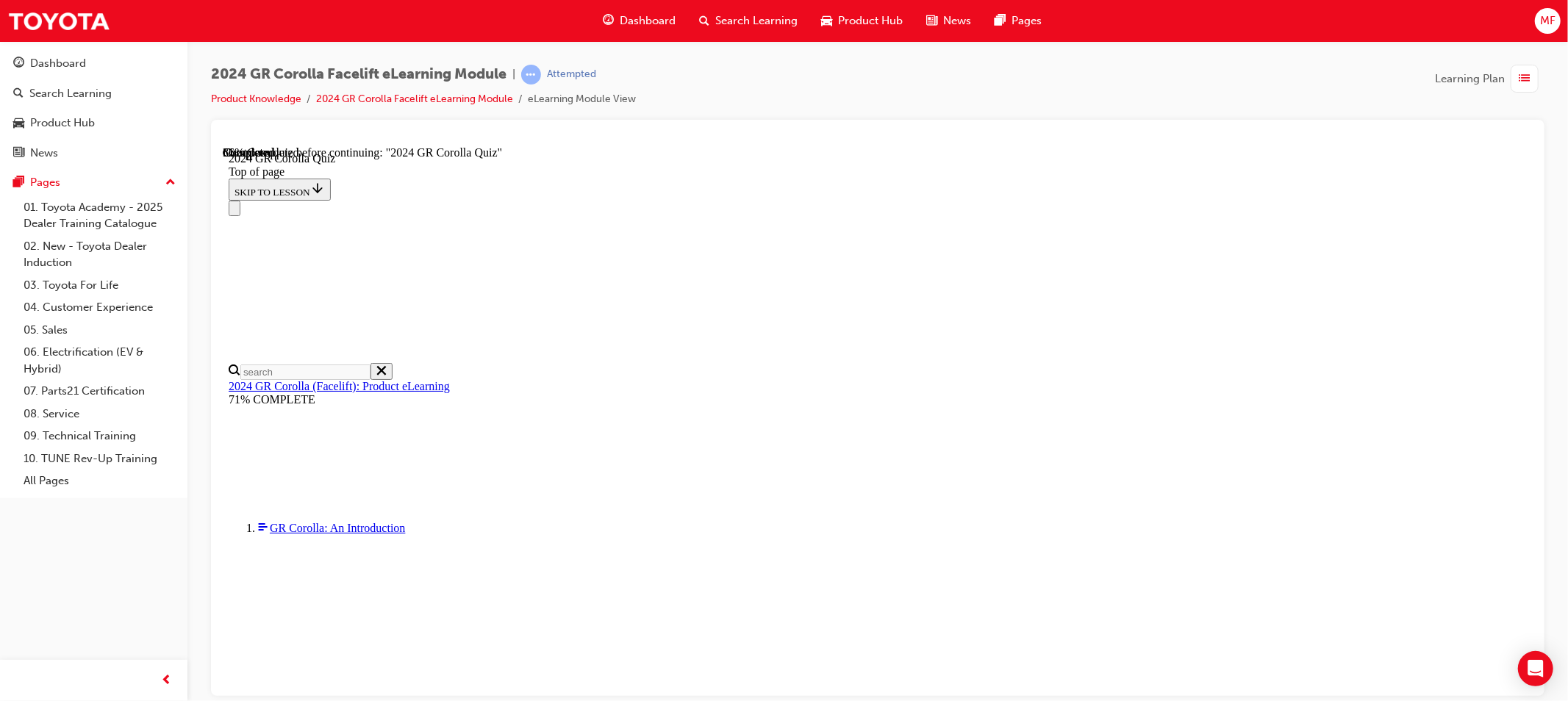
scroll to position [510, 0]
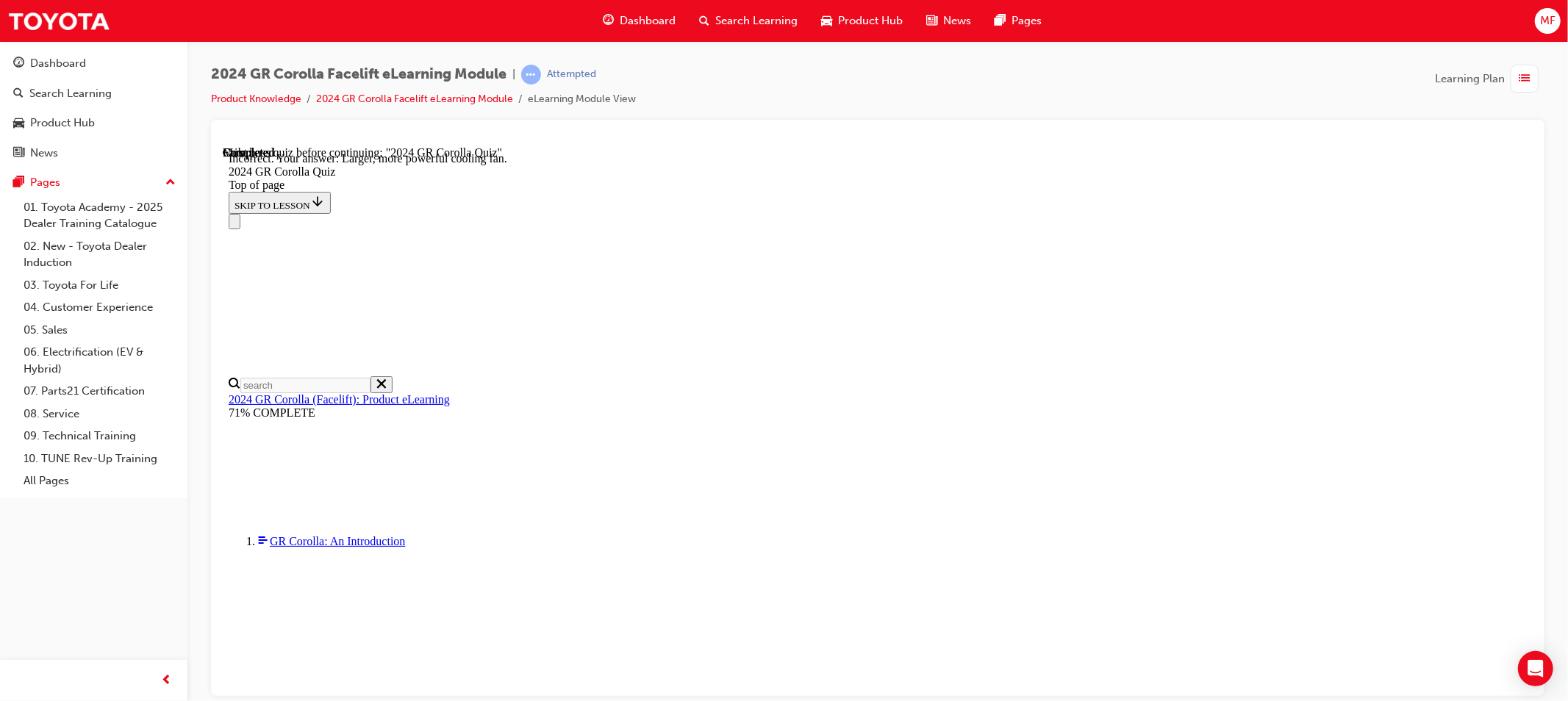
scroll to position [561, 0]
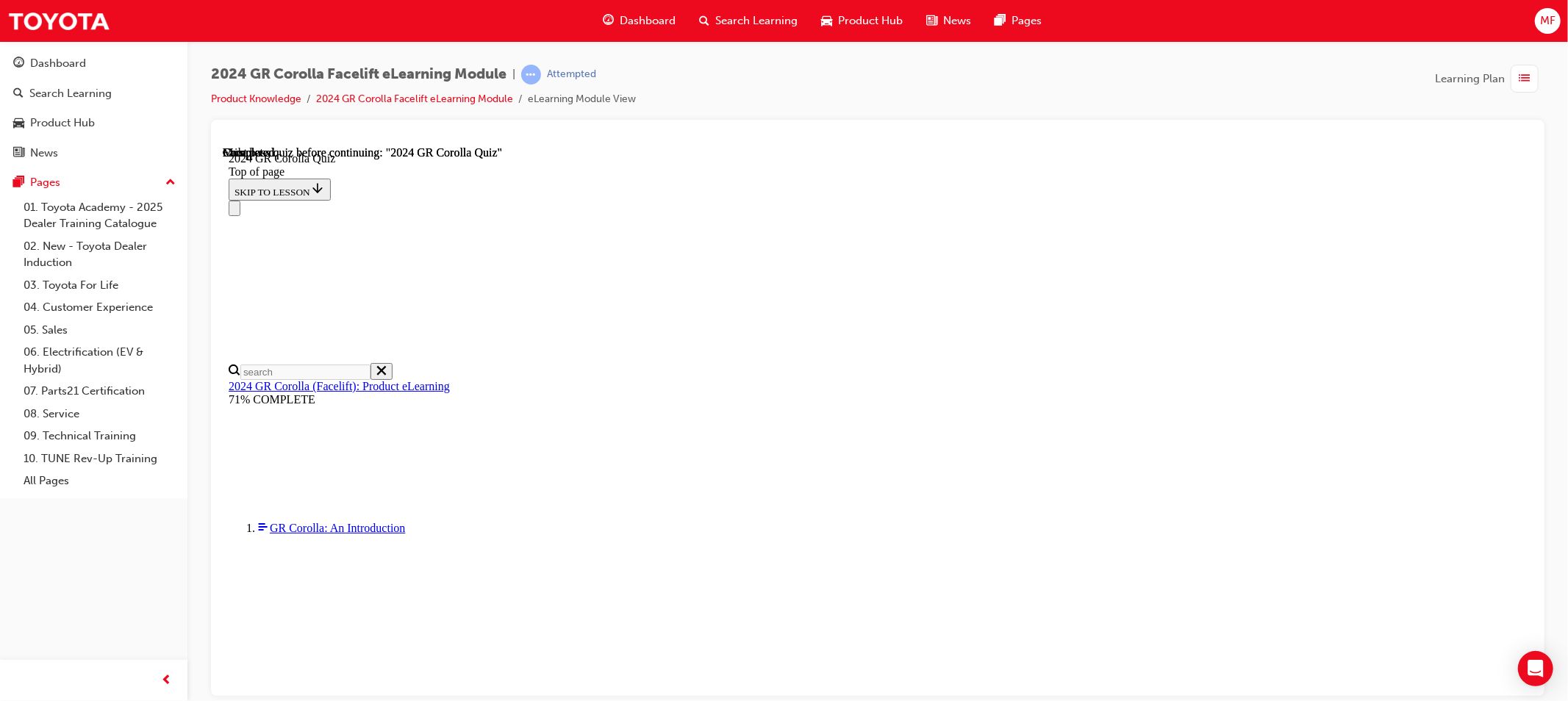
scroll to position [255, 0]
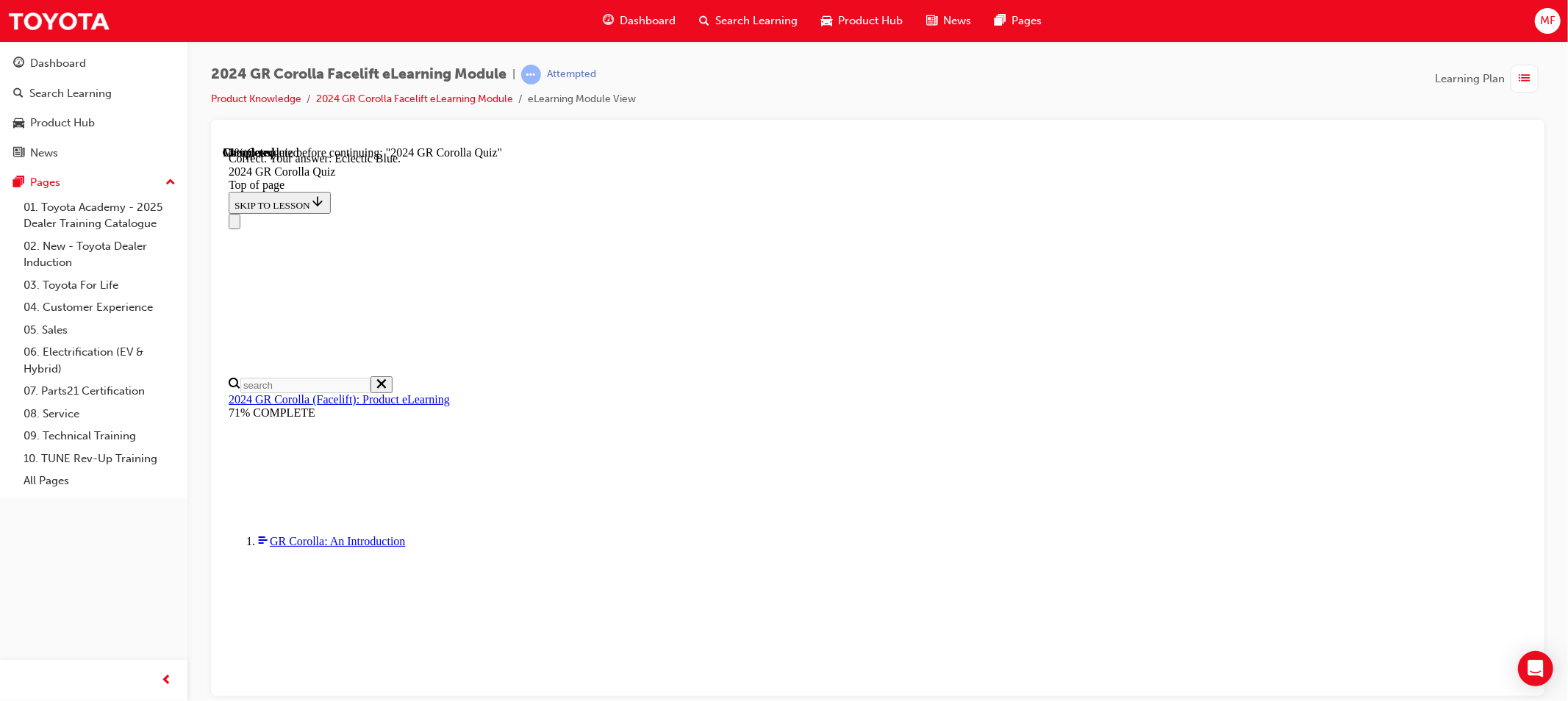
scroll to position [244, 0]
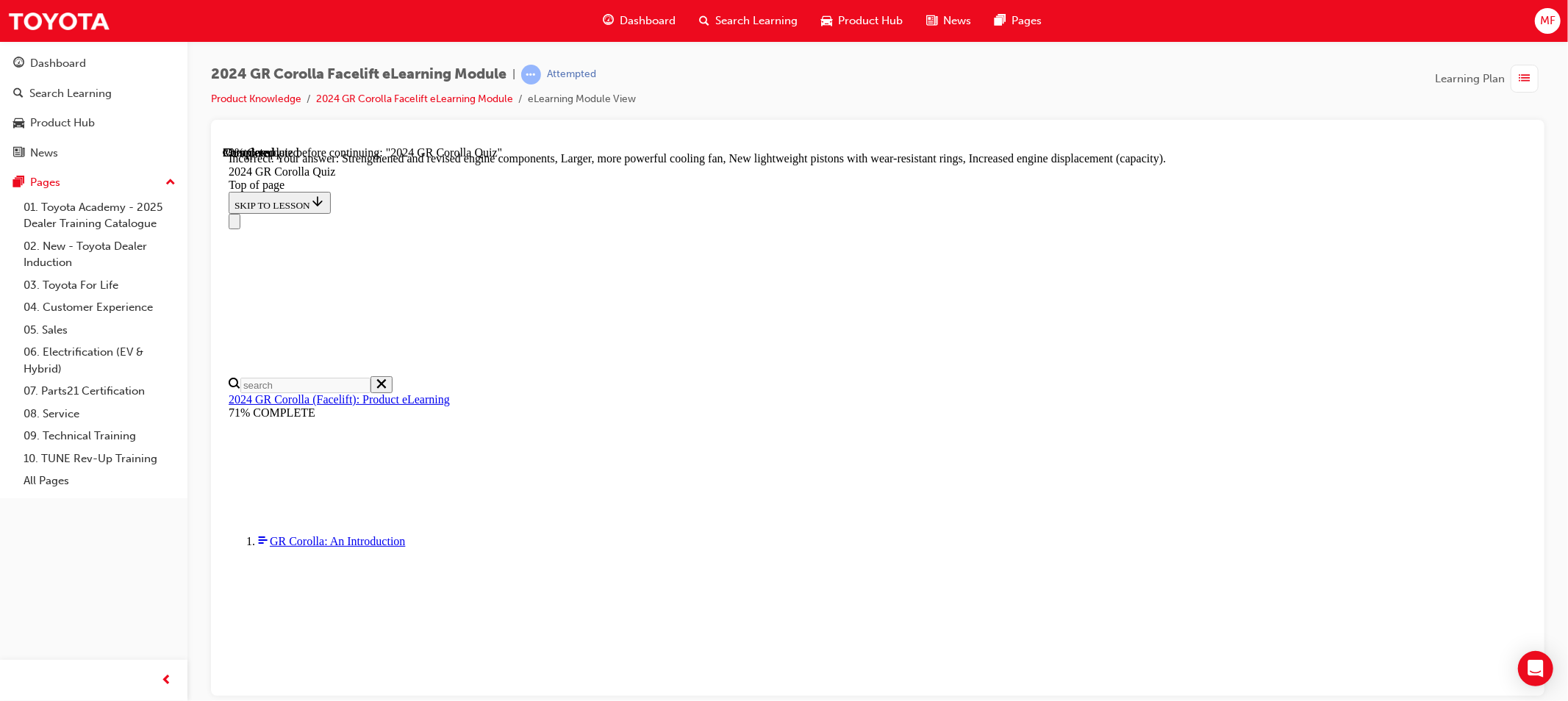
scroll to position [561, 0]
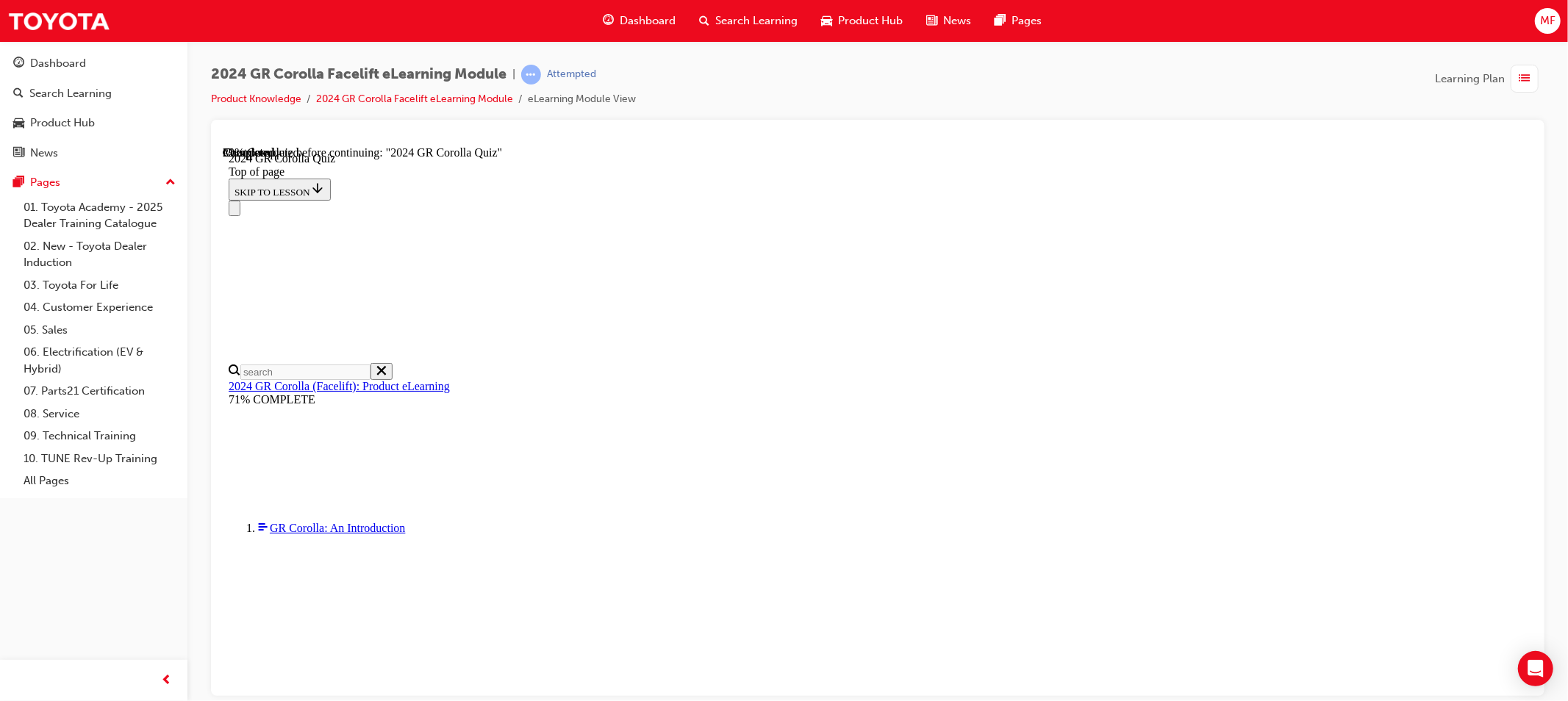
scroll to position [179, 0]
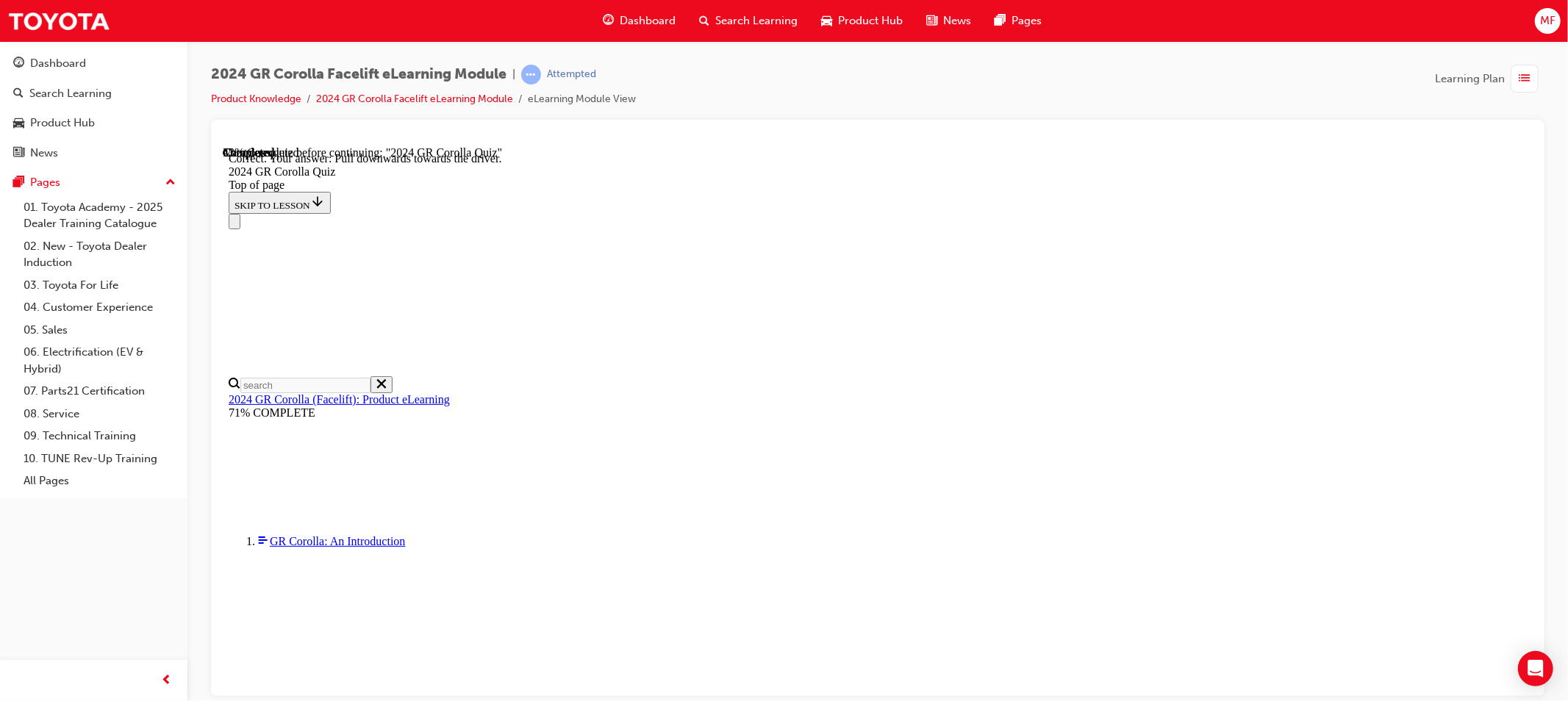
scroll to position [225, 0]
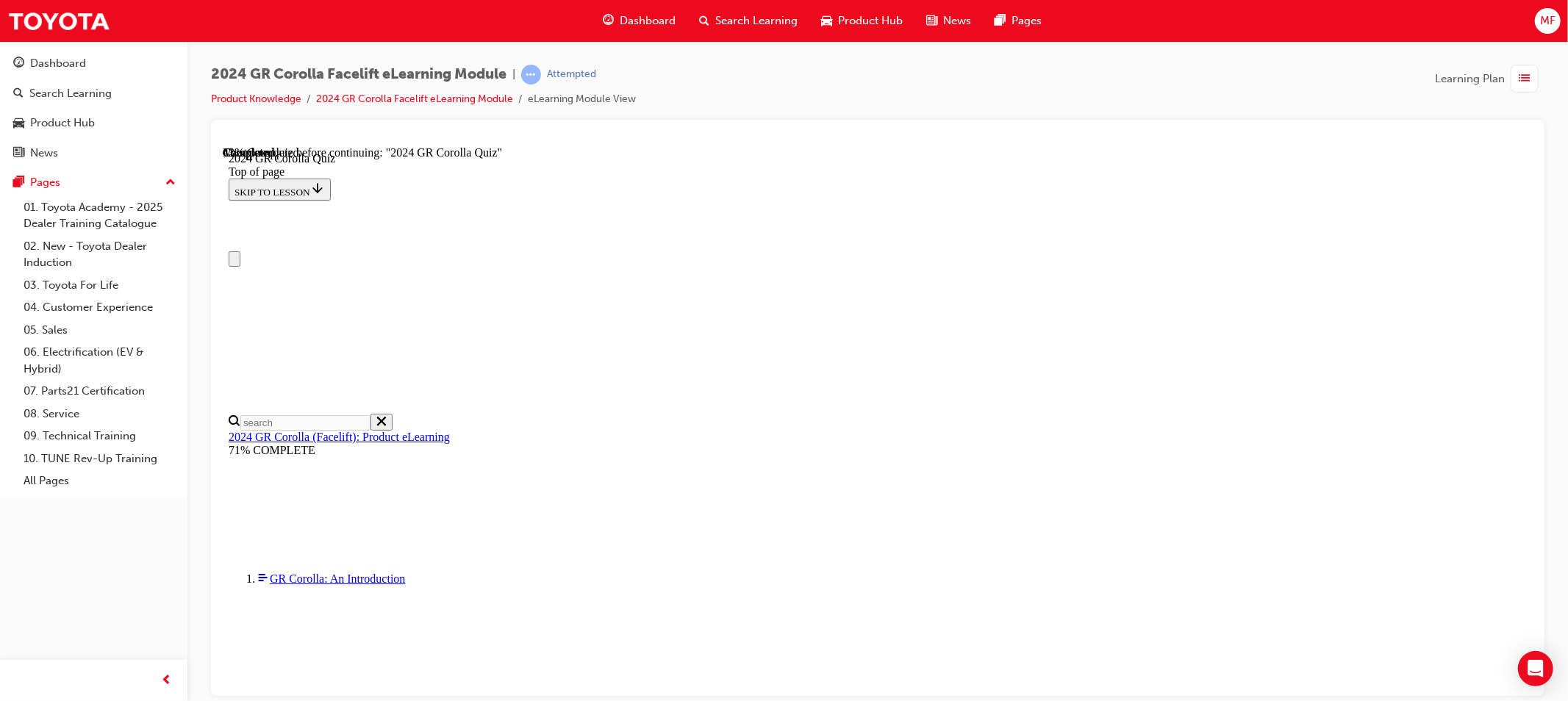
scroll to position [0, 0]
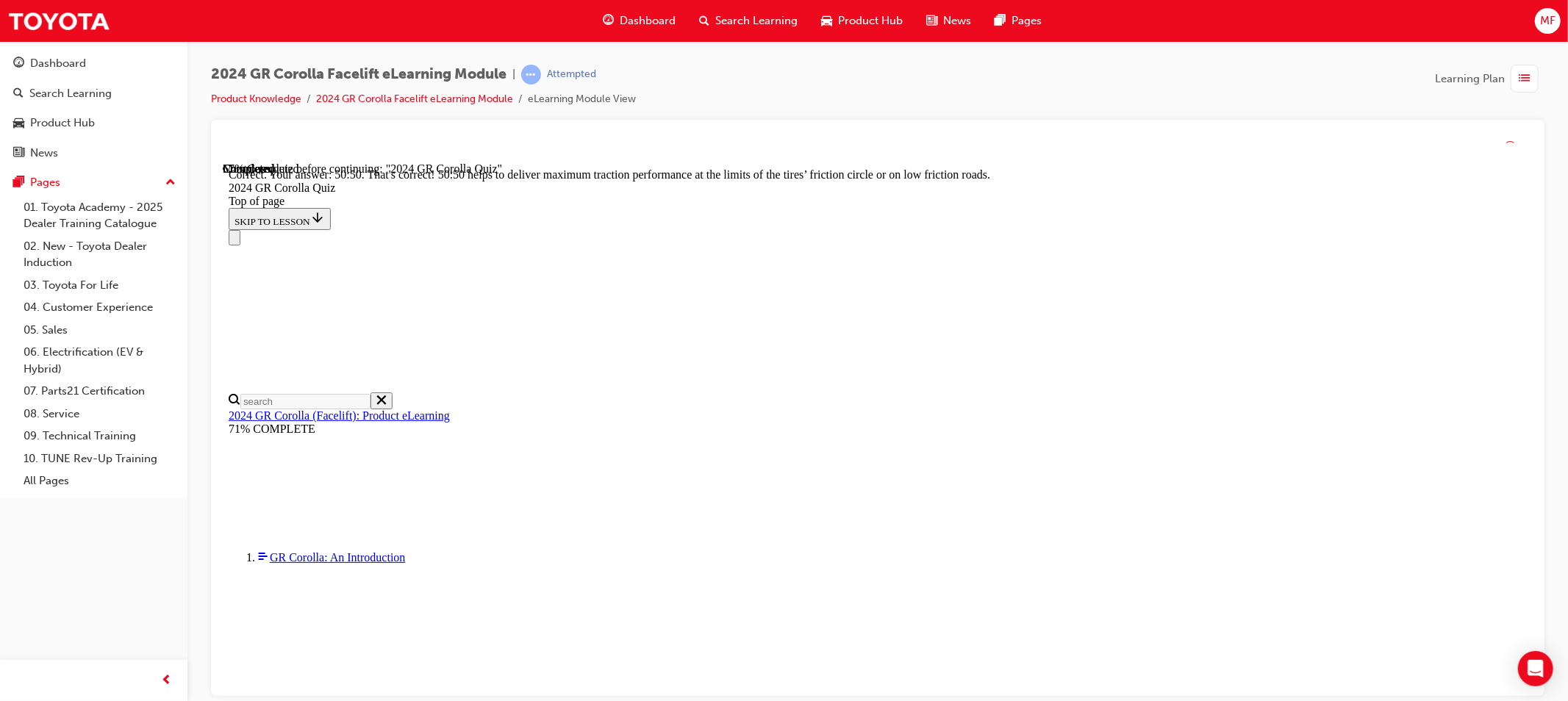
scroll to position [590, 0]
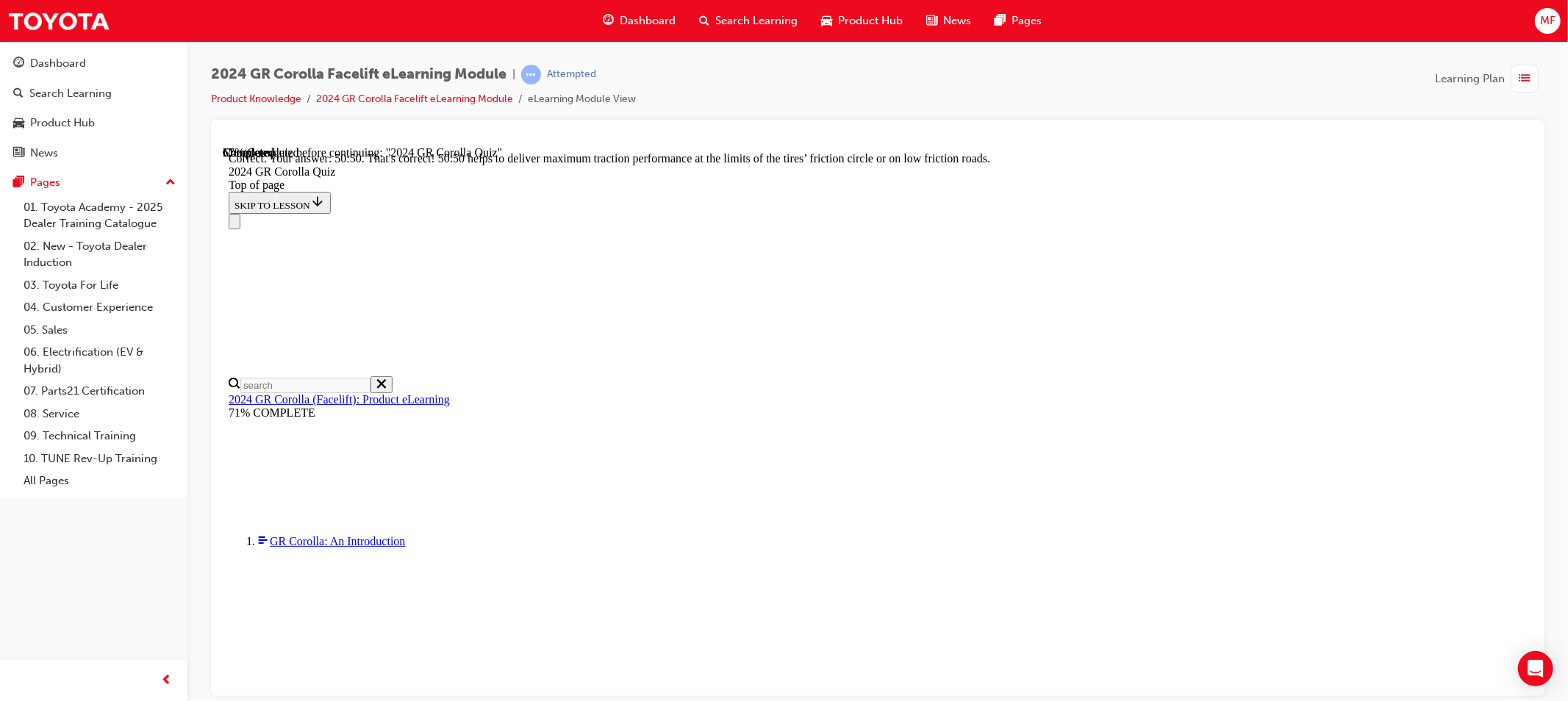
drag, startPoint x: 988, startPoint y: 655, endPoint x: 987, endPoint y: 646, distance: 9.1
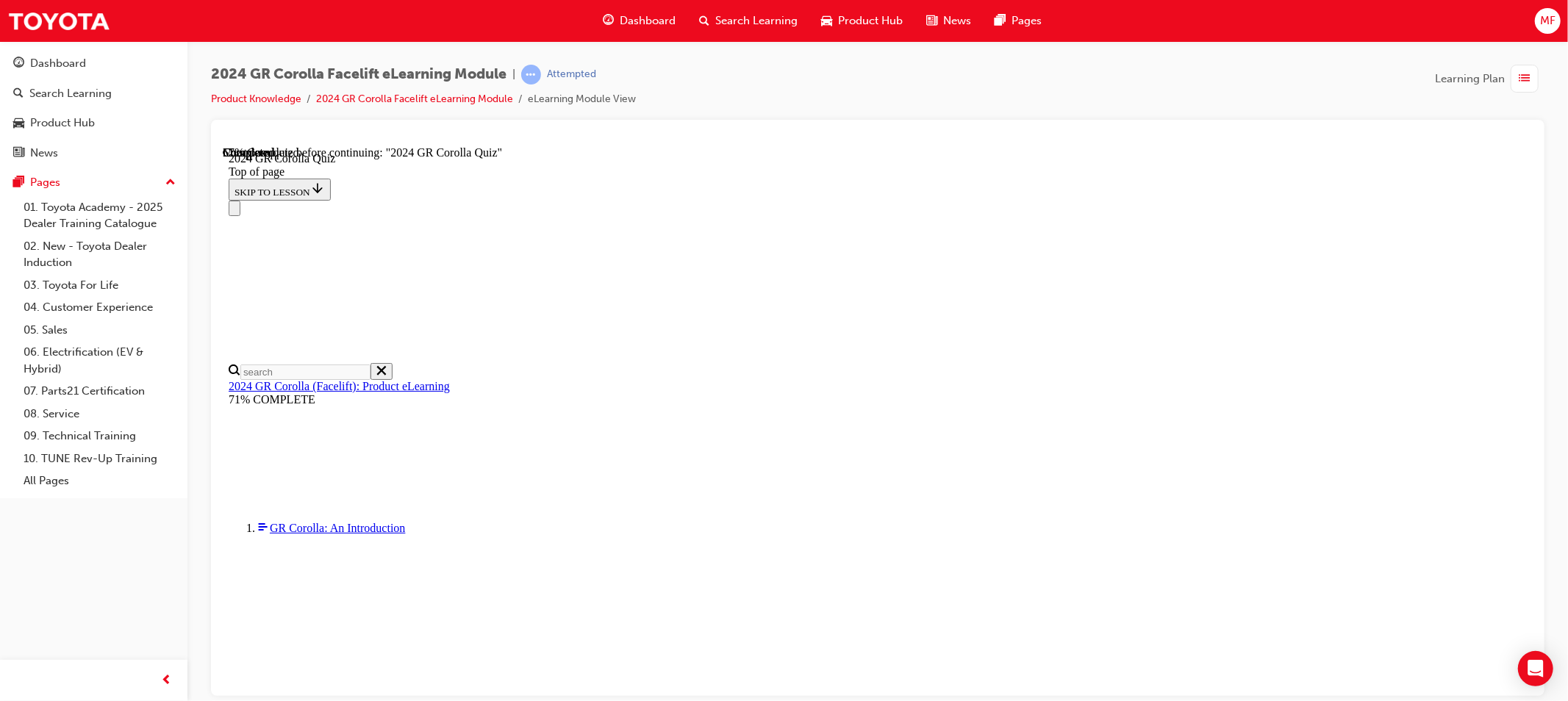
scroll to position [79, 0]
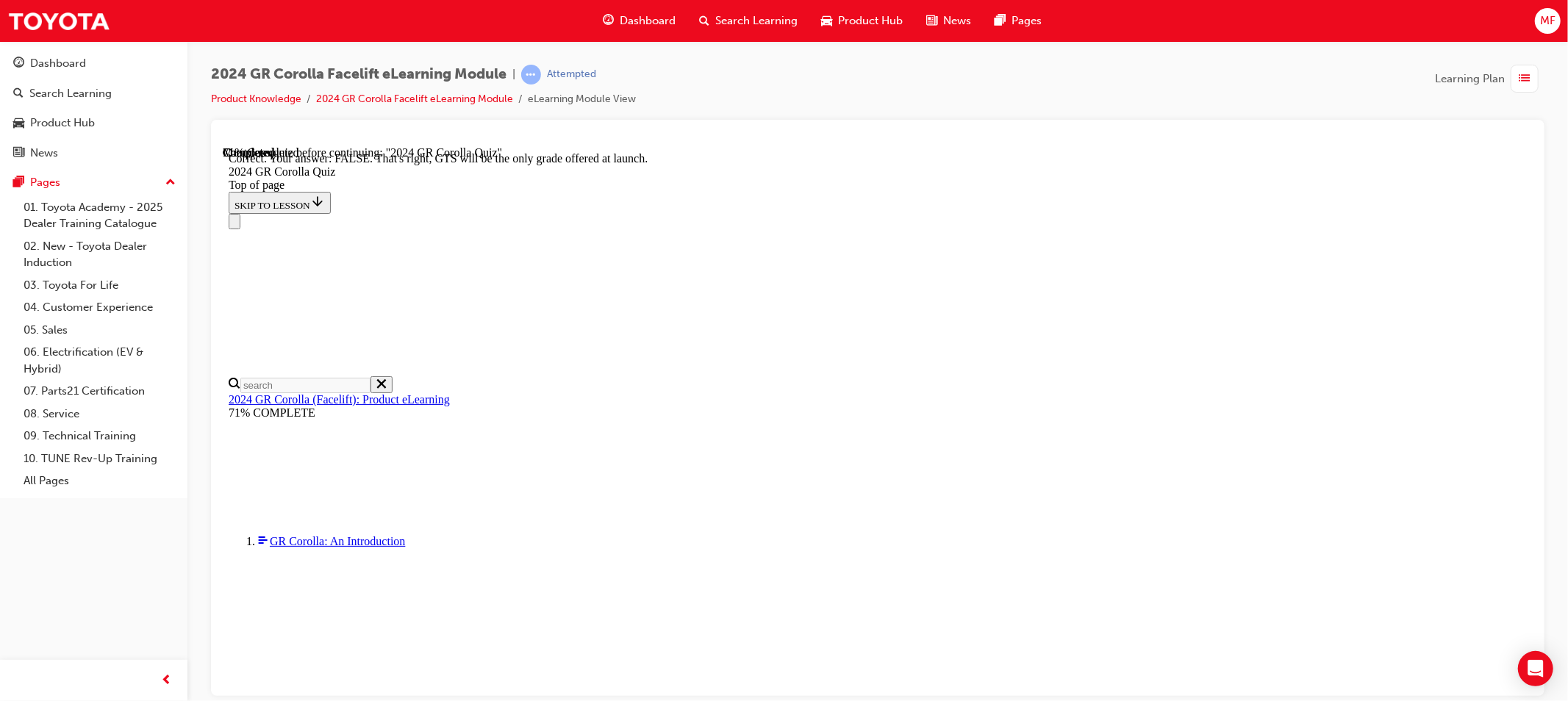
scroll to position [199, 0]
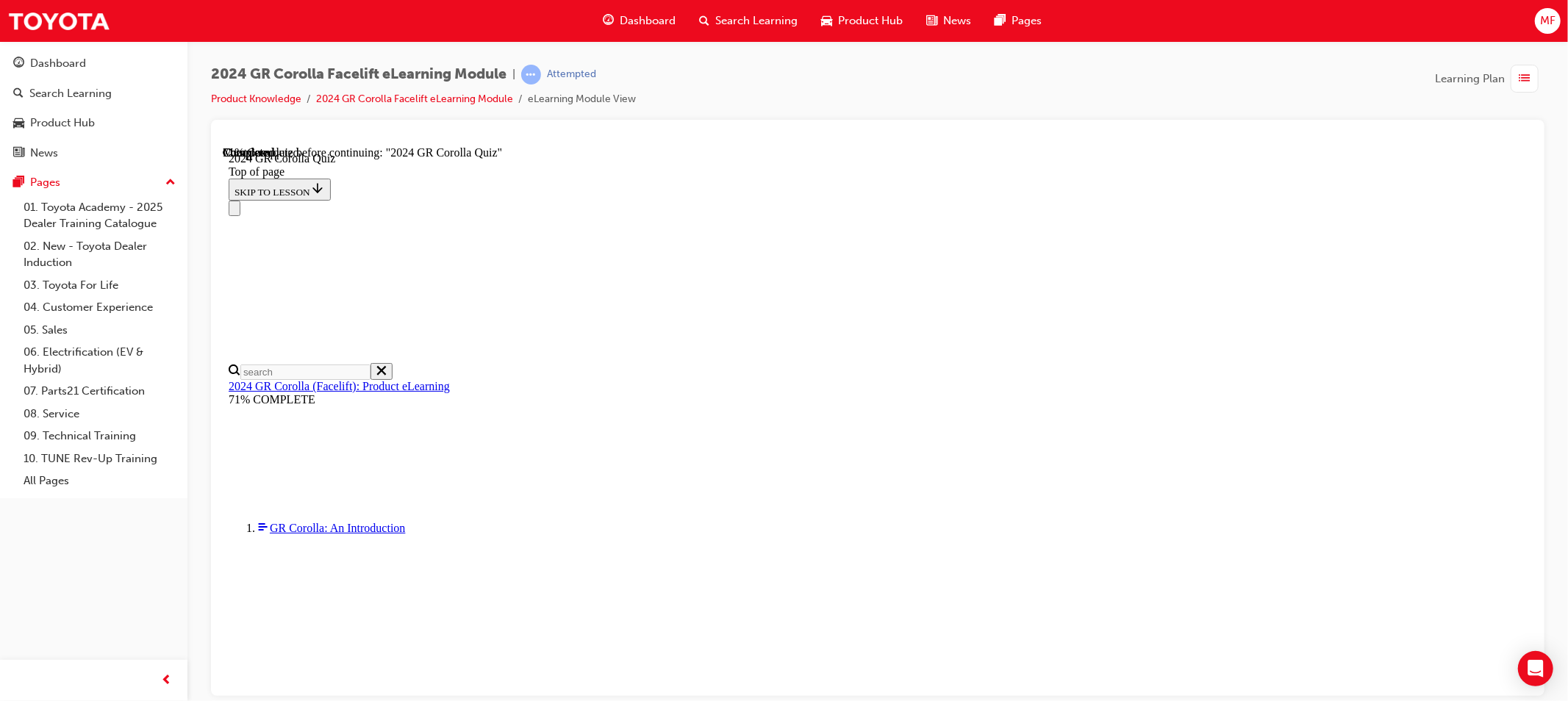
scroll to position [476, 0]
drag, startPoint x: 1046, startPoint y: 634, endPoint x: 1001, endPoint y: 598, distance: 57.6
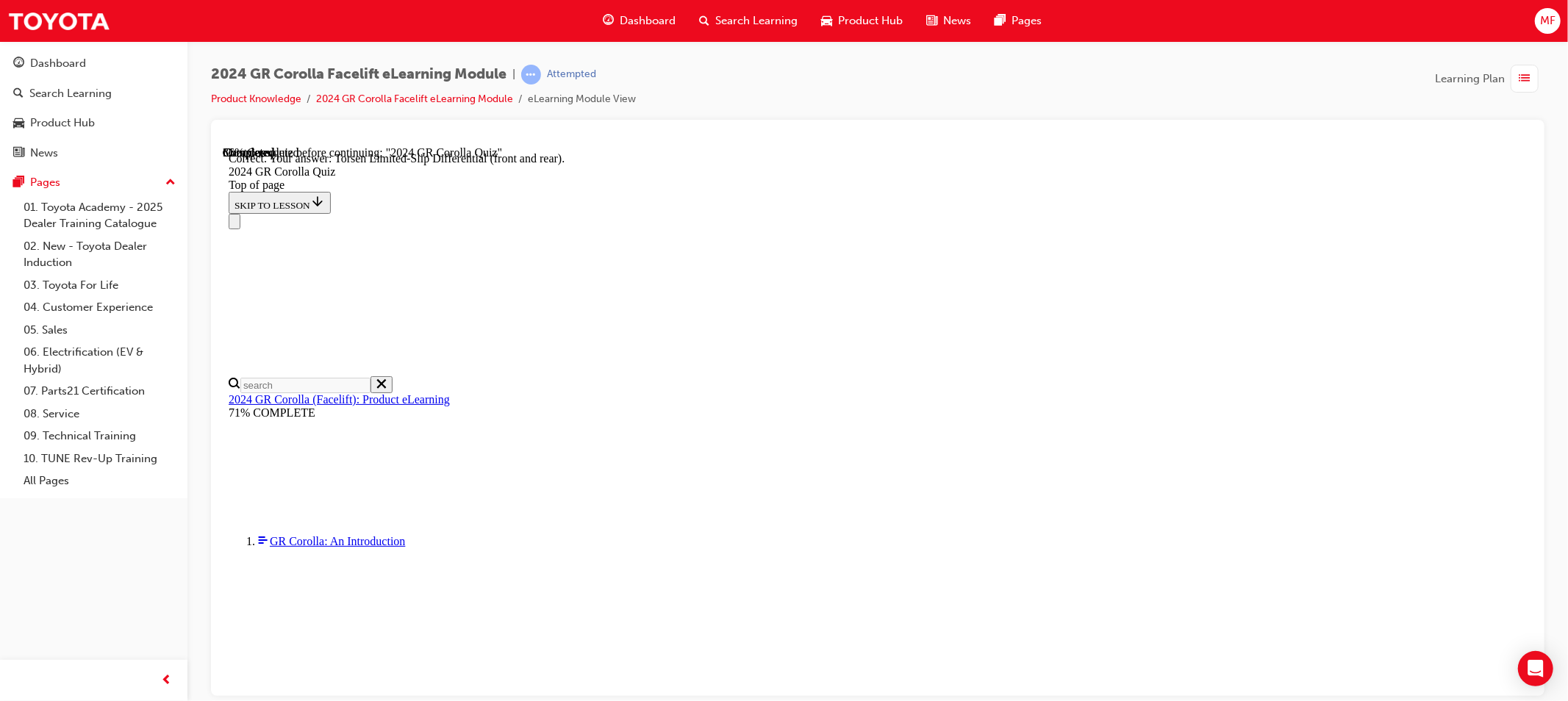
scroll to position [559, 0]
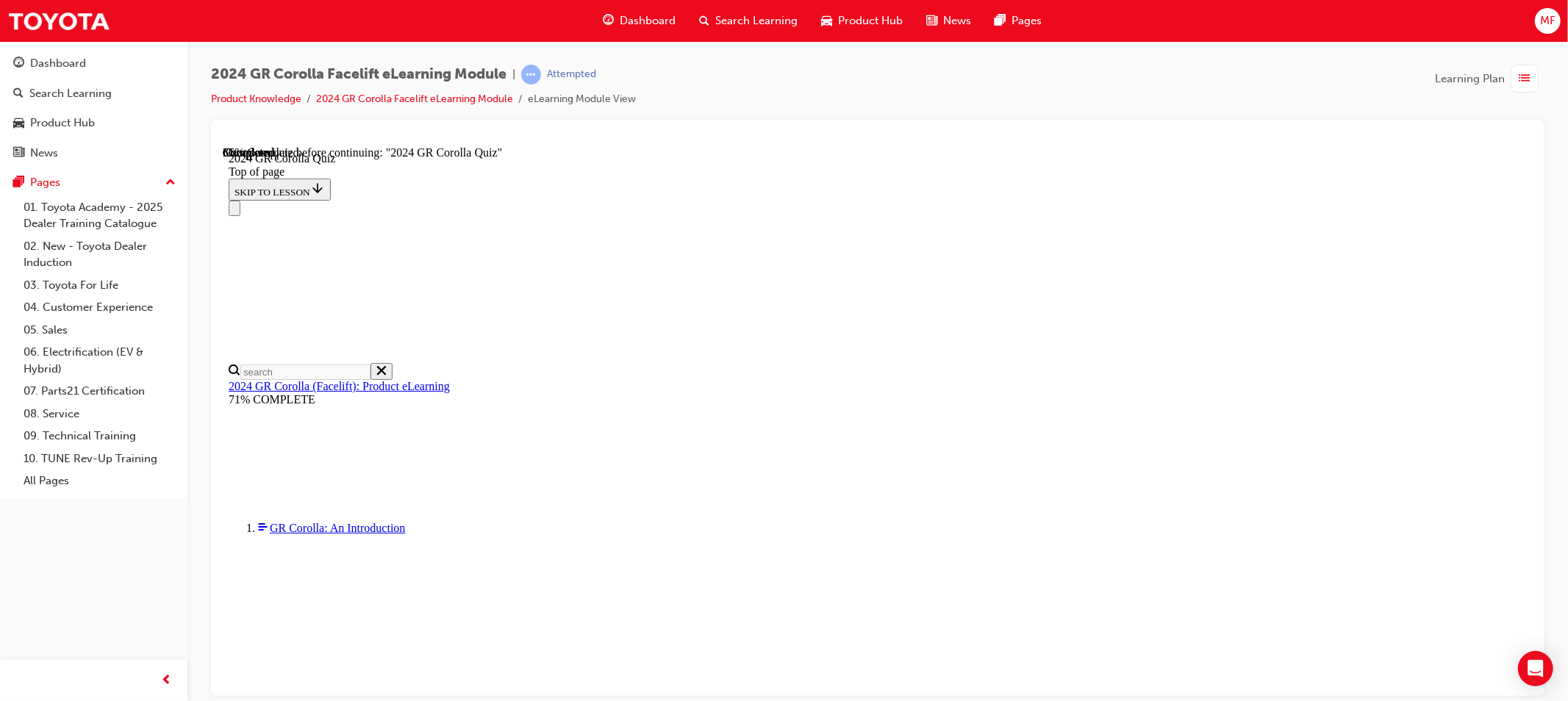
scroll to position [408, 0]
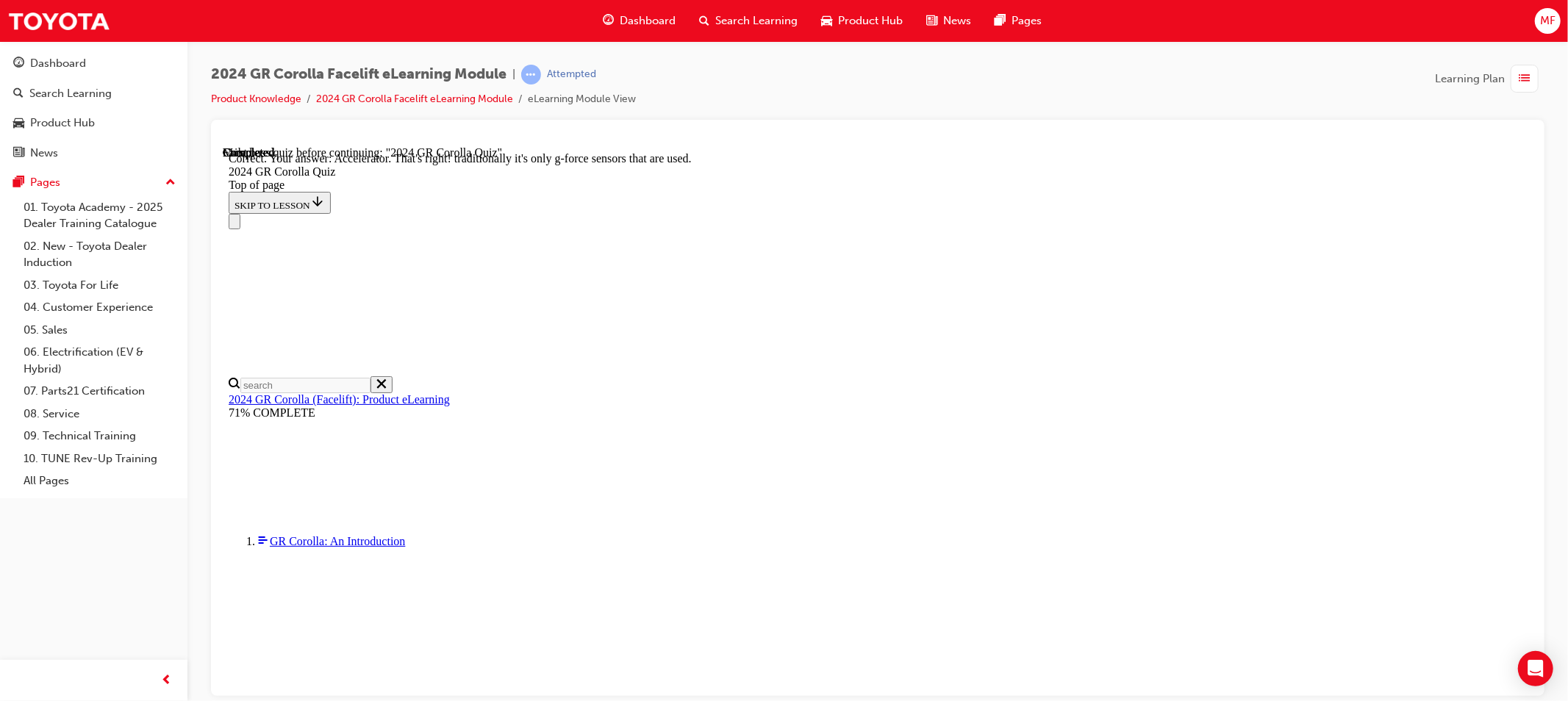
scroll to position [598, 0]
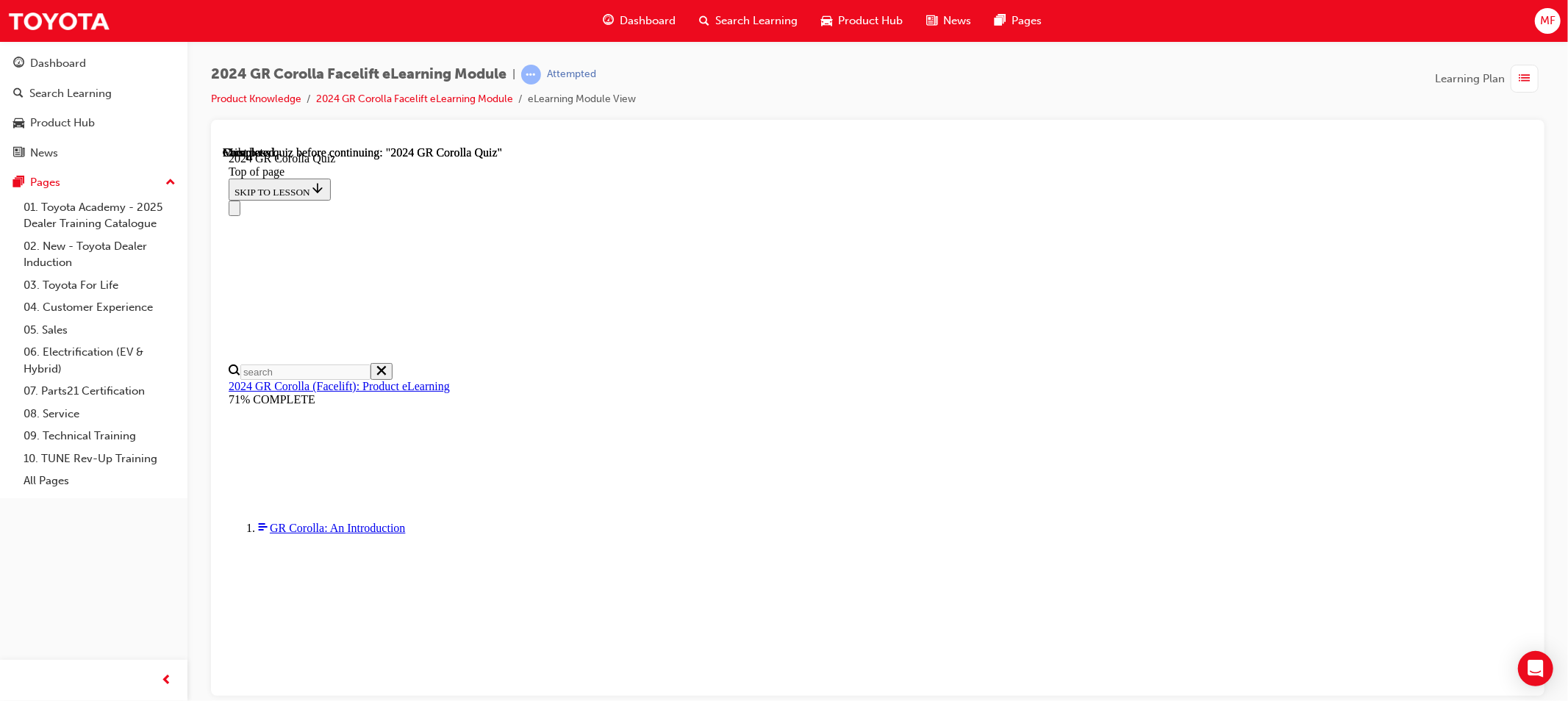
scroll to position [255, 0]
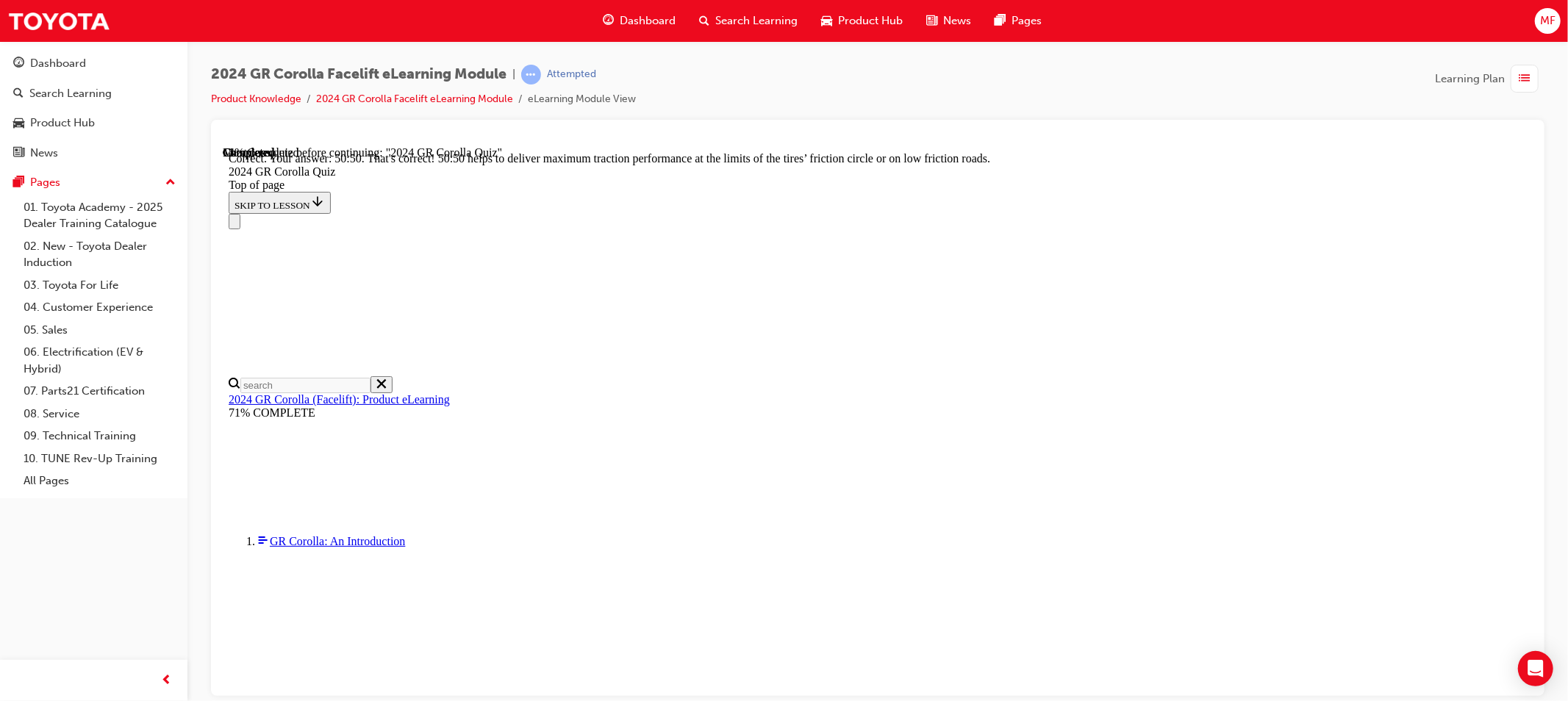
scroll to position [590, 0]
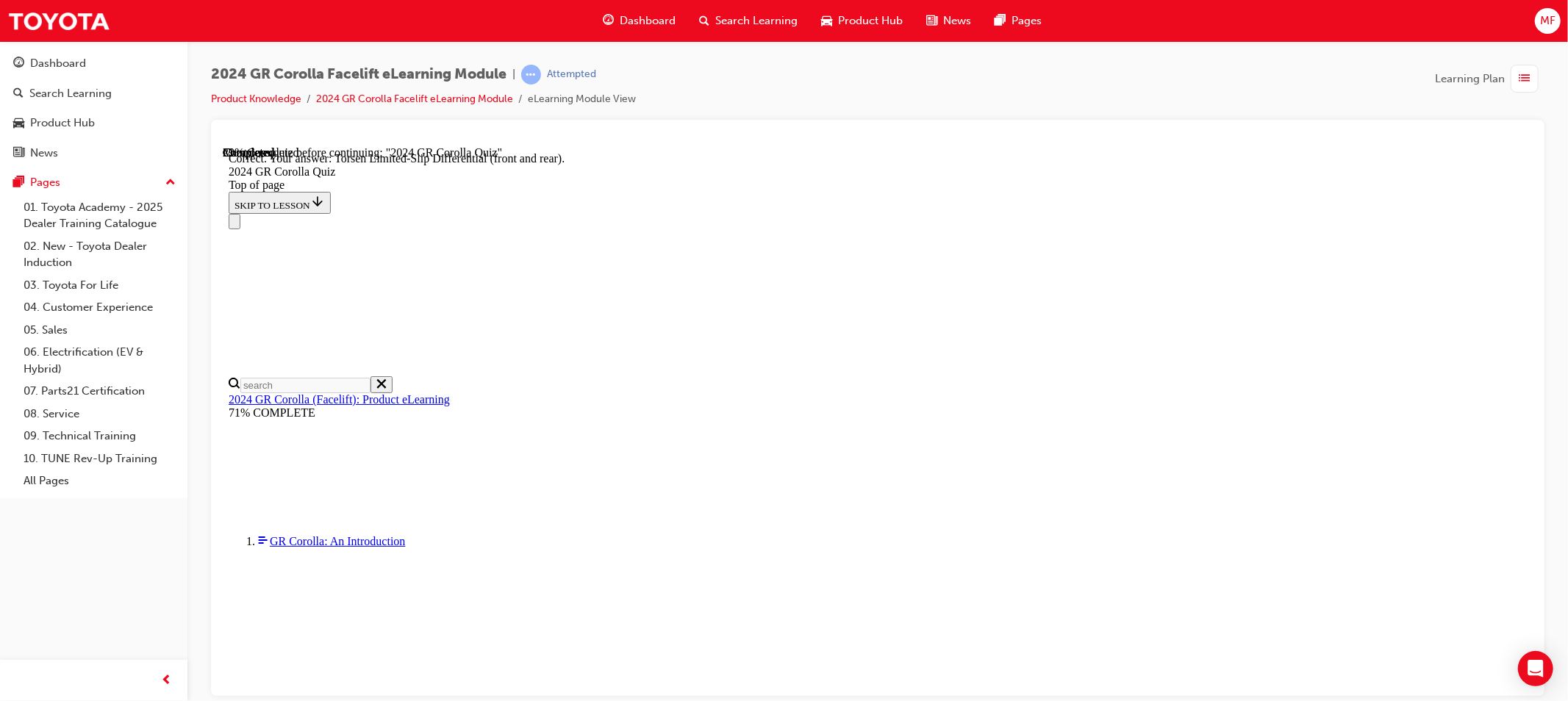
scroll to position [559, 0]
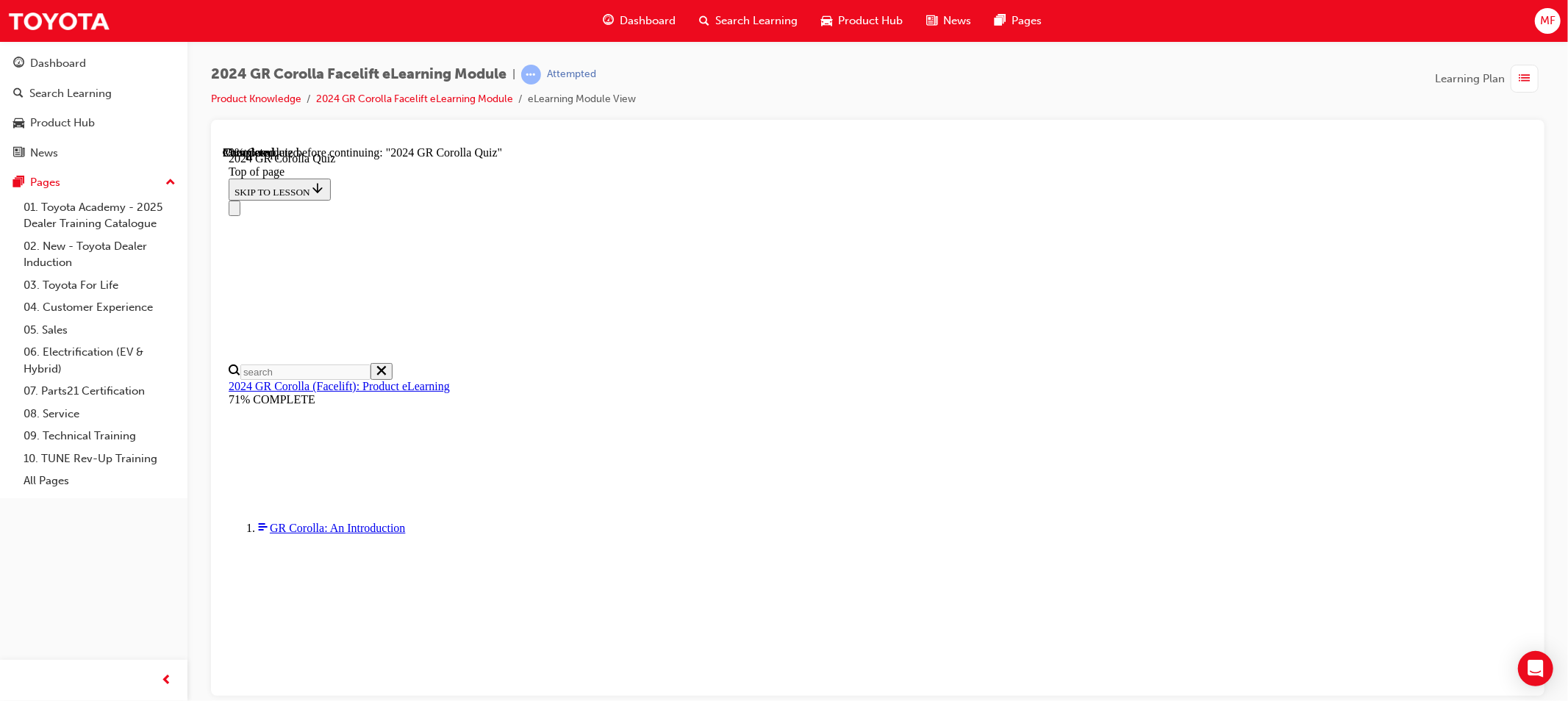
scroll to position [408, 0]
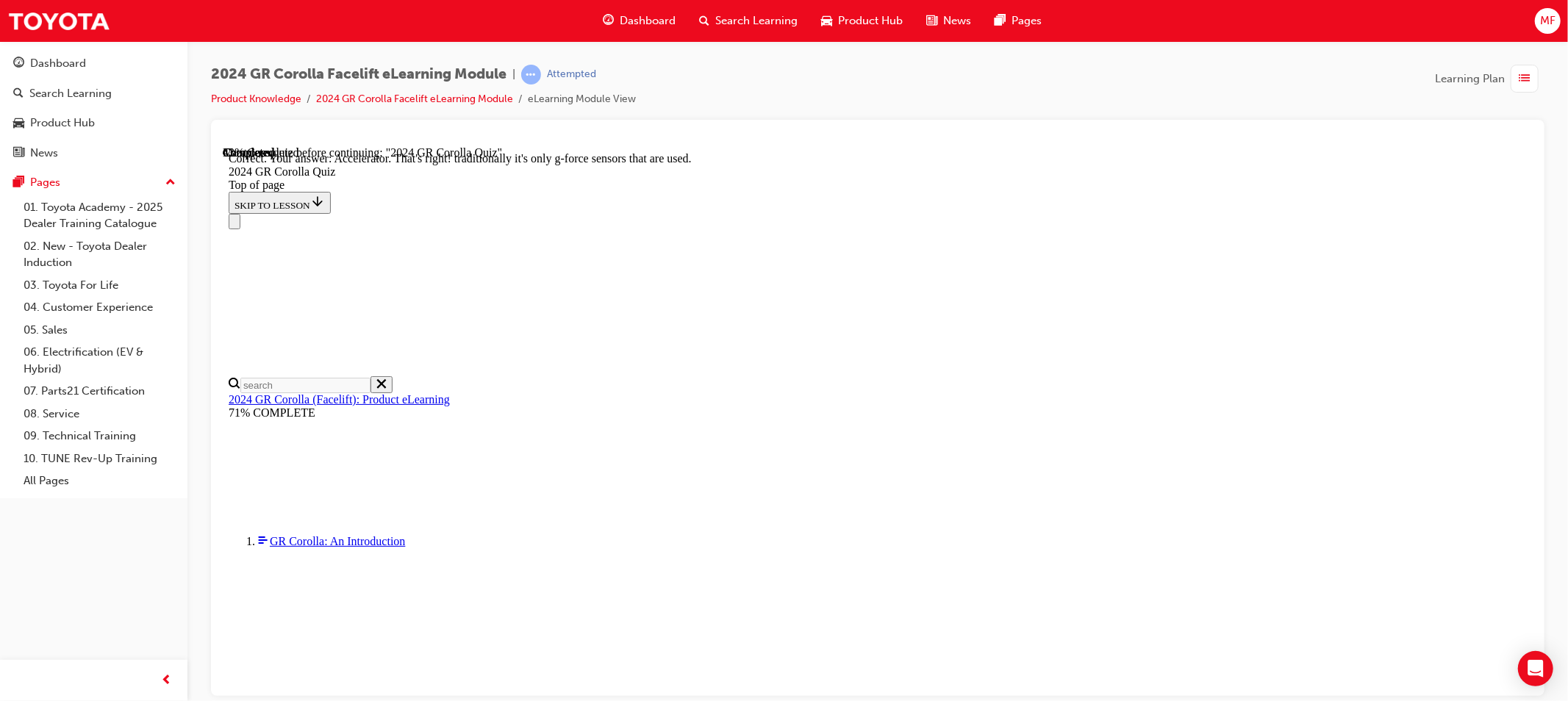
scroll to position [598, 0]
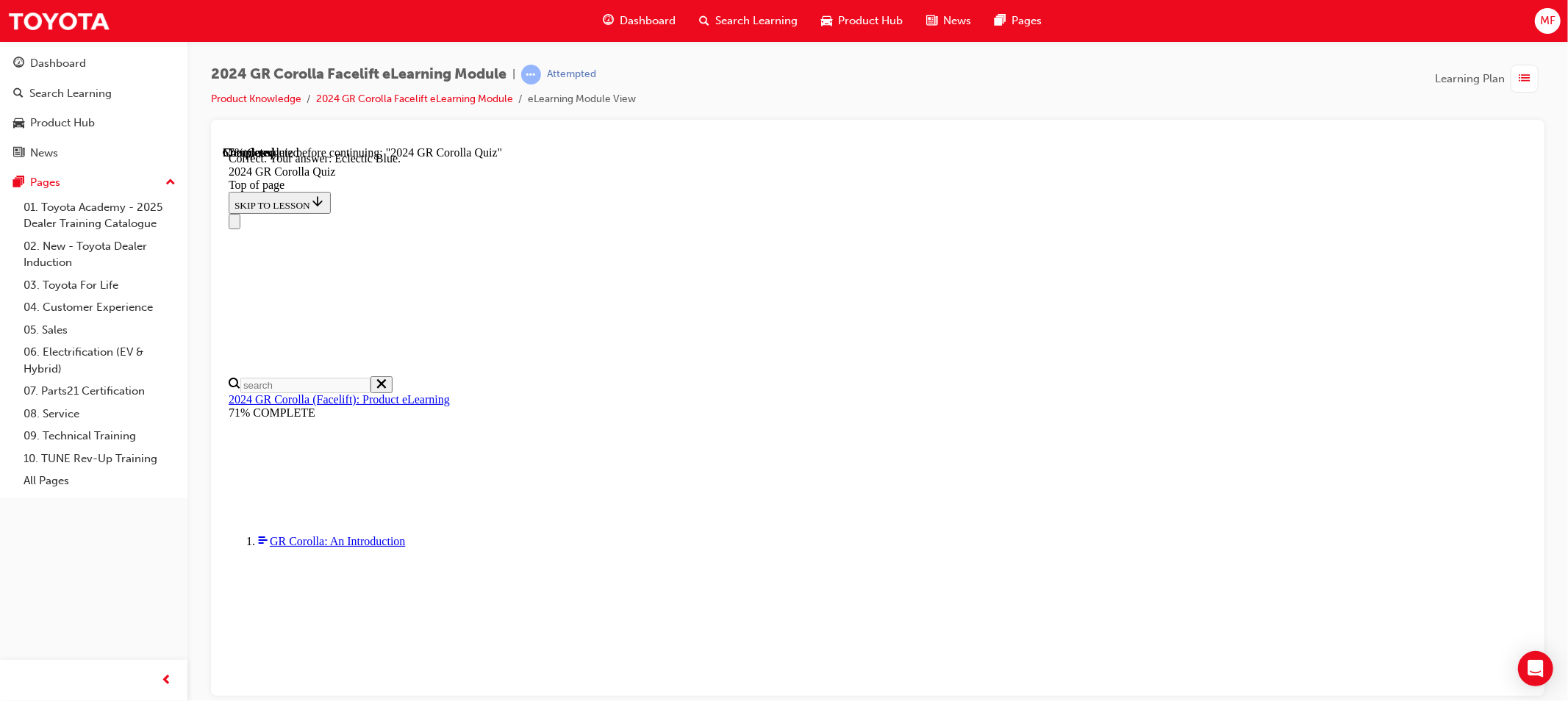
scroll to position [244, 0]
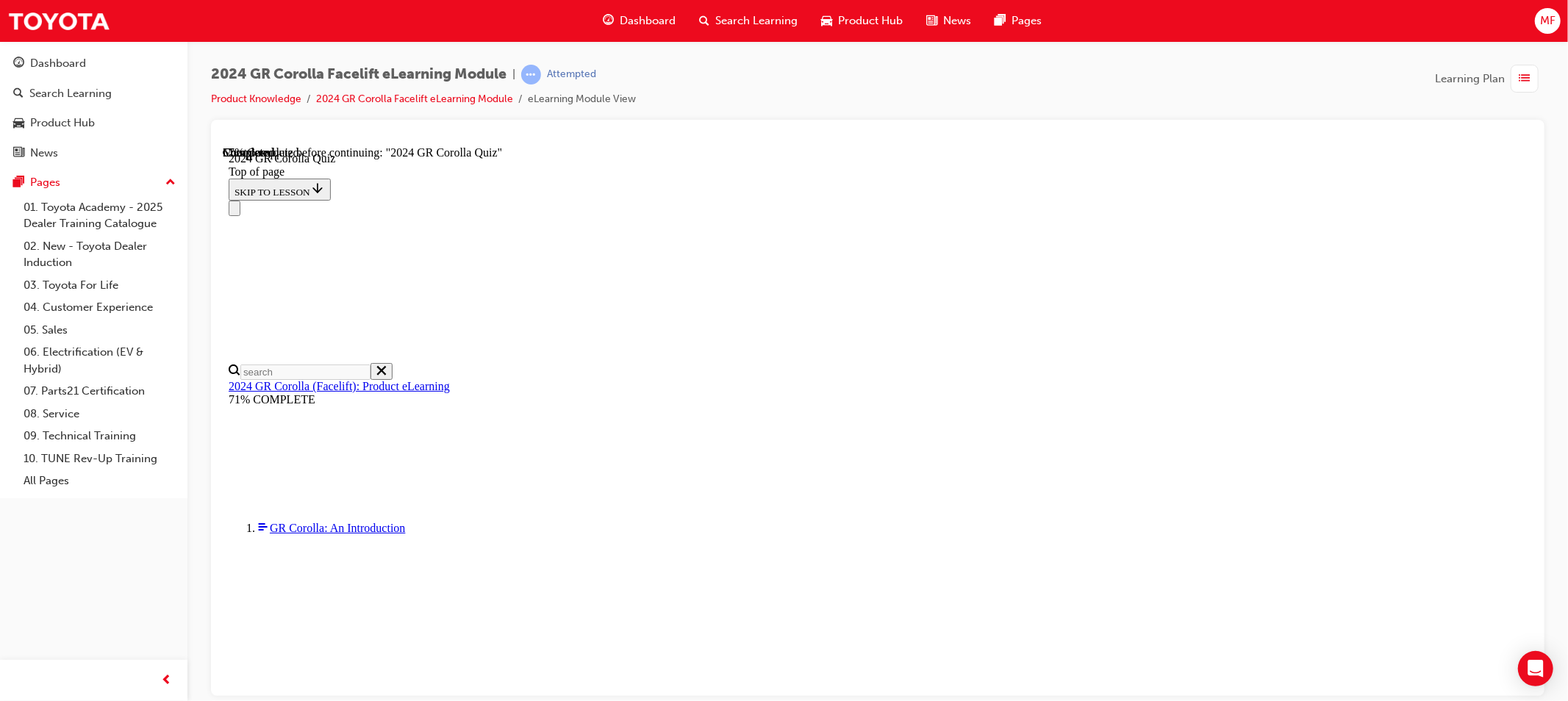
scroll to position [515, 0]
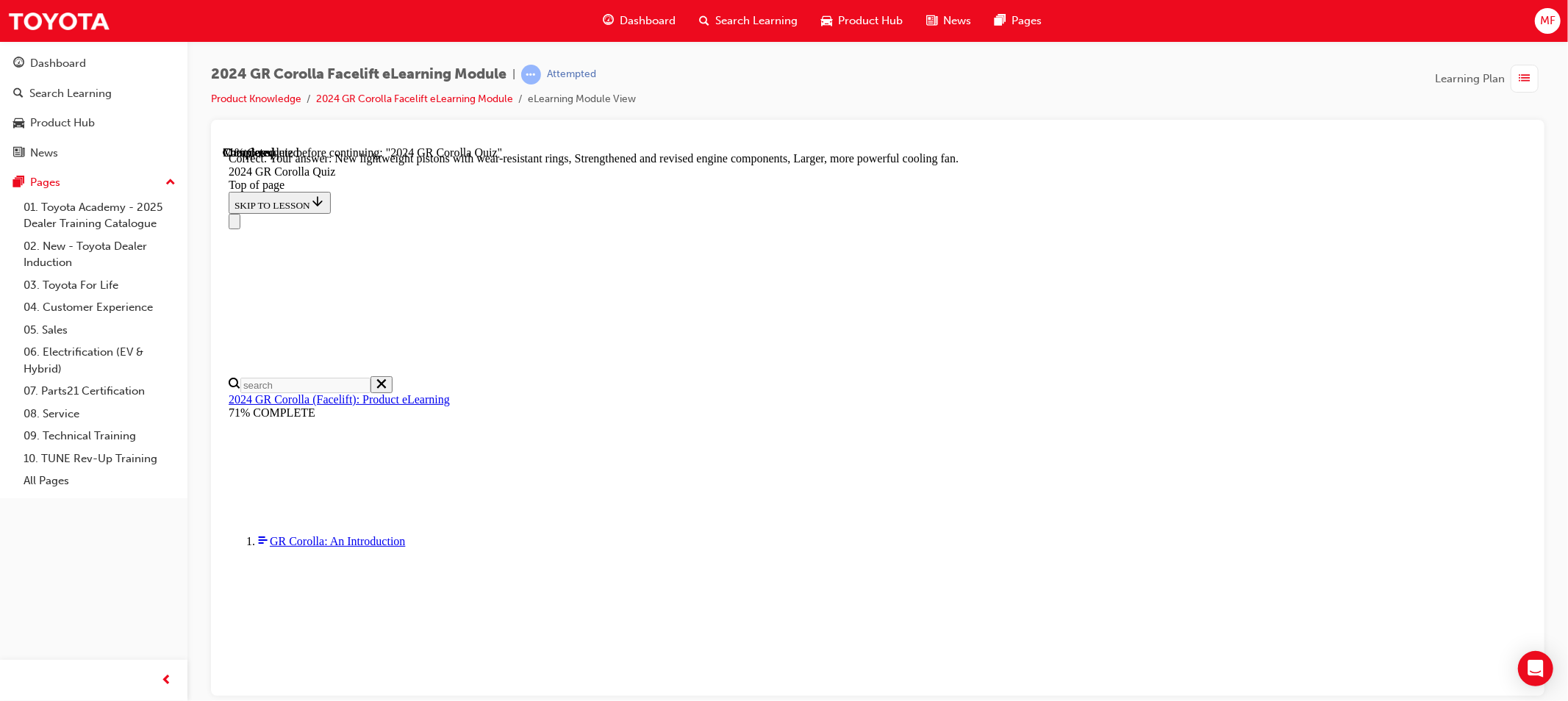
scroll to position [561, 0]
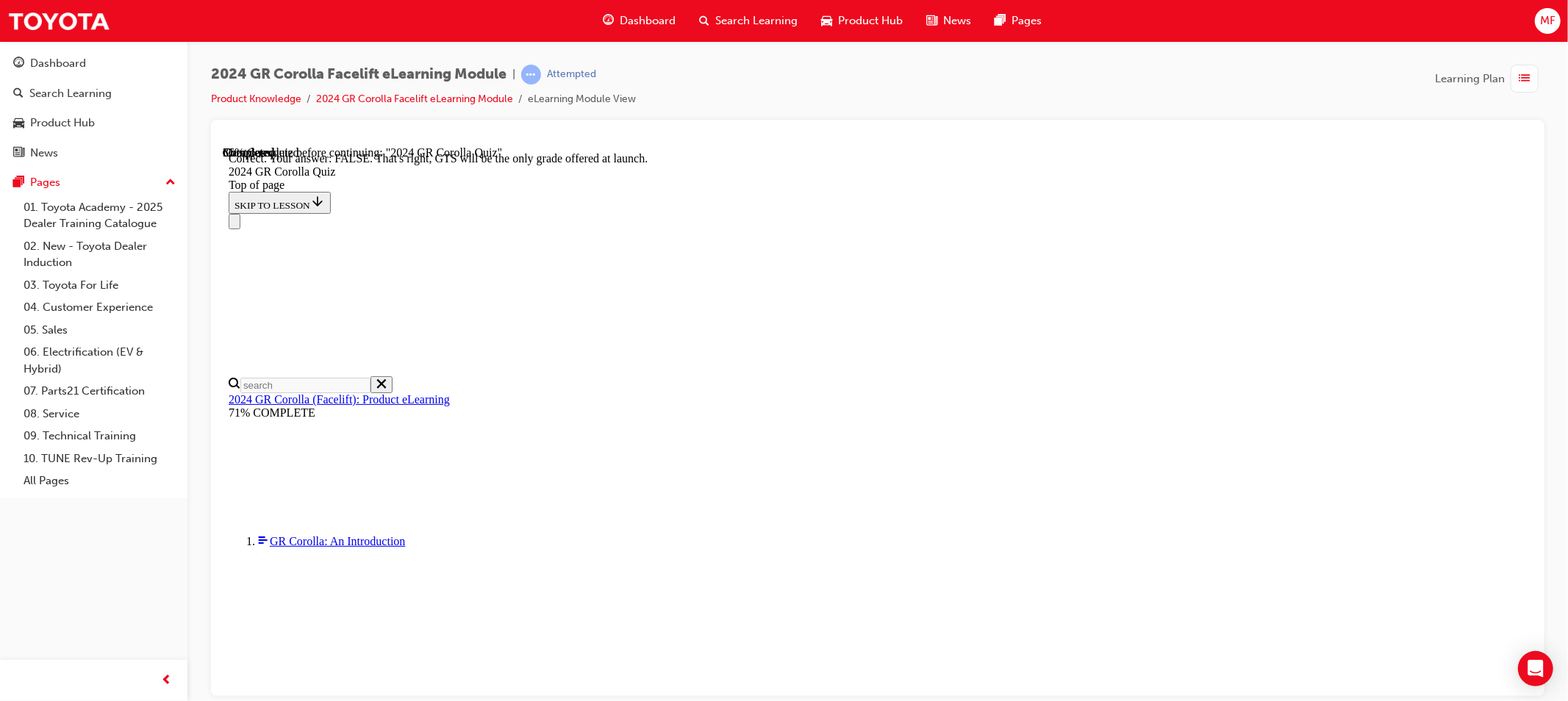
scroll to position [199, 0]
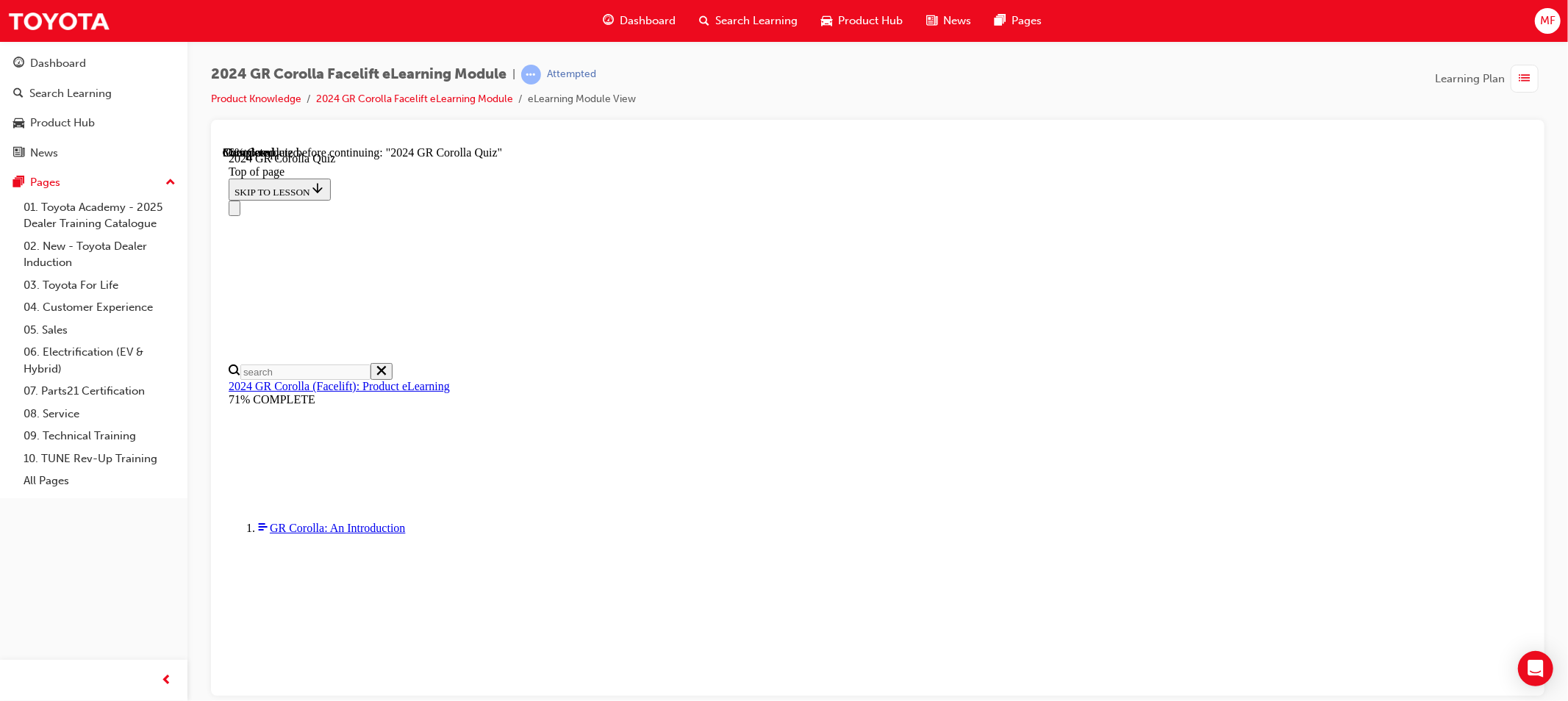
scroll to position [91, 0]
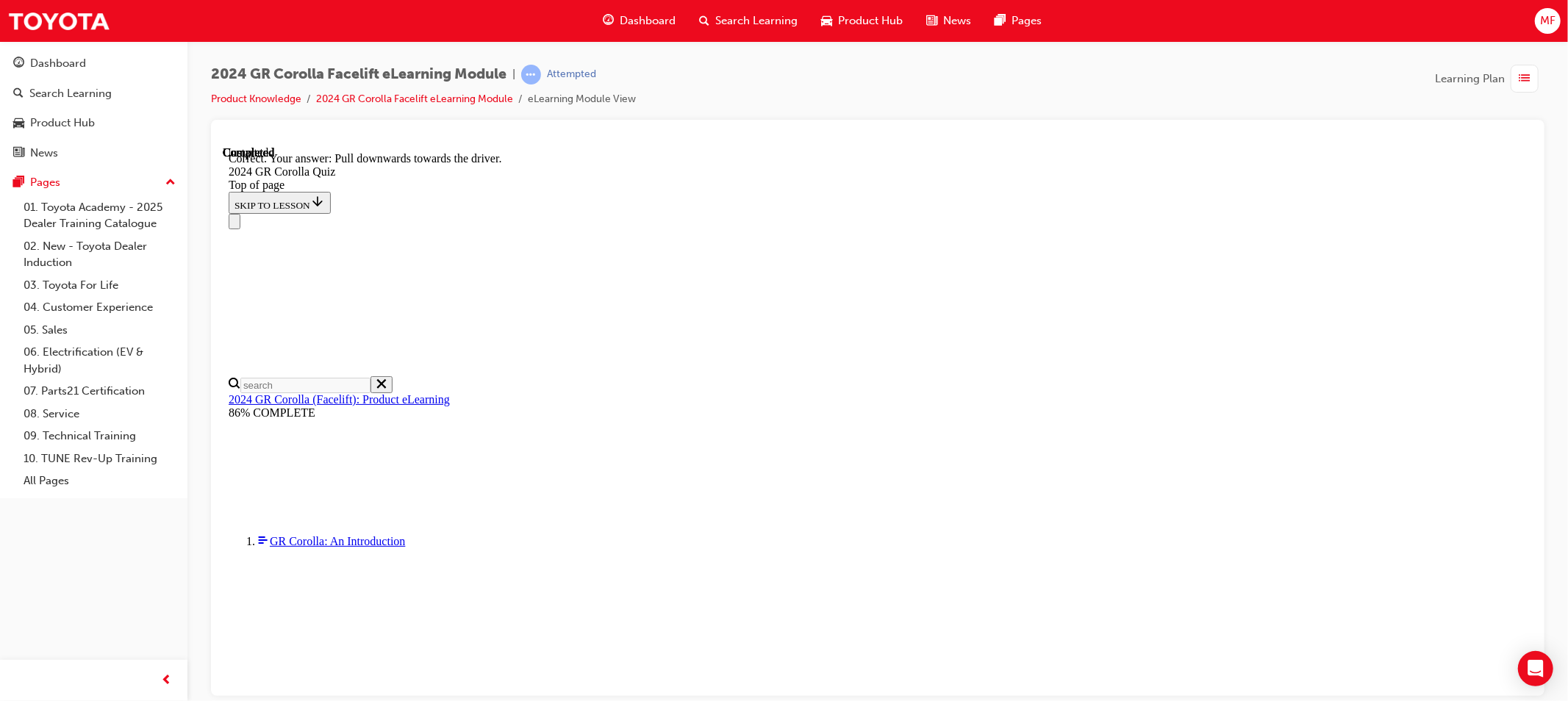
scroll to position [225, 0]
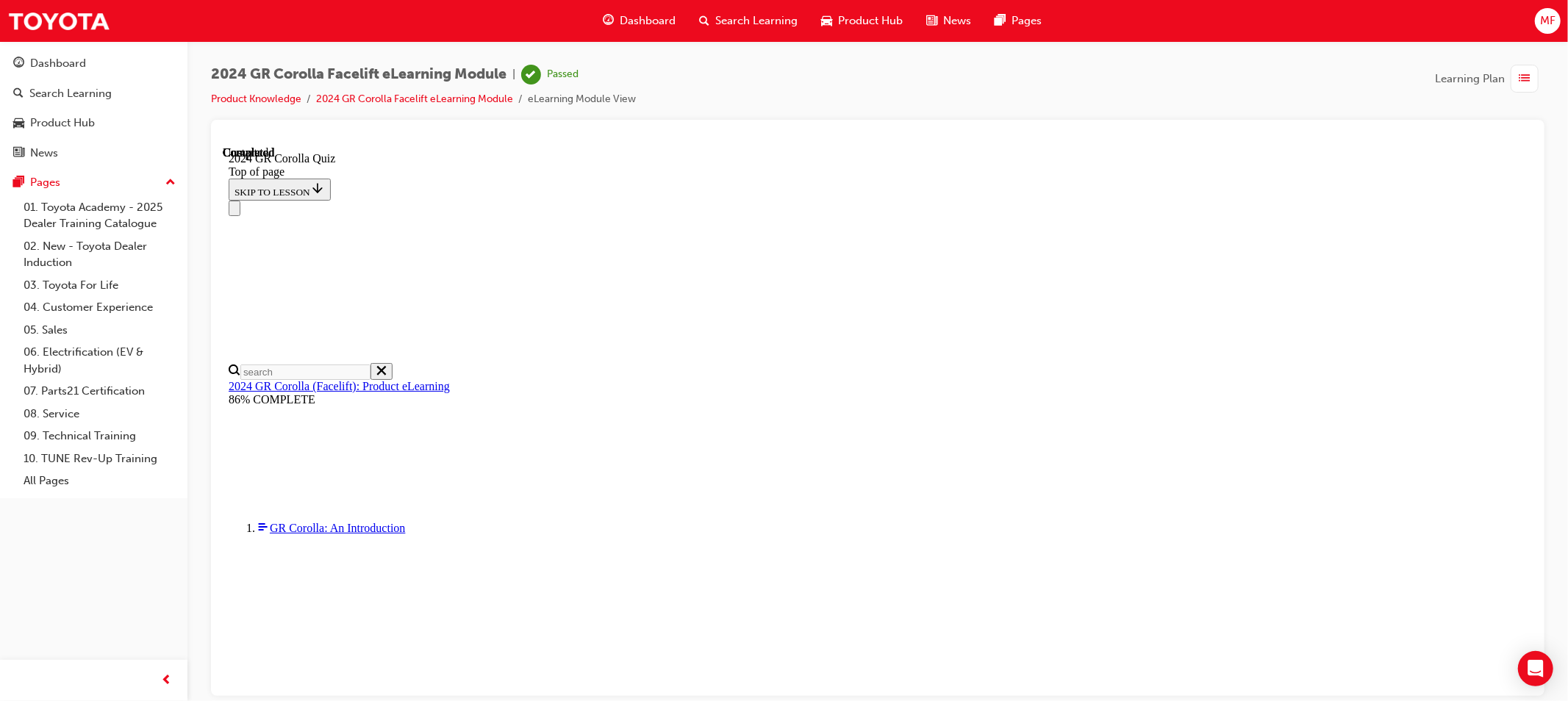
scroll to position [255, 0]
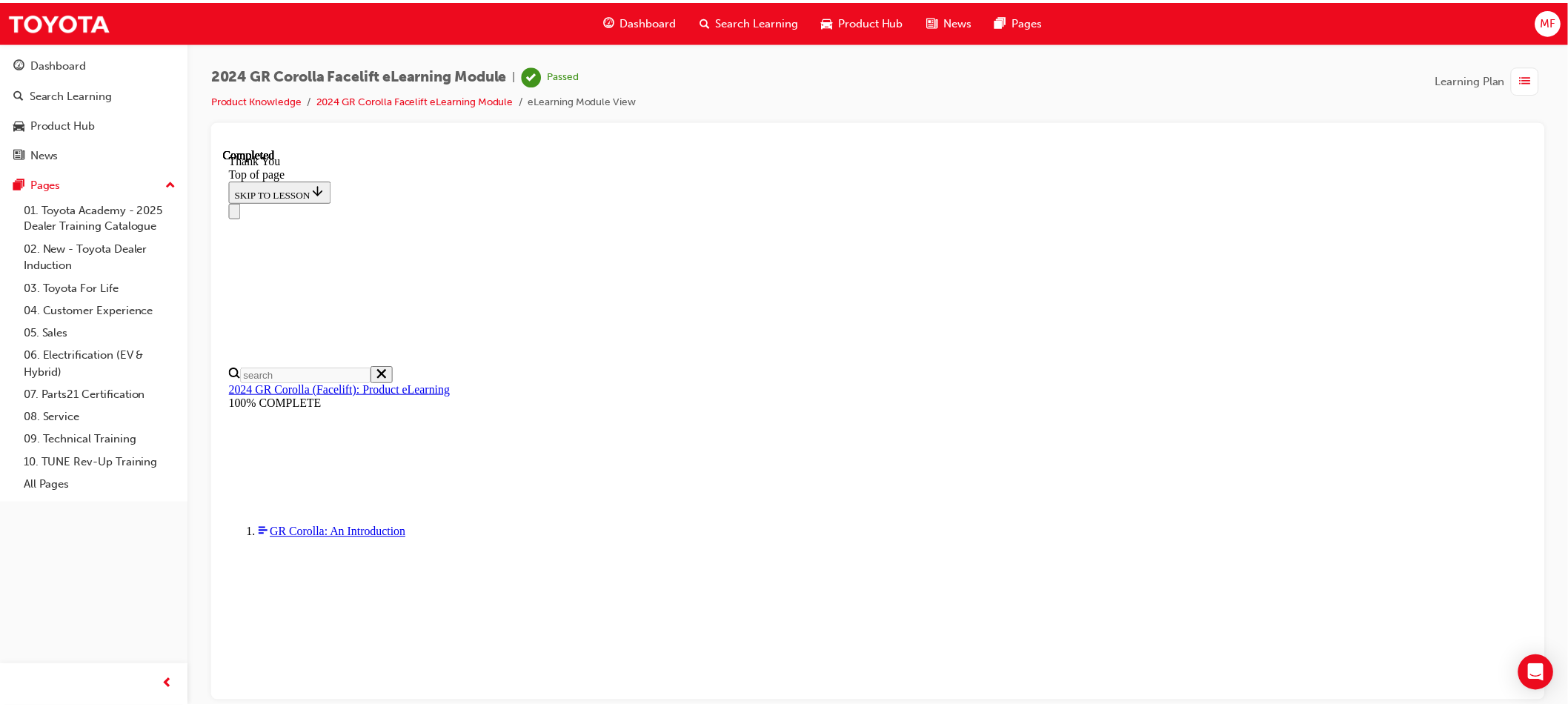
scroll to position [327, 0]
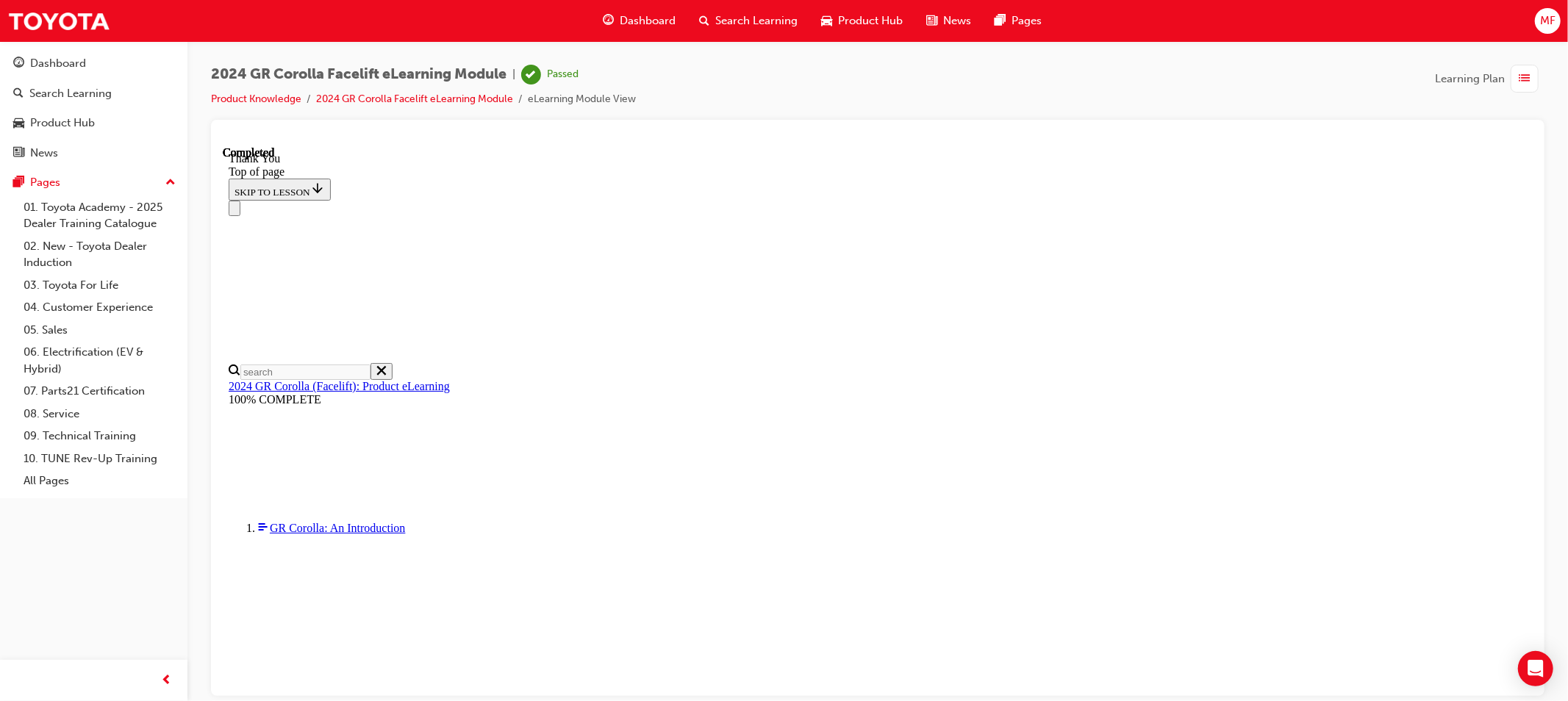
click at [669, 19] on span "Dashboard" at bounding box center [647, 21] width 56 height 17
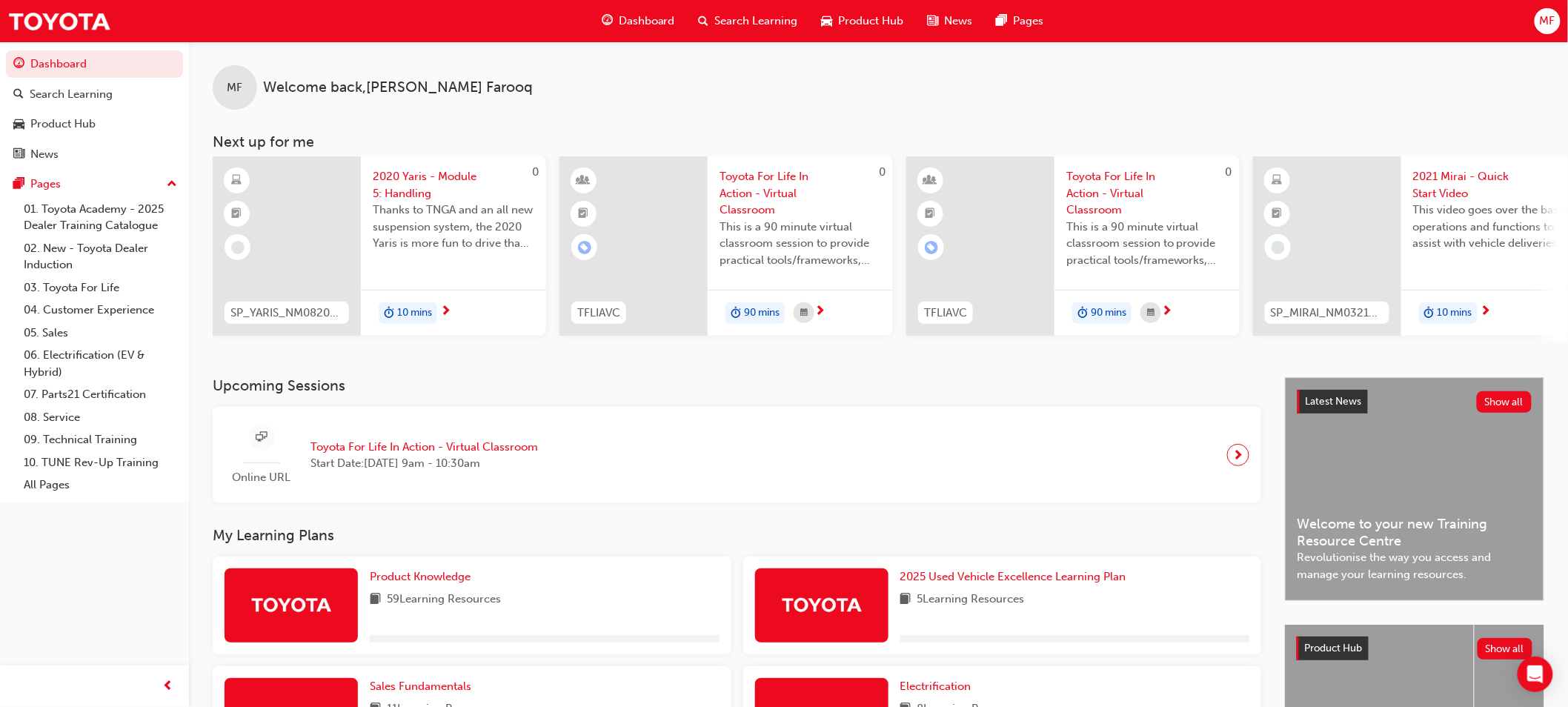
scroll to position [463, 0]
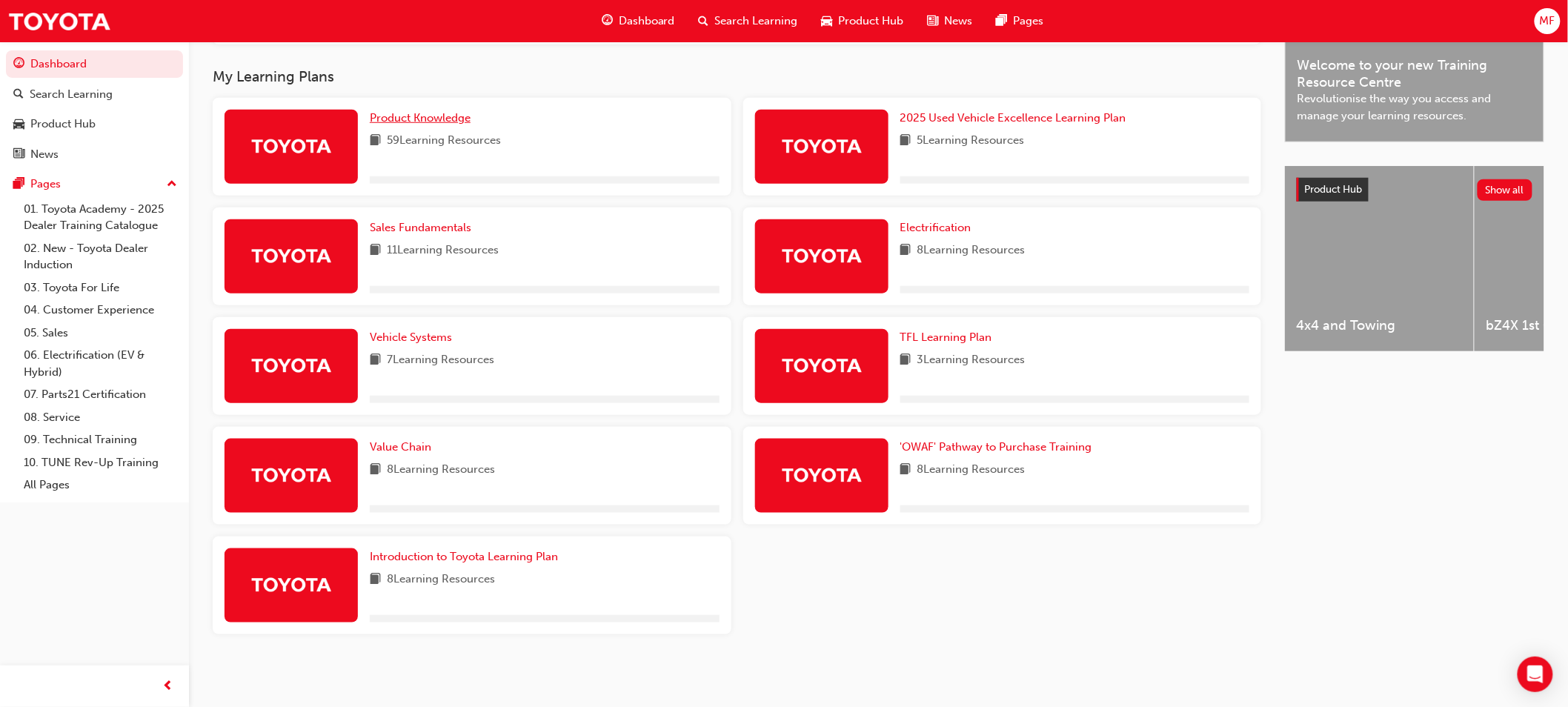
click at [434, 116] on span "Product Knowledge" at bounding box center [420, 118] width 100 height 14
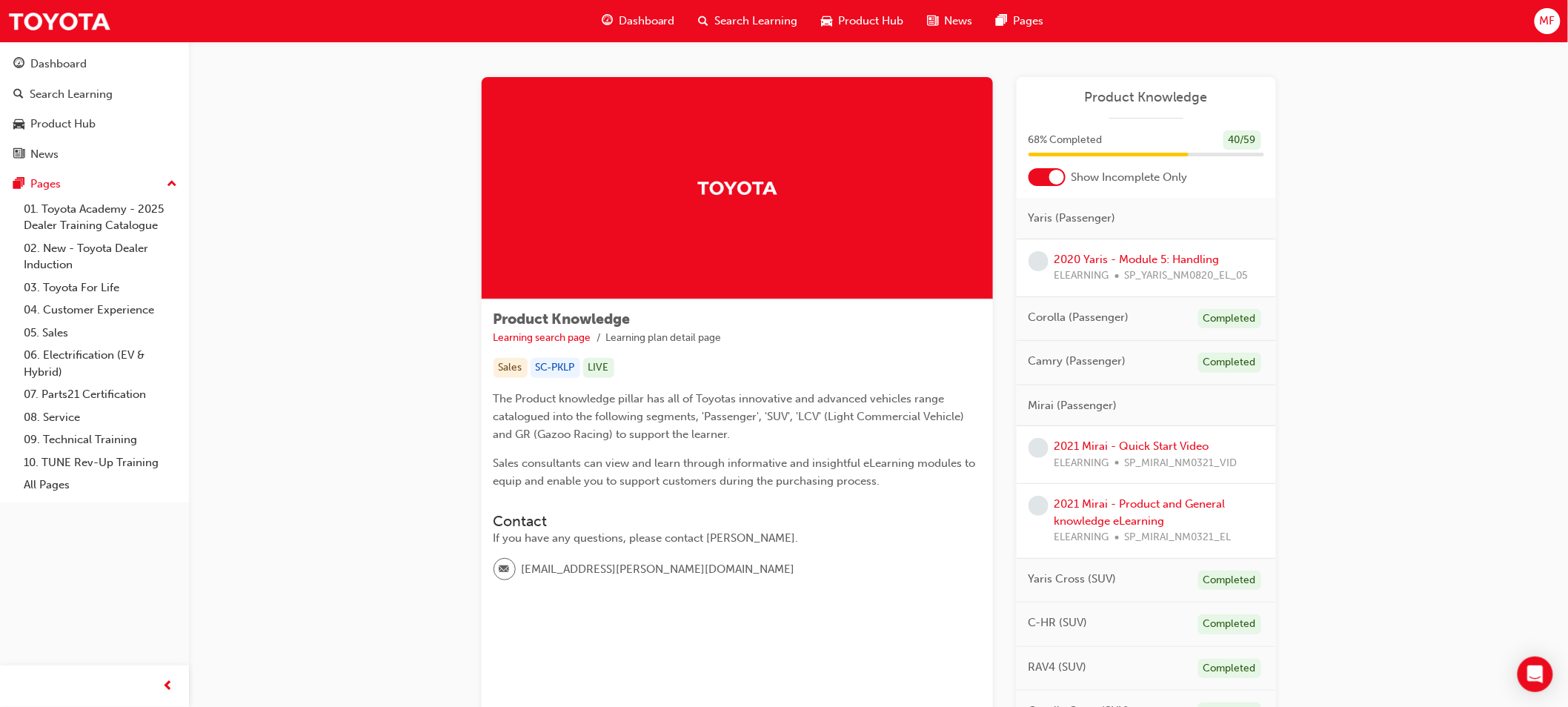
click at [1061, 182] on div at bounding box center [1047, 178] width 37 height 18
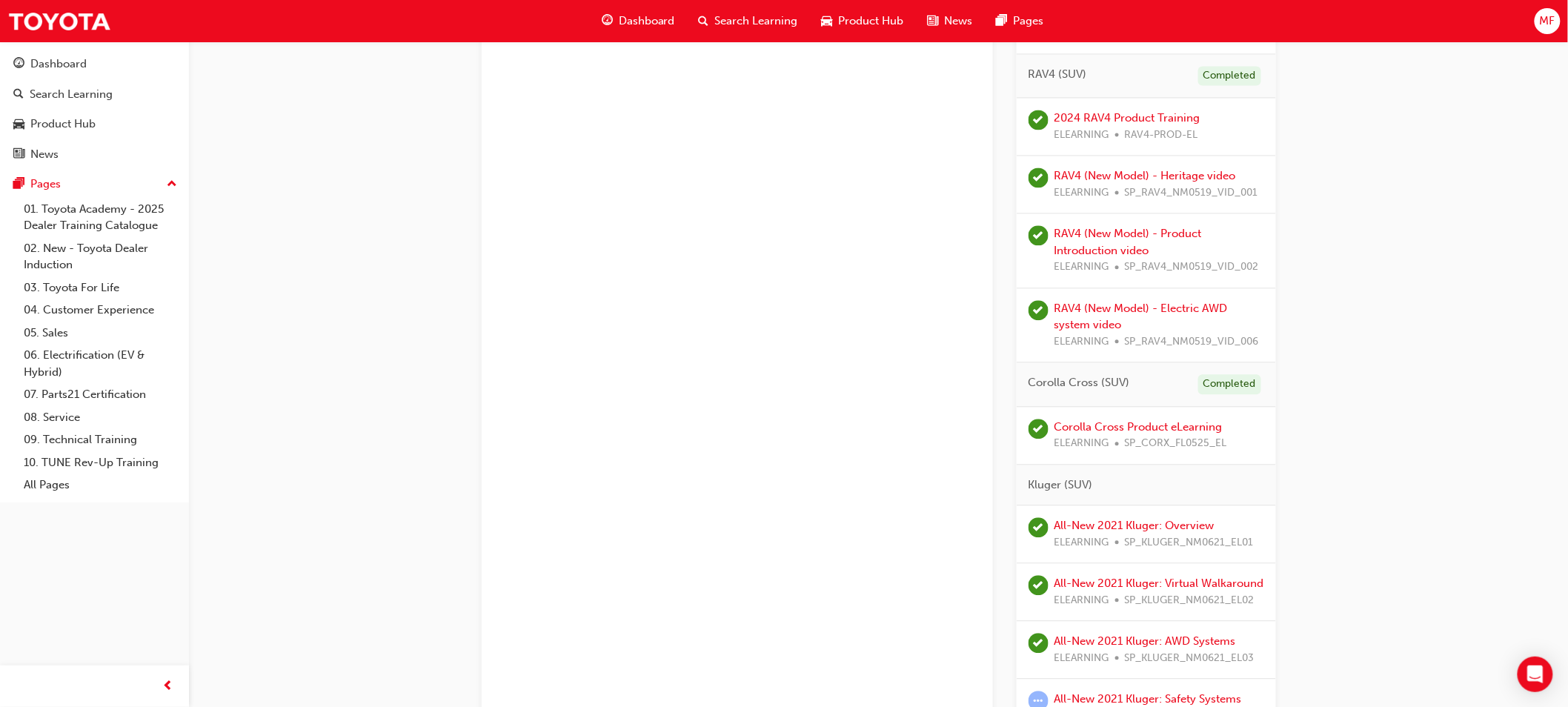
scroll to position [1564, 0]
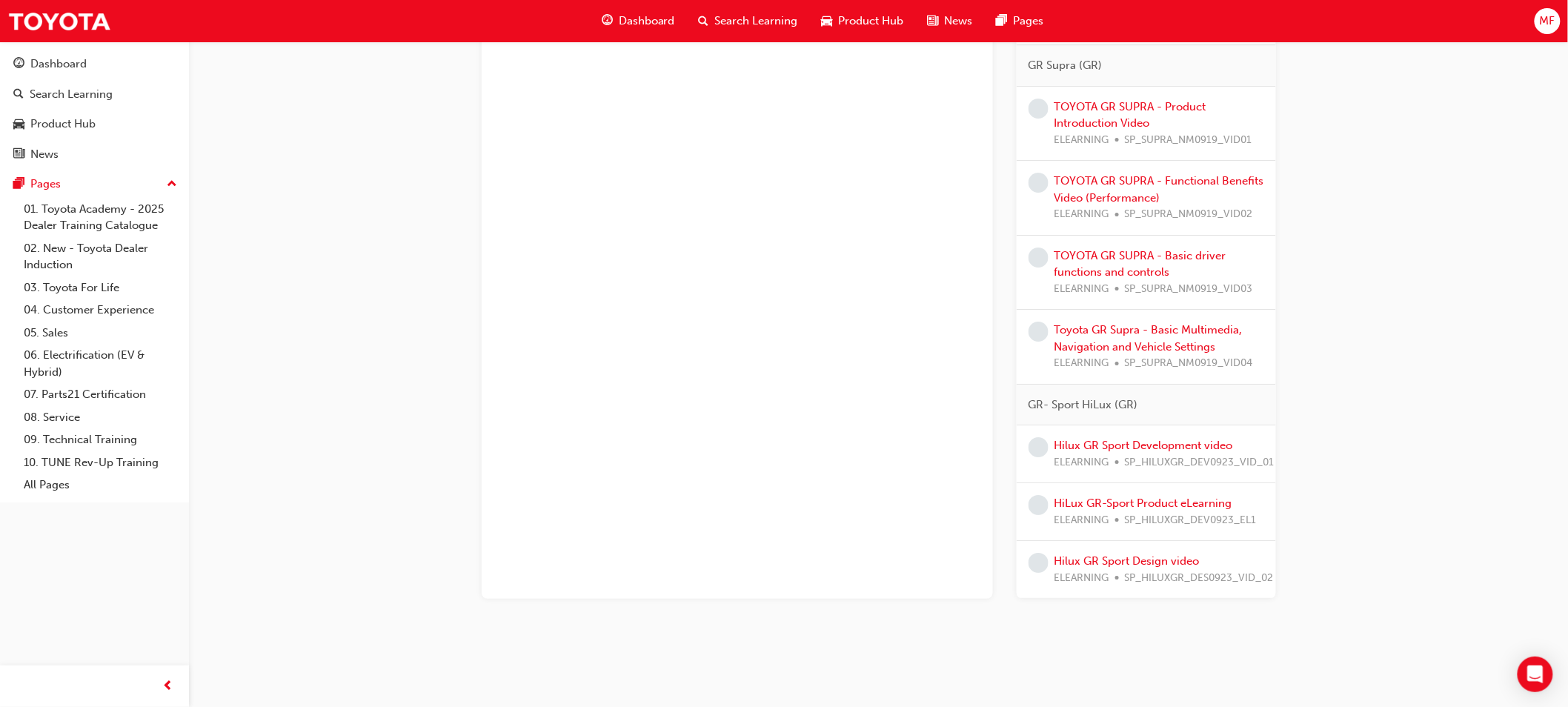
scroll to position [4432, 0]
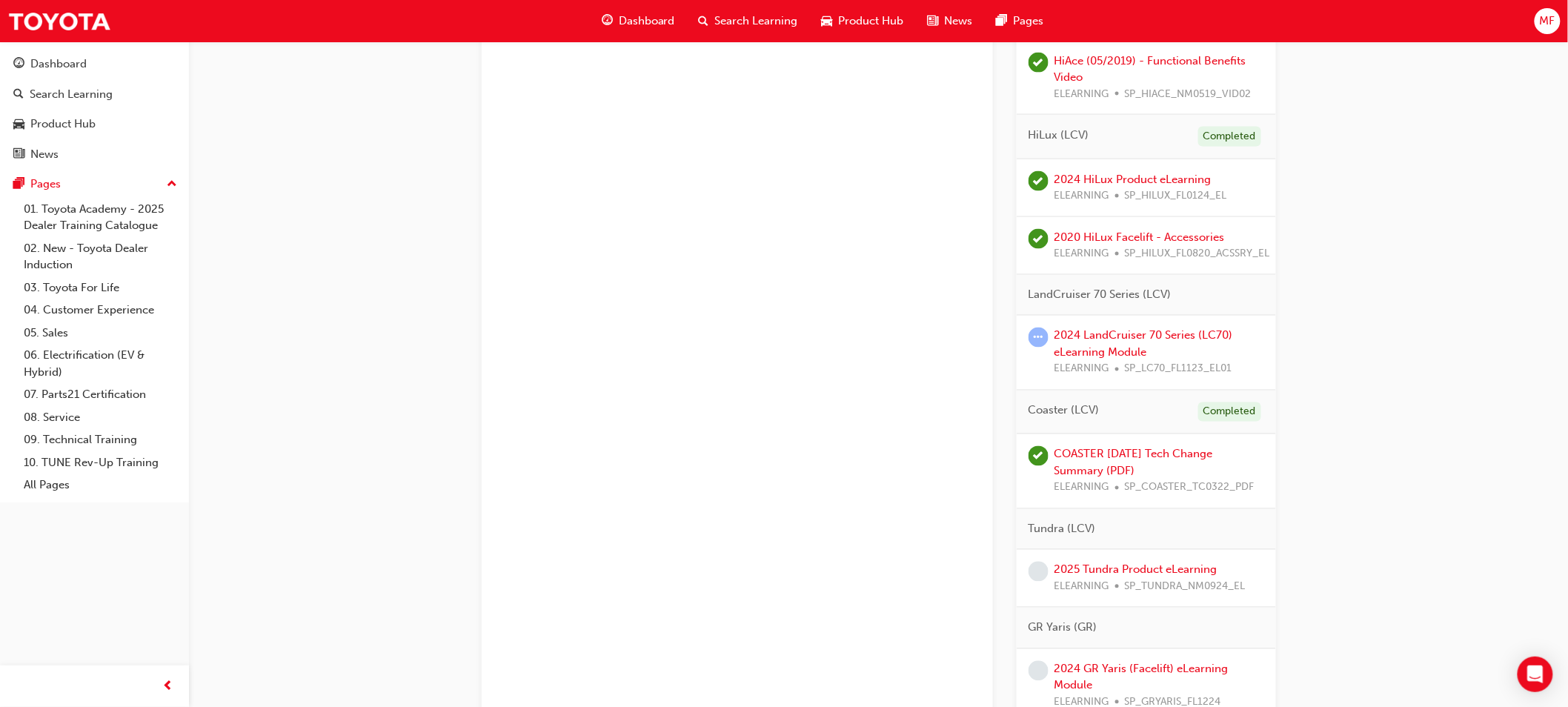
scroll to position [2784, 0]
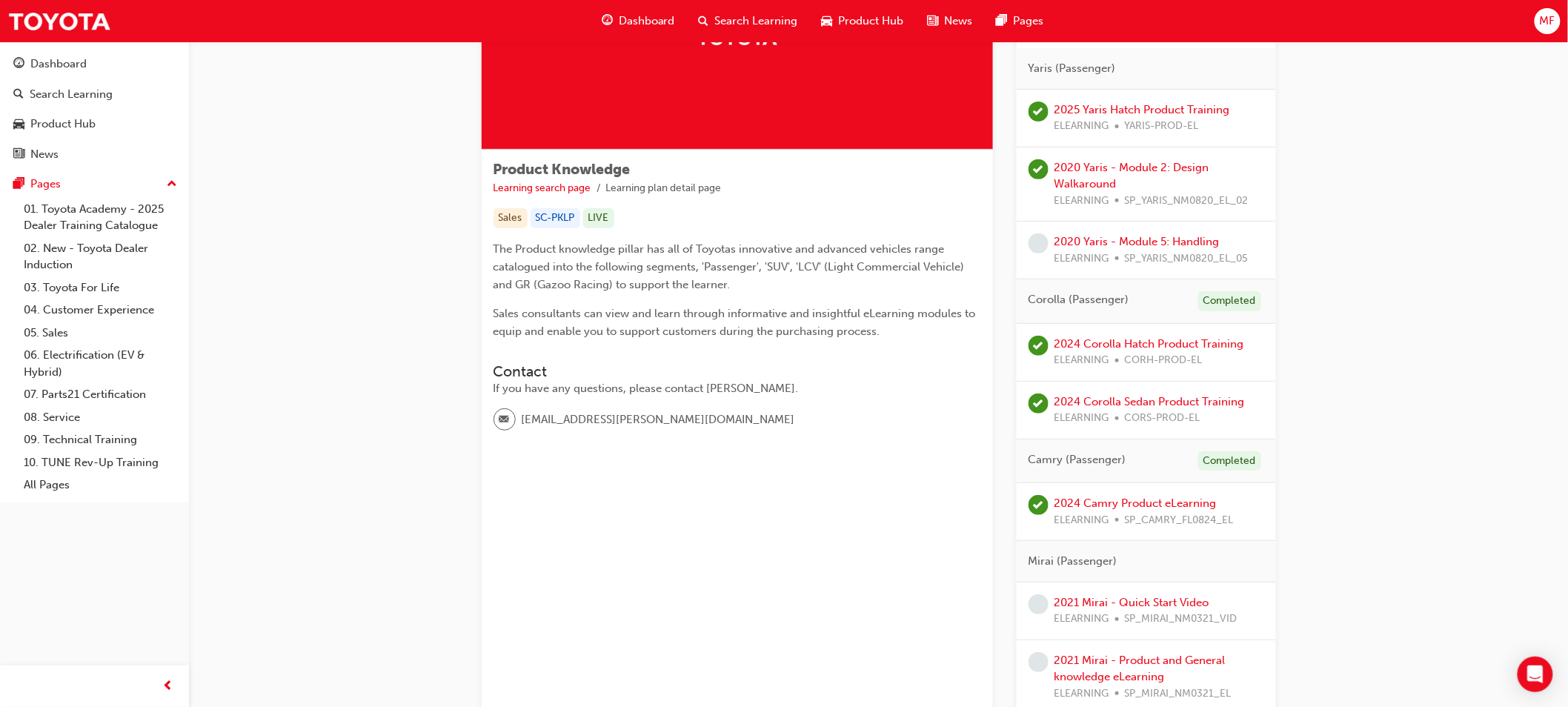
scroll to position [0, 0]
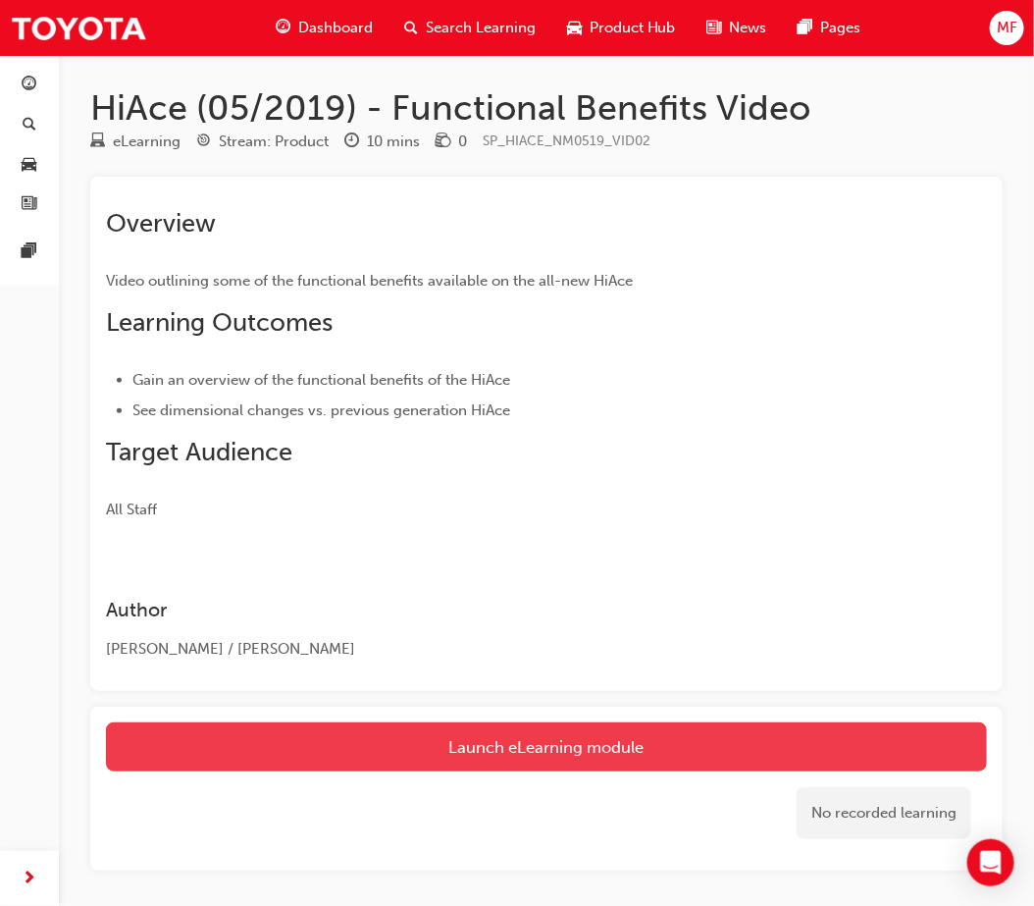
click at [425, 755] on link "Launch eLearning module" at bounding box center [546, 746] width 881 height 49
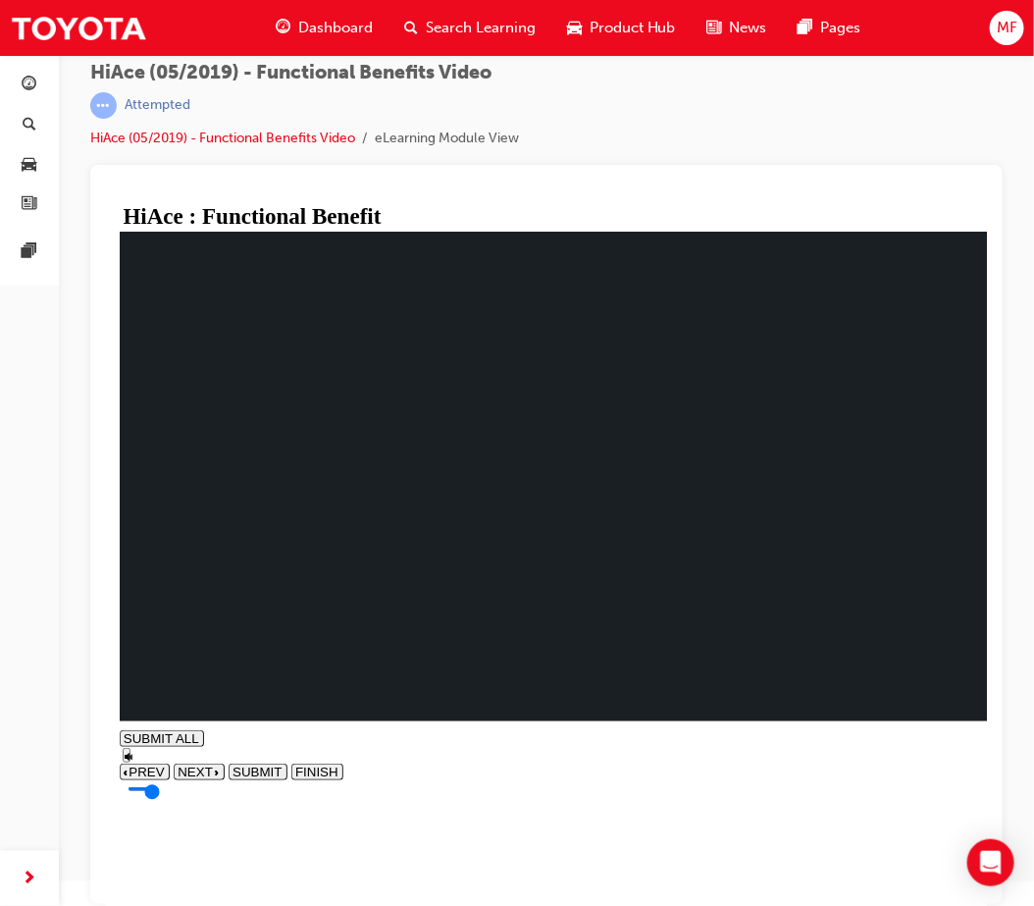
click at [224, 779] on button "NEXT" at bounding box center [198, 770] width 51 height 17
type input "0.007"
click at [212, 798] on span "NEXT" at bounding box center [194, 790] width 35 height 15
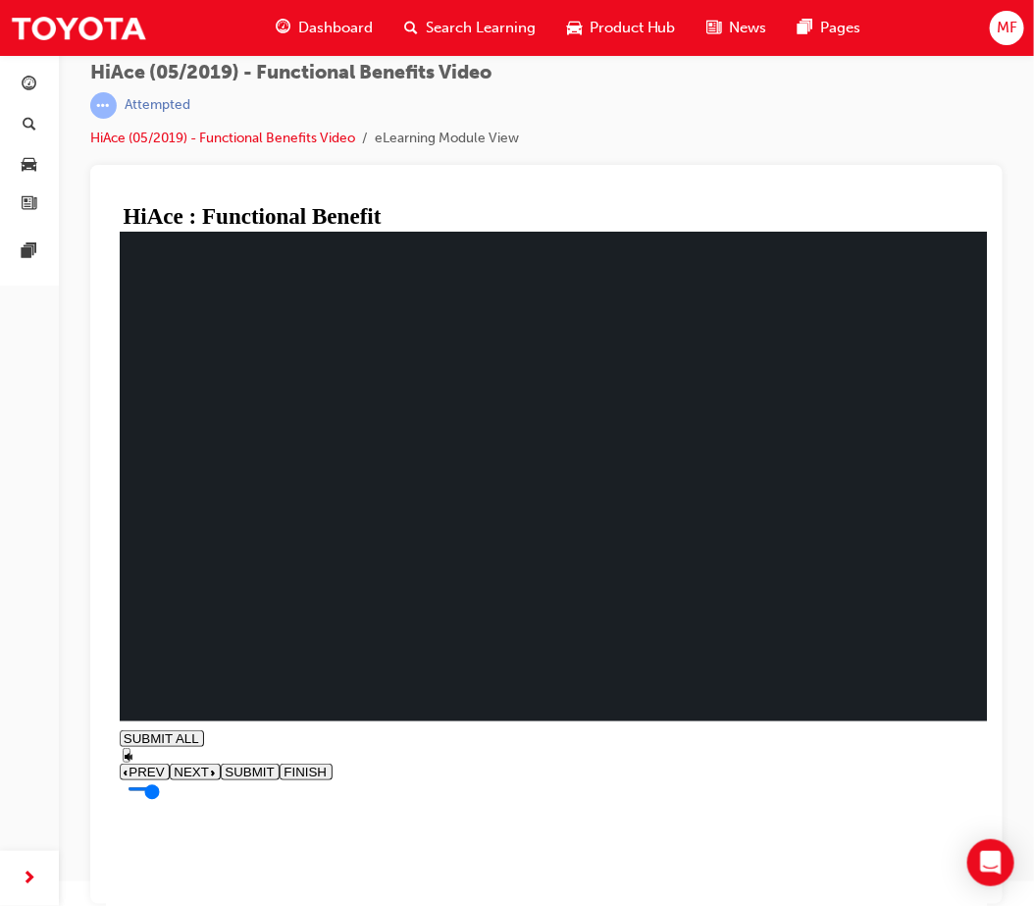
click at [334, 25] on span "Dashboard" at bounding box center [335, 28] width 75 height 23
